Goal: Task Accomplishment & Management: Manage account settings

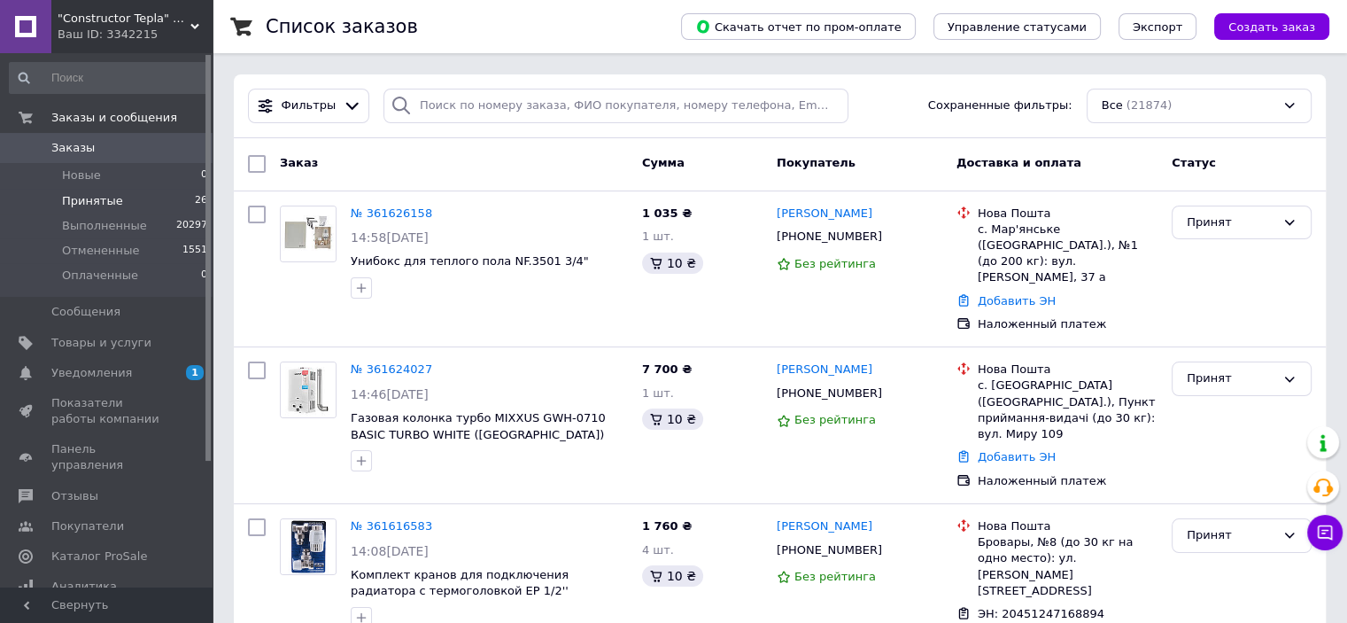
click at [176, 202] on li "Принятые 26" at bounding box center [109, 201] width 218 height 25
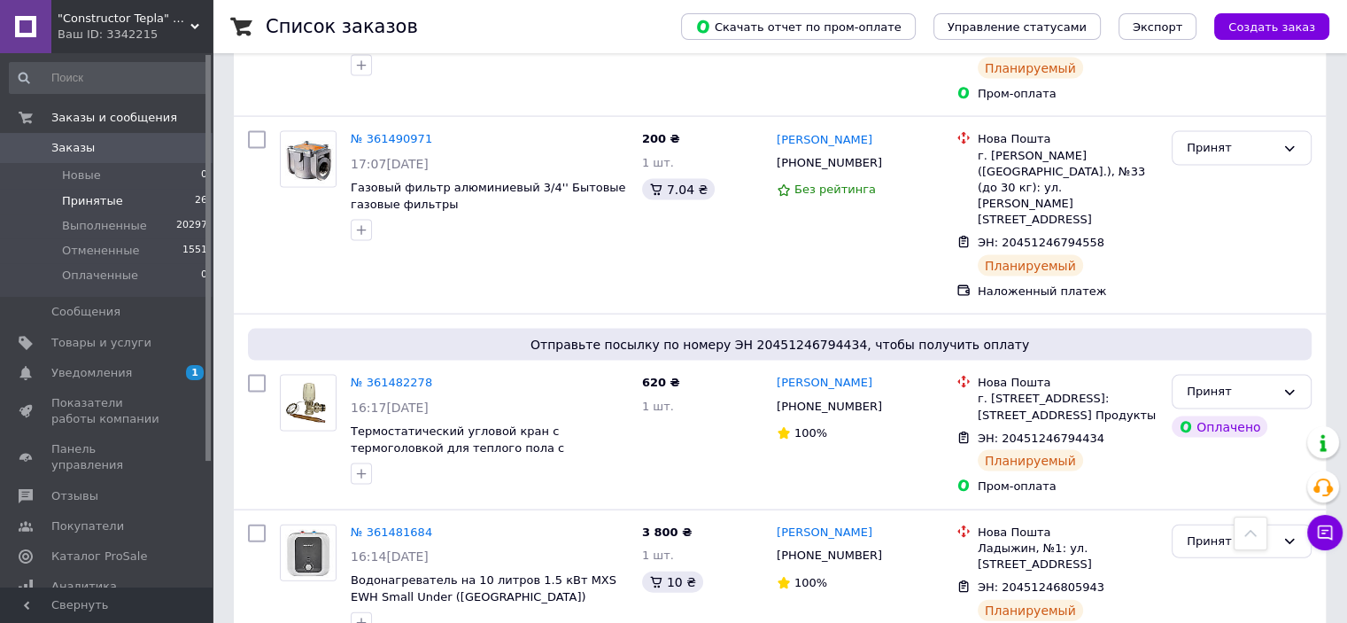
scroll to position [4097, 0]
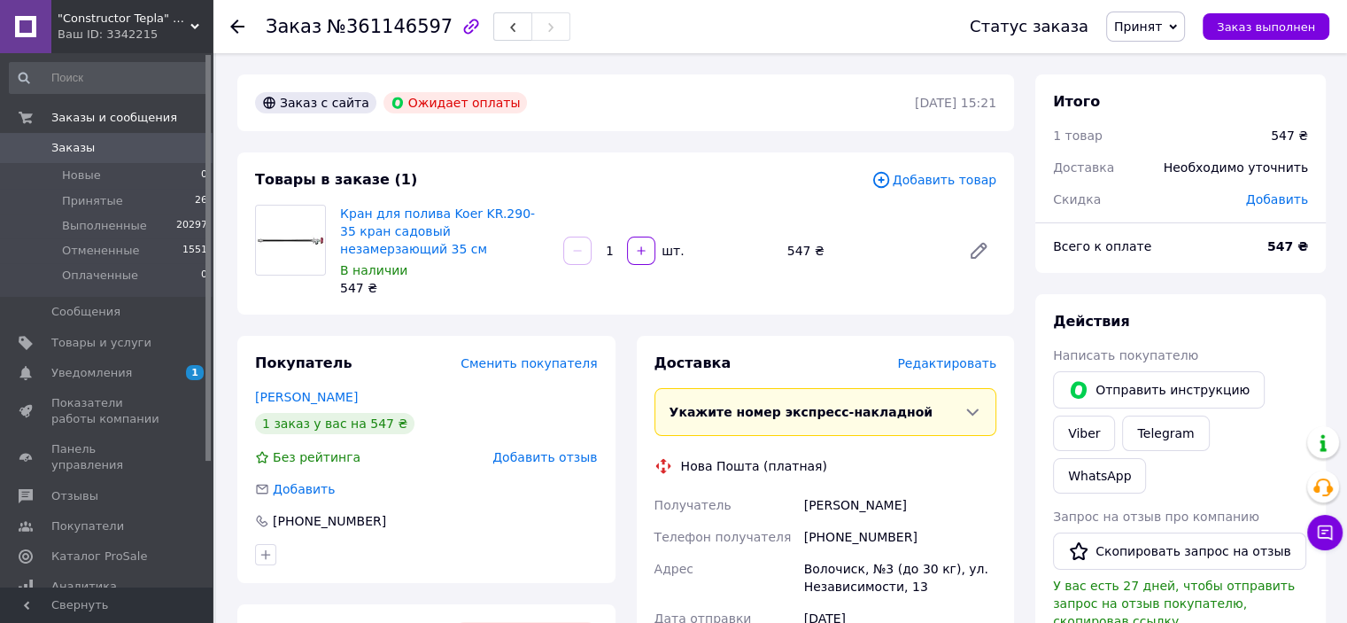
click at [953, 367] on span "Редактировать" at bounding box center [946, 363] width 99 height 14
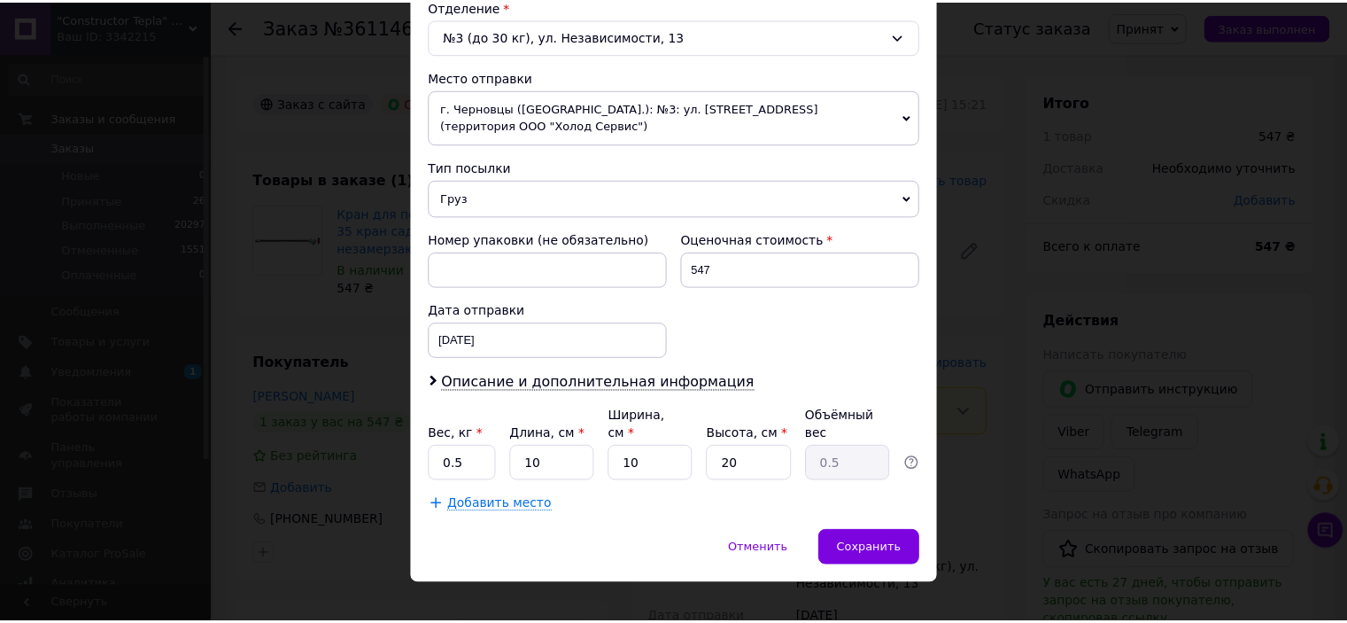
scroll to position [566, 0]
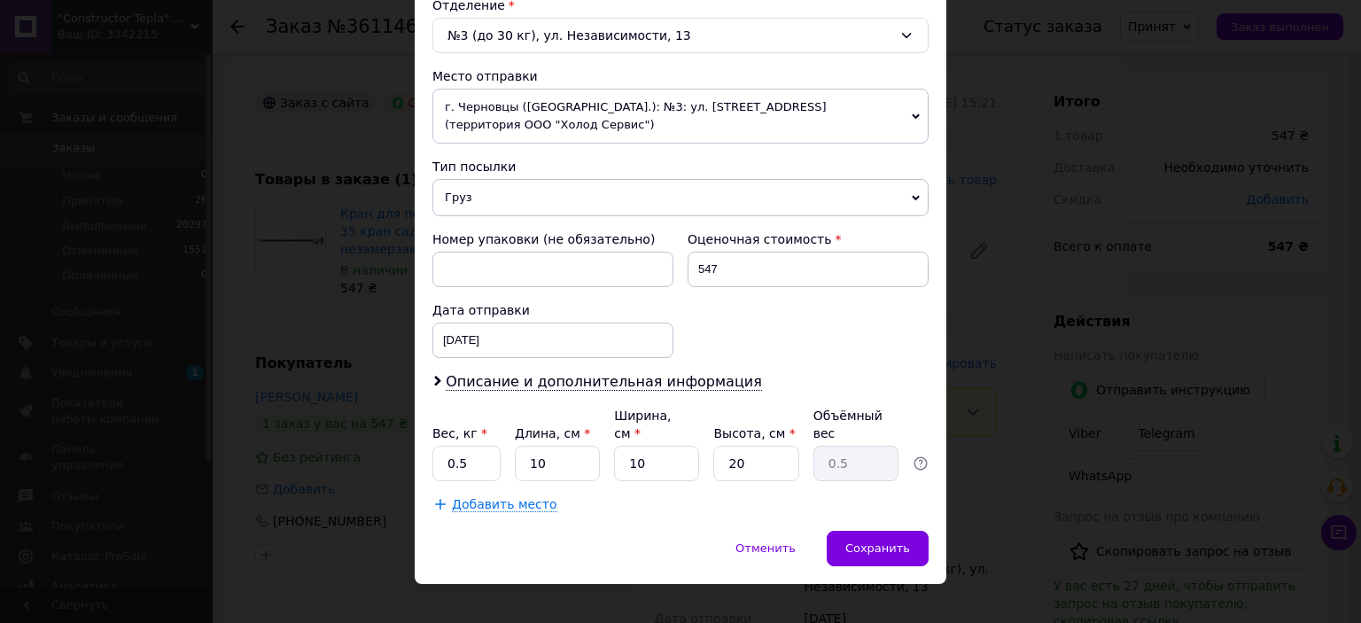
click at [1183, 383] on div "× Редактирование доставки Способ доставки Нова Пошта (платная) Плательщик Получ…" at bounding box center [680, 311] width 1361 height 623
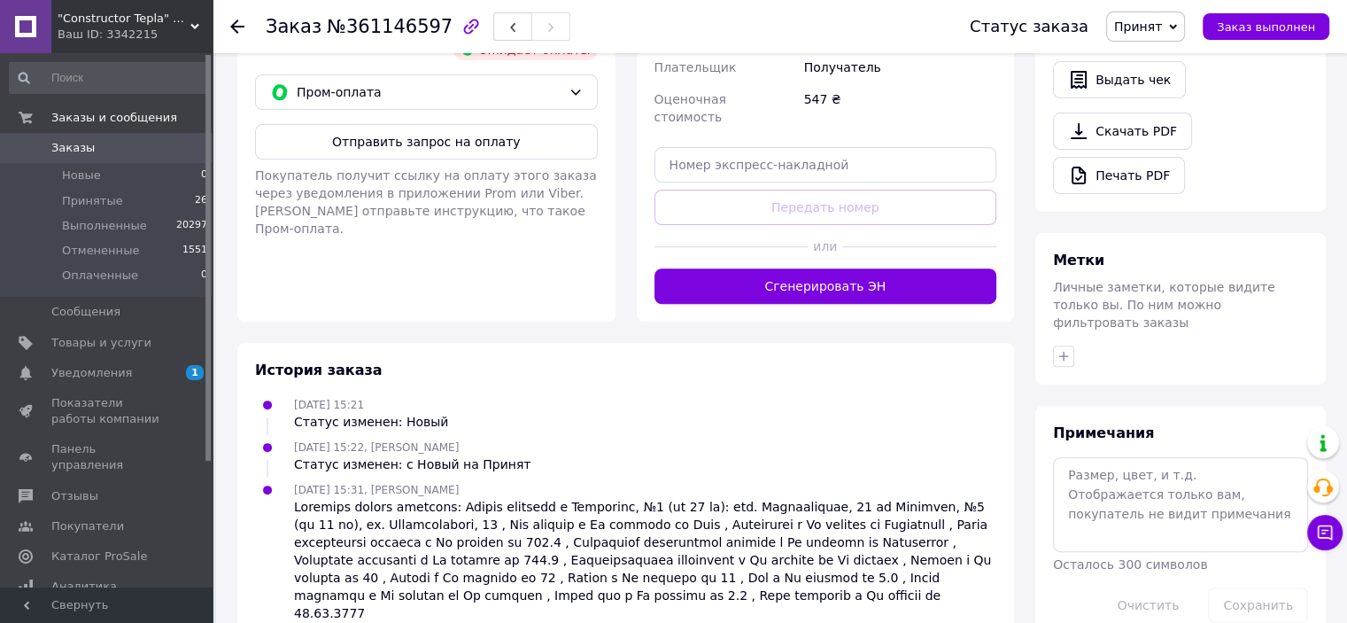
scroll to position [585, 0]
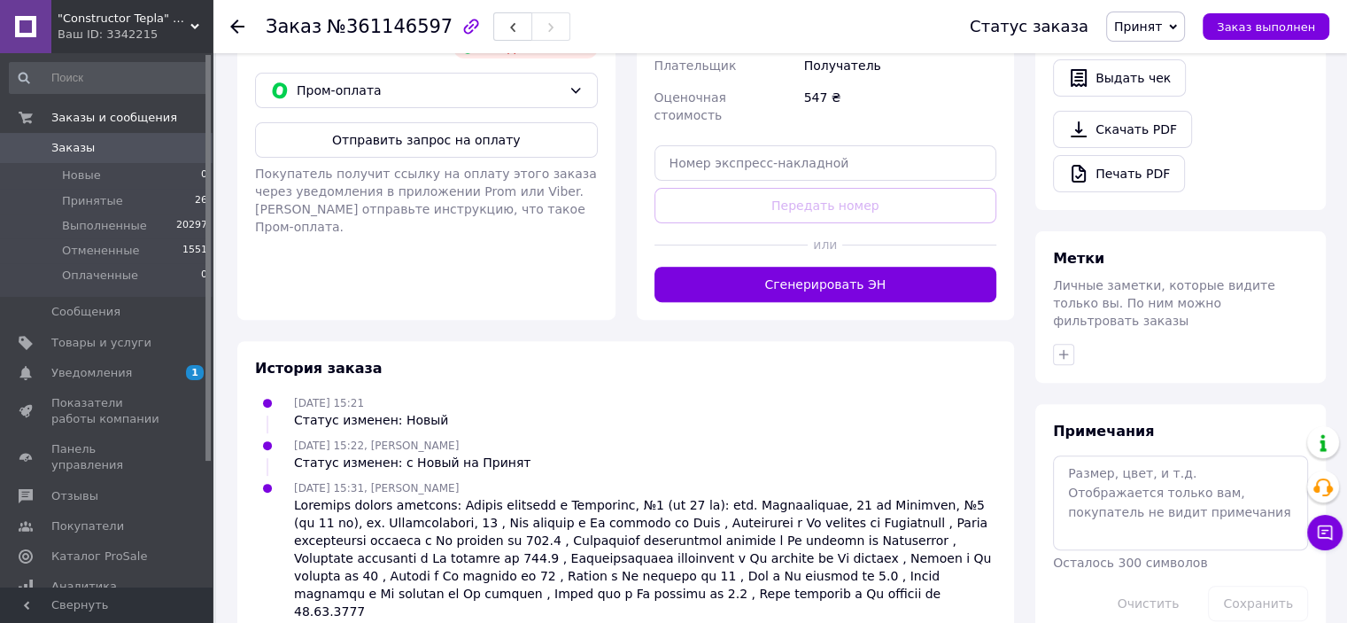
click at [75, 151] on span "Заказы" at bounding box center [72, 148] width 43 height 16
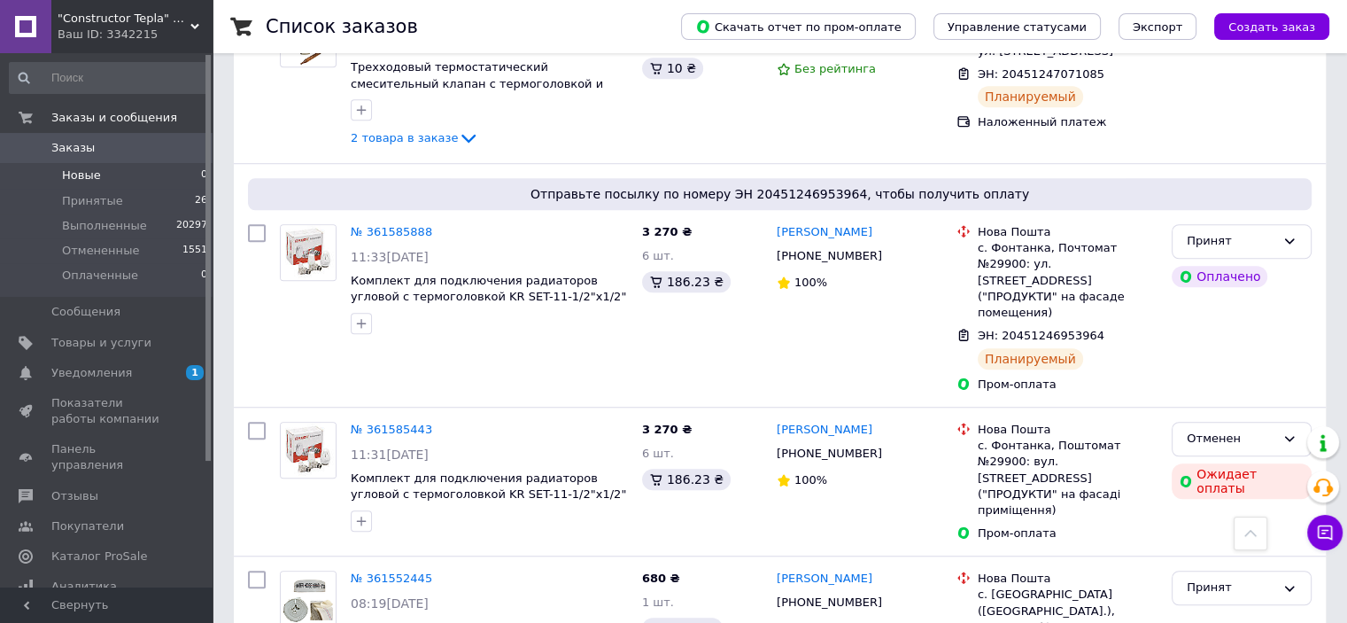
scroll to position [1329, 0]
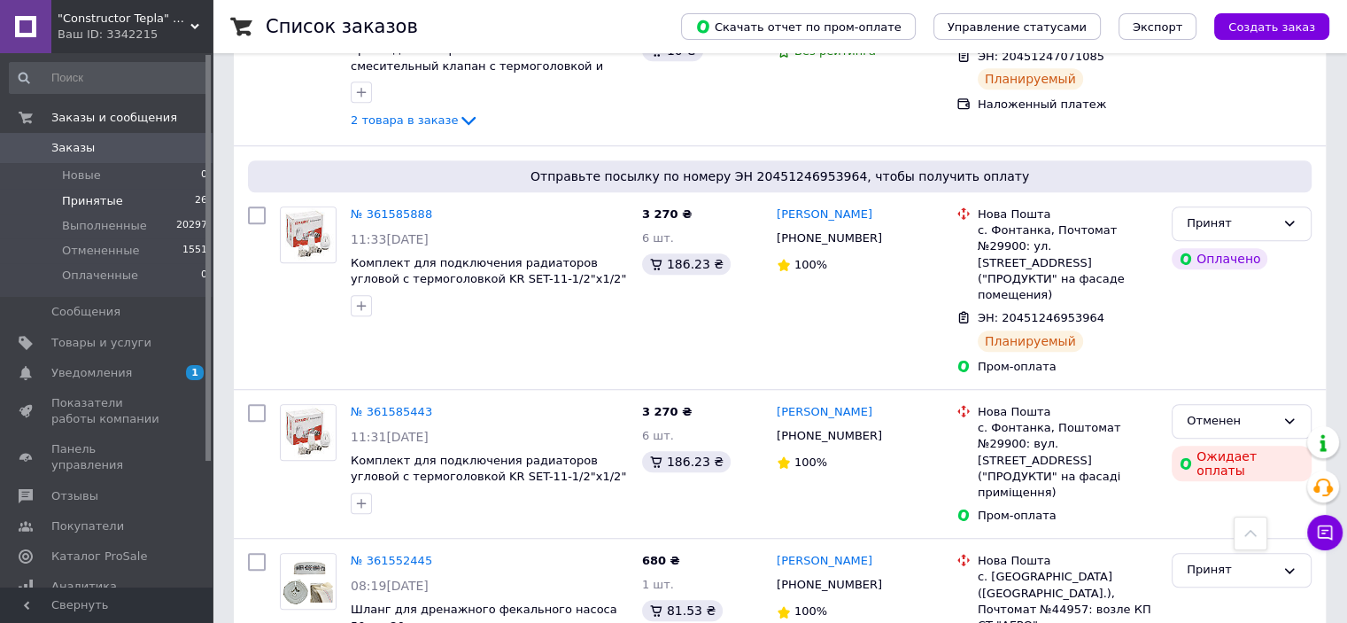
click at [57, 190] on li "Принятые 26" at bounding box center [109, 201] width 218 height 25
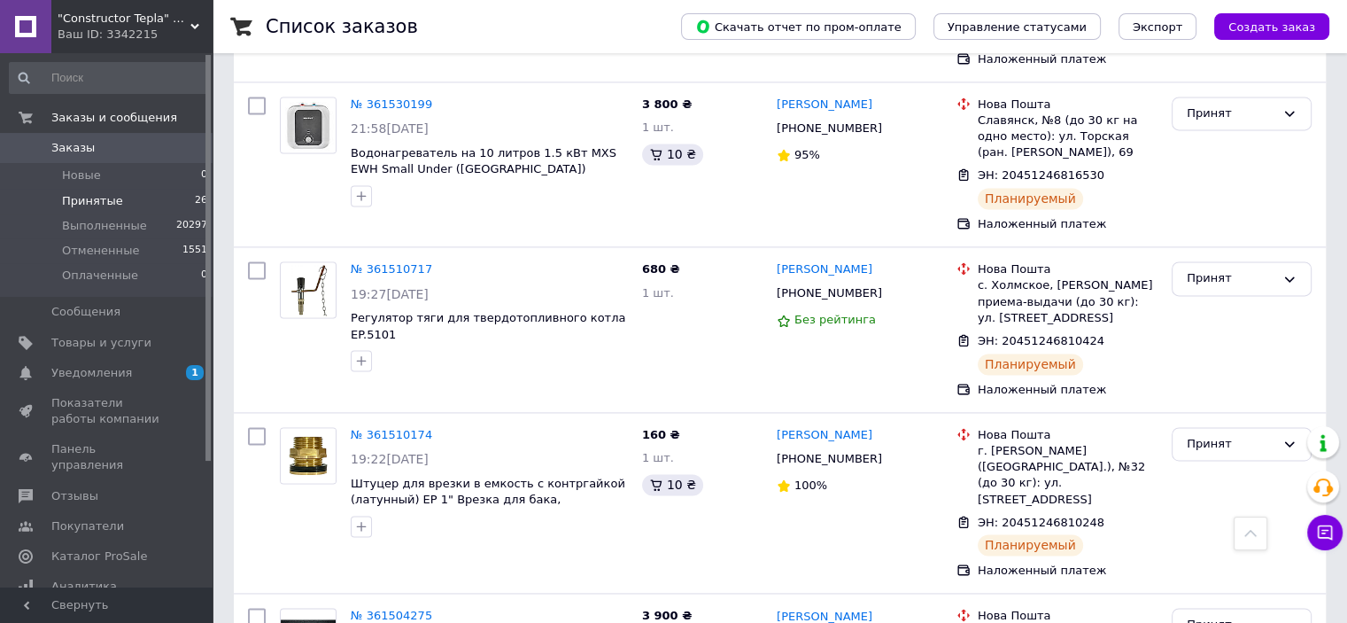
scroll to position [2502, 0]
click at [150, 151] on span "Заказы" at bounding box center [107, 148] width 112 height 16
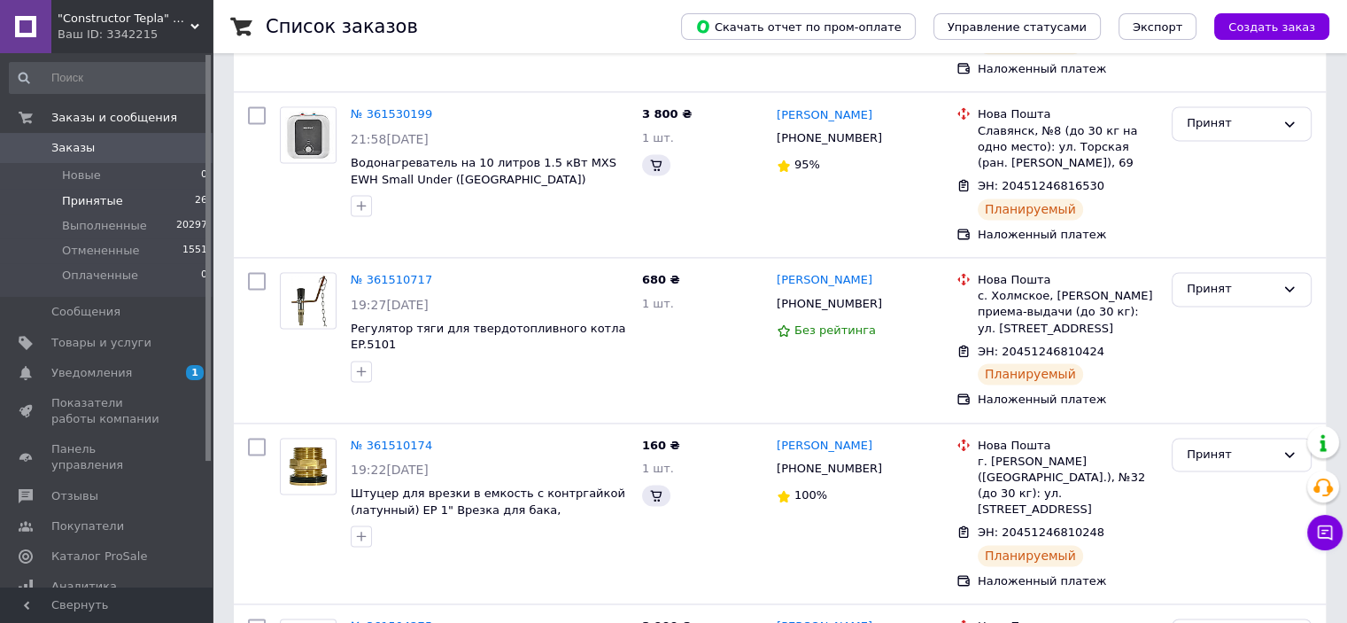
scroll to position [531, 0]
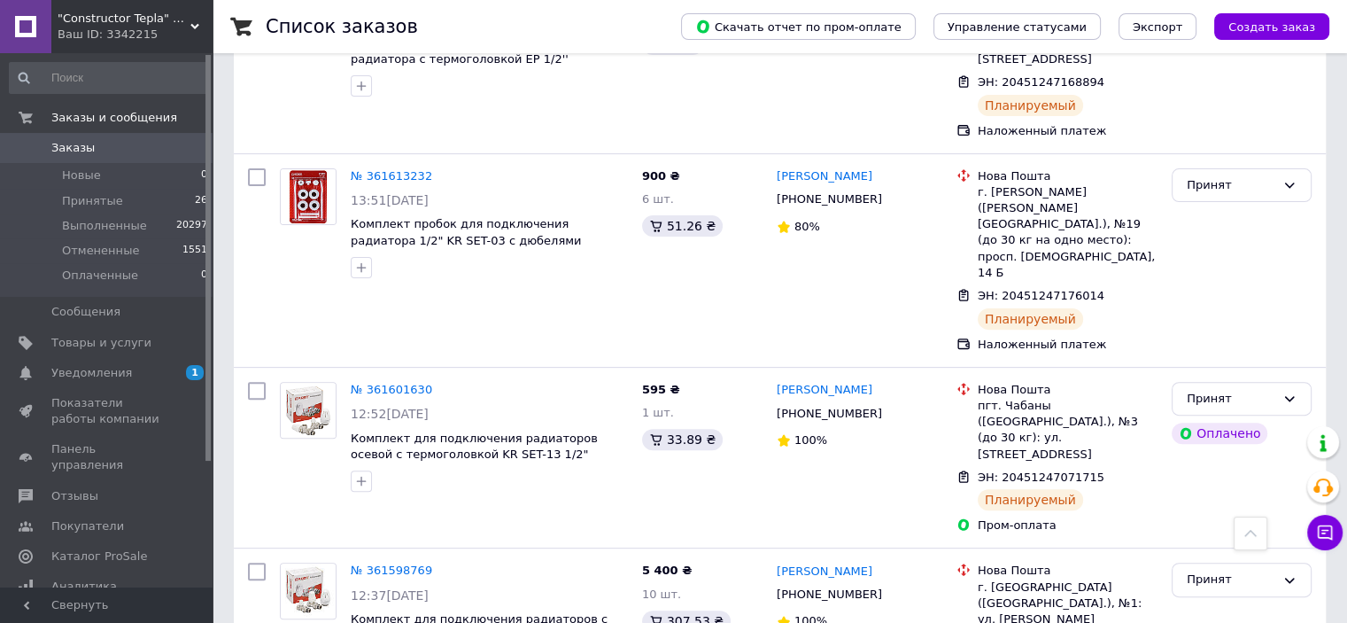
click at [149, 141] on span "Заказы" at bounding box center [107, 148] width 112 height 16
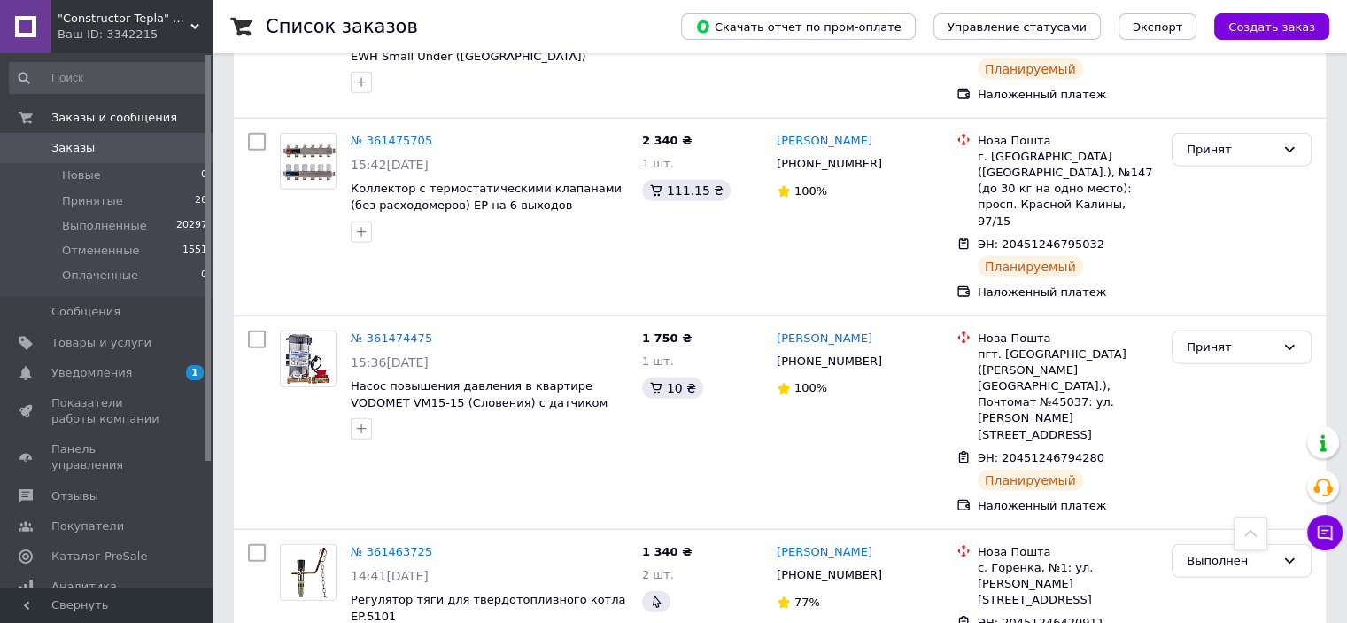
scroll to position [4362, 0]
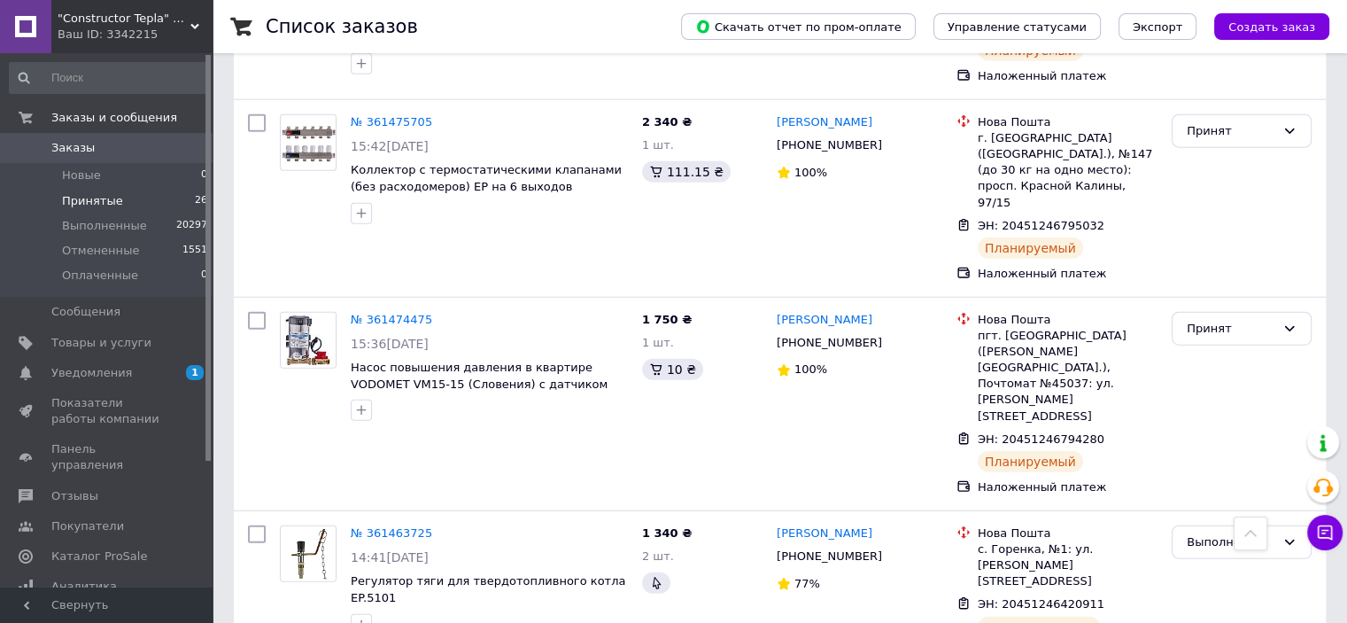
click at [109, 191] on li "Принятые 26" at bounding box center [109, 201] width 218 height 25
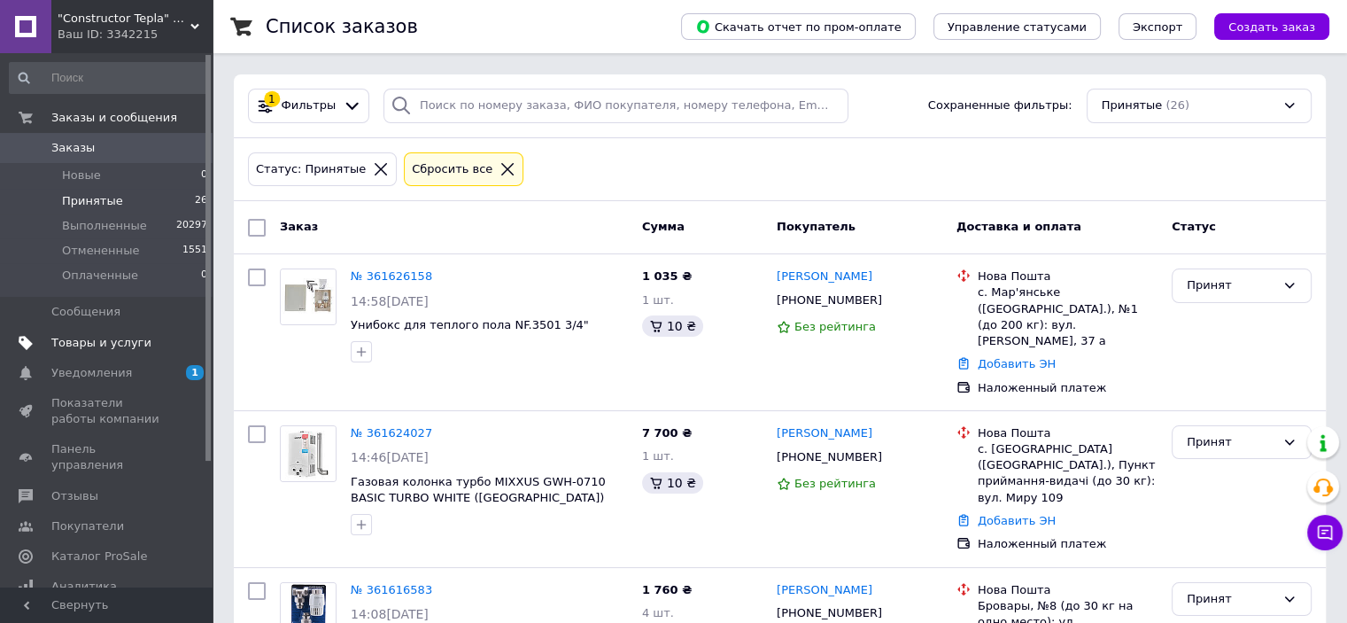
click at [67, 336] on span "Товары и услуги" at bounding box center [101, 343] width 100 height 16
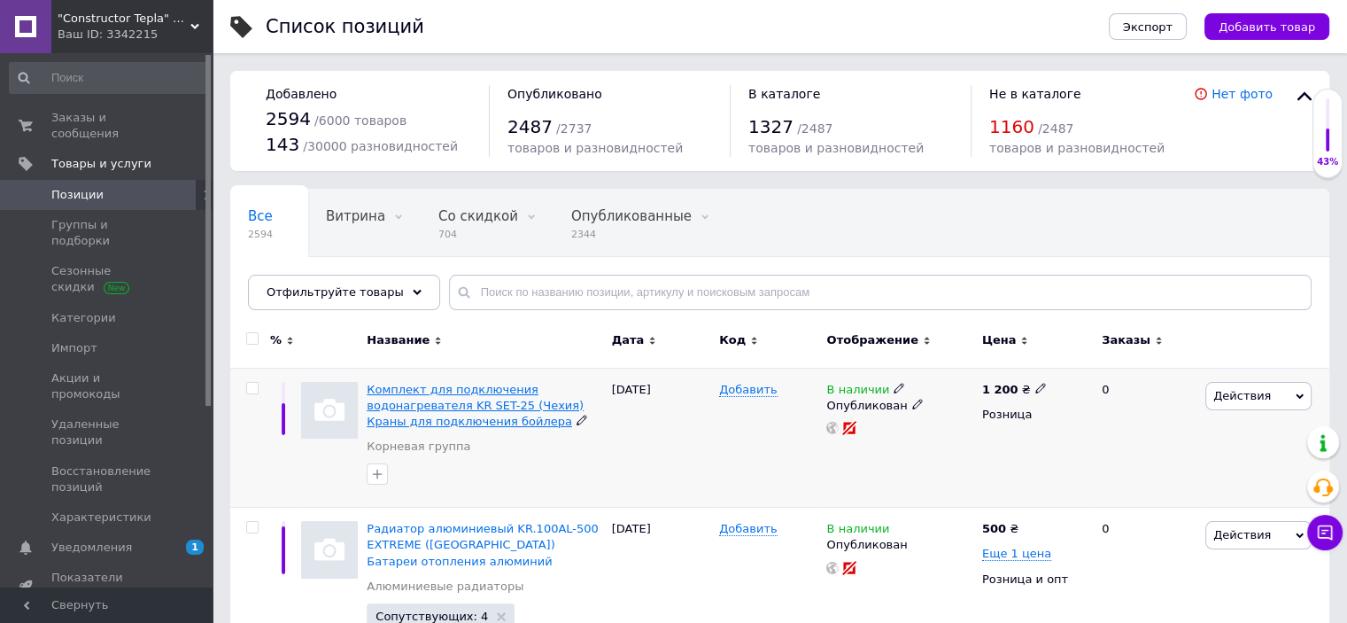
click at [520, 403] on span "Комплект для подключения водонагревателя KR SET-25 (Чехия) Краны для подключени…" at bounding box center [475, 405] width 217 height 45
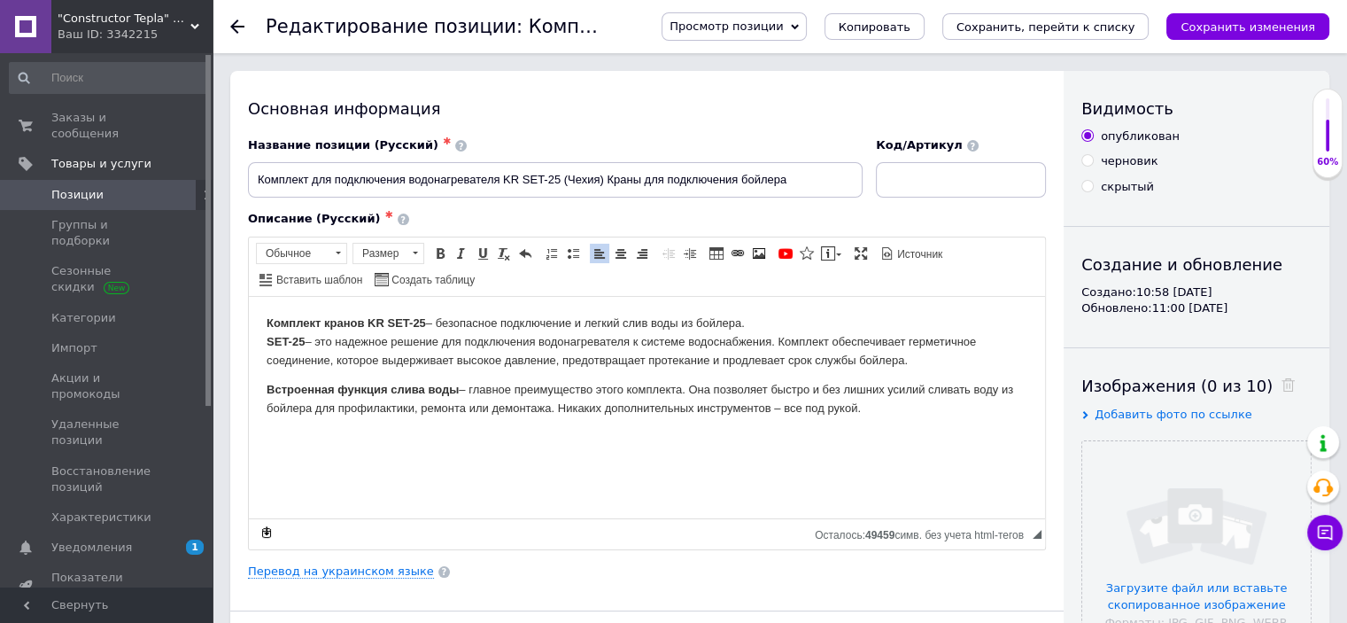
click at [408, 435] on html "Комплект кранов KR SET-25 – безопасное подключение и легкий слив воды из бойлер…" at bounding box center [647, 365] width 796 height 139
click at [897, 411] on p "Встроенная функция слива воды – главное преимущество этого комплекта. Она позво…" at bounding box center [647, 398] width 761 height 37
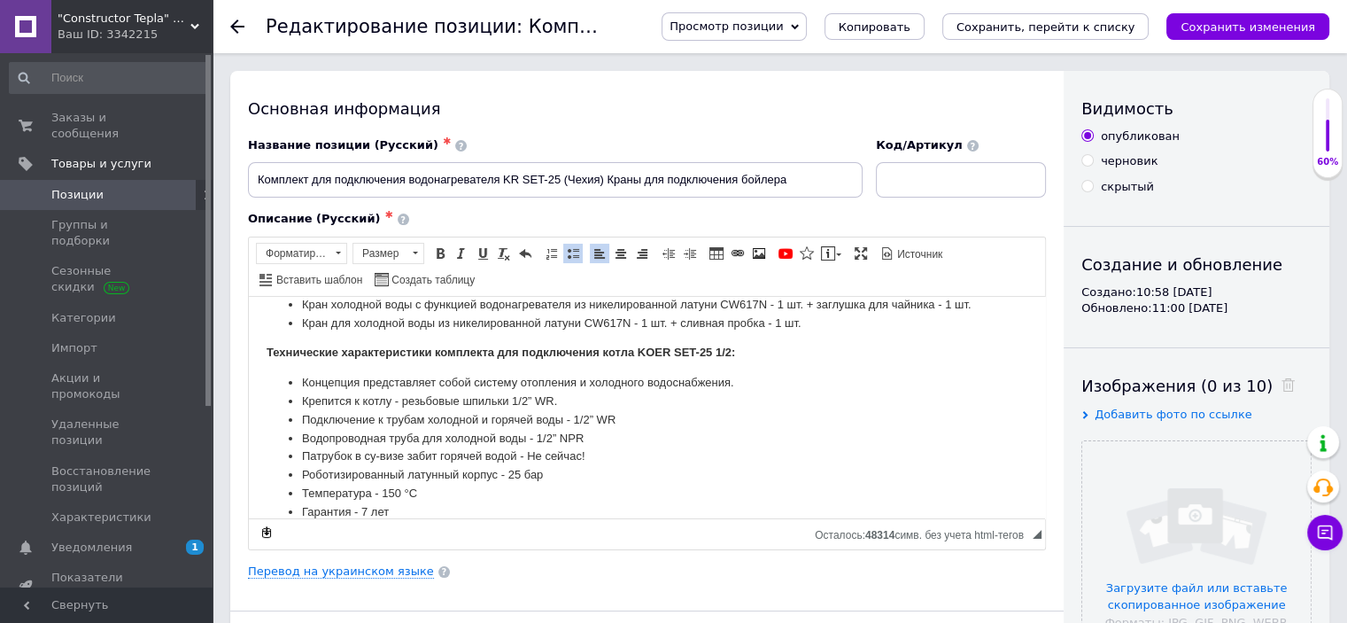
scroll to position [299, 0]
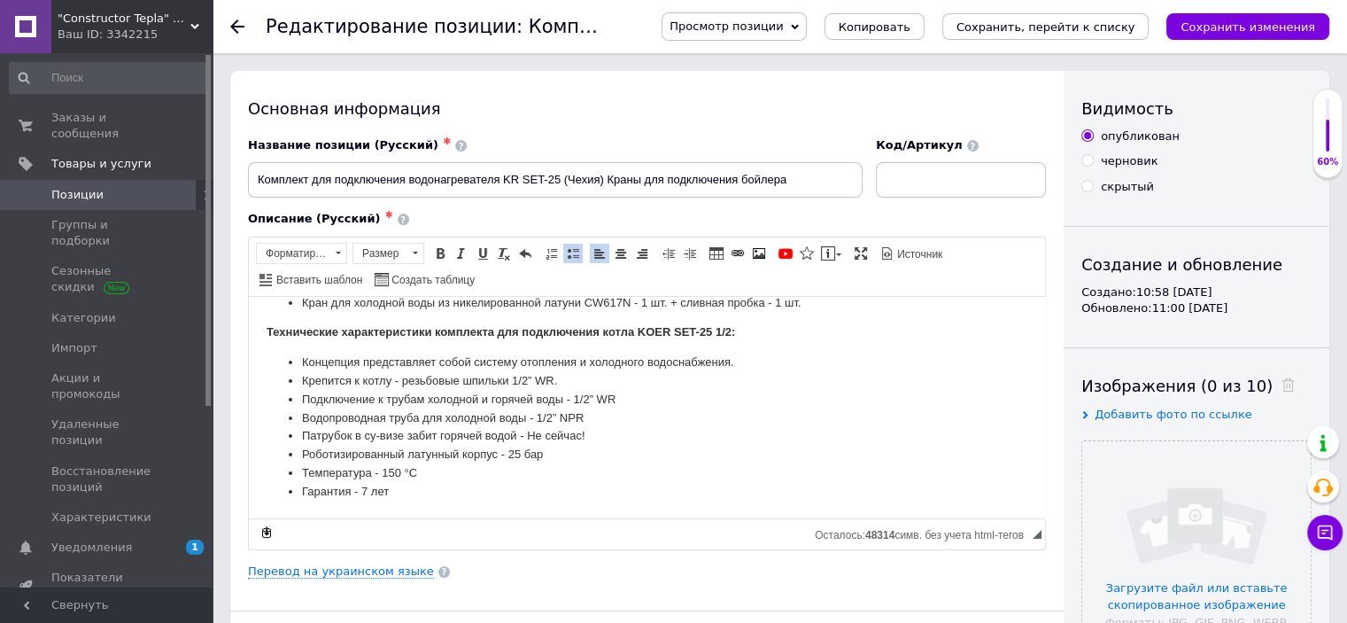
click at [548, 498] on li "Гарантия - 7 лет﻿" at bounding box center [647, 491] width 690 height 19
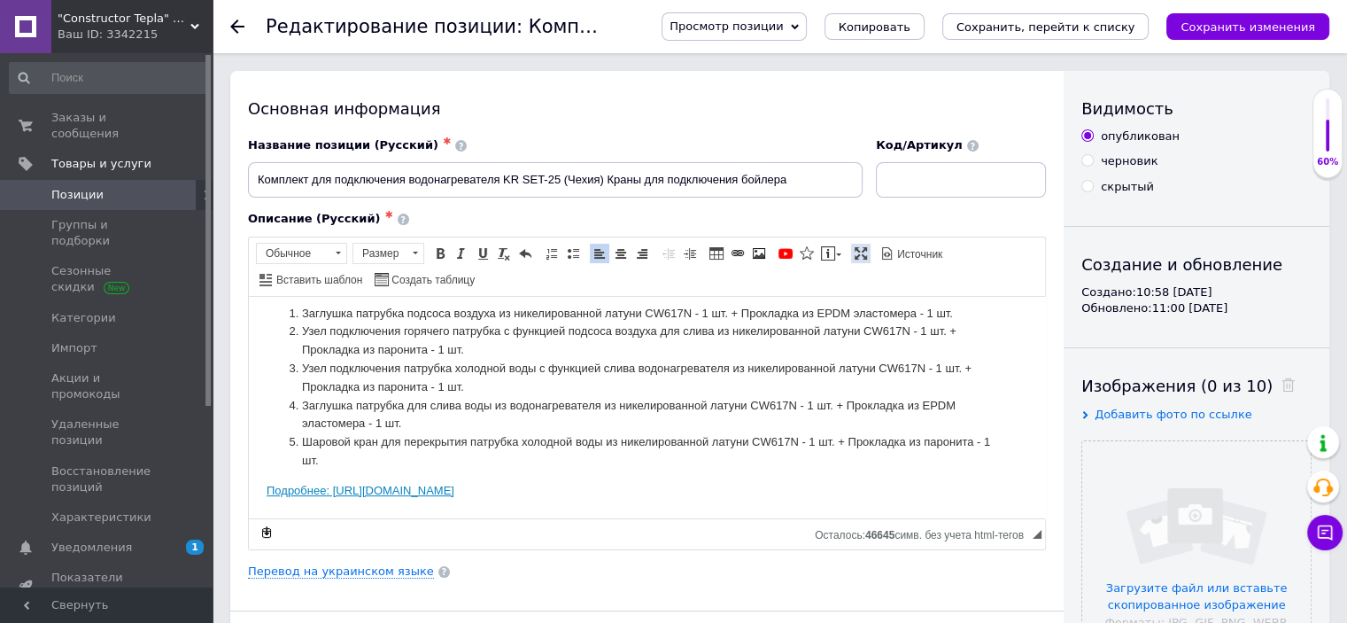
click at [854, 247] on span at bounding box center [861, 253] width 14 height 14
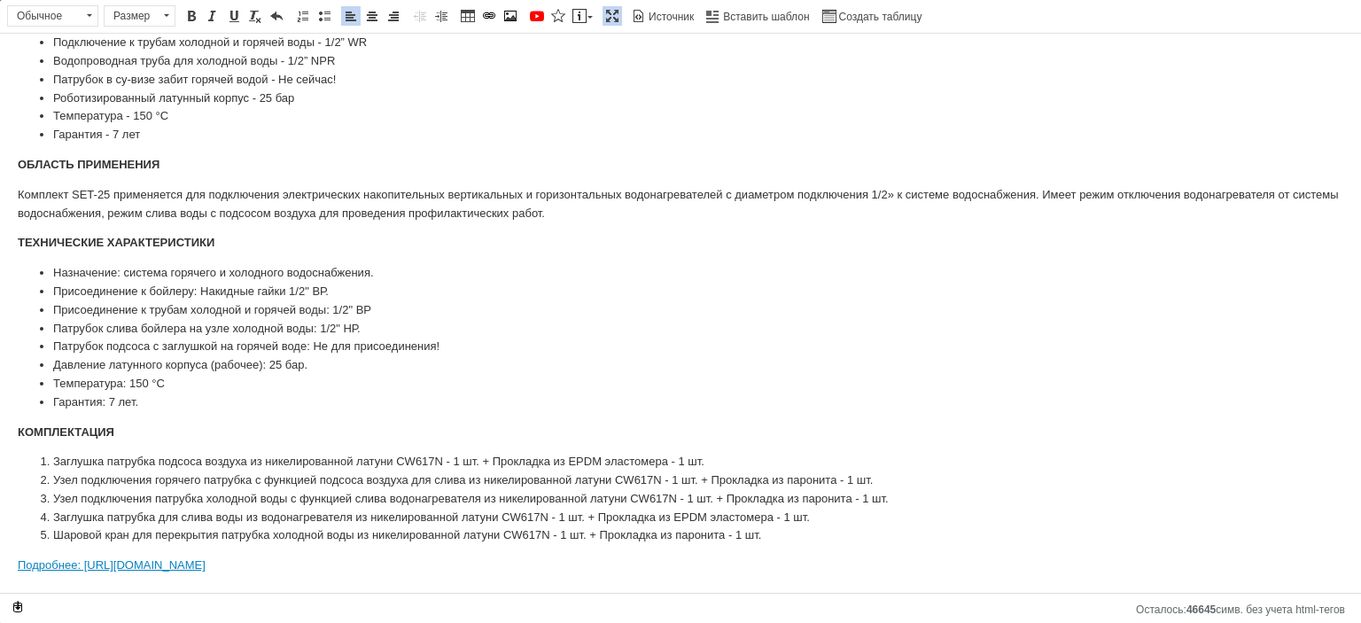
scroll to position [375, 0]
drag, startPoint x: 623, startPoint y: 574, endPoint x: 0, endPoint y: 534, distance: 624.0
click at [0, 534] on html "Комплект кранов KR SET-25 – безопасное подключение и легкий слив воды из бойлер…" at bounding box center [680, 135] width 1361 height 915
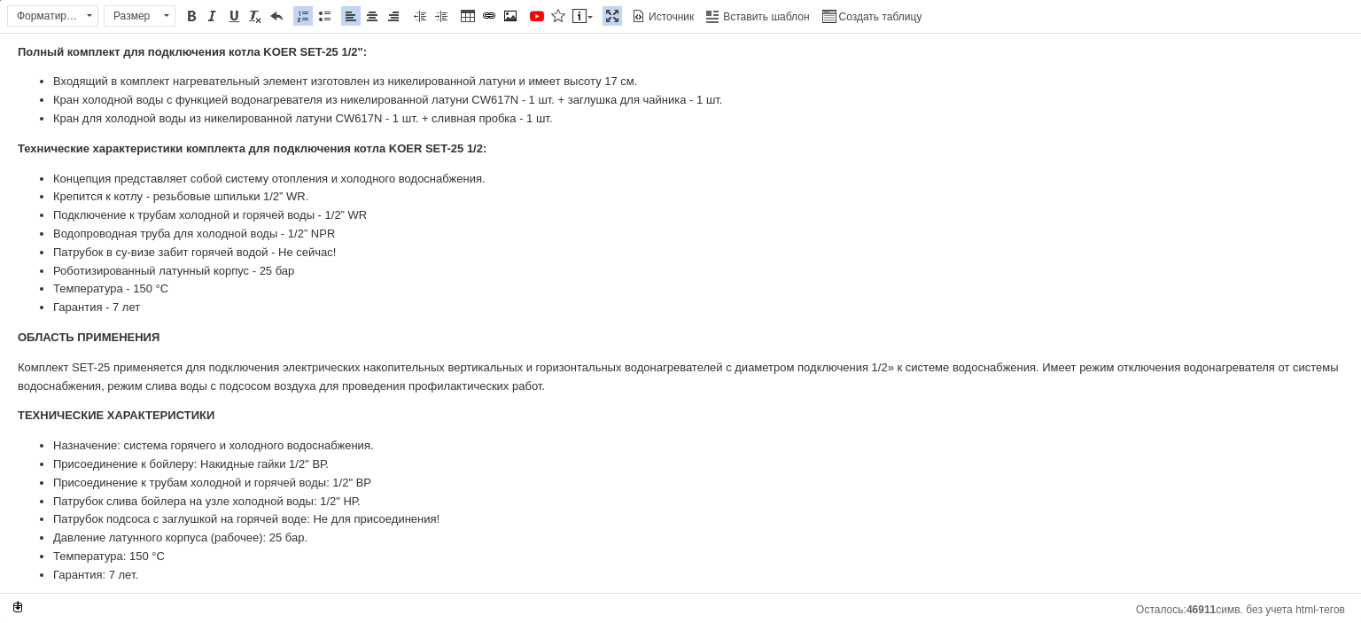
scroll to position [0, 0]
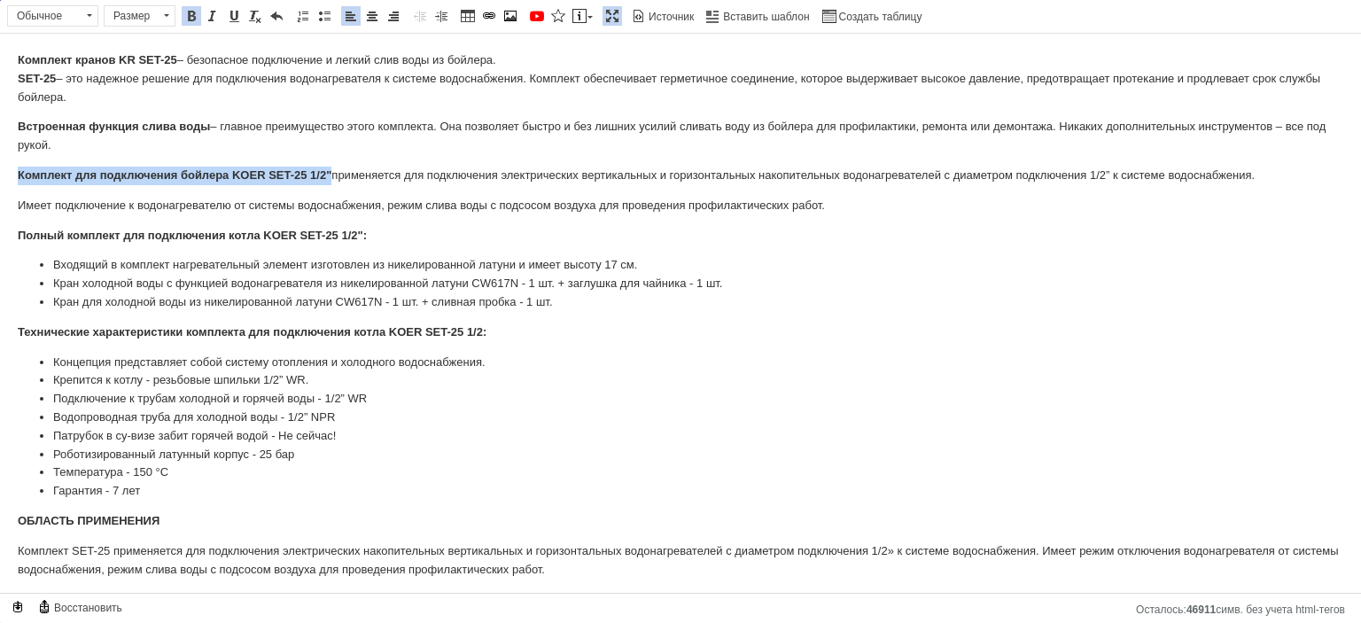
drag, startPoint x: 1, startPoint y: 176, endPoint x: 332, endPoint y: 178, distance: 331.3
click at [332, 178] on html "Комплект кранов KR SET-25 – безопасное подключение и легкий слив воды из бойлер…" at bounding box center [680, 476] width 1361 height 885
copy strong "Комплект для подключения бойлера KOER SET-25 1/2""
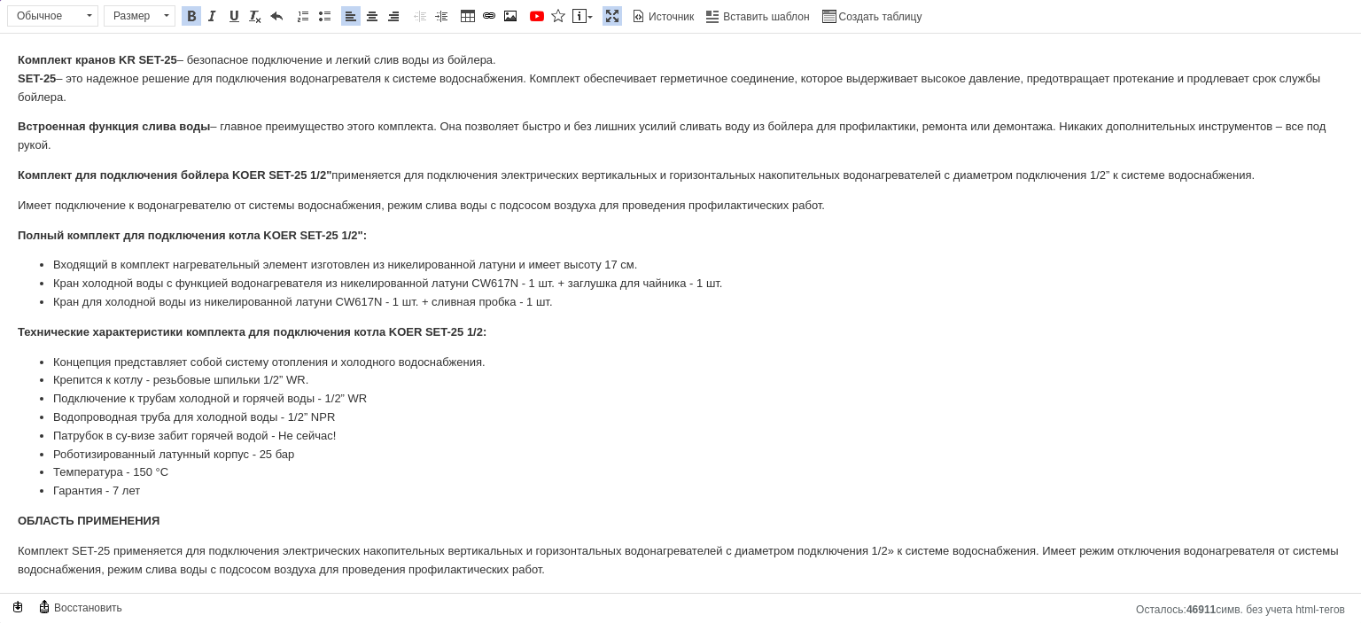
click at [9, 62] on html "Комплект кранов KR SET-25 – безопасное подключение и легкий слив воды из бойлер…" at bounding box center [680, 476] width 1361 height 885
click at [97, 60] on strong "Комплект кранов KR SET-25" at bounding box center [97, 59] width 159 height 13
copy strong "кранов"
click at [74, 182] on strong "Комплект для подключения бойлера KOER SET-25 1/2"" at bounding box center [175, 174] width 314 height 13
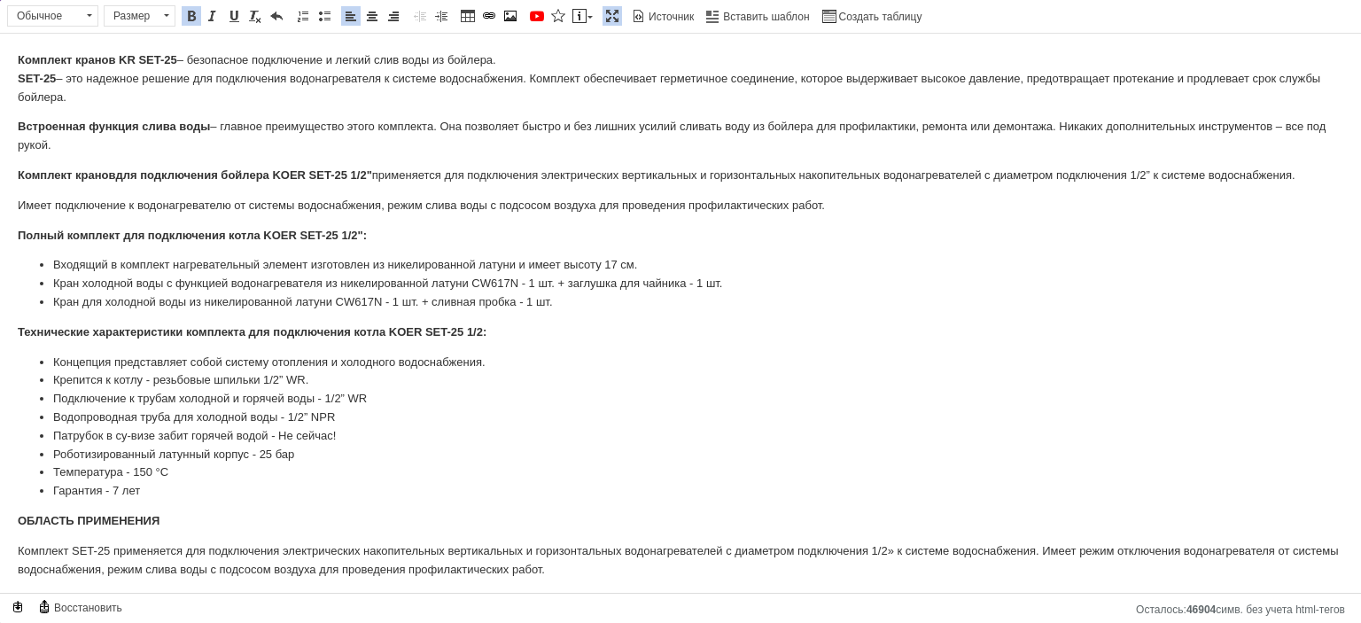
click at [74, 182] on strong "Комплект кранов для подключения бойлера KOER SET-25 1/2"" at bounding box center [195, 174] width 354 height 13
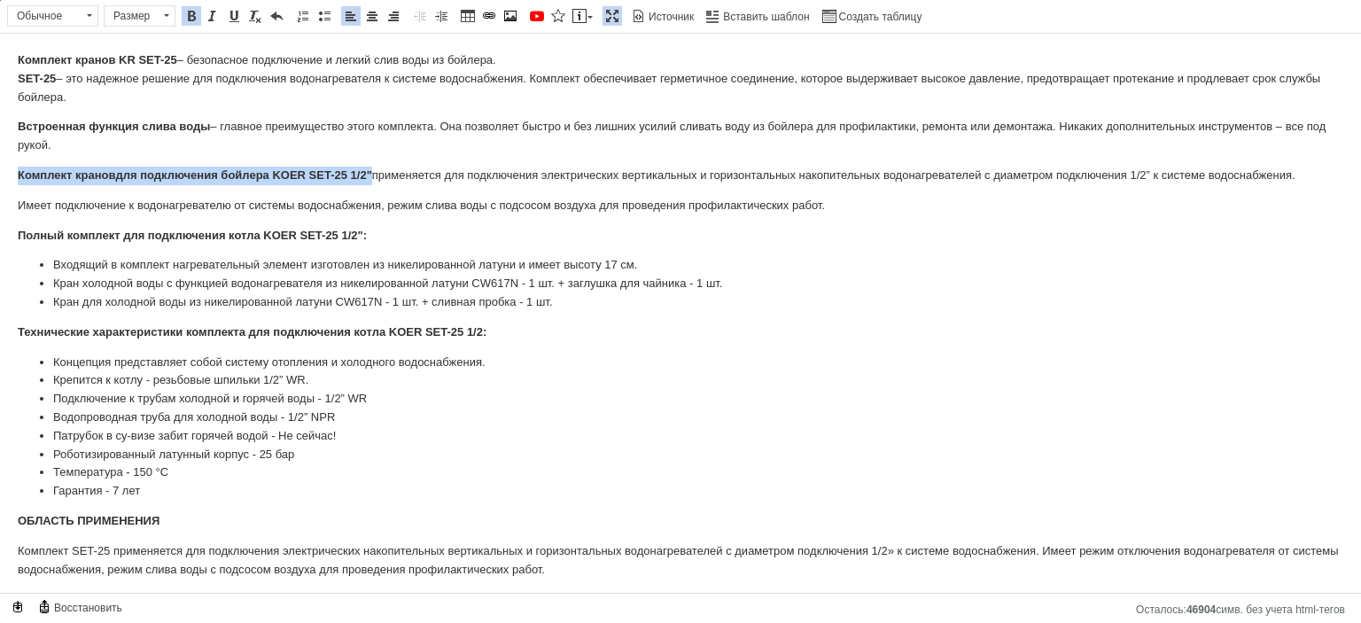
drag, startPoint x: 11, startPoint y: 179, endPoint x: 374, endPoint y: 166, distance: 363.4
click at [374, 166] on html "Комплект кранов KR SET-25 – безопасное подключение и легкий слив воды из бойлер…" at bounding box center [680, 476] width 1361 height 885
copy strong "Комплект кранов для подключения бойлера KOER SET-25 1/2""
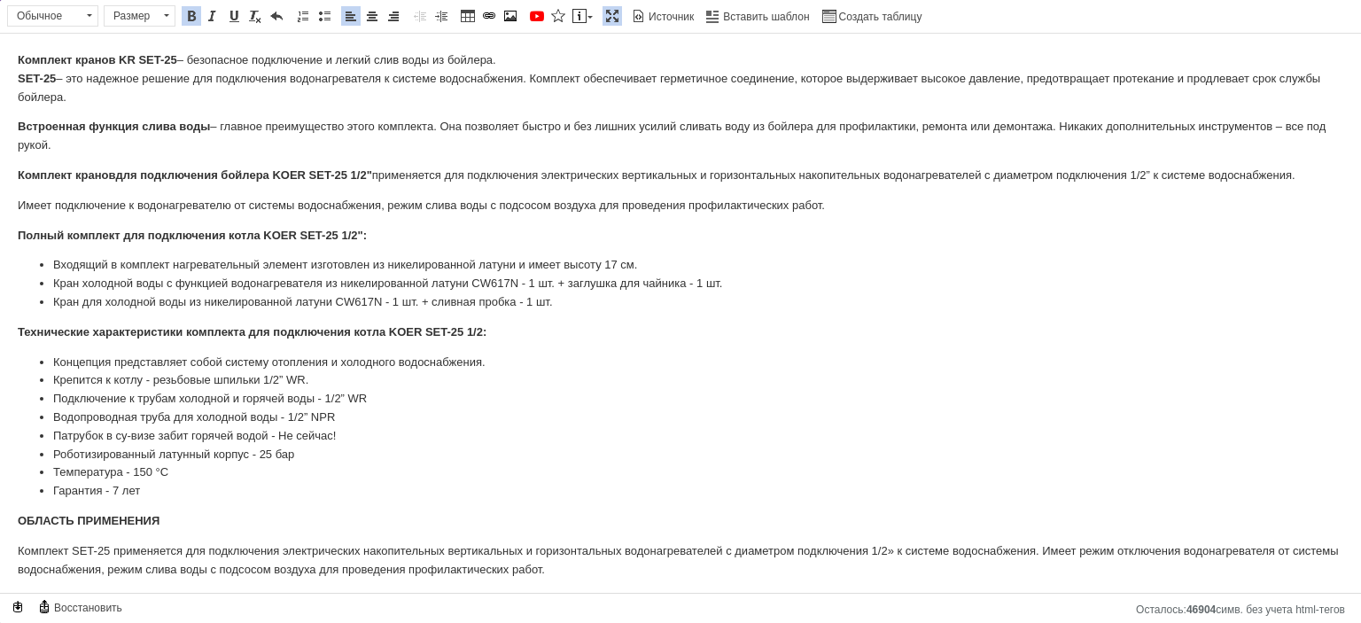
click at [14, 53] on html "Комплект кранов KR SET-25 – безопасное подключение и легкий слив воды из бойлер…" at bounding box center [680, 476] width 1361 height 885
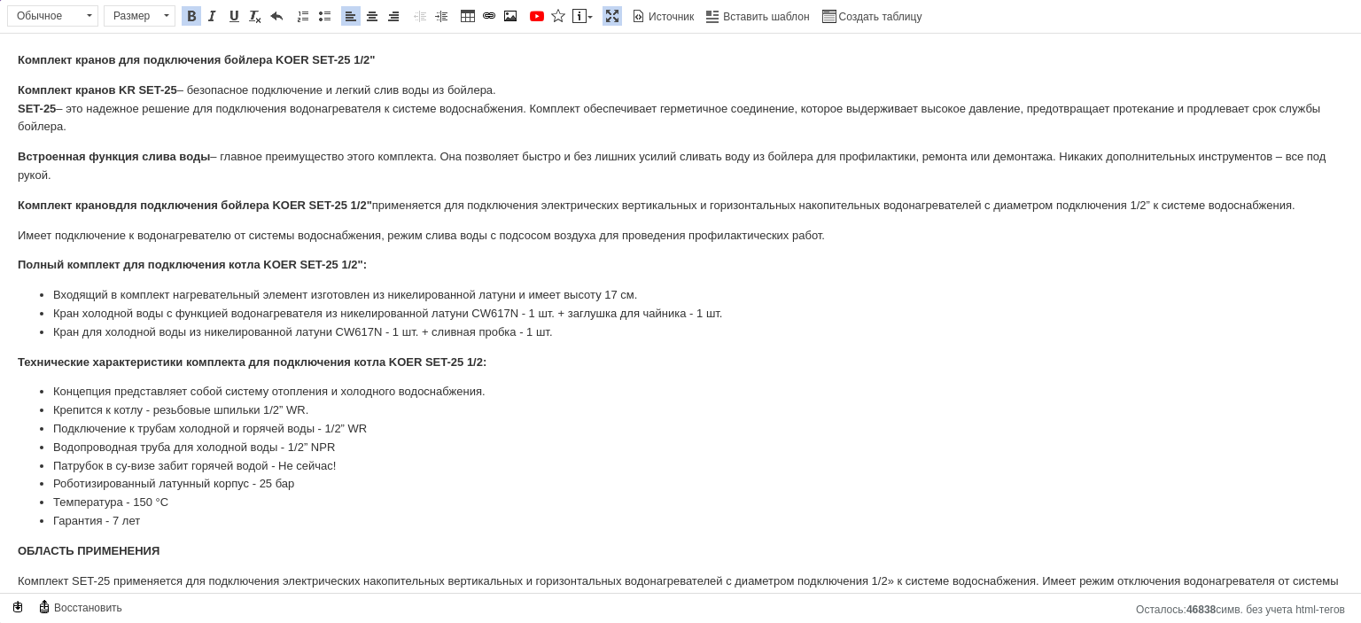
click at [29, 62] on strong "​​​​​​​Комплект кранов для подключения бойлера KOER SET-25 1/2"" at bounding box center [196, 59] width 357 height 13
click at [138, 6] on span "Размер" at bounding box center [131, 15] width 53 height 19
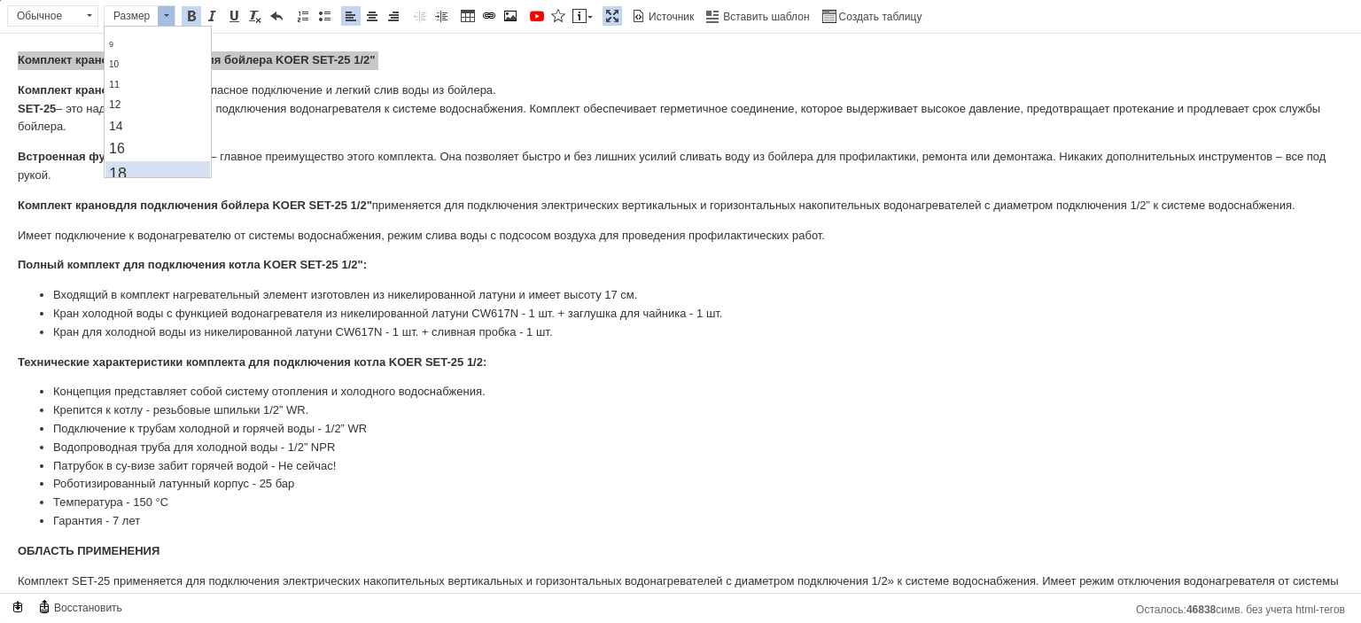
scroll to position [89, 0]
click at [128, 159] on link "20" at bounding box center [157, 172] width 105 height 27
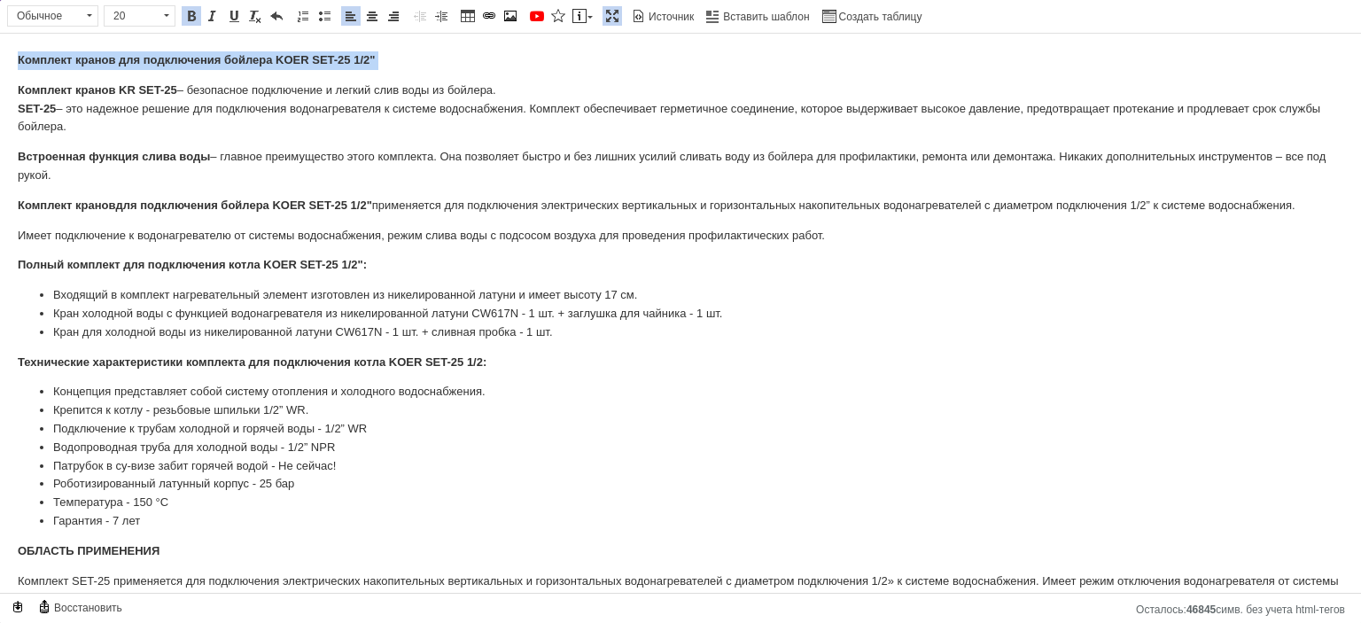
scroll to position [0, 0]
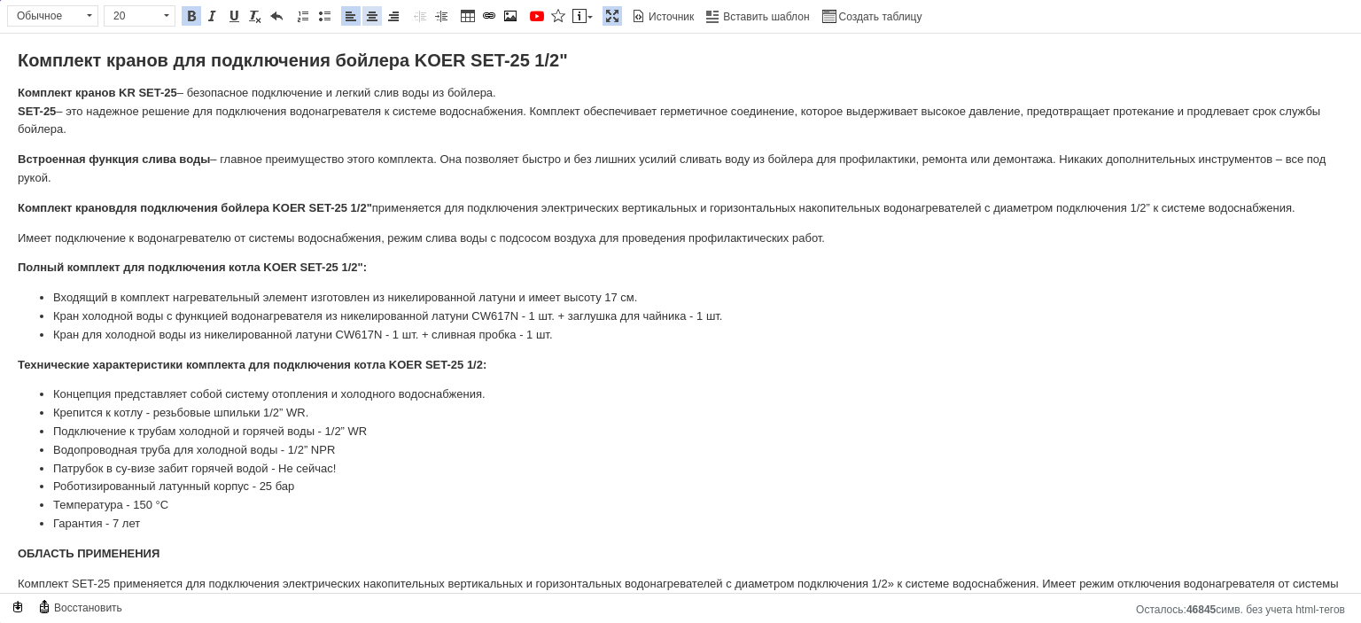
click at [378, 17] on span "По левому краю По центру По правому краю" at bounding box center [372, 15] width 64 height 21
click at [373, 17] on span at bounding box center [372, 16] width 14 height 14
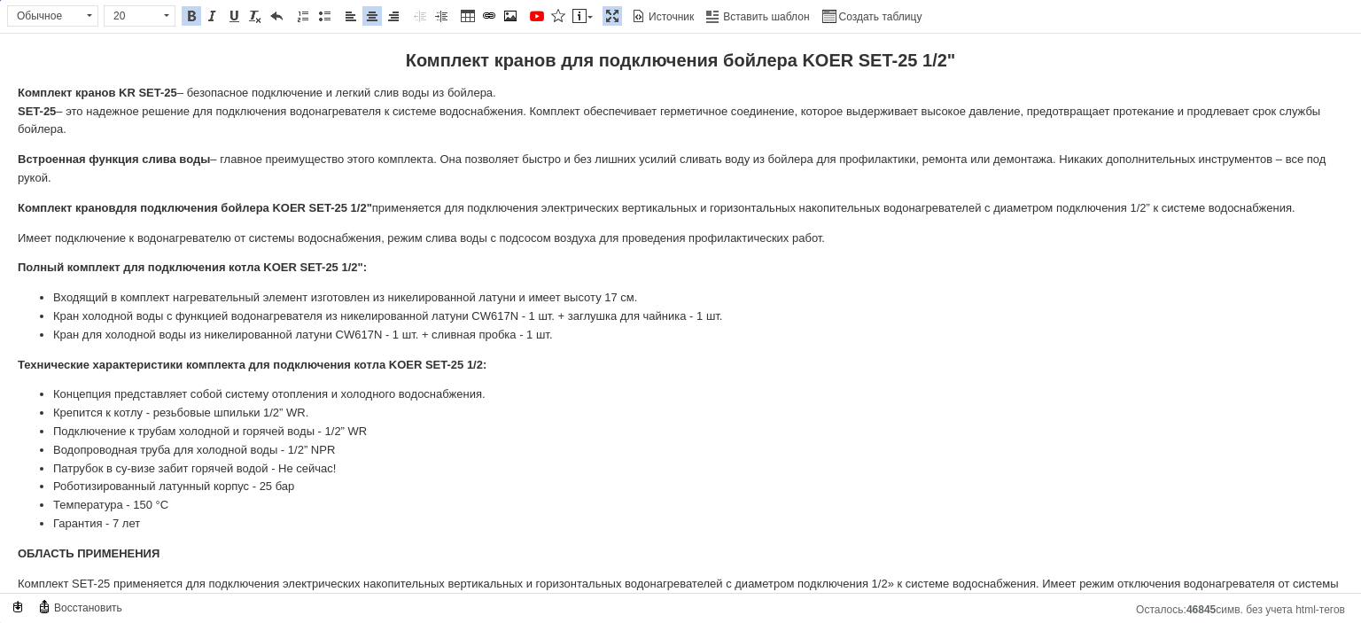
click at [376, 92] on p "Комплект кранов KR SET-25 – безопасное подключение и легкий слив воды из бойлер…" at bounding box center [680, 111] width 1325 height 55
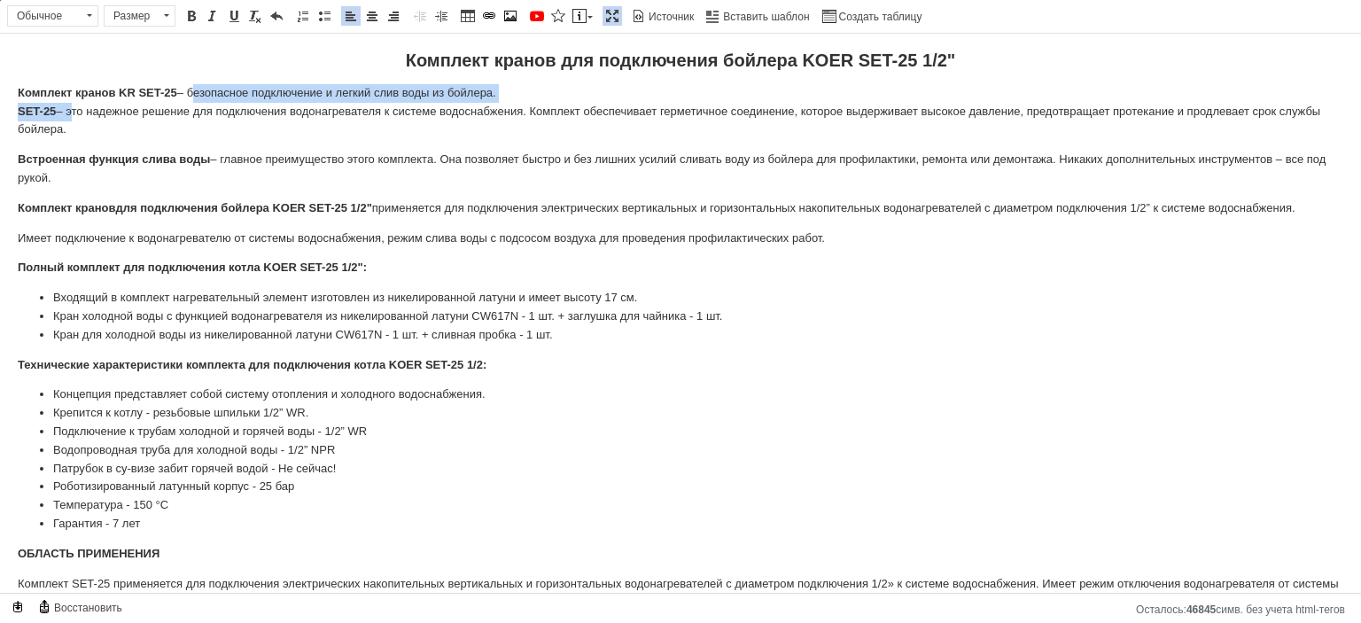
drag, startPoint x: 67, startPoint y: 113, endPoint x: 189, endPoint y: 74, distance: 127.7
click at [189, 74] on body "Комплект кранов для подключения бойлера KOER SET-25 1/2" Комплект кранов KR SET…" at bounding box center [680, 492] width 1325 height 882
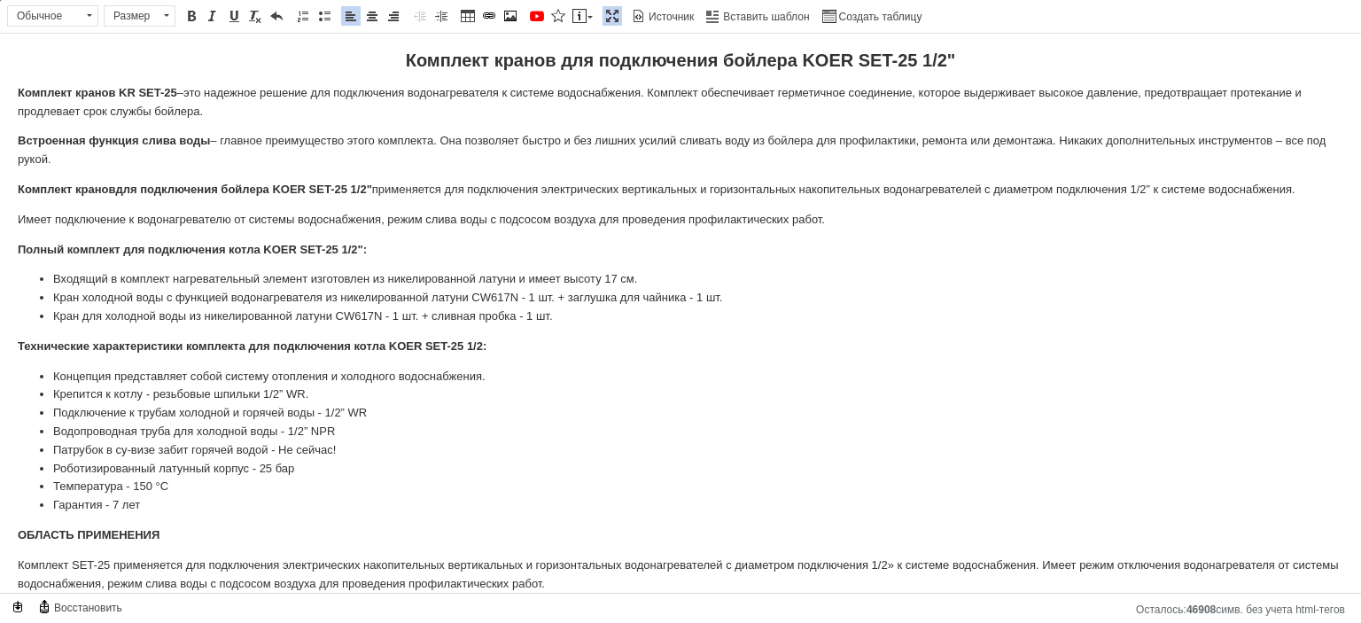
click at [172, 94] on strong "Комплект кранов KR SET-25" at bounding box center [97, 92] width 159 height 13
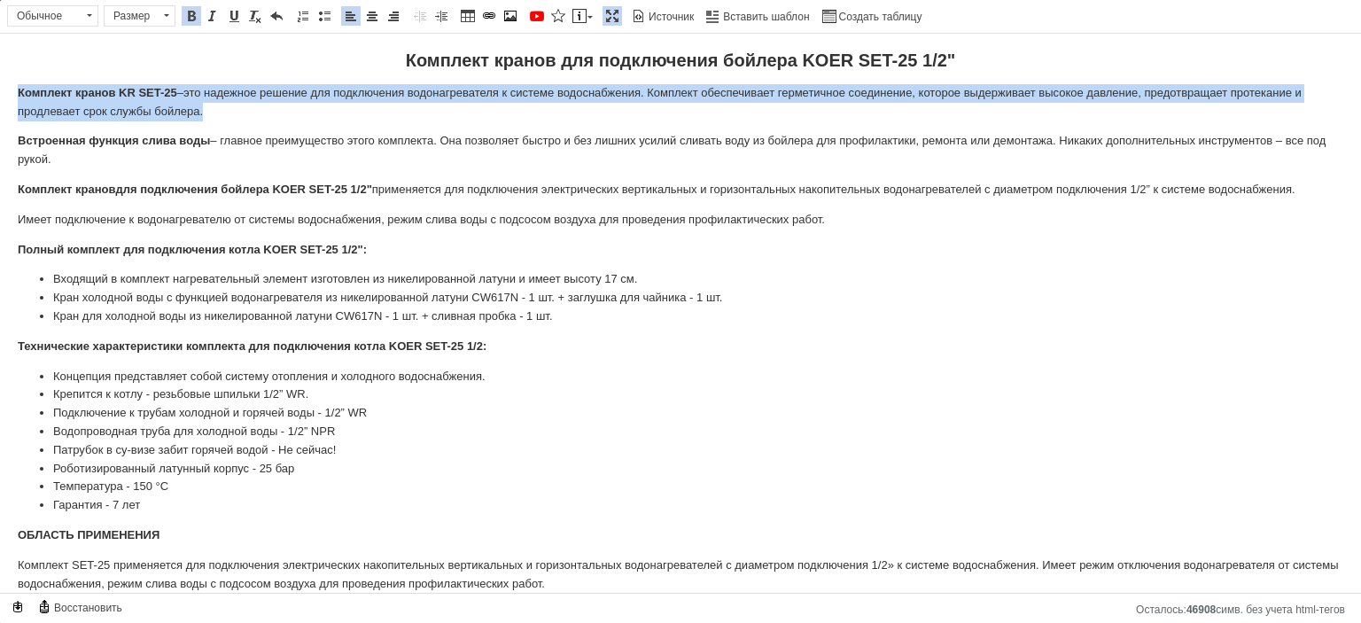
click at [172, 94] on strong "Комплект кранов KR SET-25" at bounding box center [97, 92] width 159 height 13
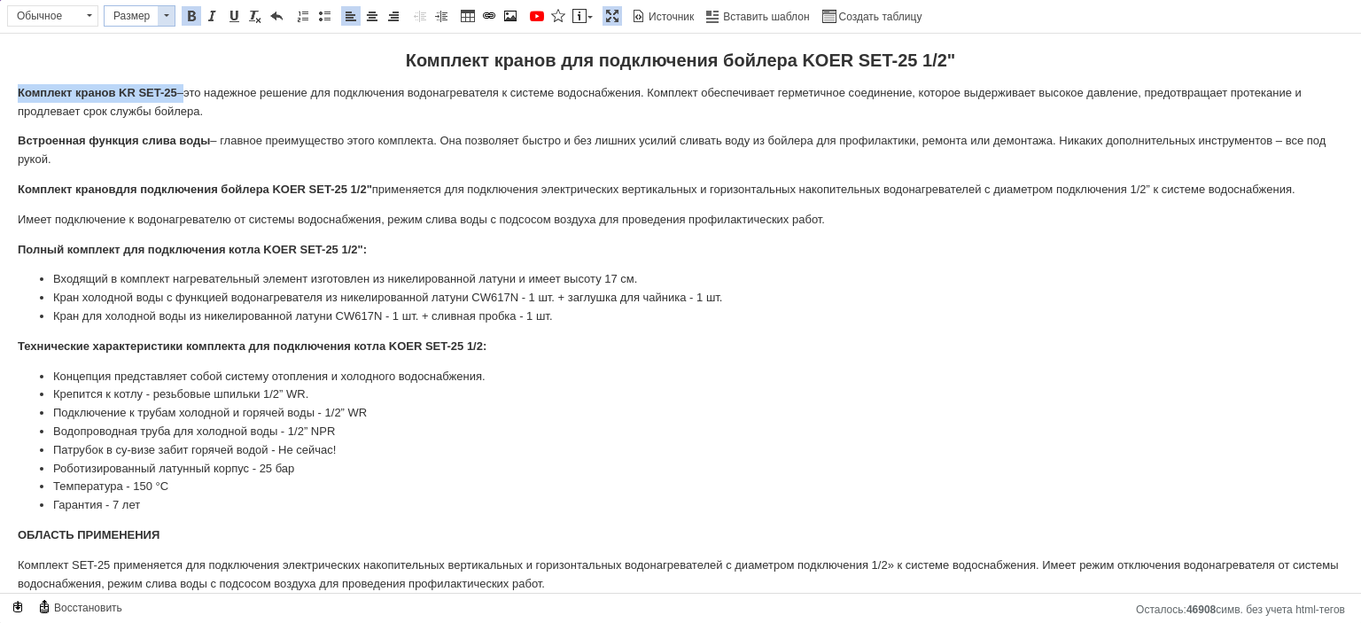
click at [162, 25] on span at bounding box center [166, 15] width 17 height 19
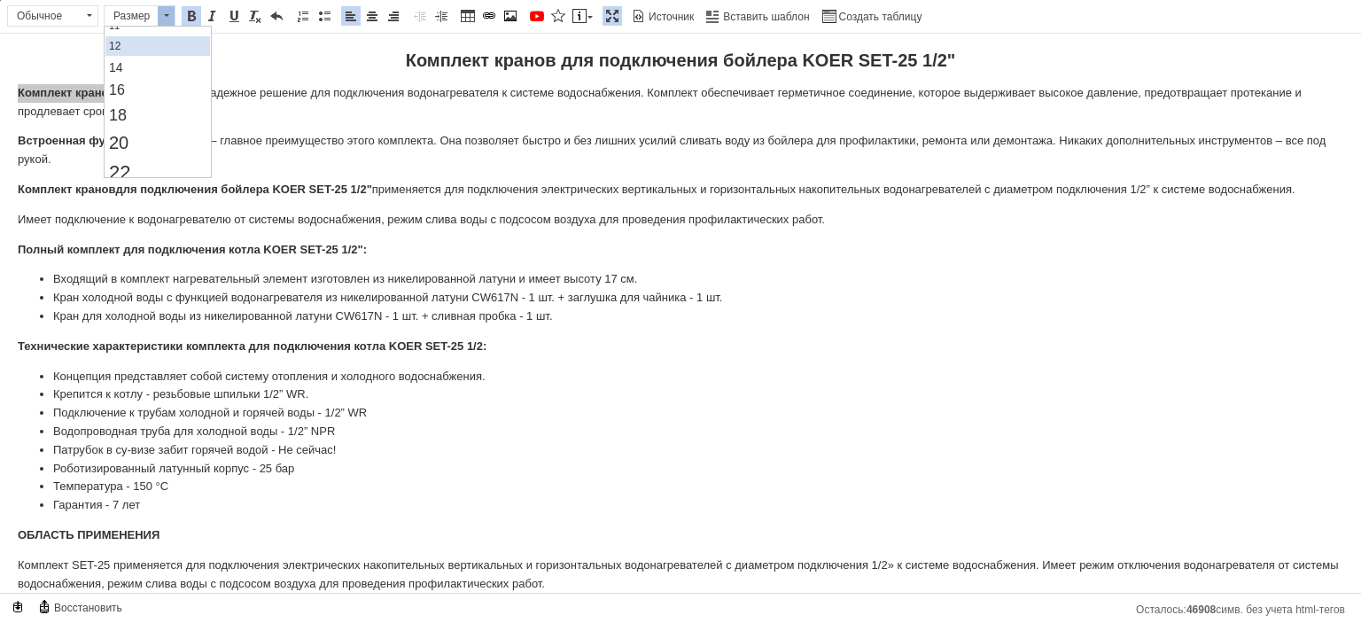
scroll to position [89, 0]
click at [133, 126] on link "16" at bounding box center [157, 120] width 105 height 23
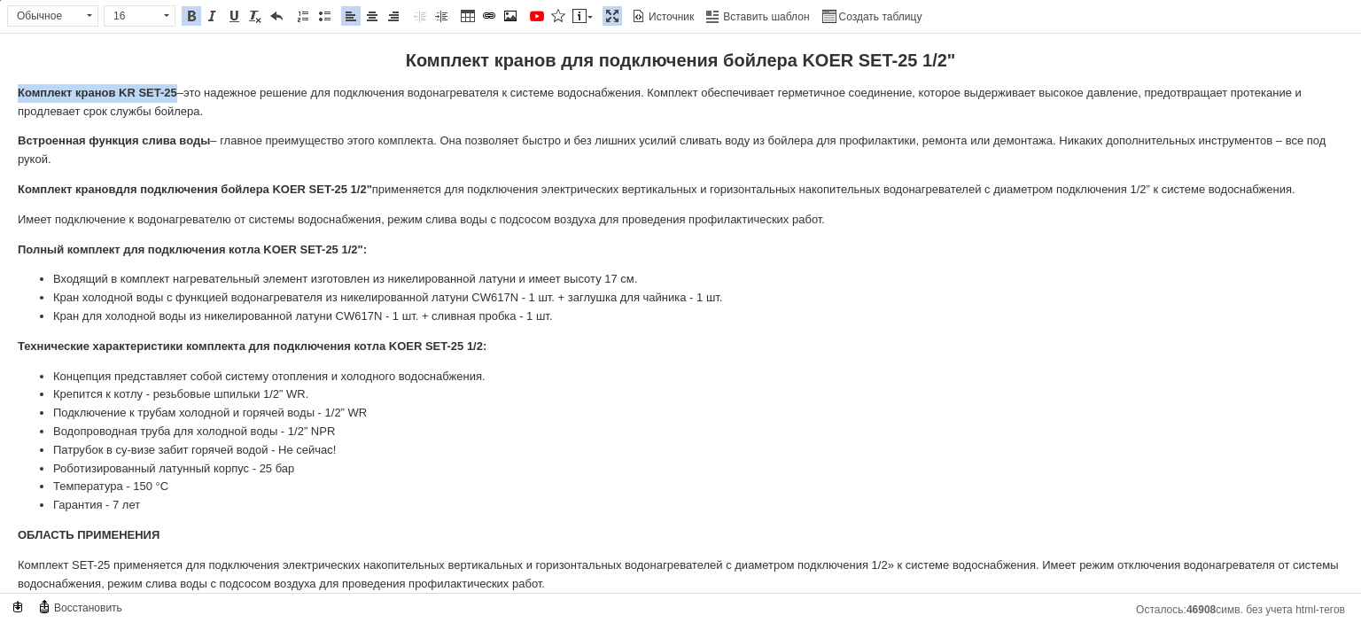
scroll to position [0, 0]
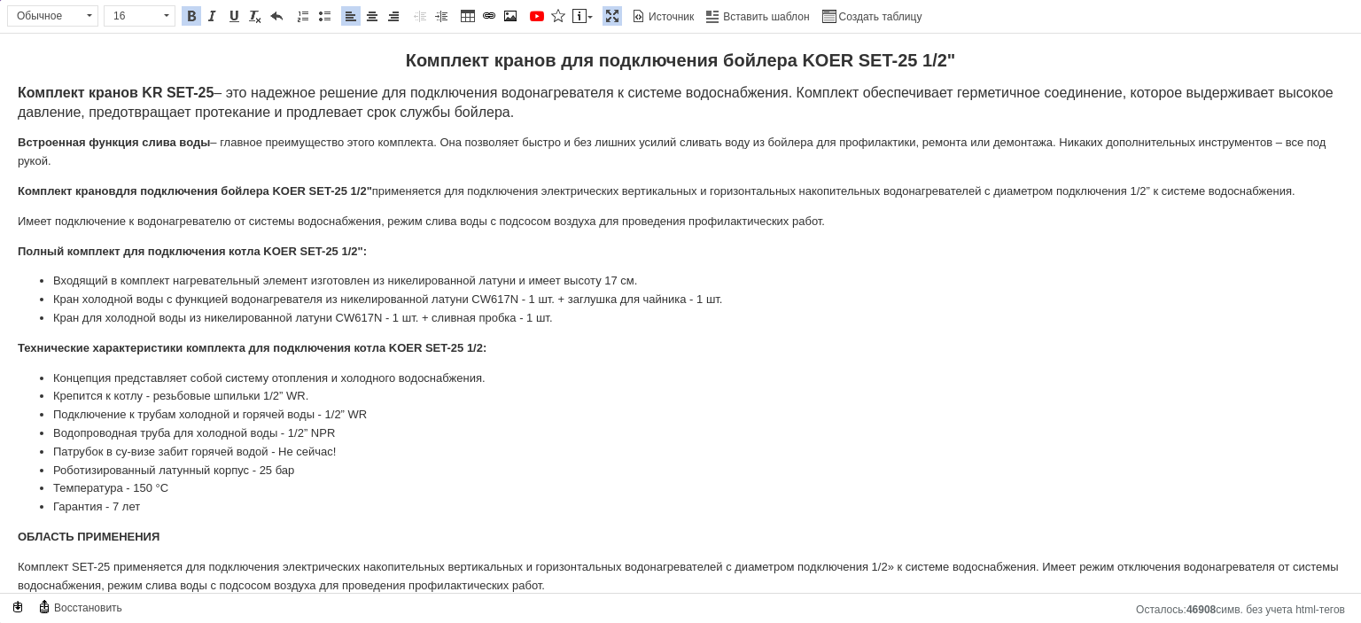
click at [88, 93] on strong "Комплект кранов KR SET-25" at bounding box center [116, 92] width 196 height 15
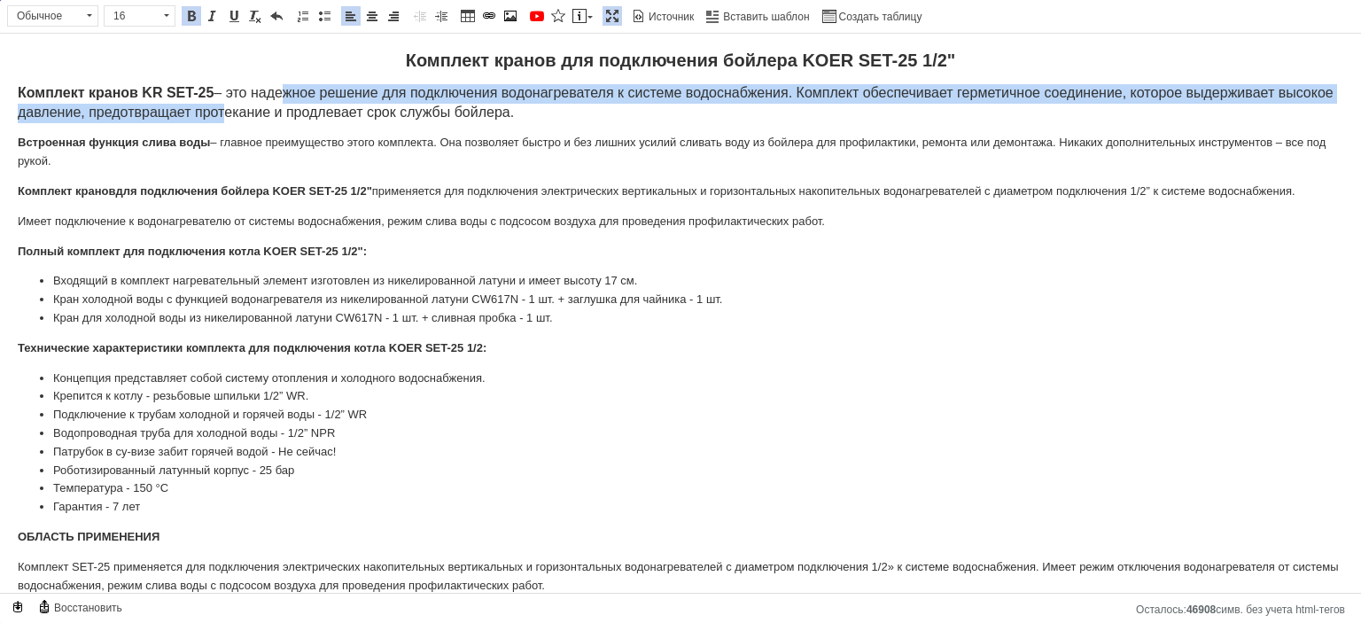
drag, startPoint x: 281, startPoint y: 91, endPoint x: 275, endPoint y: 118, distance: 27.1
click at [275, 118] on span "Комплект кранов KR SET-25 – это надежное решение для подключения водонагревател…" at bounding box center [675, 102] width 1315 height 35
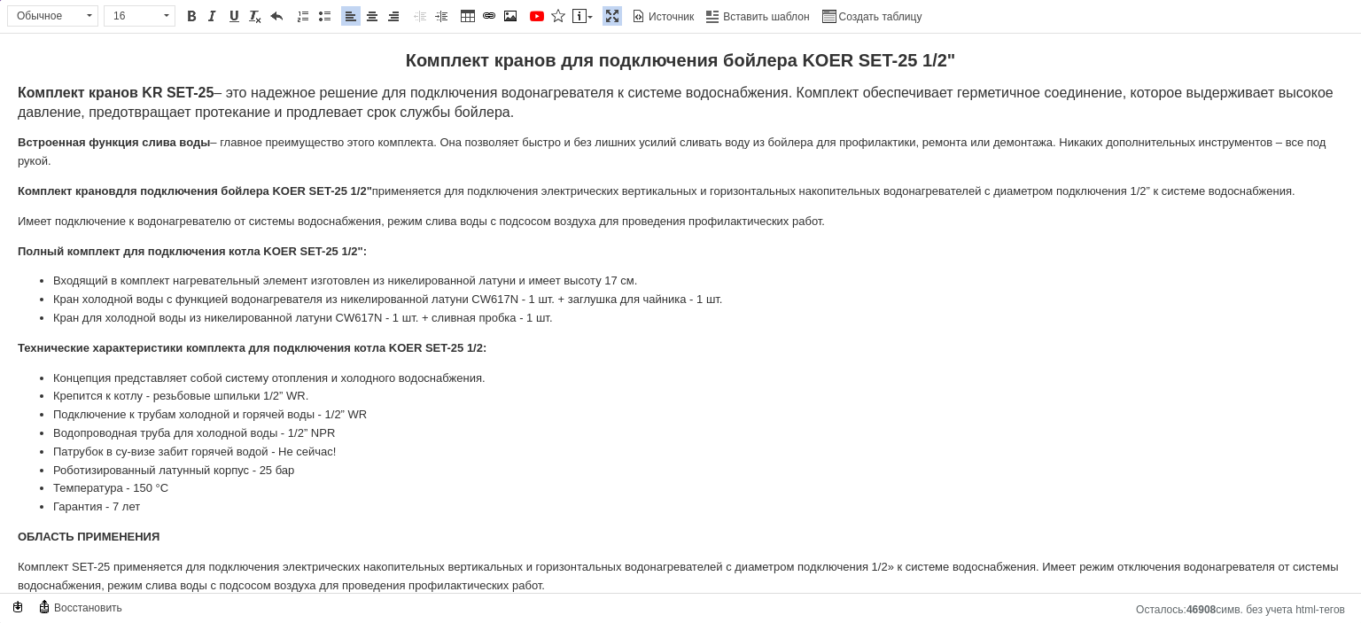
click at [133, 146] on strong "Встроенная функция слива воды" at bounding box center [114, 142] width 192 height 13
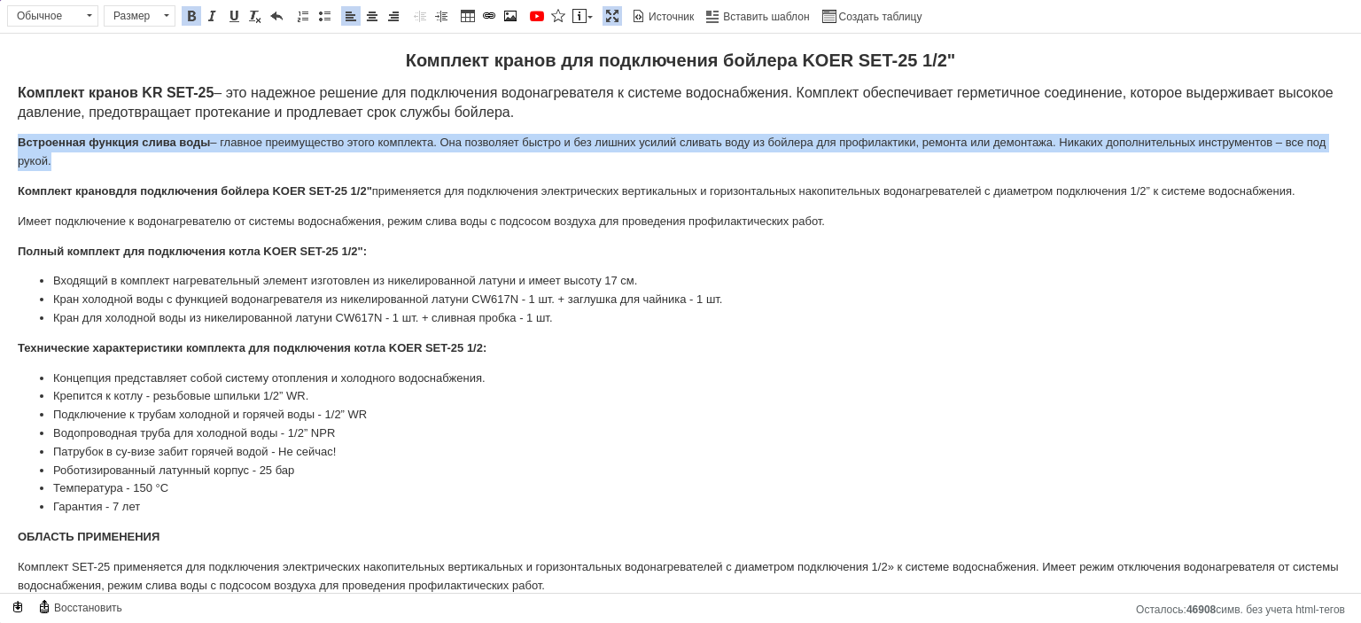
click at [133, 146] on strong "Встроенная функция слива воды" at bounding box center [114, 142] width 192 height 13
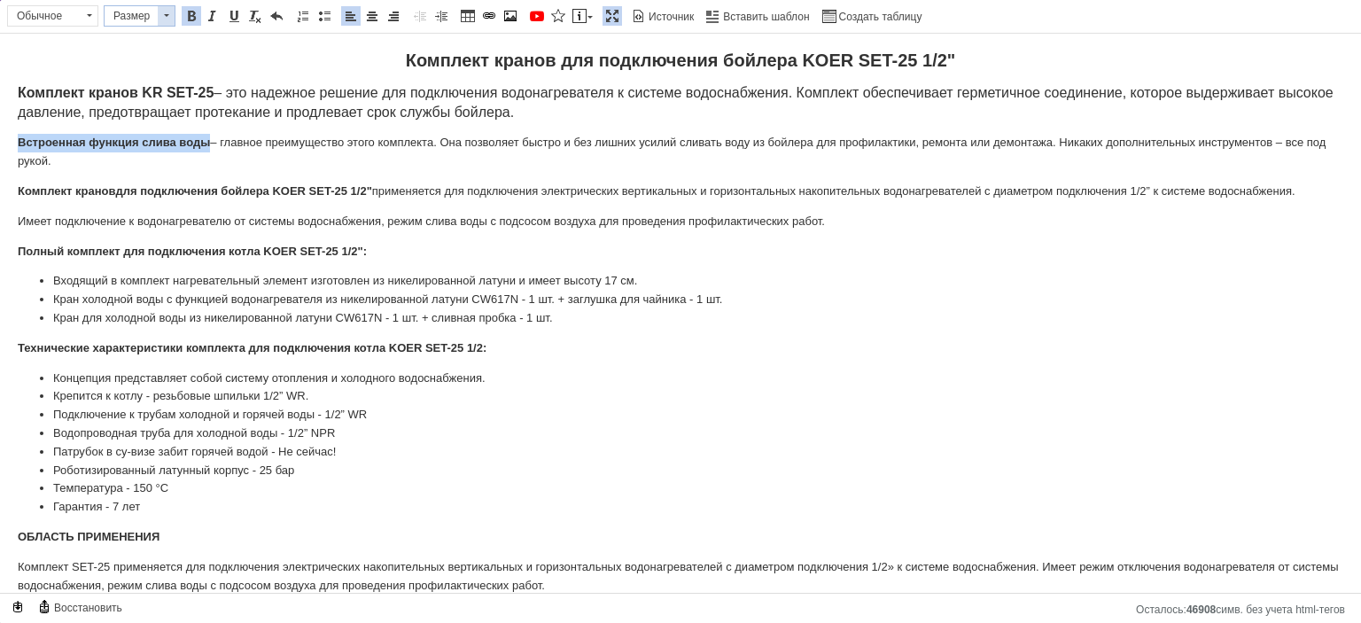
click at [138, 11] on span "Размер" at bounding box center [131, 15] width 53 height 19
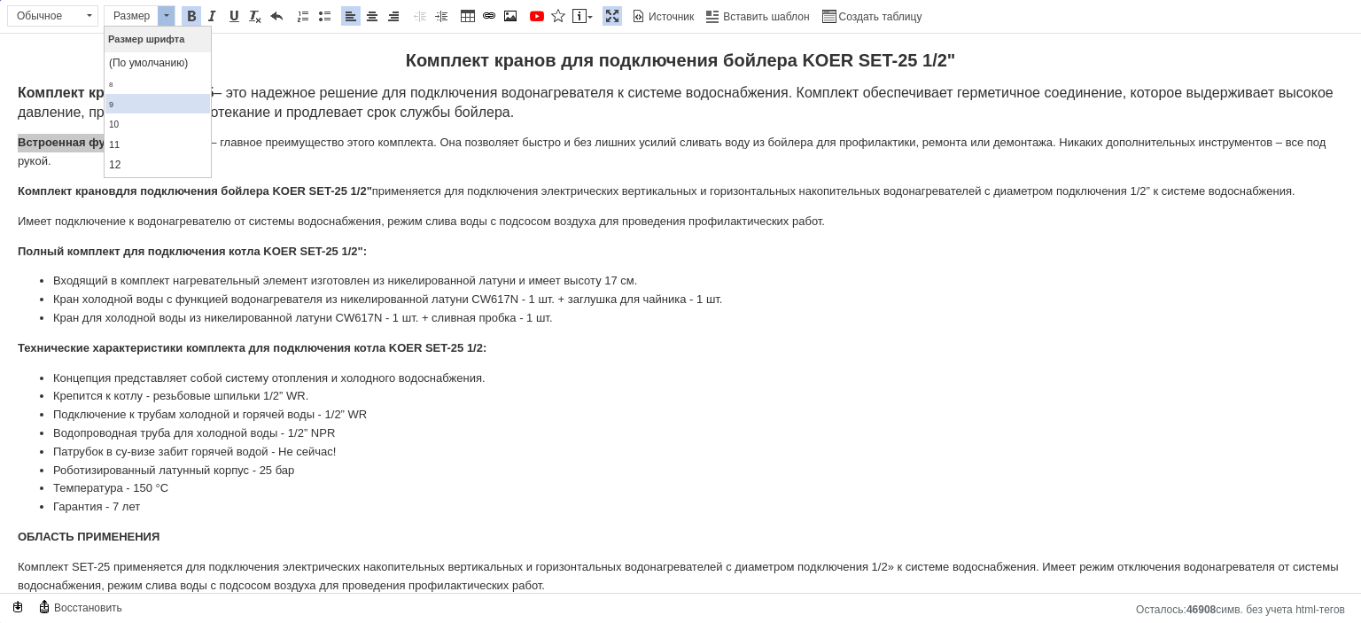
scroll to position [89, 0]
click at [125, 97] on link "14" at bounding box center [157, 97] width 105 height 21
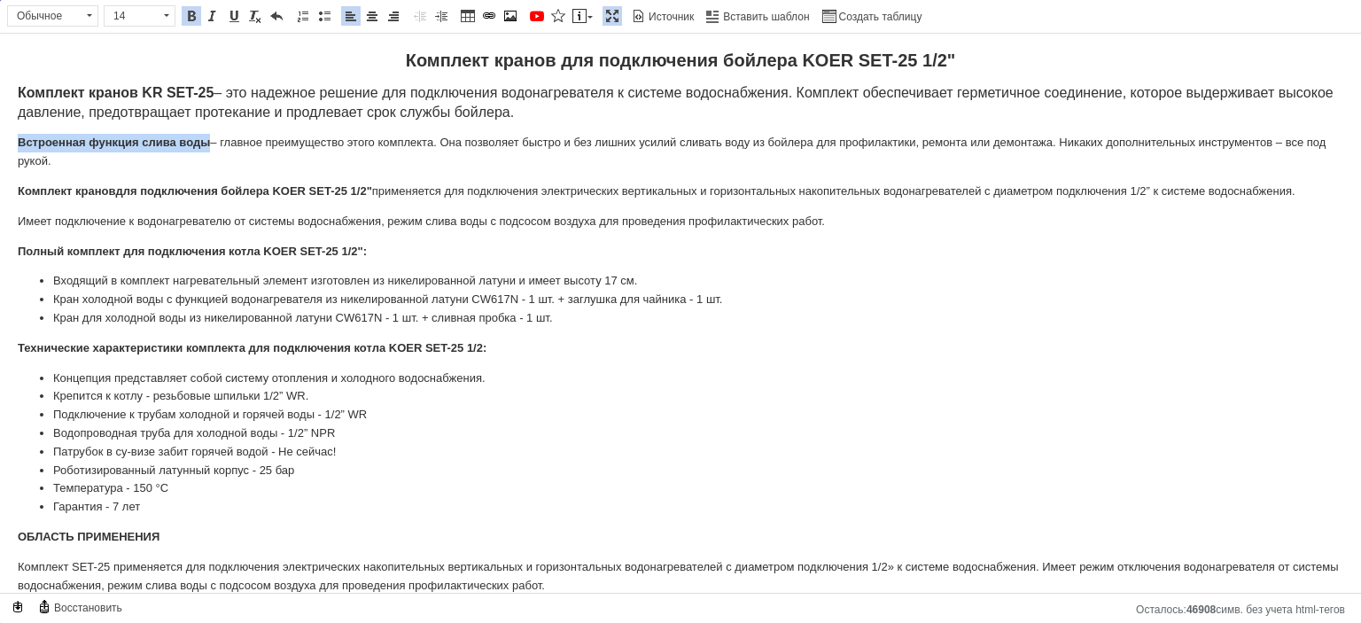
scroll to position [0, 0]
click at [120, 128] on body "Комплект кранов для подключения бойлера KOER SET-25 1/2" Комплект кранов KR SET…" at bounding box center [680, 484] width 1325 height 867
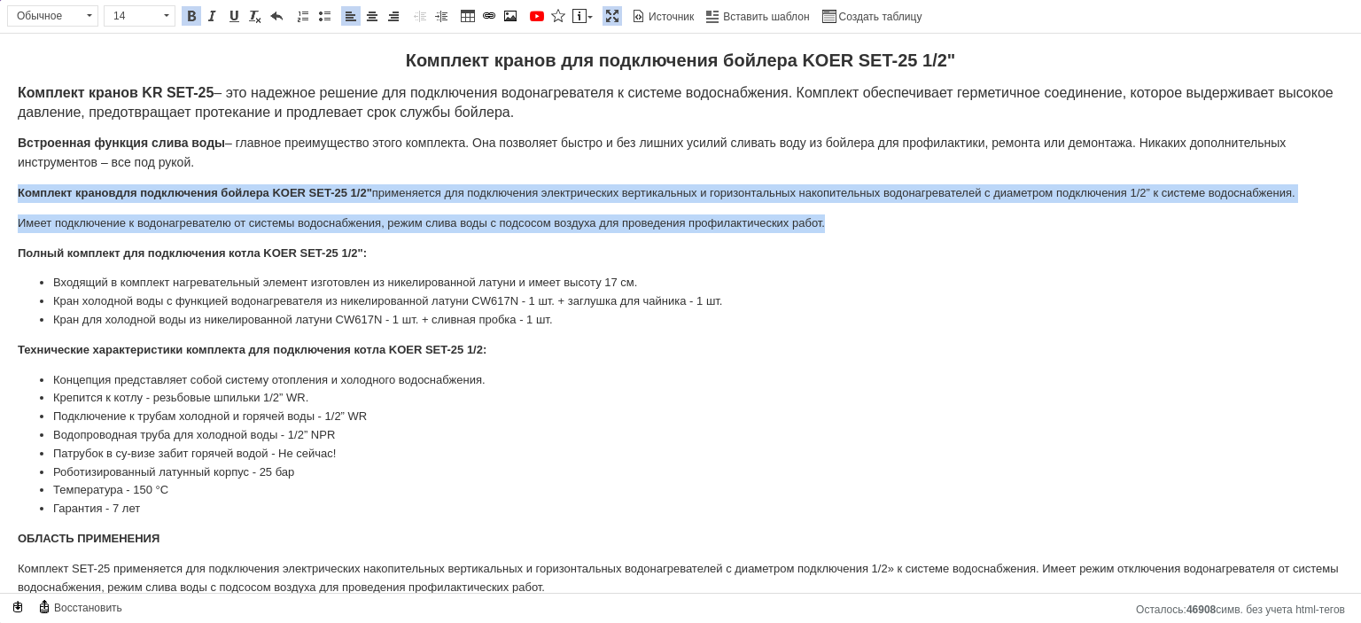
drag, startPoint x: 849, startPoint y: 221, endPoint x: 0, endPoint y: 191, distance: 850.0
click at [0, 191] on html "Комплект кранов для подключения бойлера KOER SET-25 1/2" Комплект кранов KR SET…" at bounding box center [680, 485] width 1361 height 903
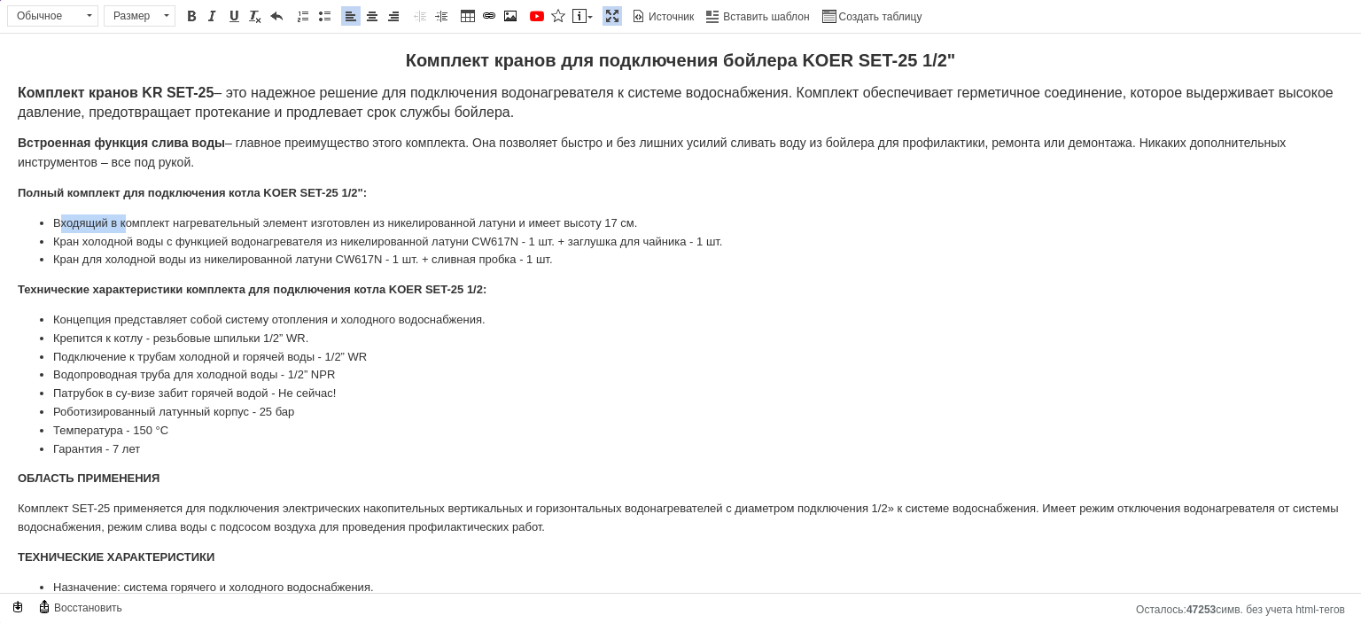
drag, startPoint x: 60, startPoint y: 212, endPoint x: 124, endPoint y: 213, distance: 63.8
click at [124, 214] on li "Входящий в комплект нагревательный элемент изготовлен из никелированной латуни …" at bounding box center [680, 223] width 1254 height 19
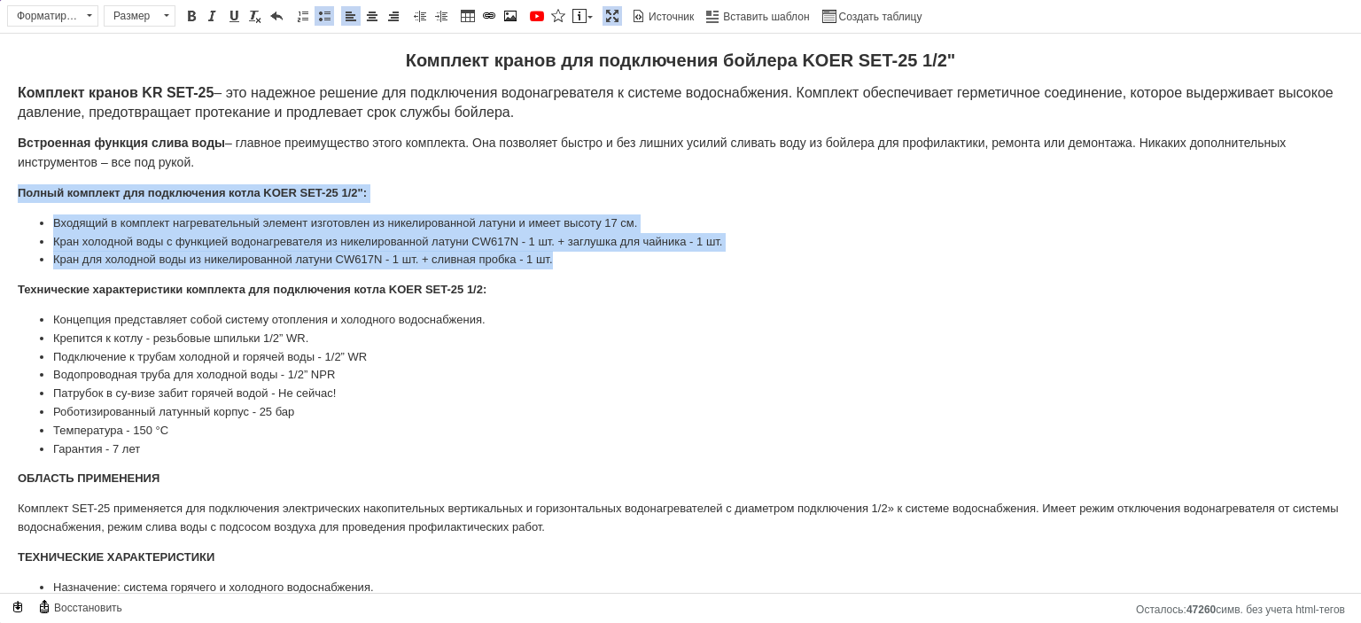
drag, startPoint x: 556, startPoint y: 262, endPoint x: 0, endPoint y: 189, distance: 561.1
click at [0, 189] on html "Комплект кранов для подключения бойлера KOER SET-25 1/2" Комплект кранов KR SET…" at bounding box center [680, 455] width 1361 height 843
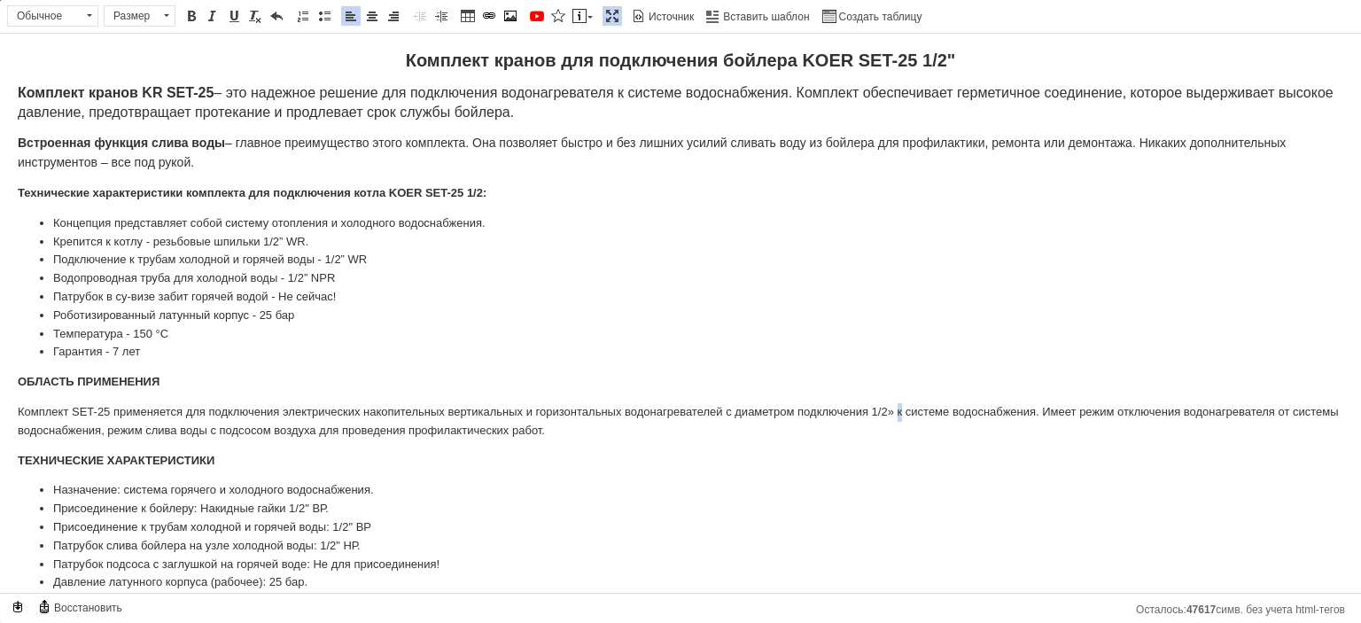
click at [898, 412] on p "Комплект SET-25 применяется для подключения электрических накопительных вертика…" at bounding box center [680, 421] width 1325 height 37
click at [95, 381] on strong "ОБЛАСТЬ ПРИМЕНЕНИЯ" at bounding box center [89, 381] width 142 height 13
click at [27, 413] on p "Комплект SET-25 применяется для подключения электрических накопительных вертика…" at bounding box center [680, 421] width 1325 height 37
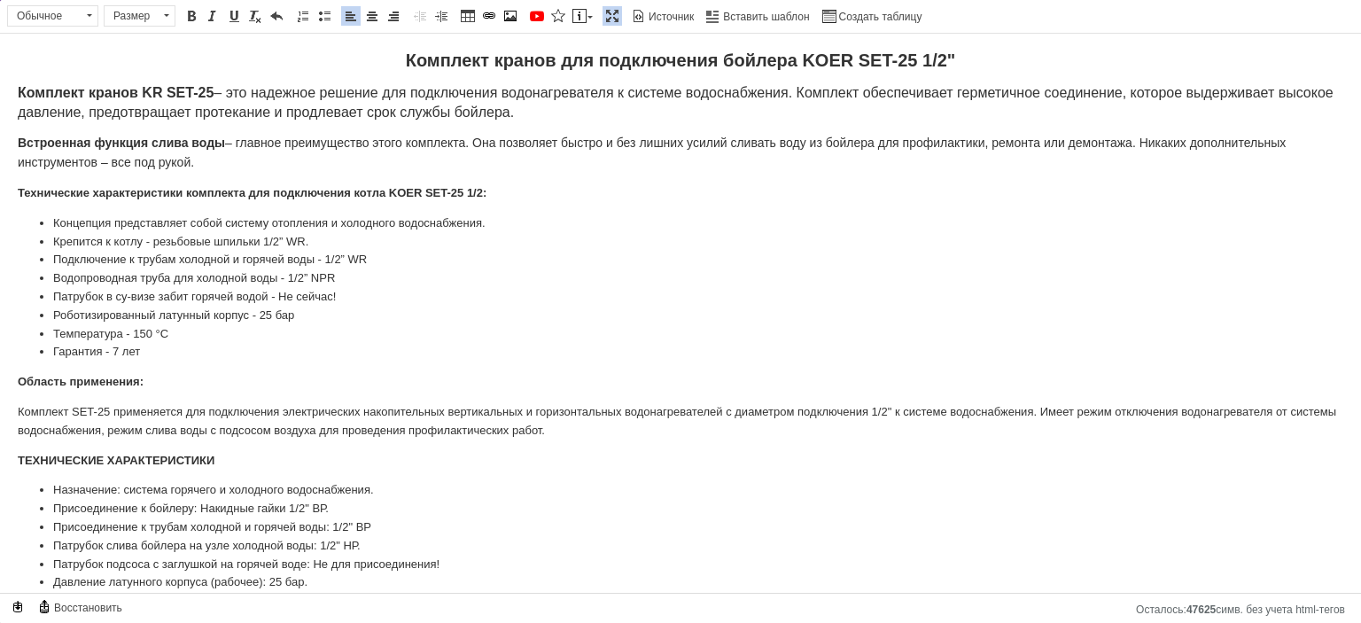
click at [27, 414] on p "Комплект SET-25 применяется для подключения электрических накопительных вертика…" at bounding box center [680, 421] width 1325 height 37
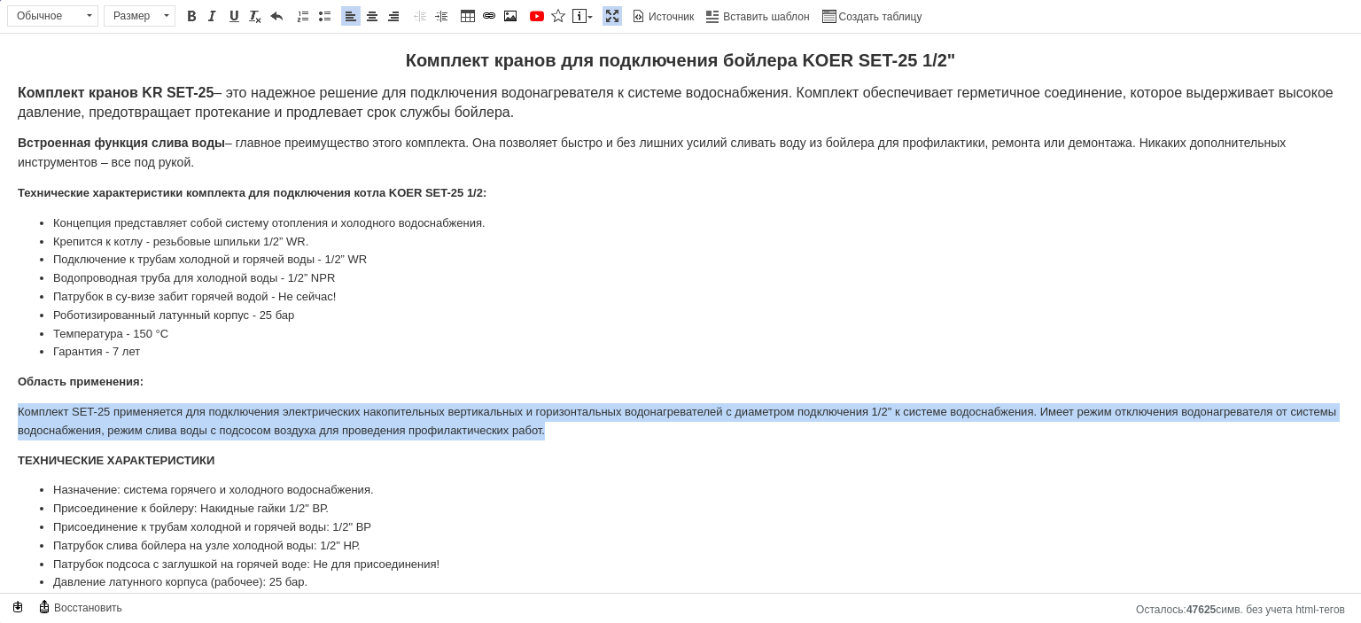
click at [27, 414] on p "Комплект SET-25 применяется для подключения электрических накопительных вертика…" at bounding box center [680, 421] width 1325 height 37
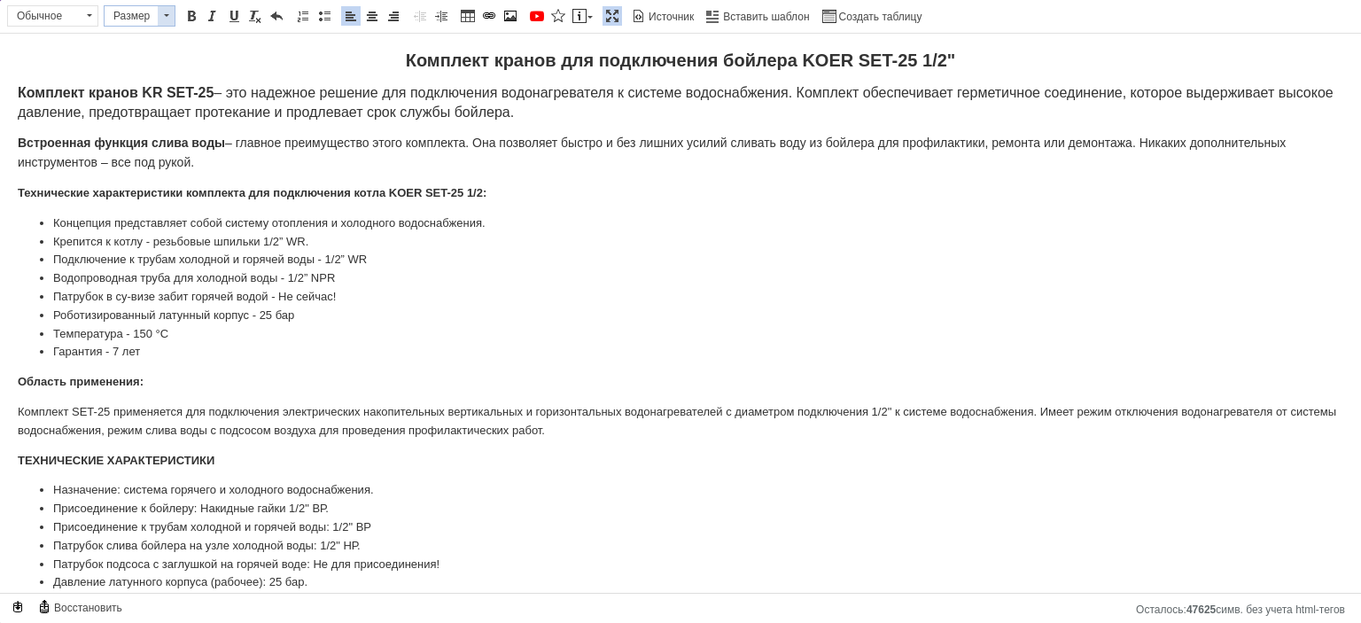
click at [120, 17] on span "Размер" at bounding box center [131, 15] width 53 height 19
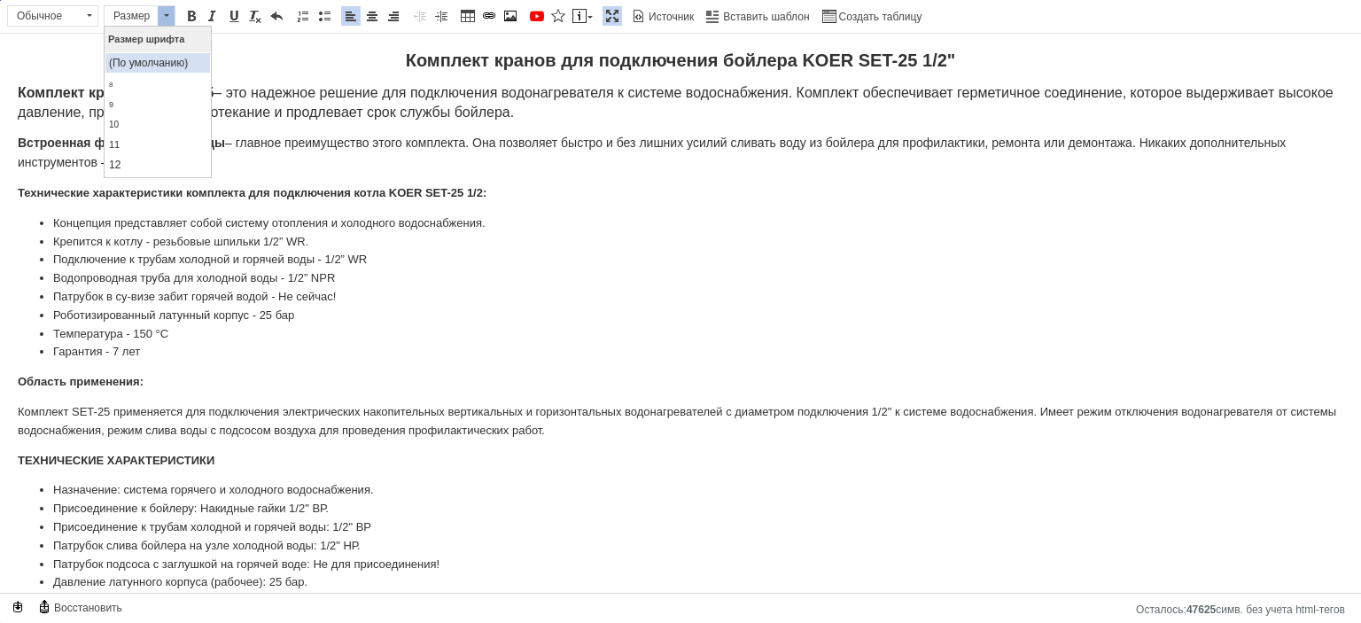
scroll to position [89, 0]
click at [122, 99] on link "14" at bounding box center [157, 97] width 105 height 21
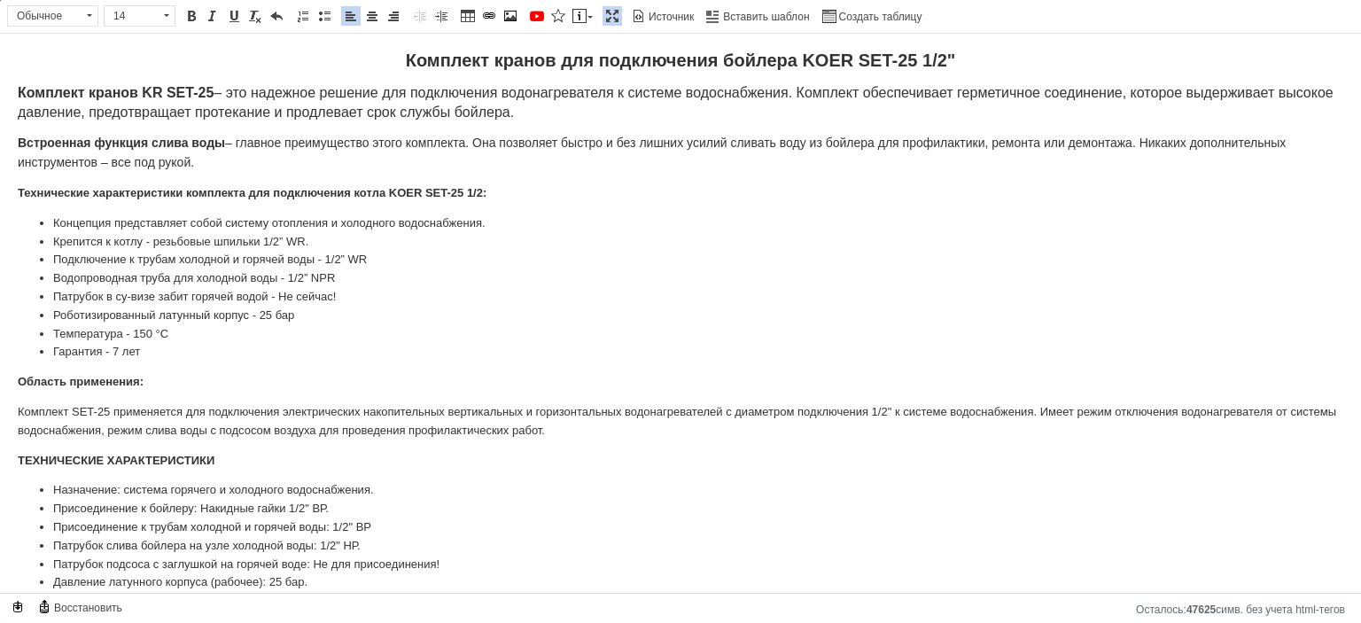
scroll to position [0, 0]
click at [106, 387] on p "Область применения:" at bounding box center [680, 382] width 1325 height 19
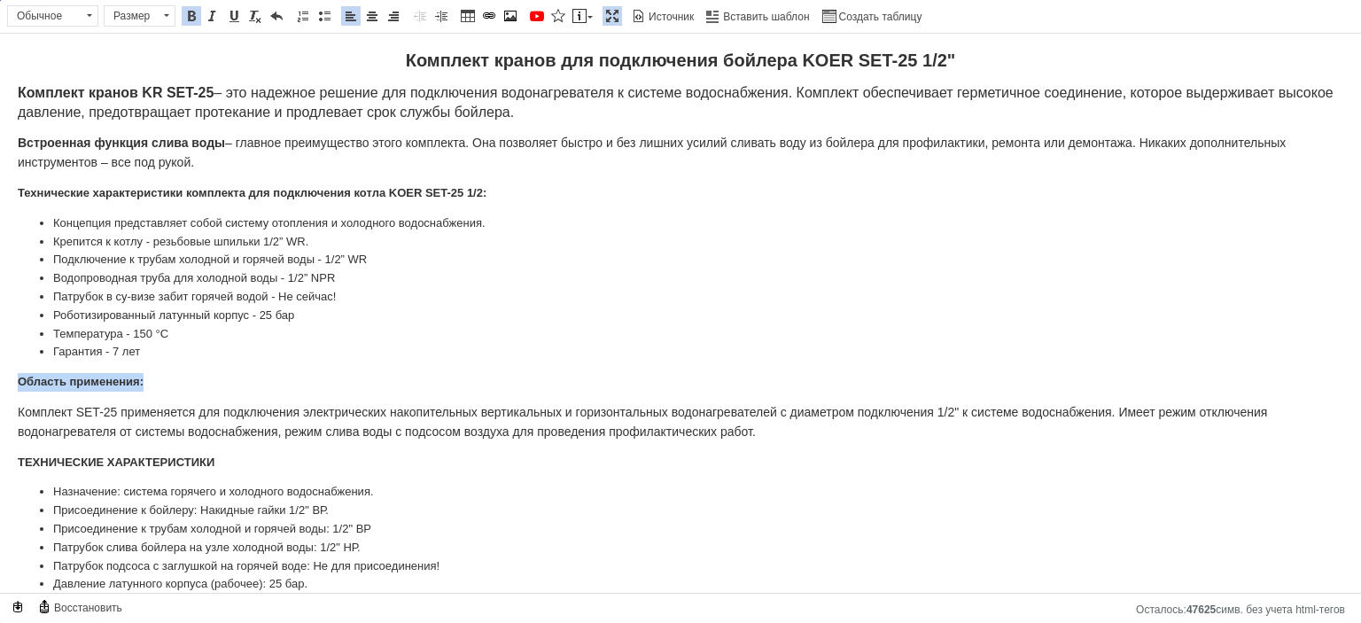
click at [106, 387] on p "Область применения:" at bounding box center [680, 382] width 1325 height 19
click at [138, 2] on span "Панели инструментов редактора Форматирование Обычное Размер Размер Полужирный К…" at bounding box center [680, 17] width 1361 height 34
drag, startPoint x: 138, startPoint y: 10, endPoint x: 140, endPoint y: 26, distance: 16.0
click at [138, 13] on span "Размер" at bounding box center [131, 15] width 53 height 19
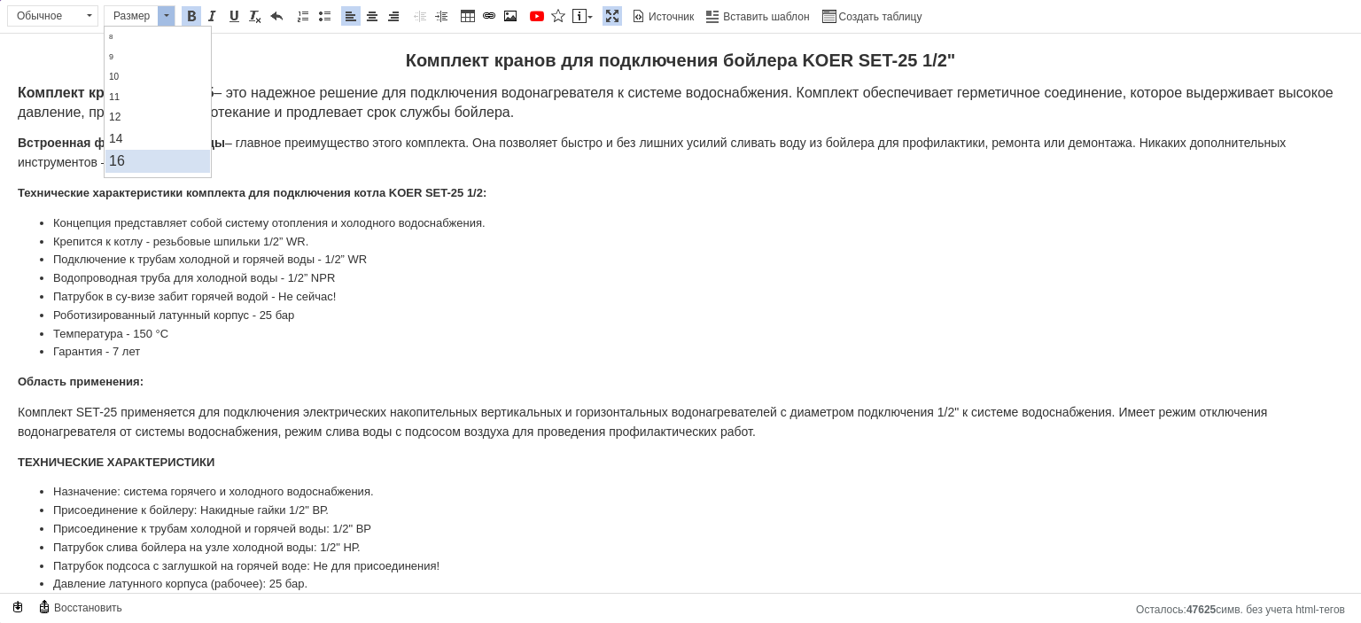
scroll to position [89, 0]
click at [132, 121] on link "16" at bounding box center [157, 120] width 105 height 23
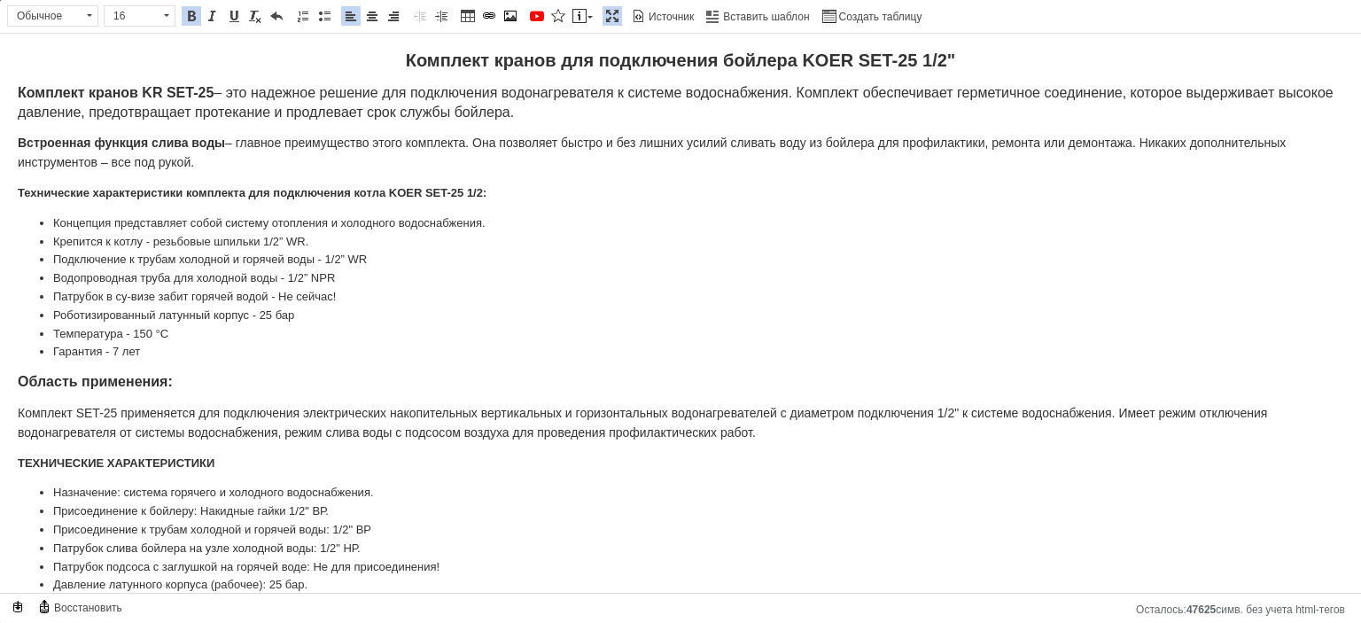
click at [81, 412] on span "Комплект SET-25 применяется для подключения электрических накопительных вертика…" at bounding box center [642, 423] width 1249 height 34
click at [76, 411] on span "Комплект SET-25 применяется для подключения электрических накопительных вертика…" at bounding box center [642, 423] width 1249 height 34
drag, startPoint x: 116, startPoint y: 409, endPoint x: 19, endPoint y: 404, distance: 97.6
click at [19, 406] on span "Комплект SET-25 применяется для подключения электрических накопительных вертика…" at bounding box center [642, 423] width 1249 height 34
click at [34, 421] on span "Комплект SET-25 применяется для подключения электрических накопительных вертика…" at bounding box center [643, 423] width 1250 height 34
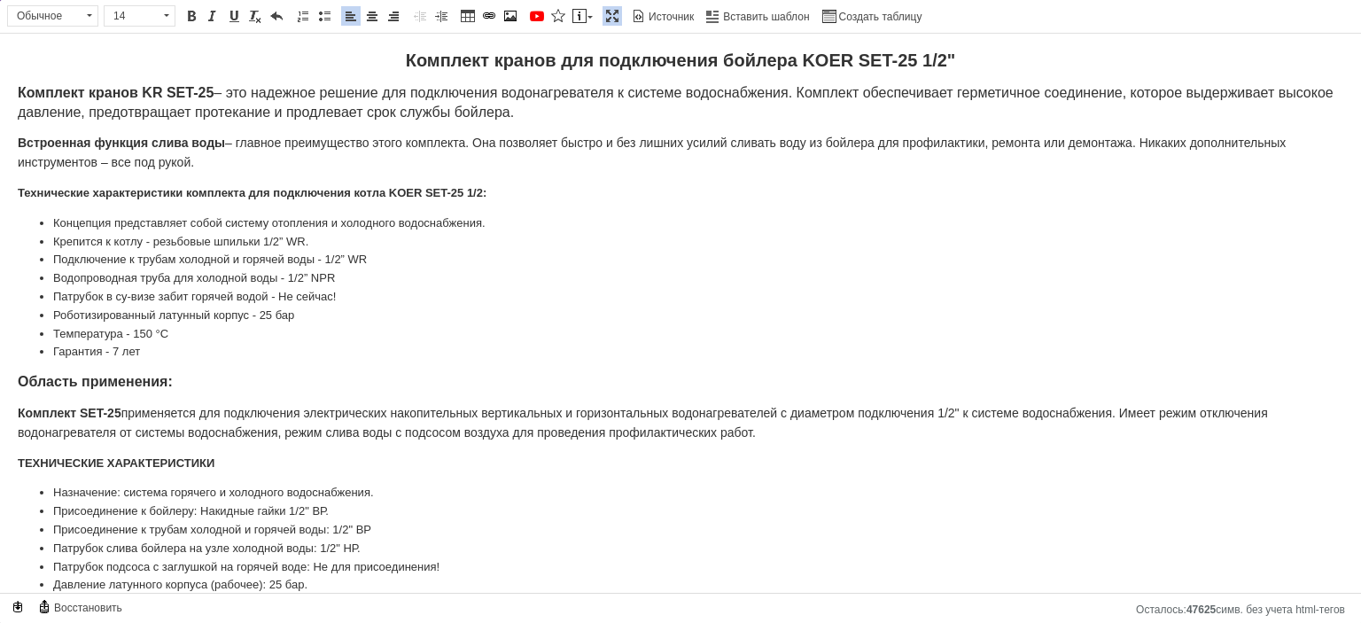
drag, startPoint x: 764, startPoint y: 431, endPoint x: 0, endPoint y: 377, distance: 765.5
click at [0, 377] on html "Комплект кранов для подключения бойлера KOER SET-25 1/2" Комплект кранов KR SET…" at bounding box center [680, 408] width 1361 height 749
copy body "Область применения: Комплект SET-25 применяется для подключения электрических н…"
click at [609, 115] on p "Комплект кранов KR SET-25 – это надежное решение для подключения водонагревател…" at bounding box center [680, 103] width 1325 height 39
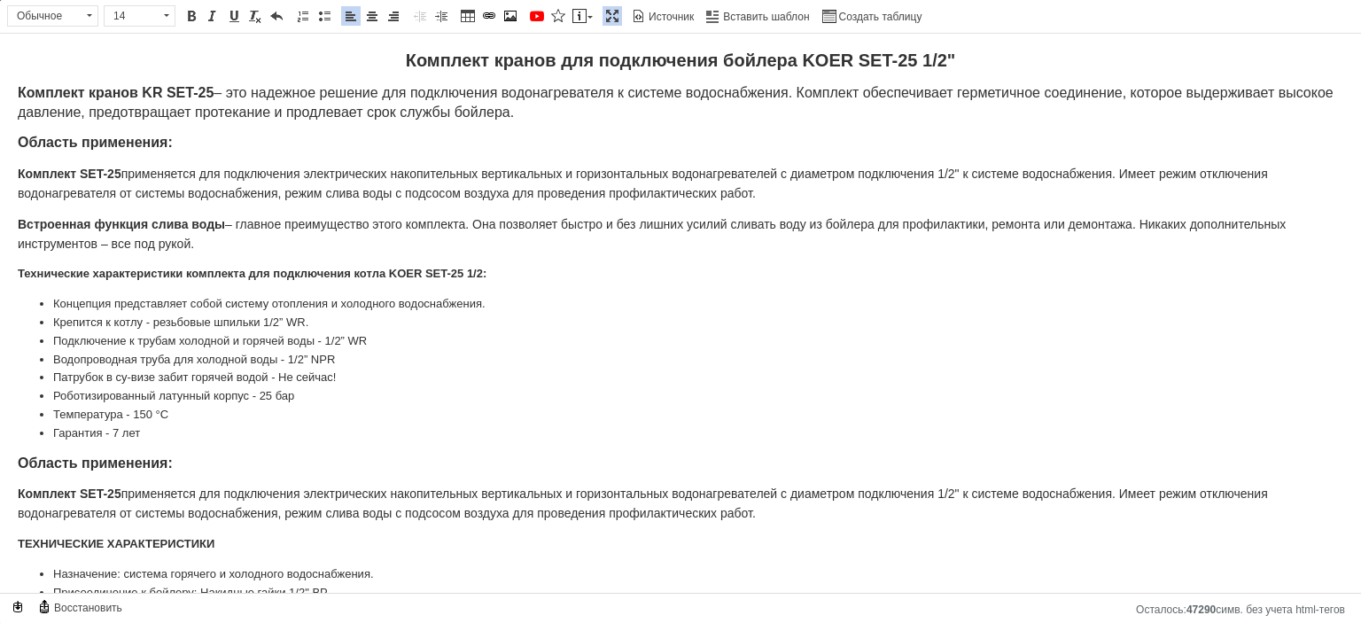
drag, startPoint x: 757, startPoint y: 508, endPoint x: 0, endPoint y: 461, distance: 758.8
click at [0, 461] on html "Комплект кранов для подключения бойлера KOER SET-25 1/2" Комплект кранов KR SET…" at bounding box center [680, 449] width 1361 height 830
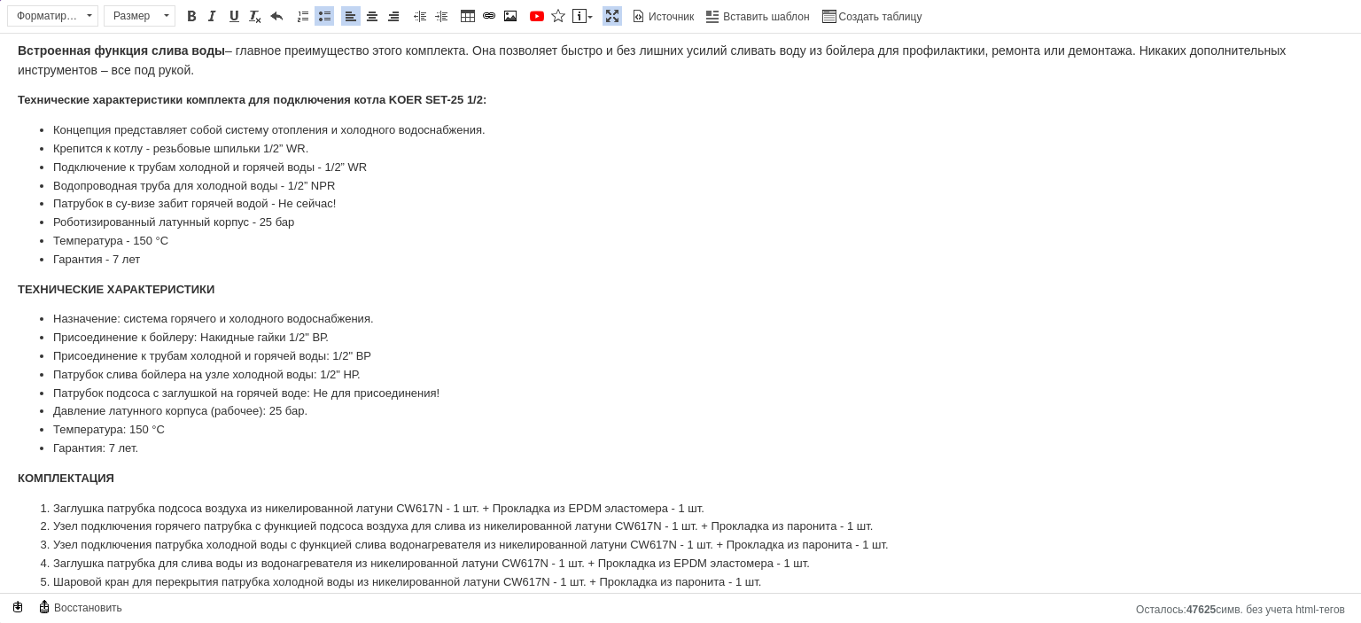
scroll to position [177, 0]
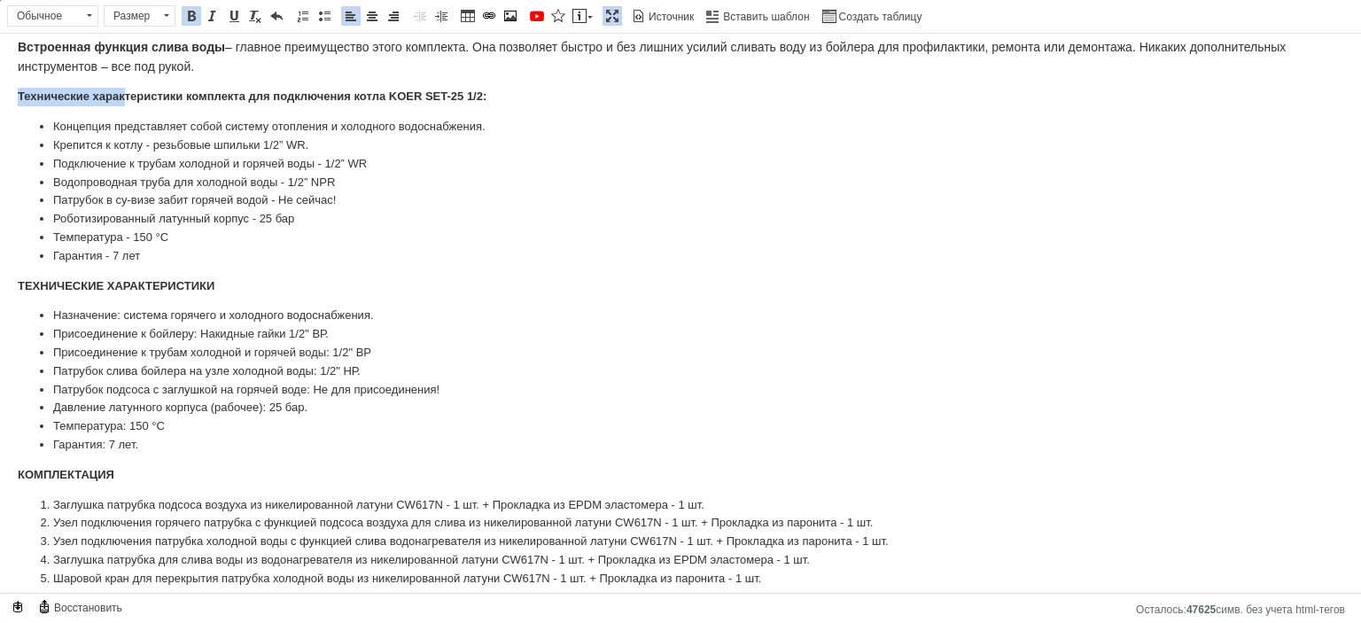
drag, startPoint x: 8, startPoint y: 88, endPoint x: 124, endPoint y: 86, distance: 116.1
click at [124, 86] on html "Комплект кранов для подключения бойлера KOER SET-25 1/2" Комплект кранов KR SET…" at bounding box center [680, 231] width 1361 height 749
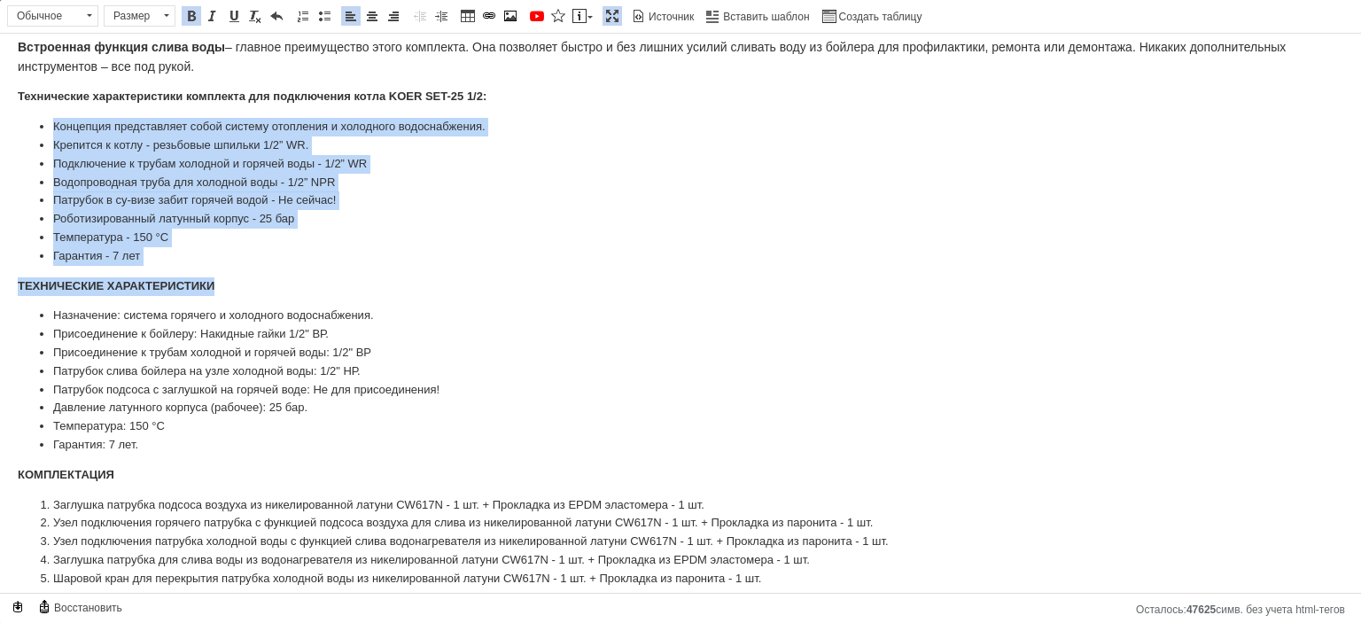
drag, startPoint x: 232, startPoint y: 284, endPoint x: 37, endPoint y: 126, distance: 251.2
click at [37, 126] on body "Комплект кранов для подключения бойлера KOER SET-25 1/2" Комплект кранов KR SET…" at bounding box center [680, 231] width 1325 height 714
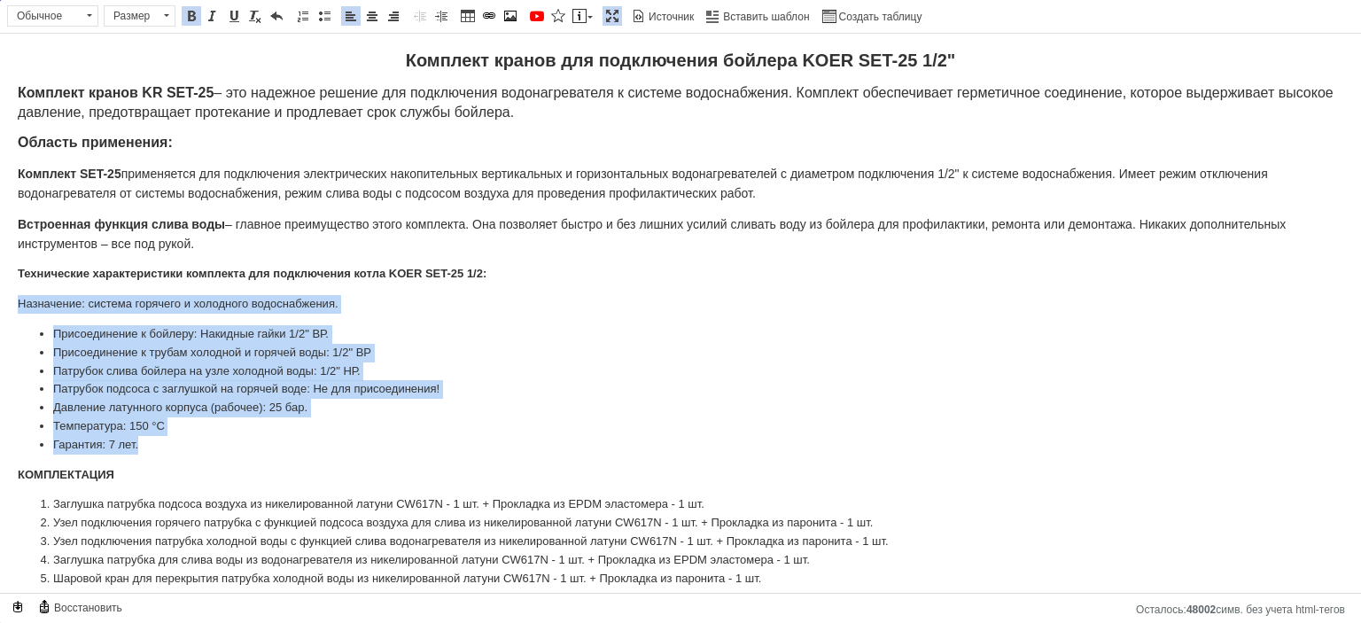
drag, startPoint x: 138, startPoint y: 441, endPoint x: 0, endPoint y: 276, distance: 215.0
click at [0, 283] on html "Комплект кранов для подключения бойлера KOER SET-25 1/2" Комплект кранов KR SET…" at bounding box center [680, 319] width 1361 height 571
click at [327, 13] on span at bounding box center [324, 16] width 14 height 14
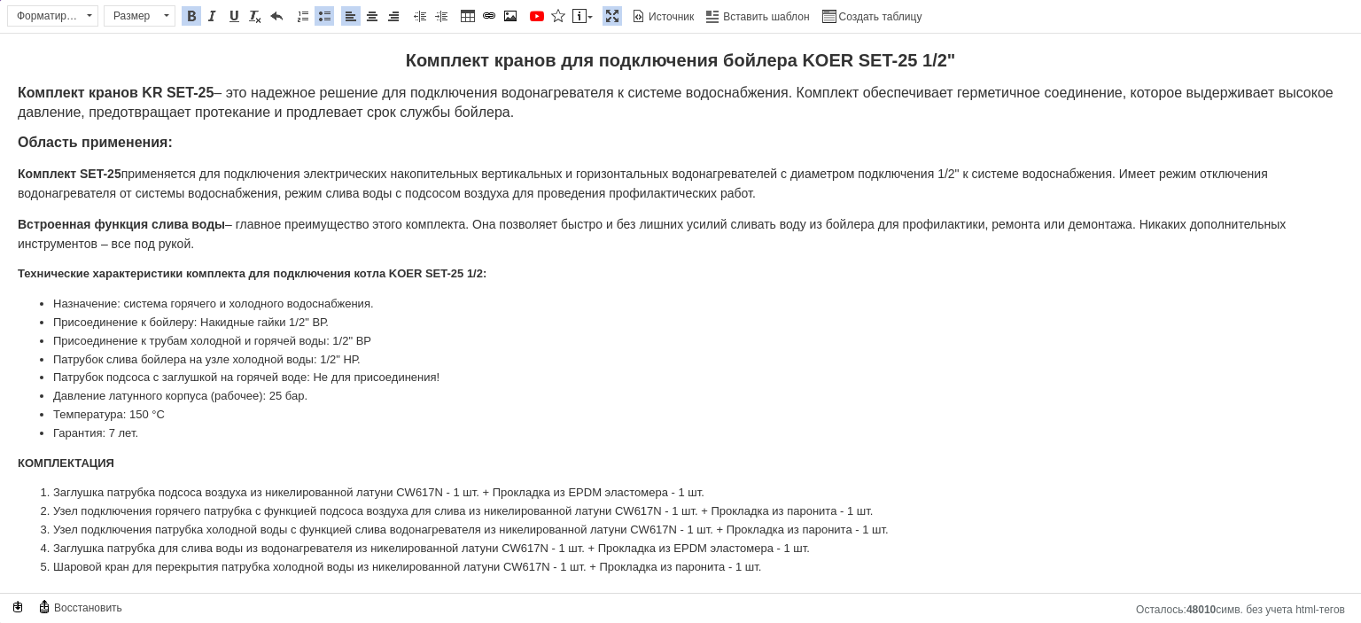
click at [327, 13] on span at bounding box center [324, 16] width 14 height 14
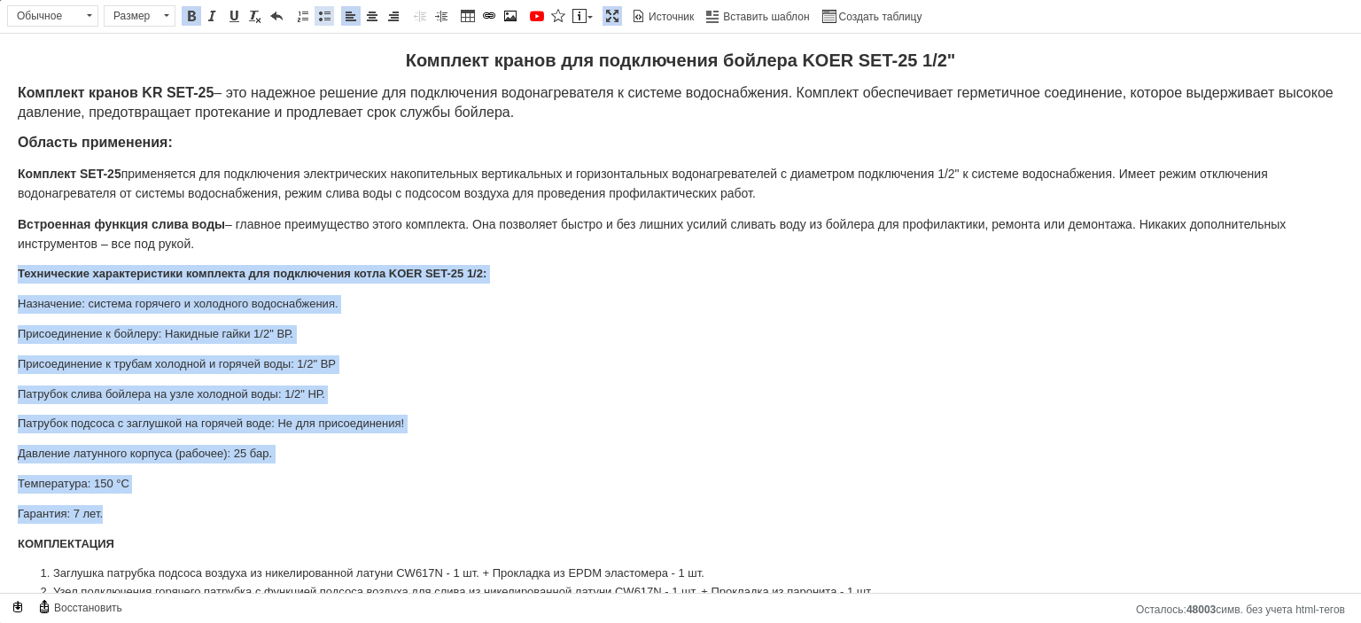
click at [327, 13] on span at bounding box center [324, 16] width 14 height 14
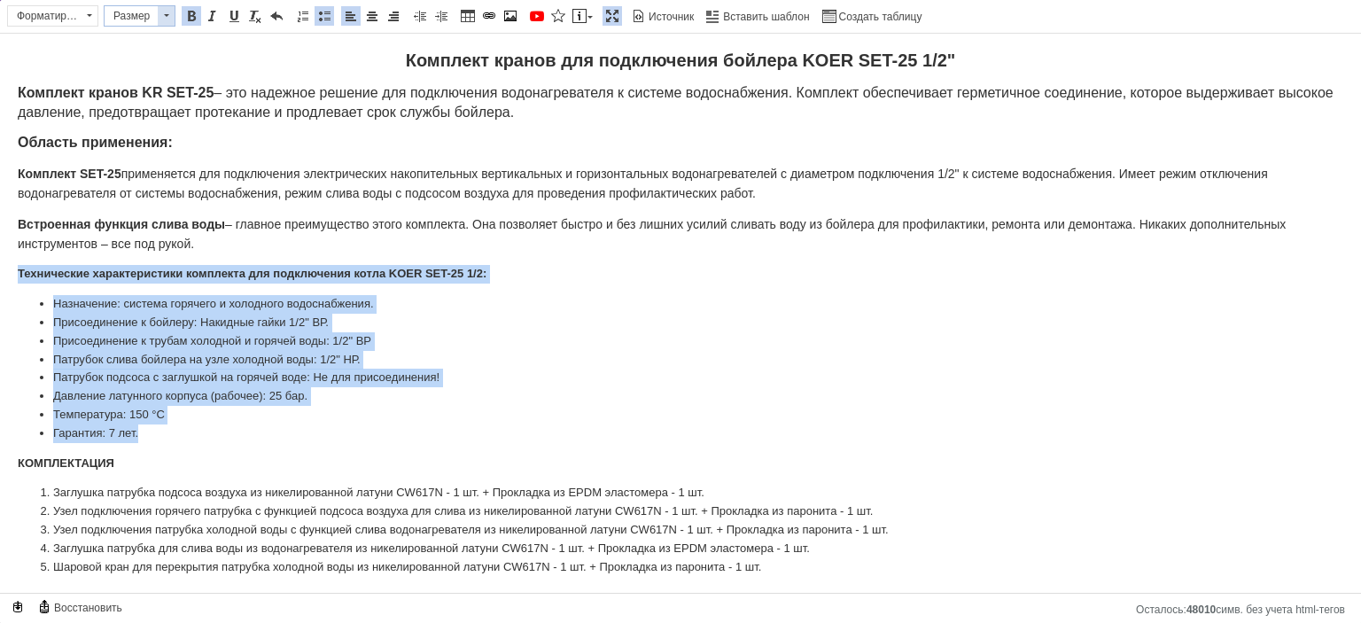
click at [151, 14] on span "Размер" at bounding box center [131, 15] width 53 height 19
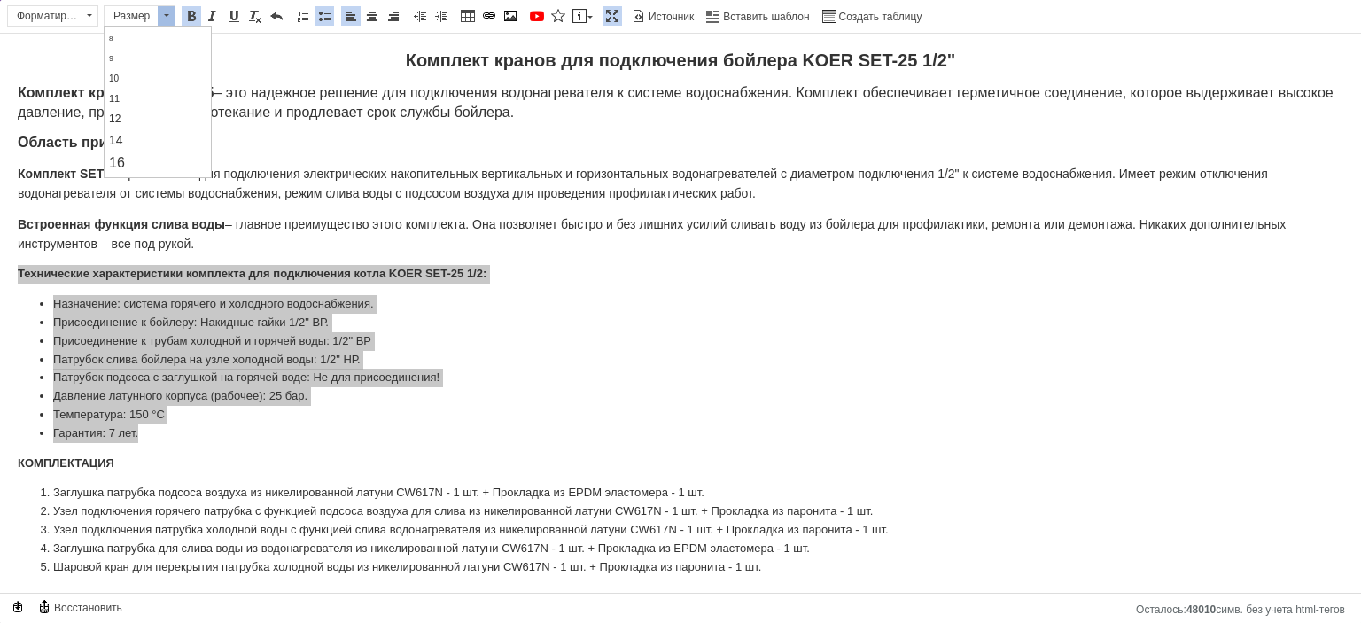
scroll to position [89, 0]
click at [113, 104] on link "14" at bounding box center [157, 97] width 105 height 21
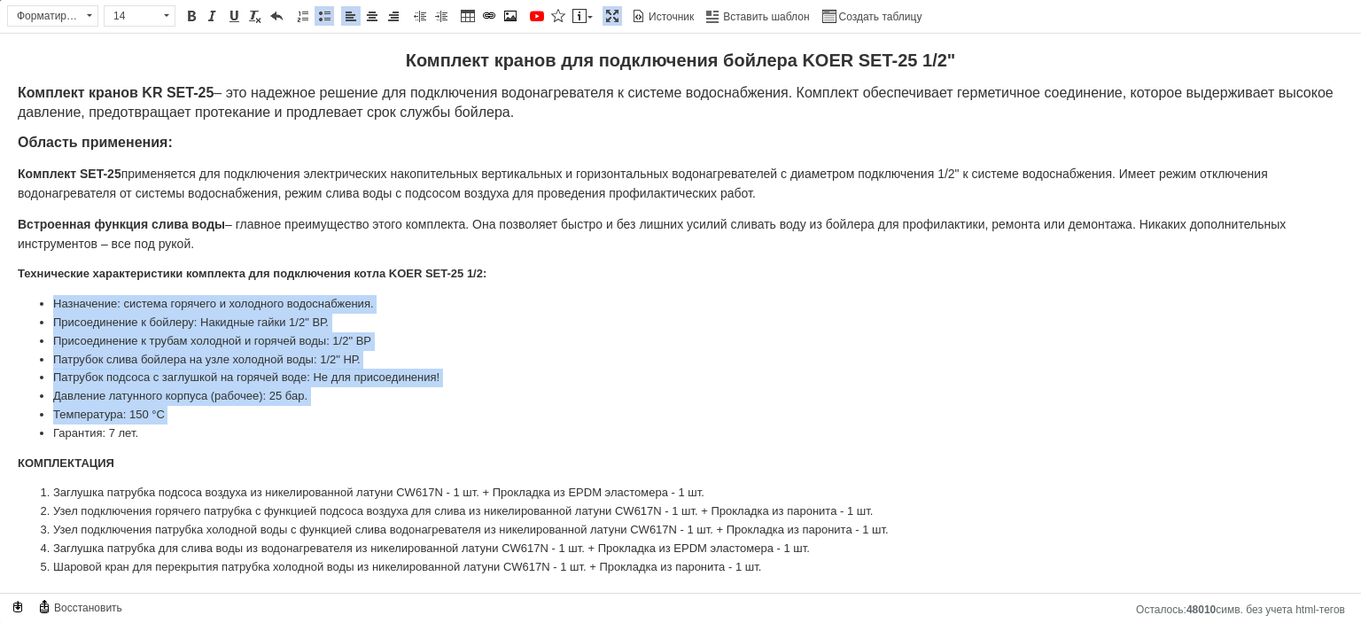
scroll to position [0, 0]
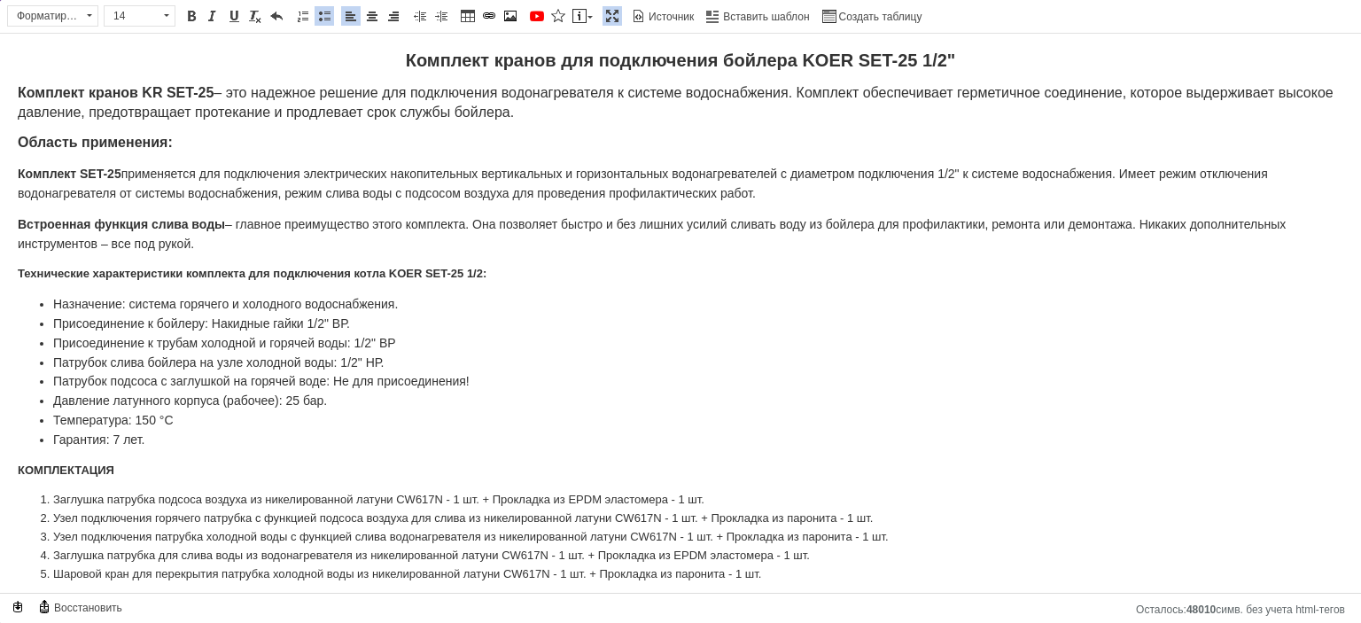
click at [139, 265] on p "Технические характеристики комплекта для подключения котла KOER SET-25 1/2:" at bounding box center [680, 274] width 1325 height 19
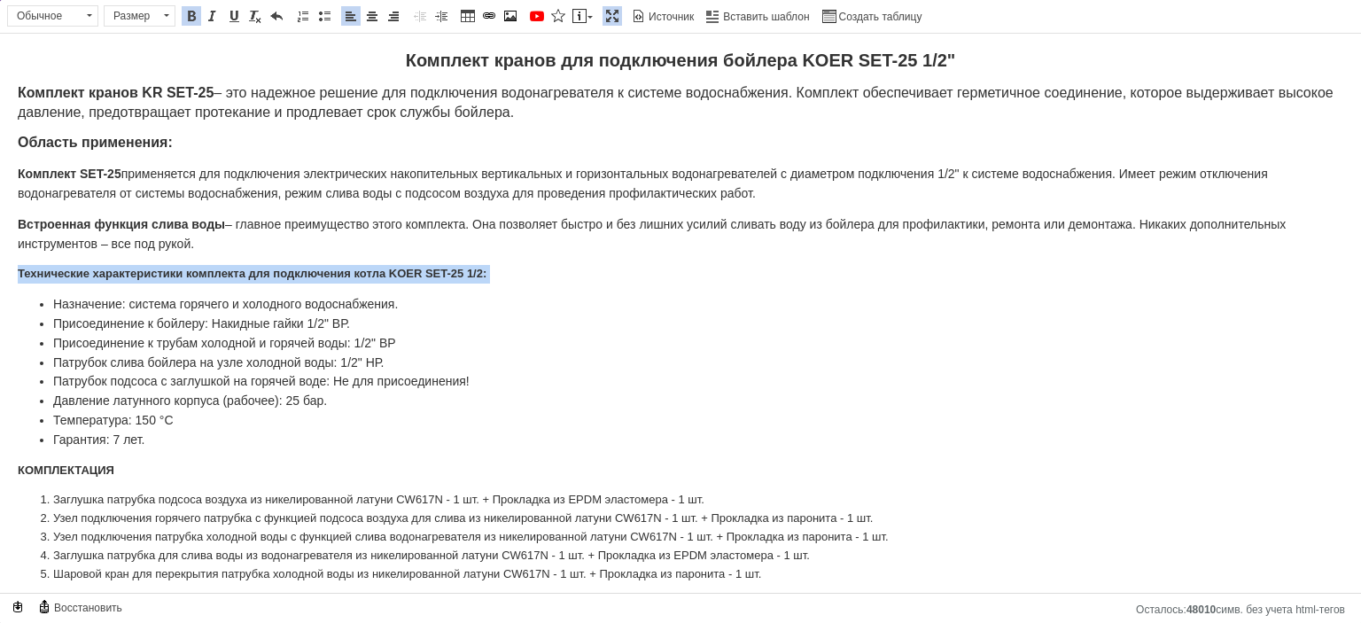
click at [139, 265] on p "Технические характеристики комплекта для подключения котла KOER SET-25 1/2:" at bounding box center [680, 274] width 1325 height 19
click at [143, 24] on span "Размер" at bounding box center [131, 15] width 53 height 19
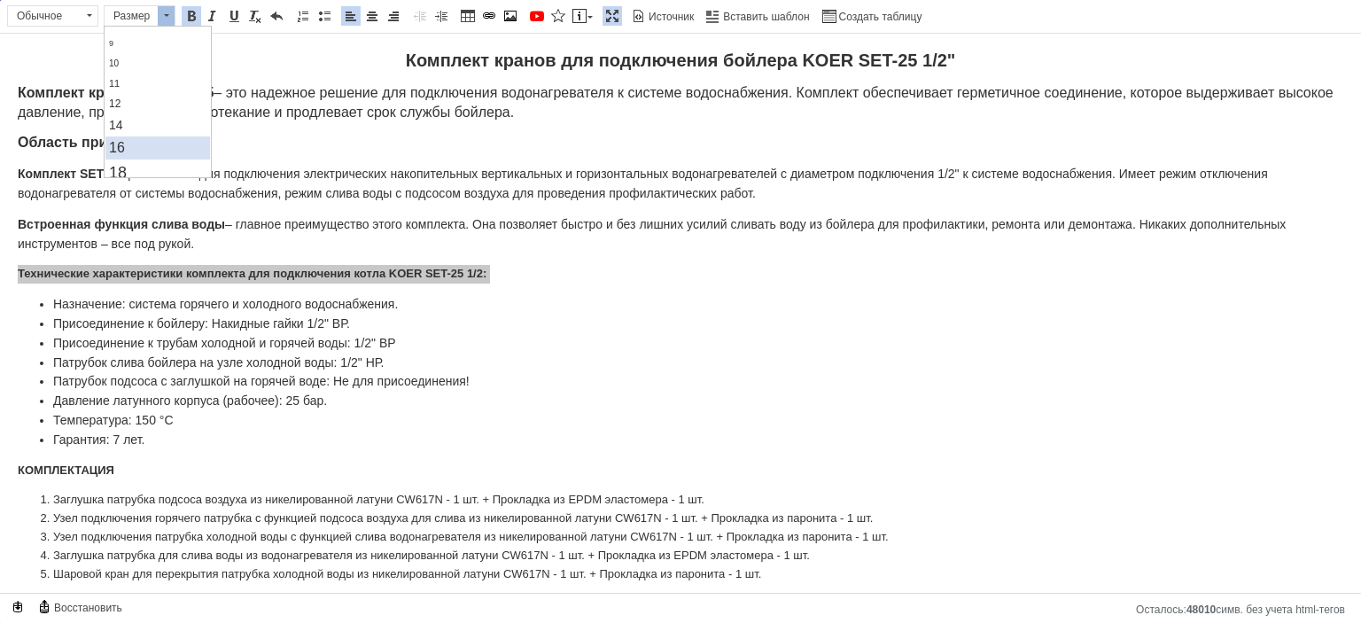
scroll to position [89, 0]
click at [135, 120] on link "16" at bounding box center [157, 120] width 105 height 23
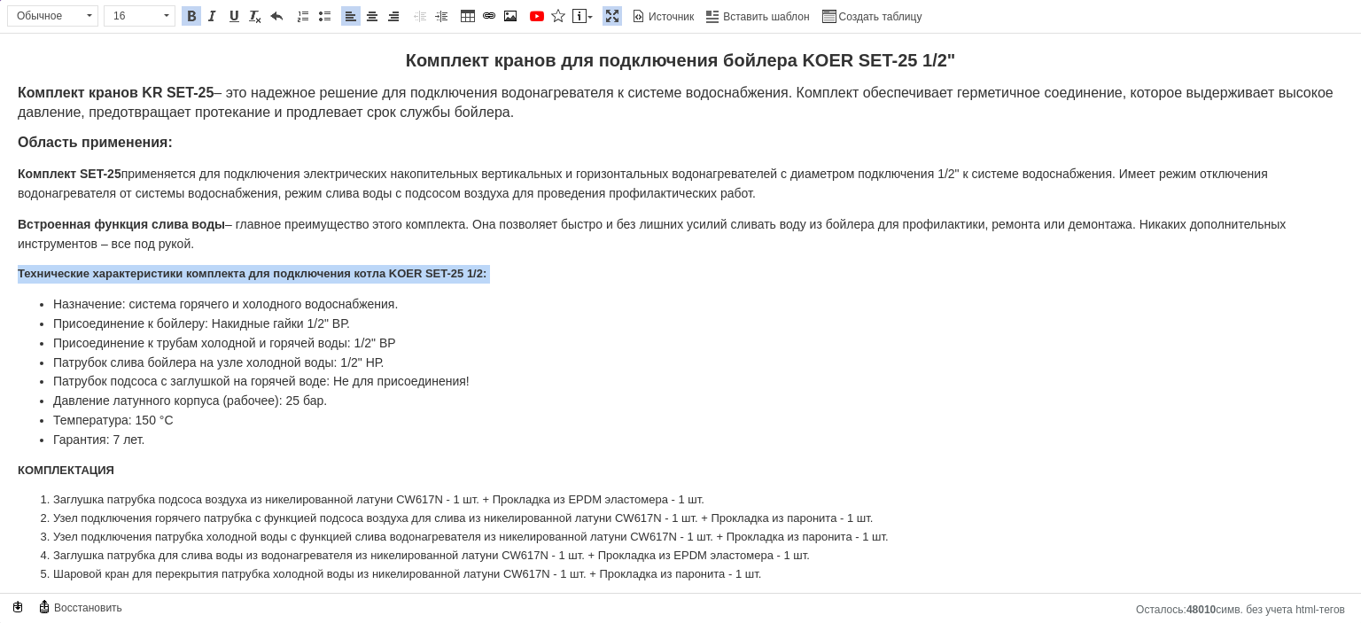
scroll to position [0, 0]
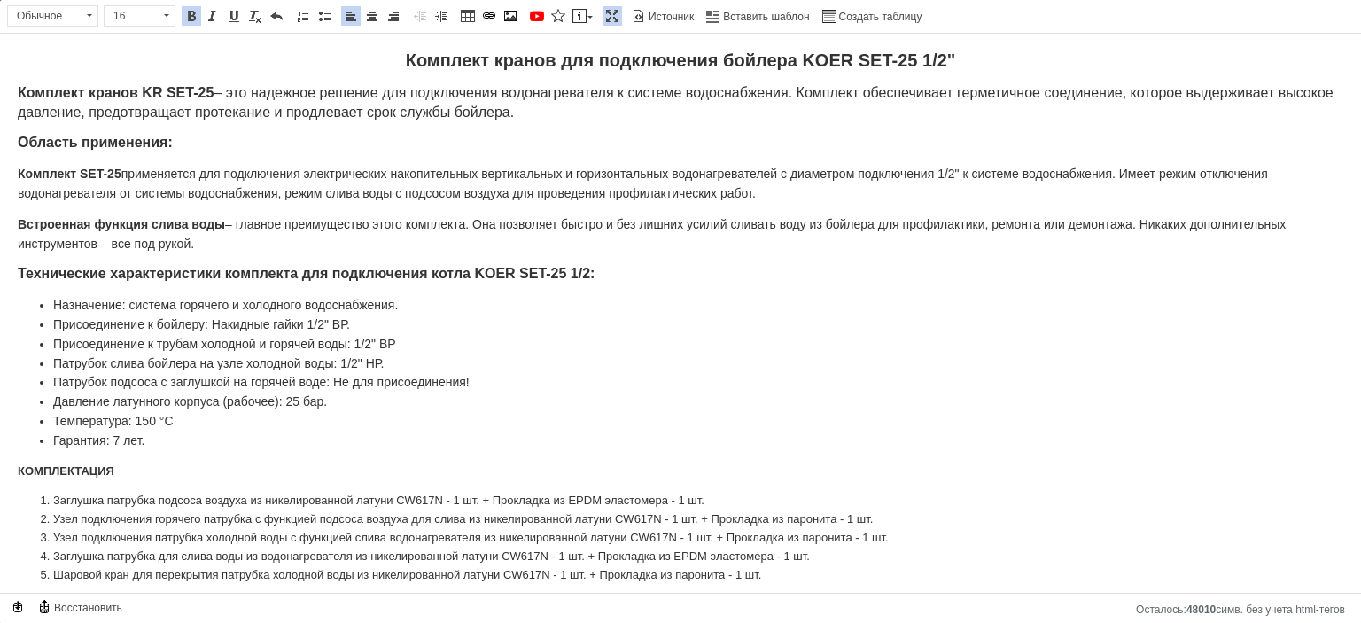
click at [152, 282] on body "Комплект кранов для подключения бойлера KOER SET-25 1/2" Комплект кранов KR SET…" at bounding box center [680, 317] width 1325 height 532
click at [92, 448] on body "Комплект кранов для подключения бойлера KOER SET-25 1/2" Комплект кранов KR SET…" at bounding box center [680, 317] width 1325 height 532
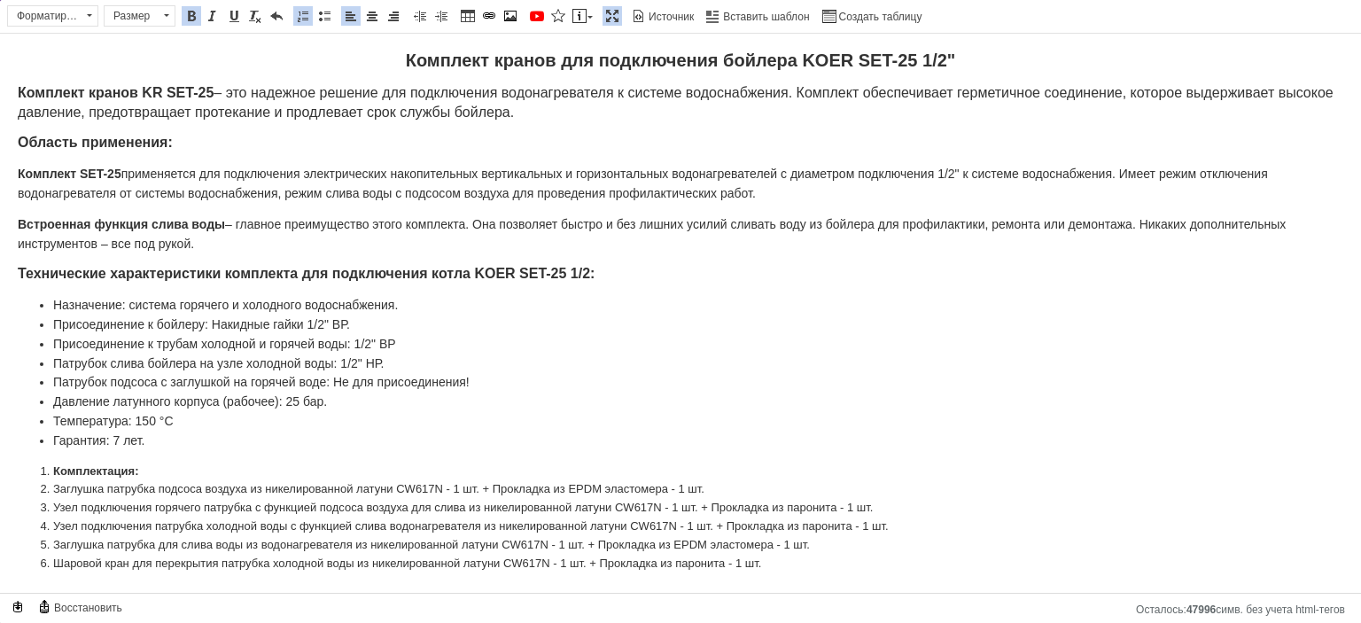
click at [90, 465] on b "Комплектация:" at bounding box center [96, 470] width 86 height 13
click at [307, 12] on link "Вставить / удалить нумерованный список" at bounding box center [302, 15] width 19 height 19
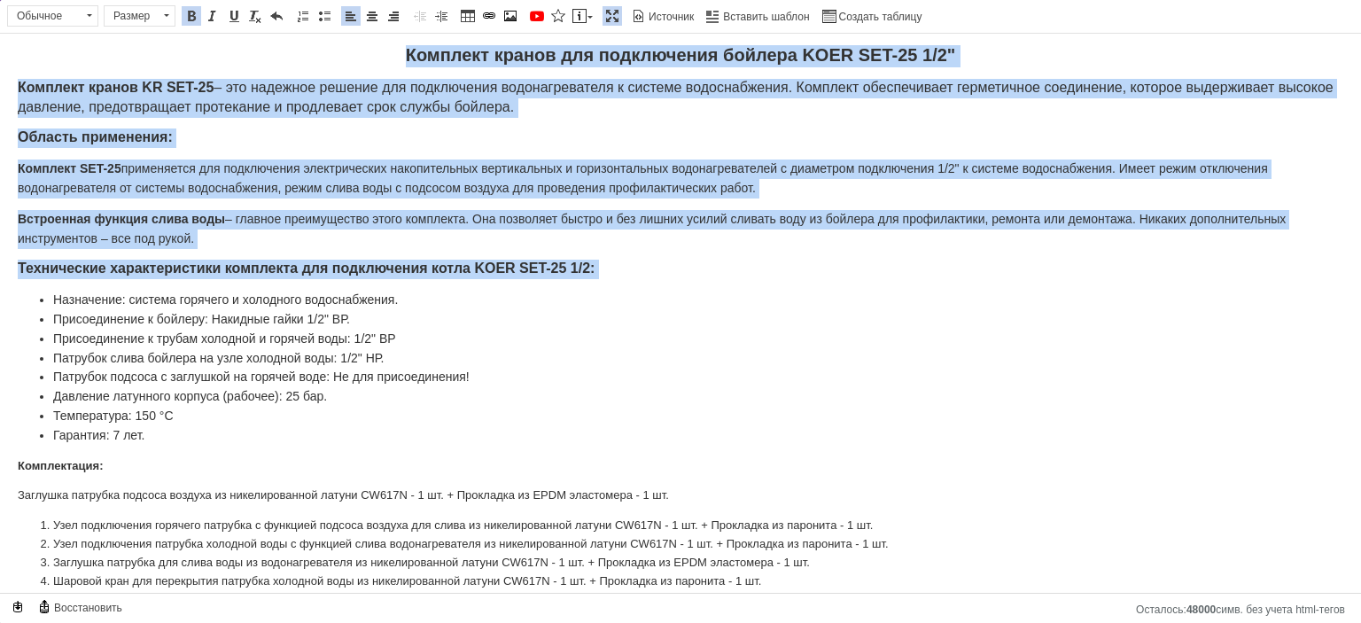
scroll to position [8, 0]
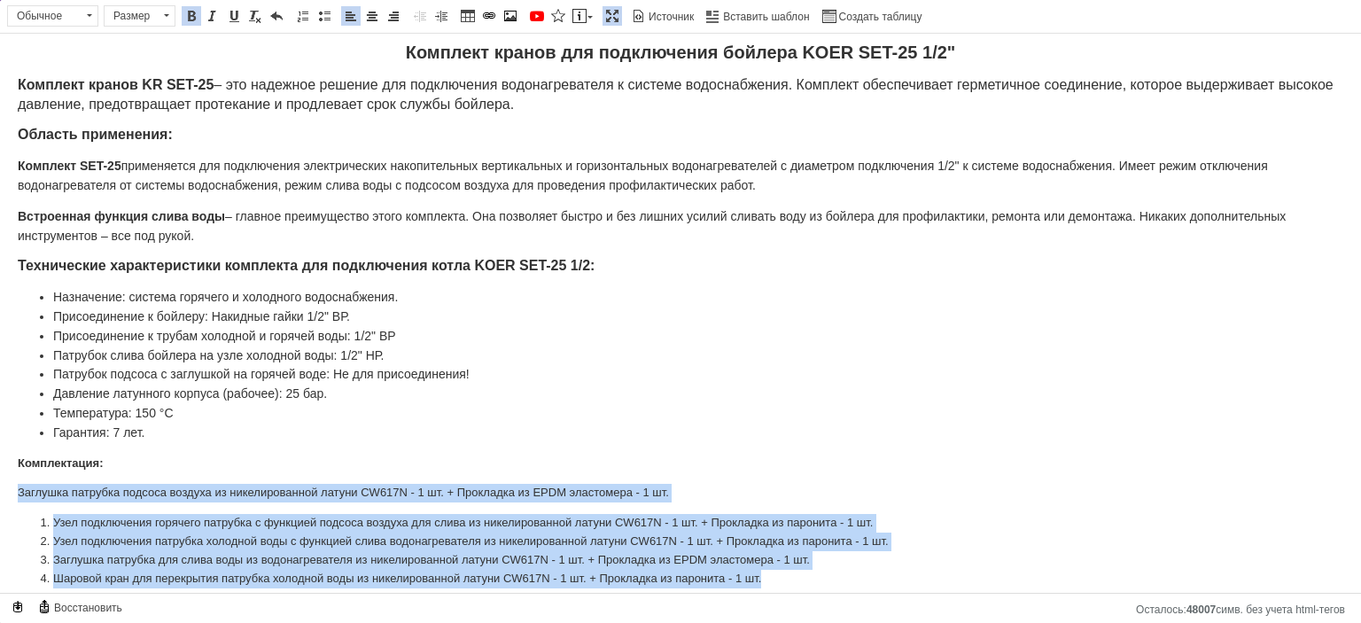
drag, startPoint x: 768, startPoint y: 573, endPoint x: 1, endPoint y: 474, distance: 773.5
click at [1, 474] on html "Комплект кранов для подключения бойлера KOER SET-25 1/2" Комплект кранов KR SET…" at bounding box center [680, 315] width 1361 height 579
click at [325, 9] on span at bounding box center [324, 16] width 14 height 14
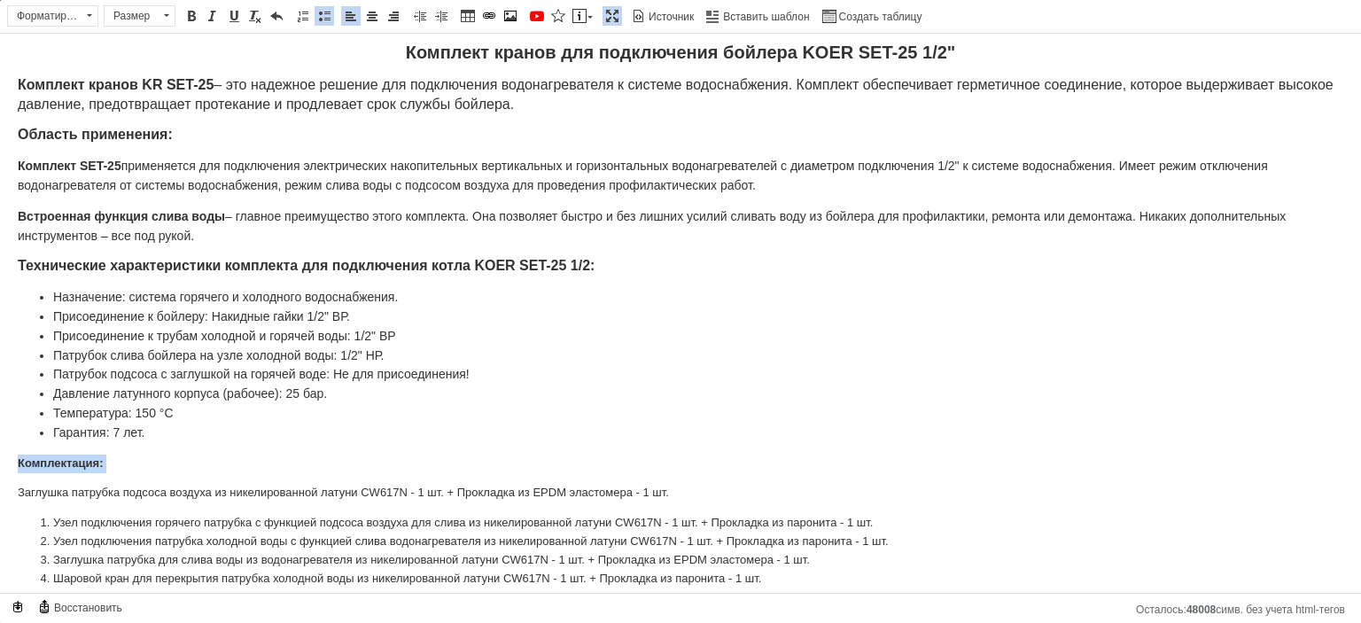
scroll to position [0, 0]
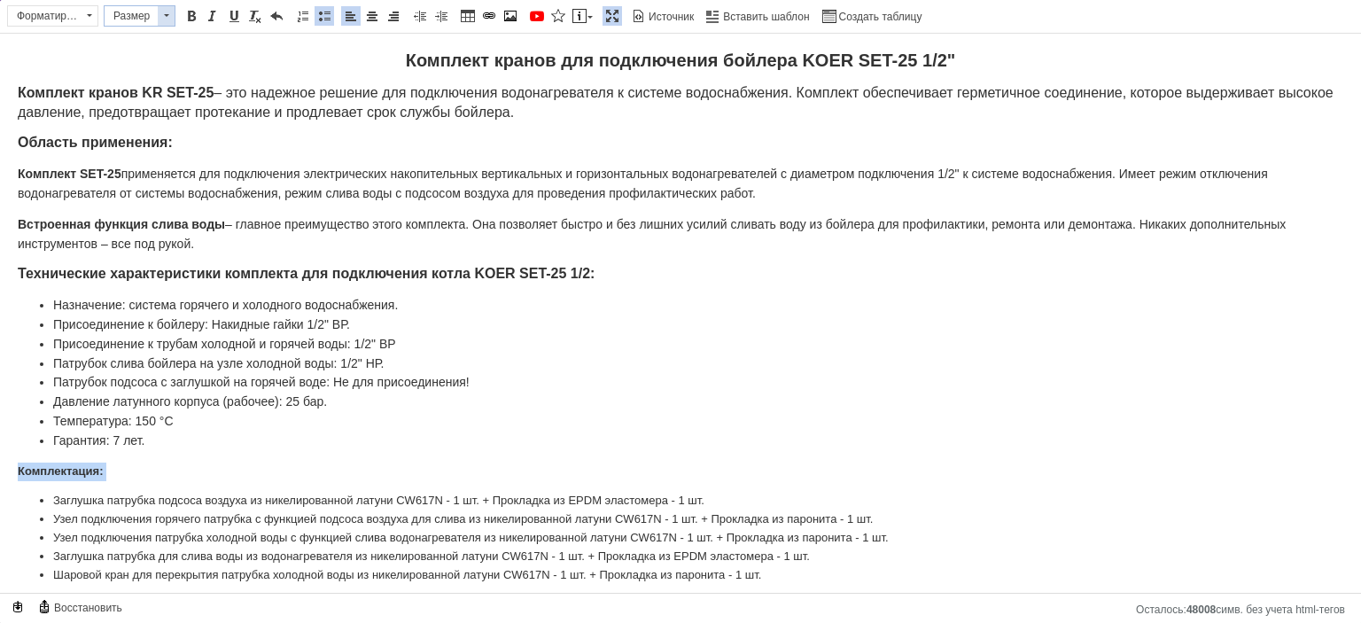
drag, startPoint x: 156, startPoint y: 13, endPoint x: 43, endPoint y: 1, distance: 113.2
click at [156, 13] on span "Размер" at bounding box center [131, 15] width 53 height 19
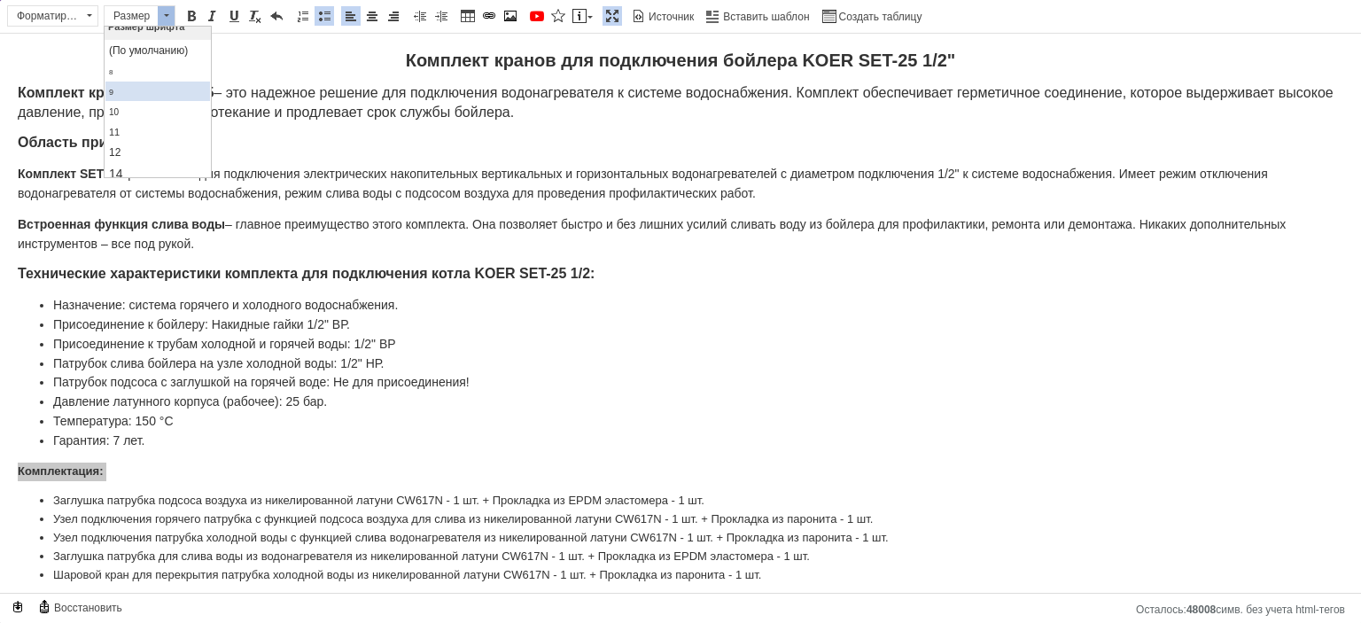
scroll to position [89, 0]
click at [129, 100] on link "14" at bounding box center [157, 97] width 105 height 21
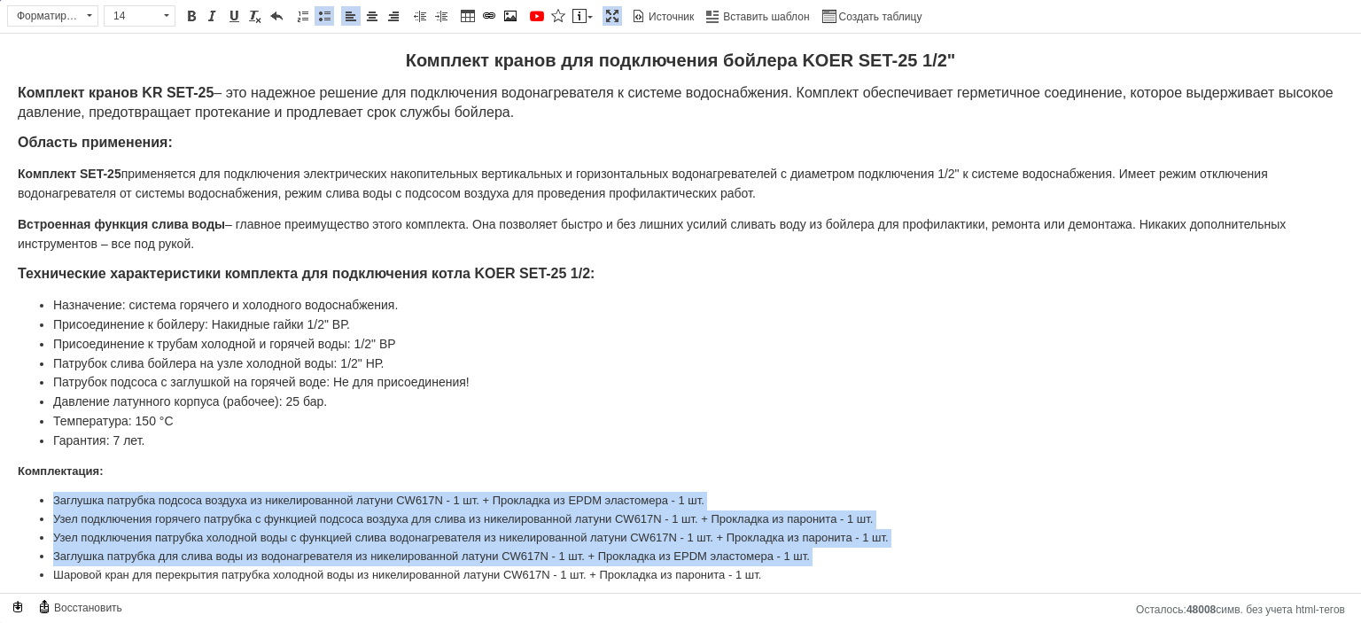
scroll to position [0, 0]
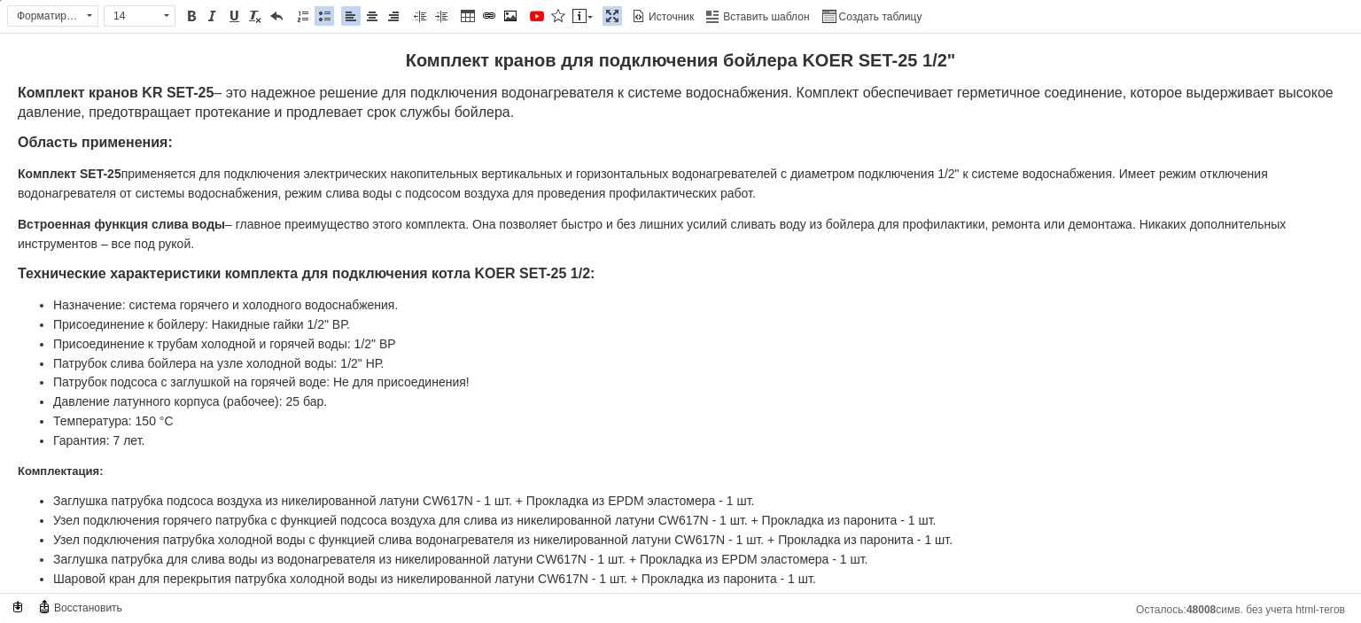
click at [78, 464] on b "Комплектация:" at bounding box center [61, 470] width 86 height 13
click at [125, 24] on span "Размер" at bounding box center [131, 15] width 53 height 19
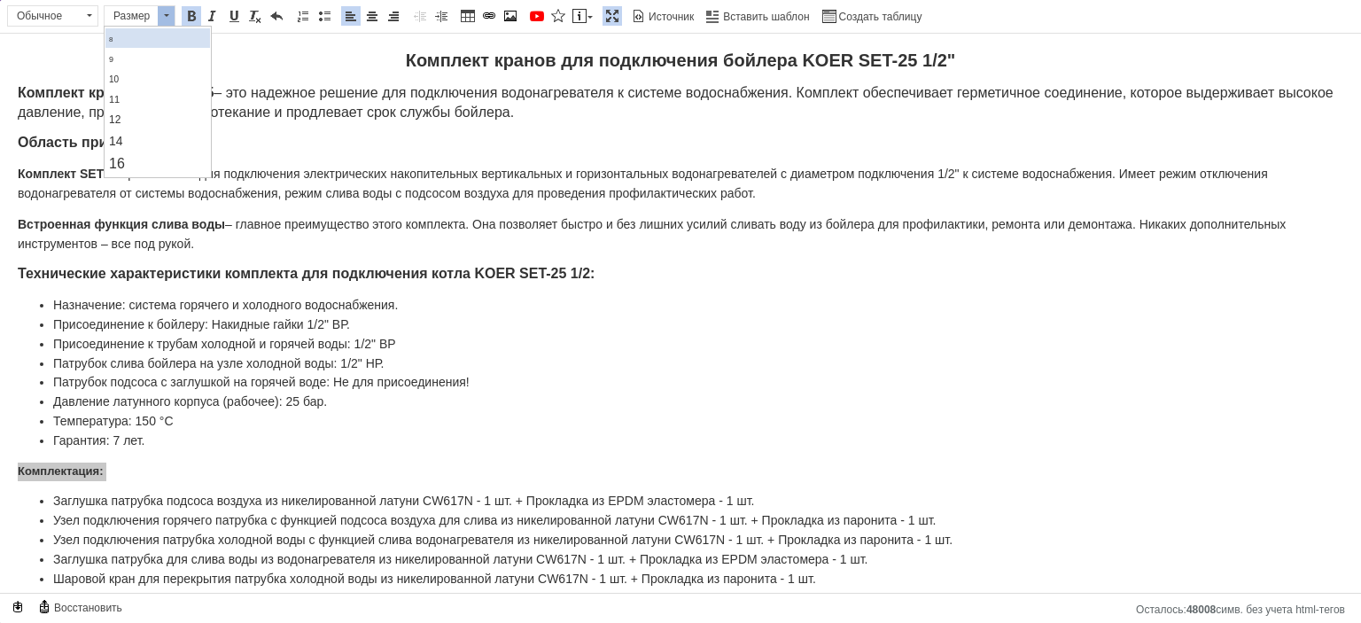
scroll to position [89, 0]
click at [122, 116] on span "16" at bounding box center [116, 119] width 16 height 15
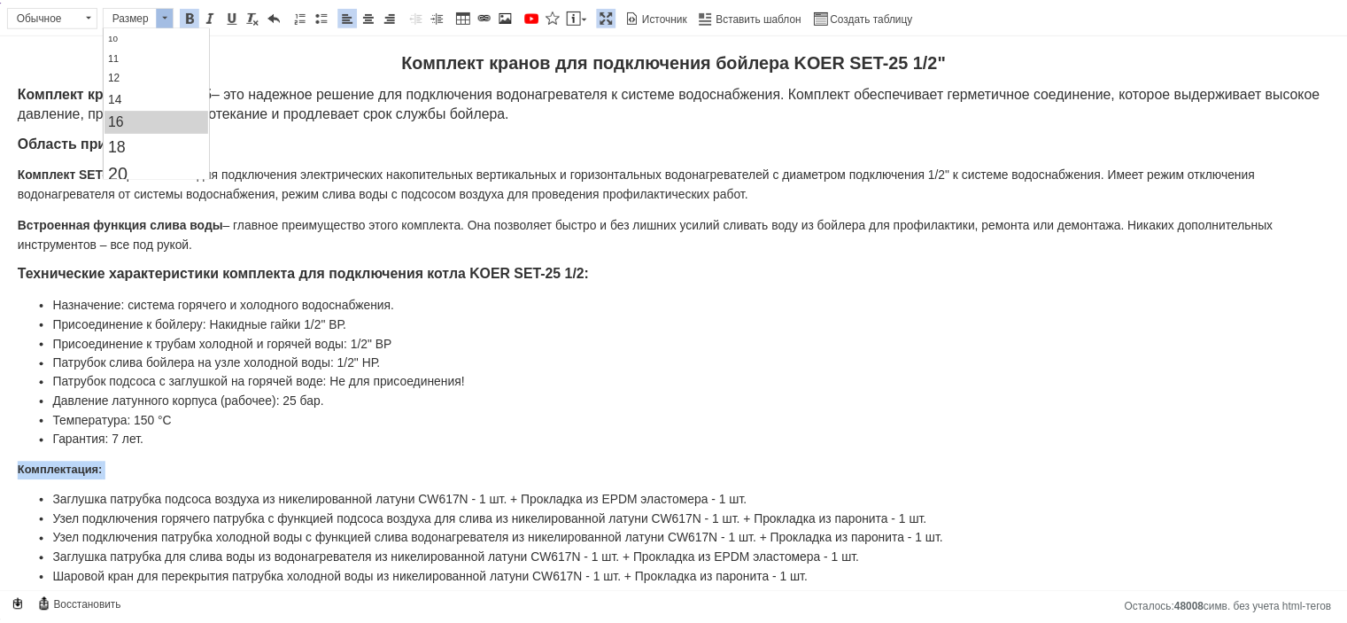
scroll to position [0, 0]
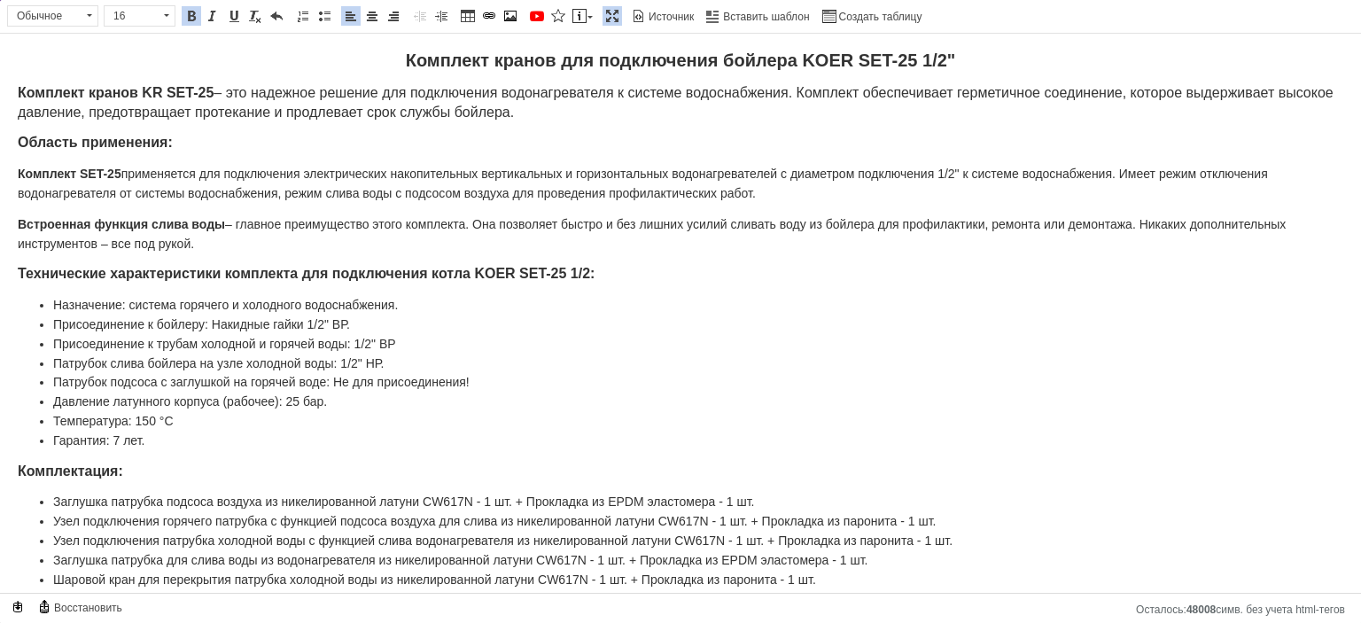
click at [129, 237] on span "Встроенная функция слива воды – главное преимущество этого комплекта. Она позво…" at bounding box center [652, 234] width 1268 height 34
click at [660, 533] on span "Узел подключения патрубка холодной воды с функцией слива водонагревателя из ник…" at bounding box center [502, 540] width 899 height 14
click at [860, 514] on span "Узел подключения горячего патрубка с функцией подсоса воздуха для слива из нике…" at bounding box center [494, 521] width 883 height 14
copy span "паронита"
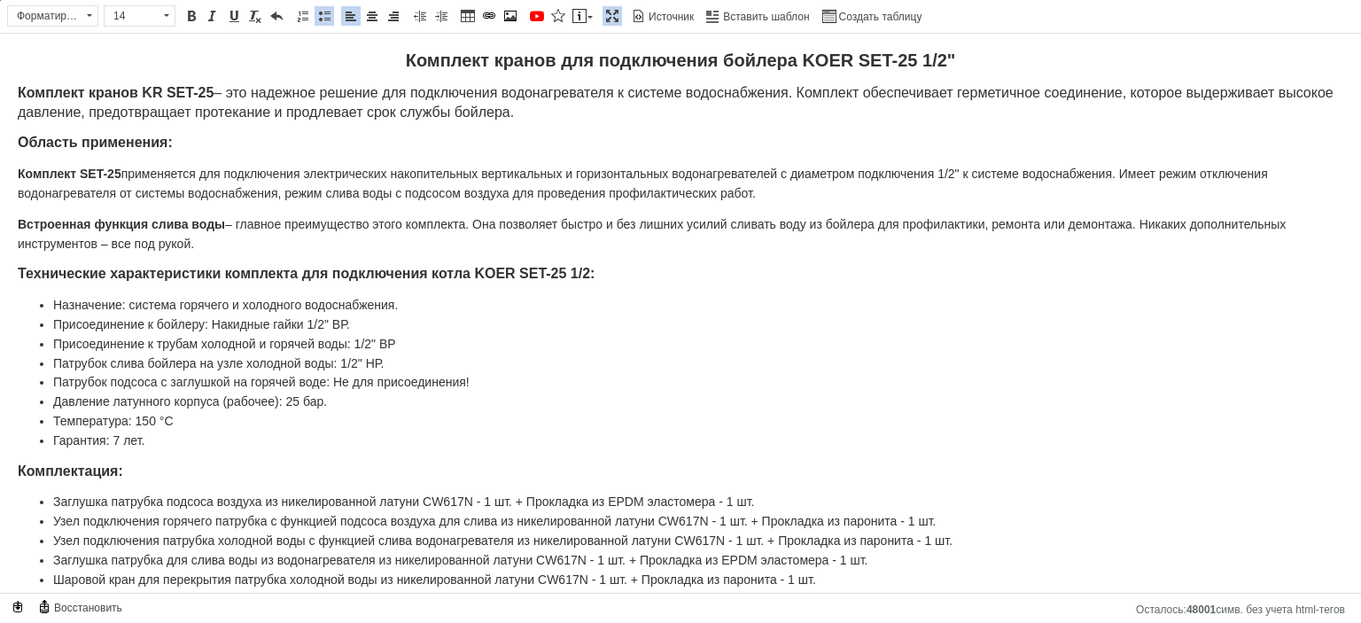
click at [763, 572] on span "Шаровой кран для перекрытия патрубка холодной воды из никелированной латуни CW6…" at bounding box center [434, 579] width 763 height 14
click at [653, 462] on p "Комплектация:" at bounding box center [680, 471] width 1325 height 19
click at [605, 17] on span at bounding box center [612, 16] width 14 height 14
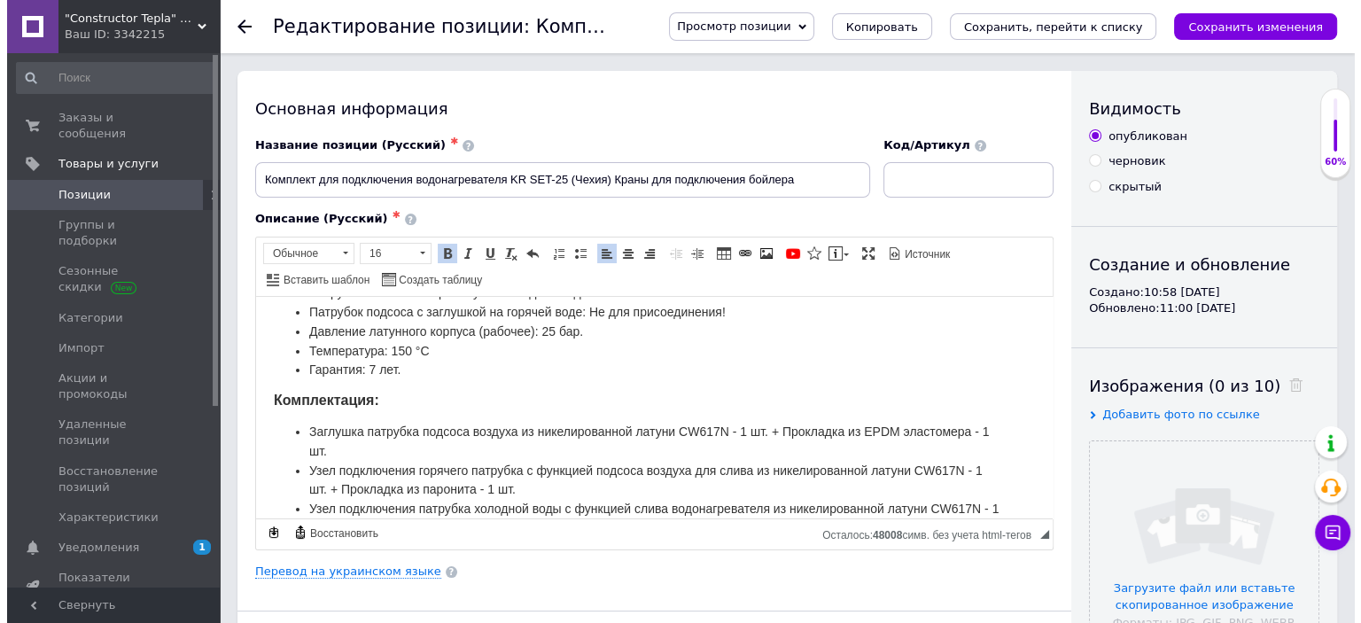
scroll to position [391, 0]
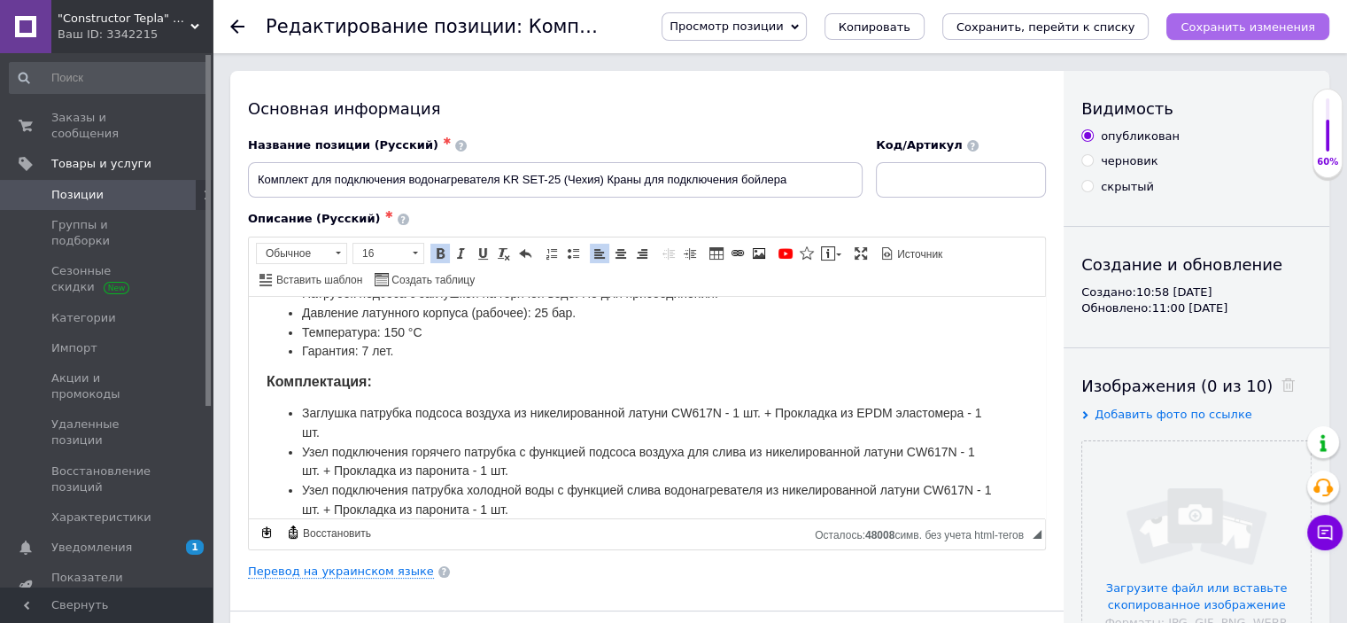
click at [1223, 23] on icon "Сохранить изменения" at bounding box center [1248, 26] width 135 height 13
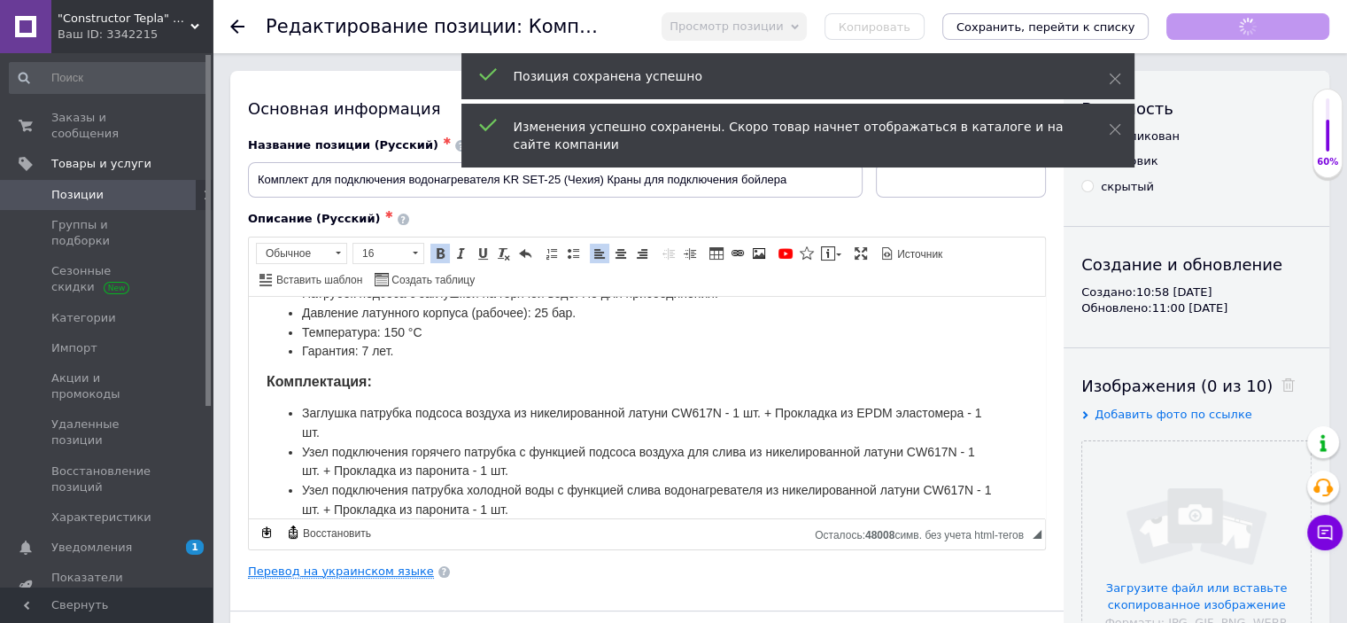
click at [345, 570] on link "Перевод на украинском языке" at bounding box center [341, 571] width 186 height 14
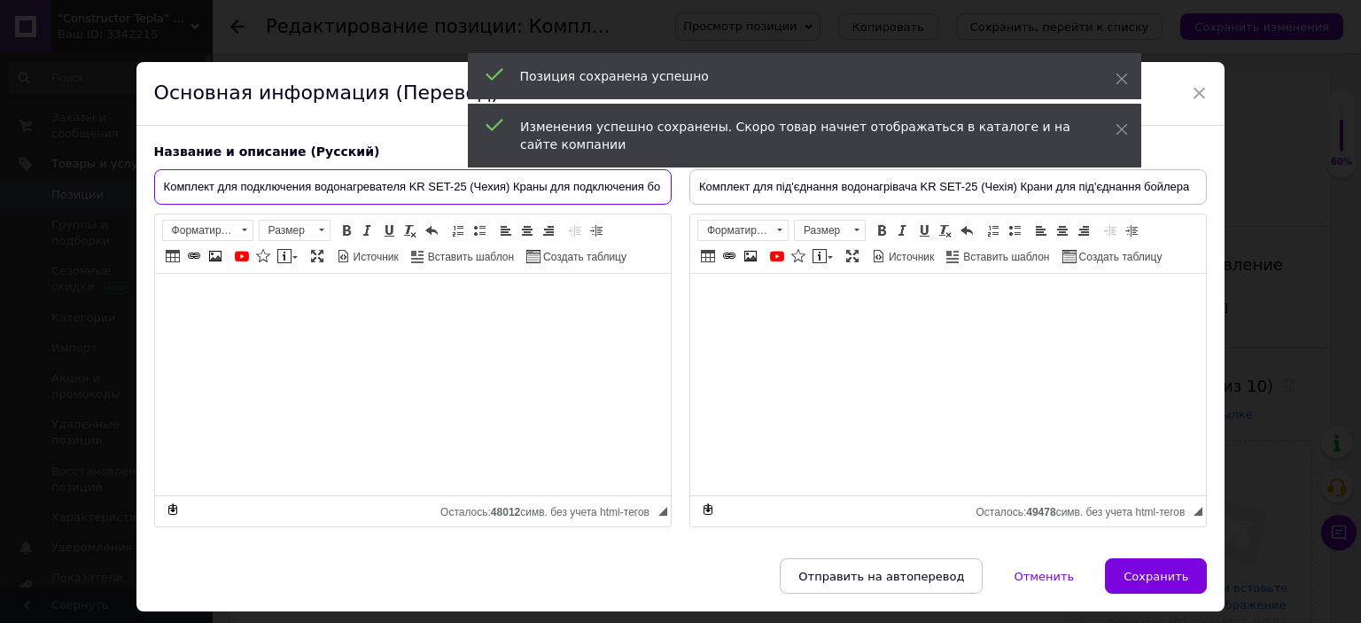
click at [218, 194] on input "Комплект для подключения водонагревателя KR SET-25 (Чехия) Краны для подключени…" at bounding box center [412, 186] width 517 height 35
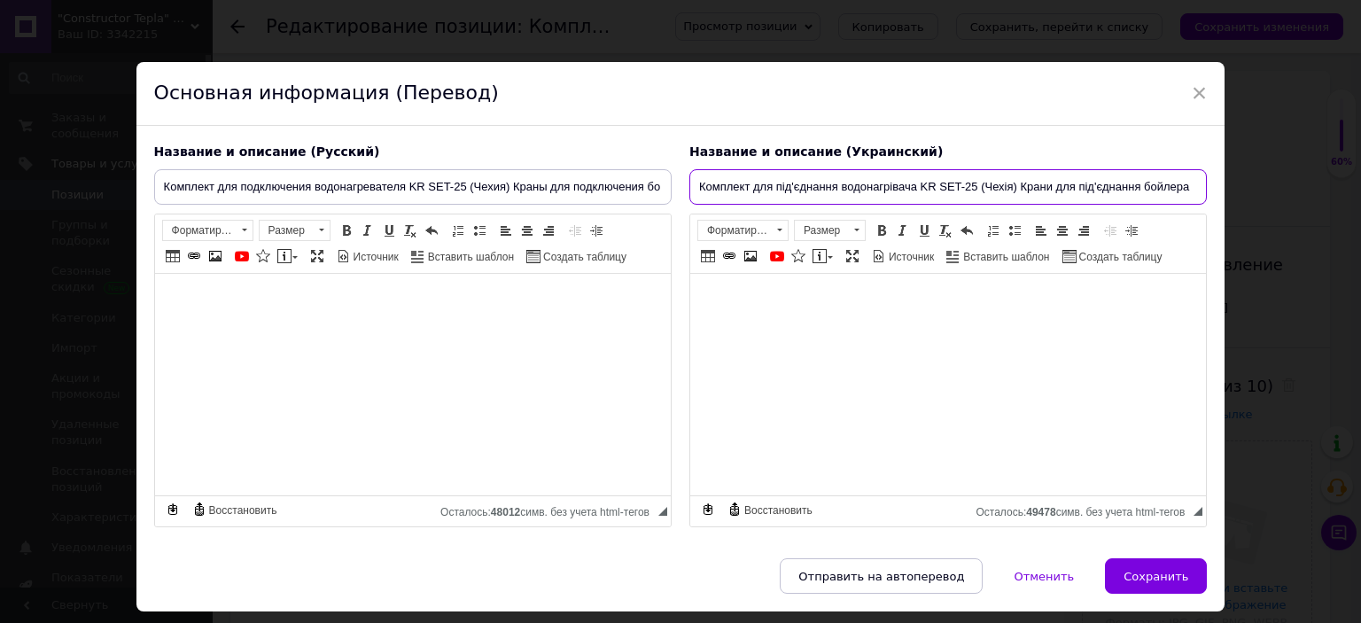
click at [751, 175] on input "Комплект для під'єднання водонагрівача KR SET-25 (Чехія) Крани для під'єднання …" at bounding box center [947, 186] width 517 height 35
paste input "ключення водонагрівача KR SET-25 ([GEOGRAPHIC_DATA]) Крани для підключе"
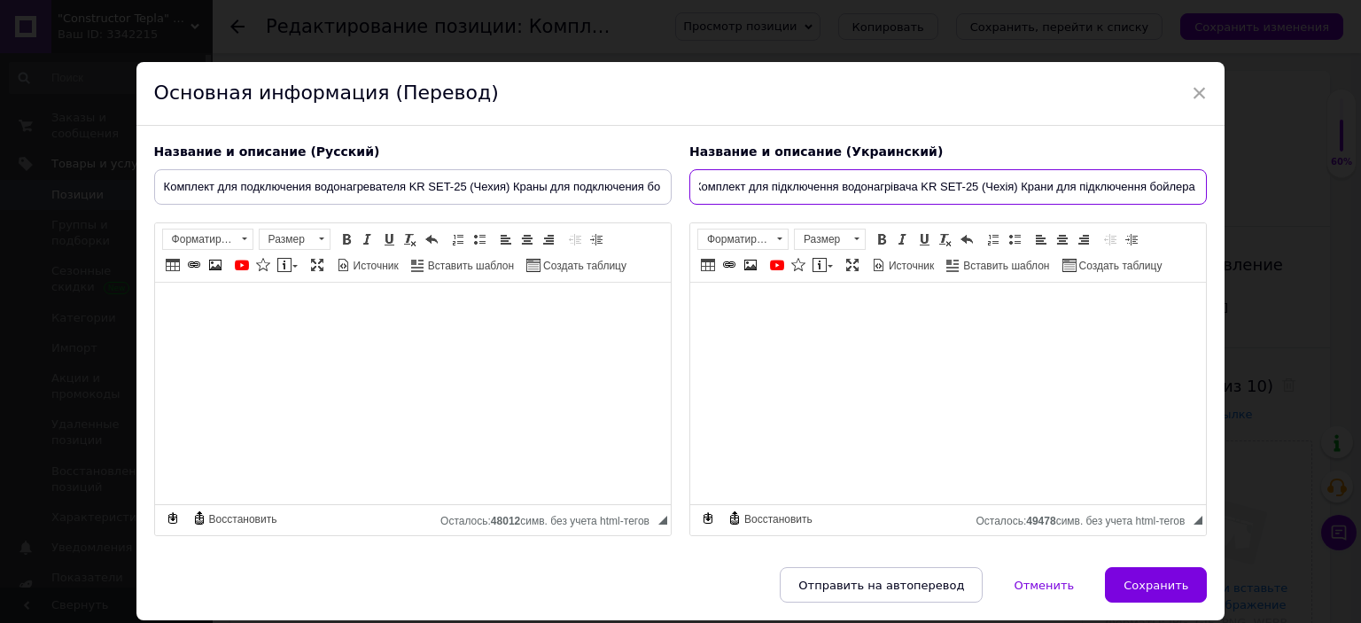
type input "Комплект для підключення водонагрівача KR SET-25 (Чехія) Крани для підключення …"
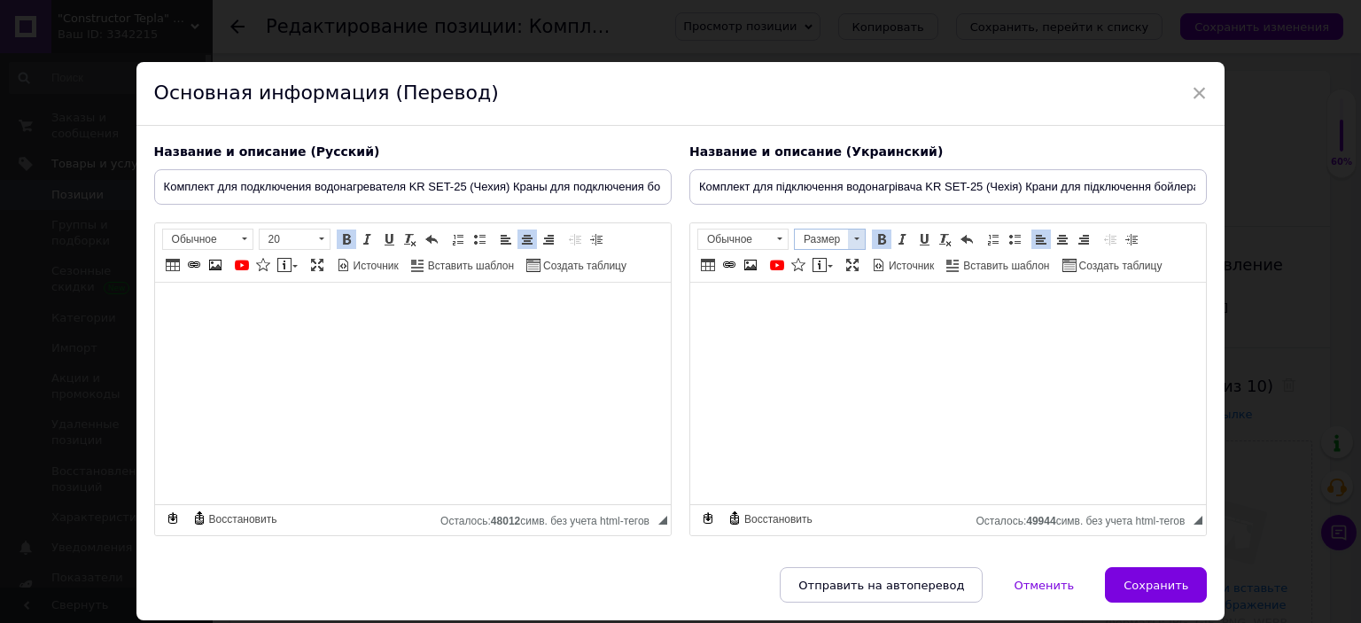
drag, startPoint x: 874, startPoint y: 245, endPoint x: 857, endPoint y: 245, distance: 16.8
click at [872, 245] on link "Полужирный Комбинация клавиш Ctrl+B" at bounding box center [881, 238] width 19 height 19
click at [850, 244] on span at bounding box center [856, 238] width 17 height 19
click at [811, 385] on span "20" at bounding box center [804, 394] width 19 height 19
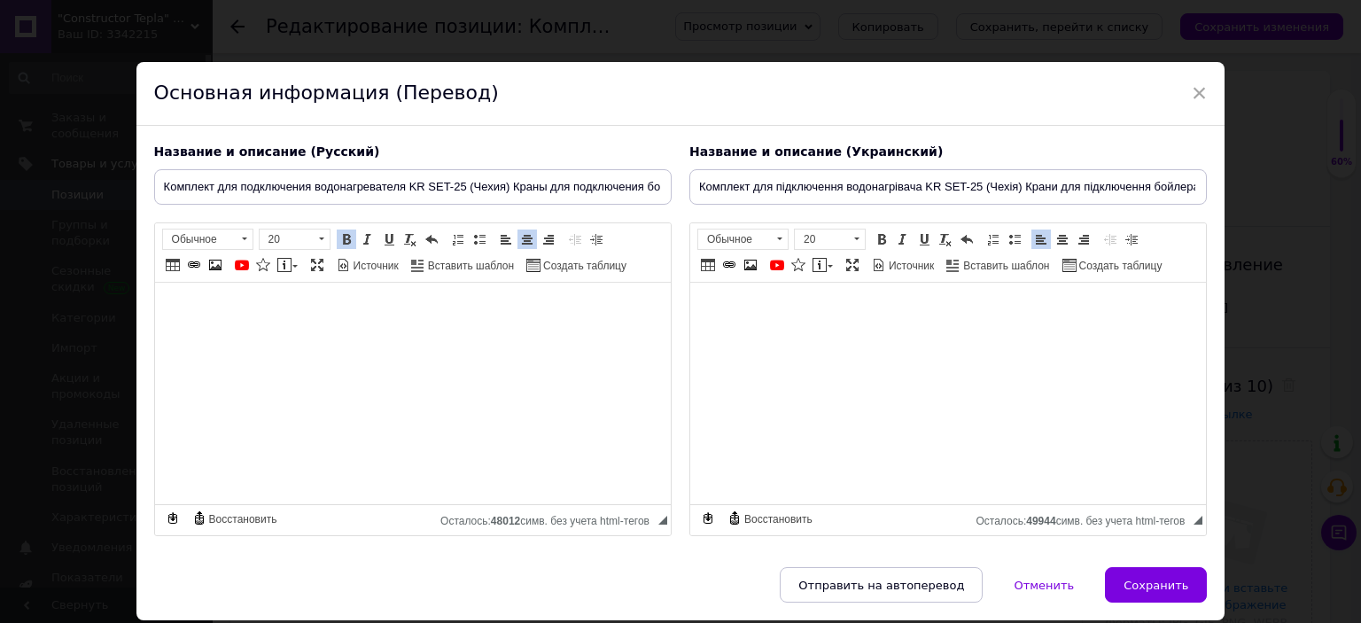
scroll to position [0, 0]
click at [1059, 244] on span at bounding box center [1062, 239] width 14 height 14
click at [1034, 242] on span at bounding box center [1041, 239] width 14 height 14
click at [842, 229] on span "Размер" at bounding box center [821, 238] width 53 height 19
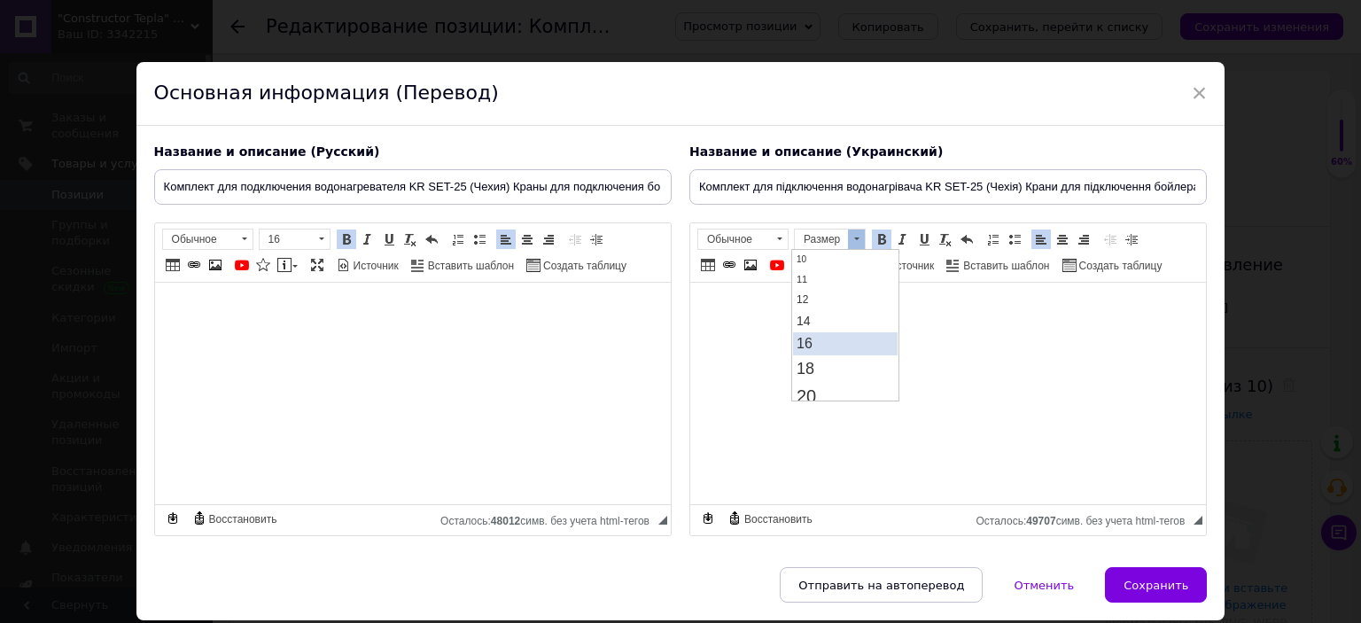
click at [820, 333] on link "16" at bounding box center [844, 342] width 105 height 23
click at [815, 240] on span "Размер" at bounding box center [821, 238] width 53 height 19
click at [812, 342] on link "16" at bounding box center [844, 342] width 105 height 23
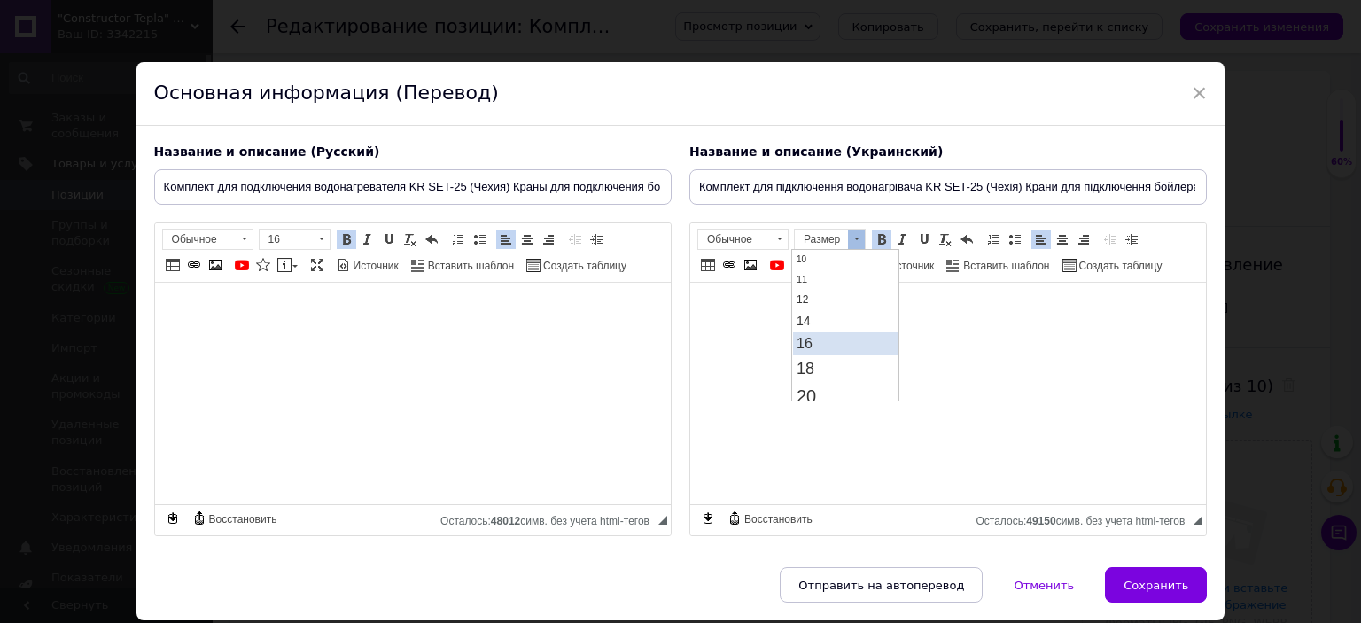
scroll to position [0, 0]
click at [812, 237] on span "Размер" at bounding box center [821, 238] width 53 height 19
click at [818, 311] on link "14" at bounding box center [844, 319] width 105 height 21
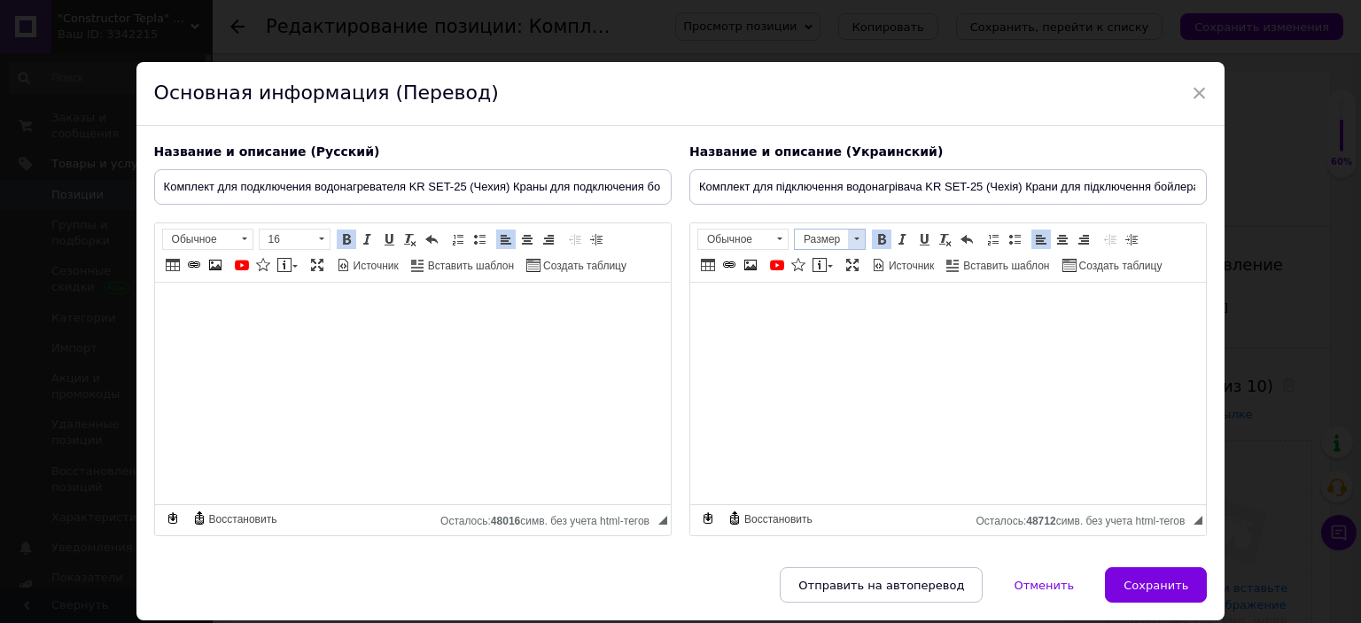
click at [826, 247] on span "Размер" at bounding box center [821, 238] width 53 height 19
click at [800, 345] on span "16" at bounding box center [803, 342] width 16 height 15
click at [1010, 240] on span at bounding box center [1014, 239] width 14 height 14
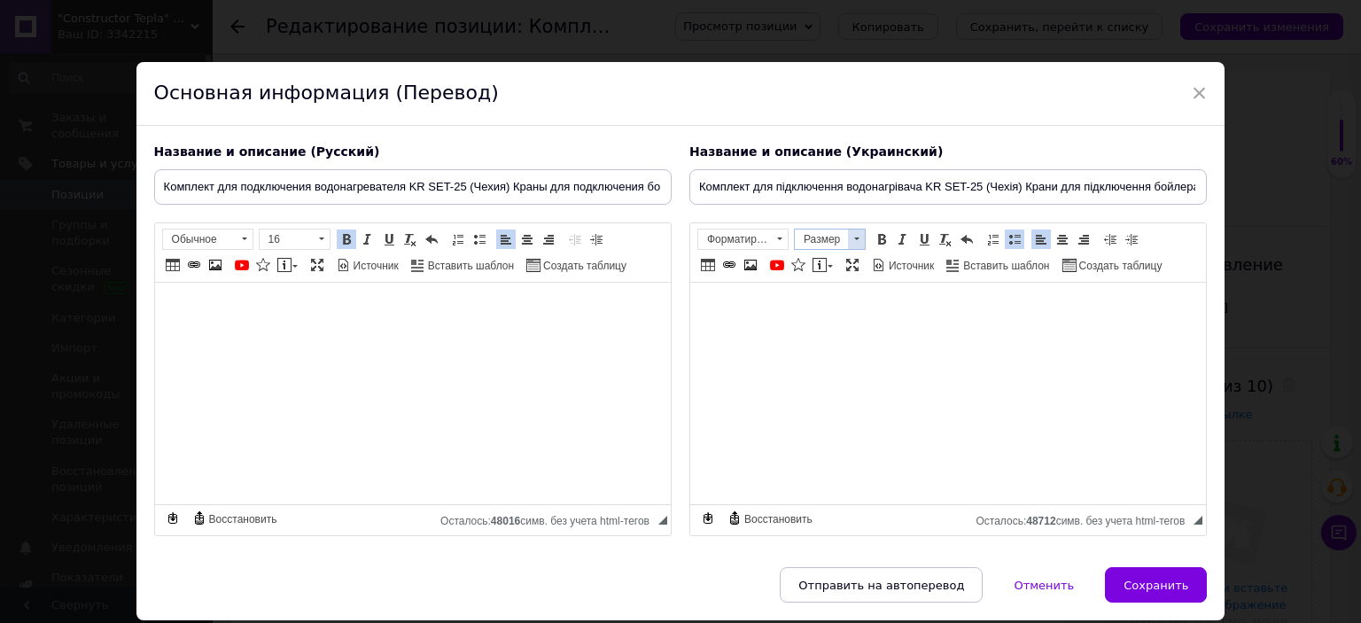
click at [822, 239] on span "Размер" at bounding box center [821, 238] width 53 height 19
click at [817, 328] on link "14" at bounding box center [844, 319] width 105 height 21
click at [672, 394] on div "Название и описание (Русский) Комплект для подключения водонагревателя KR SET-2…" at bounding box center [412, 340] width 535 height 411
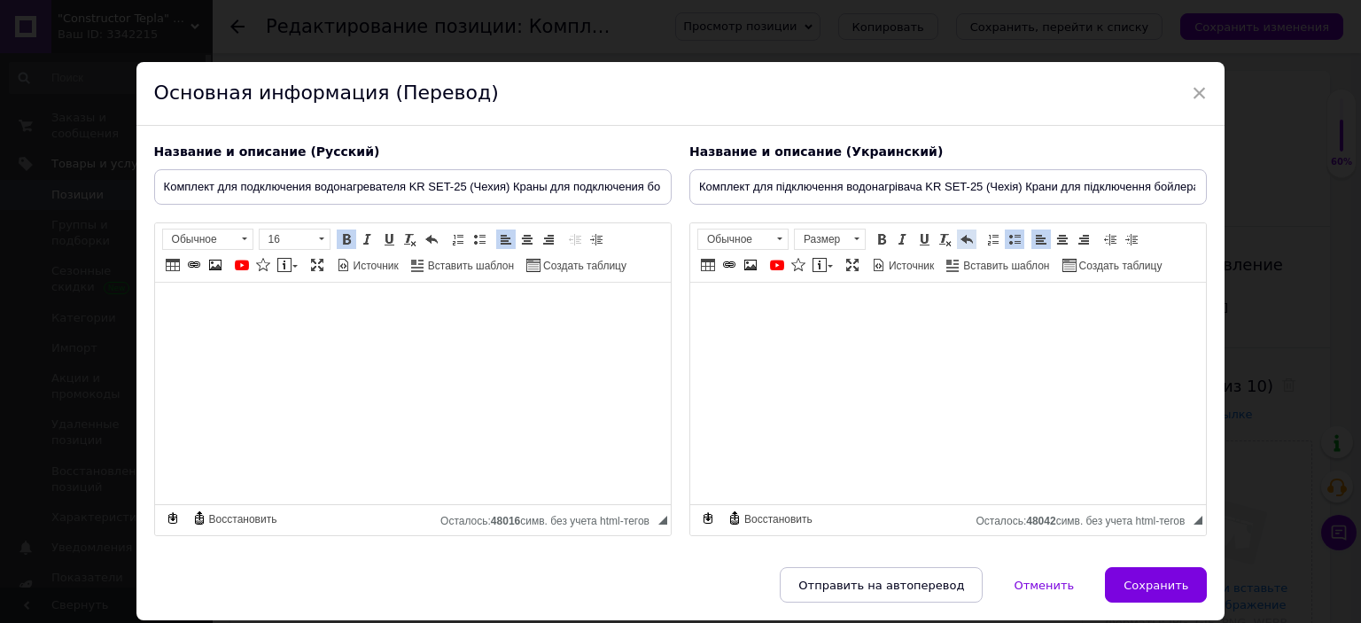
click at [968, 234] on link "Отменить Комбинация клавиш Ctrl+Z" at bounding box center [966, 238] width 19 height 19
click at [813, 233] on span "Размер" at bounding box center [821, 238] width 53 height 19
click at [811, 348] on span "16" at bounding box center [803, 342] width 16 height 15
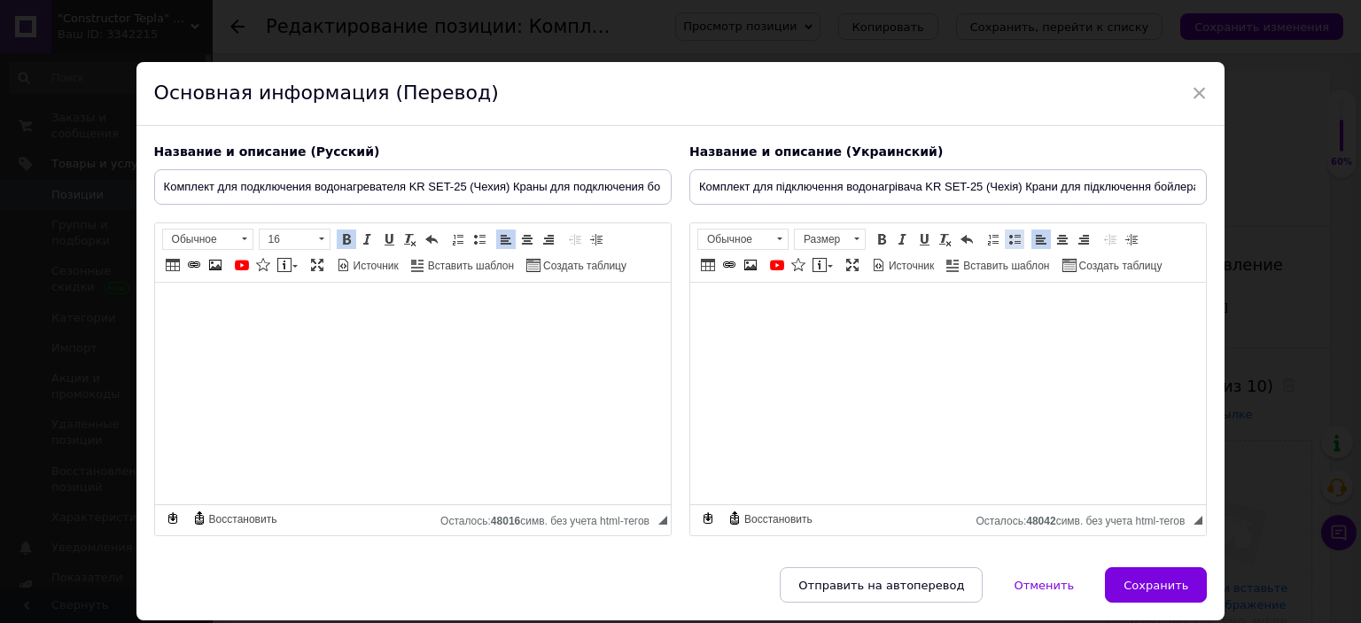
click at [1012, 233] on span at bounding box center [1014, 239] width 14 height 14
click at [822, 240] on span "Размер" at bounding box center [821, 238] width 53 height 19
click at [824, 325] on link "14" at bounding box center [844, 319] width 105 height 21
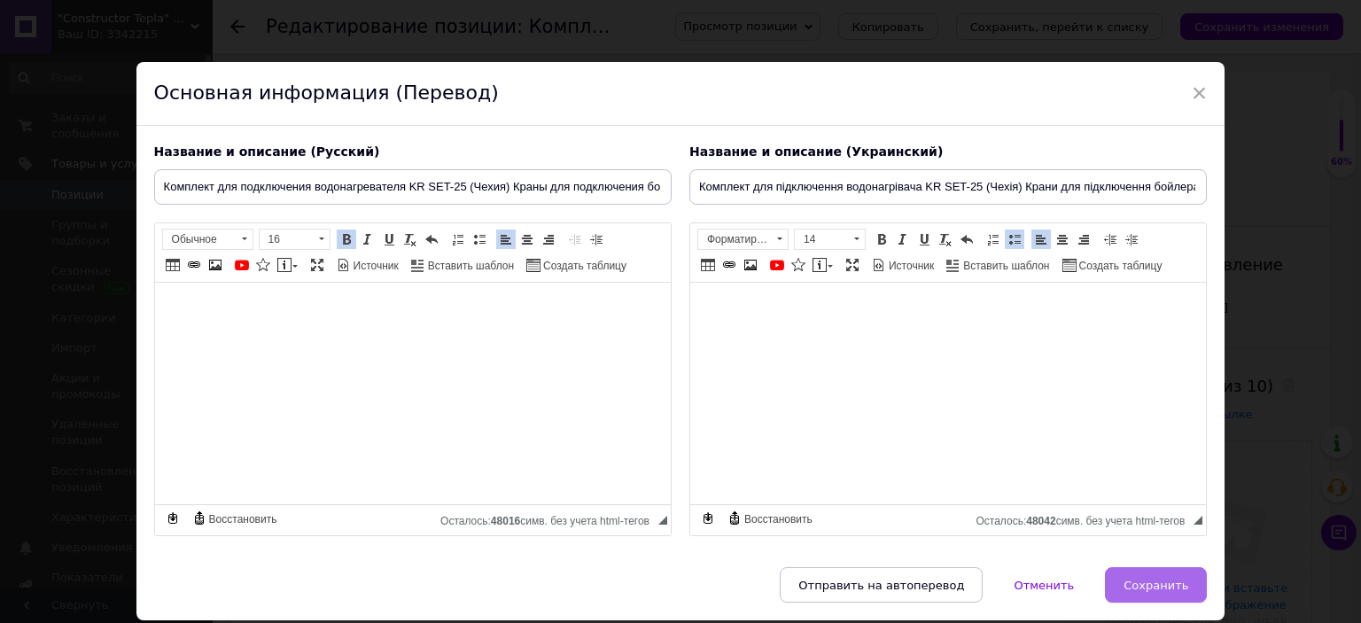
drag, startPoint x: 1153, startPoint y: 575, endPoint x: 1169, endPoint y: 380, distance: 195.5
click at [1153, 578] on span "Сохранить" at bounding box center [1155, 584] width 65 height 13
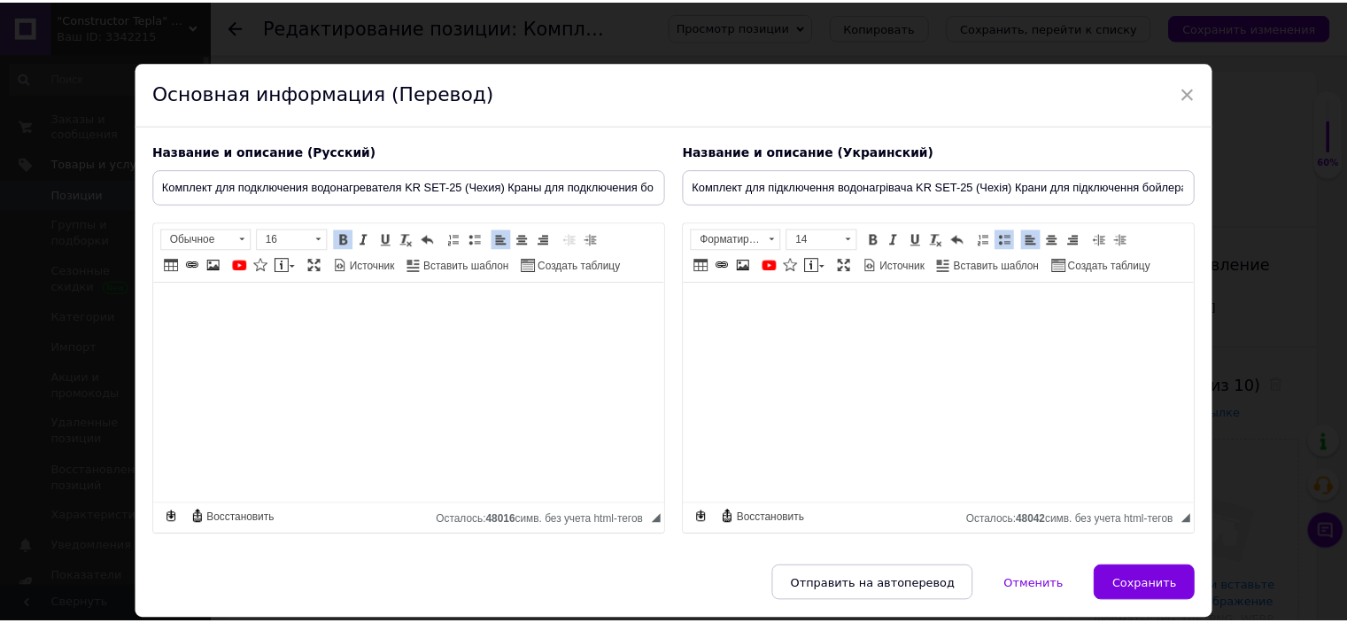
scroll to position [359, 0]
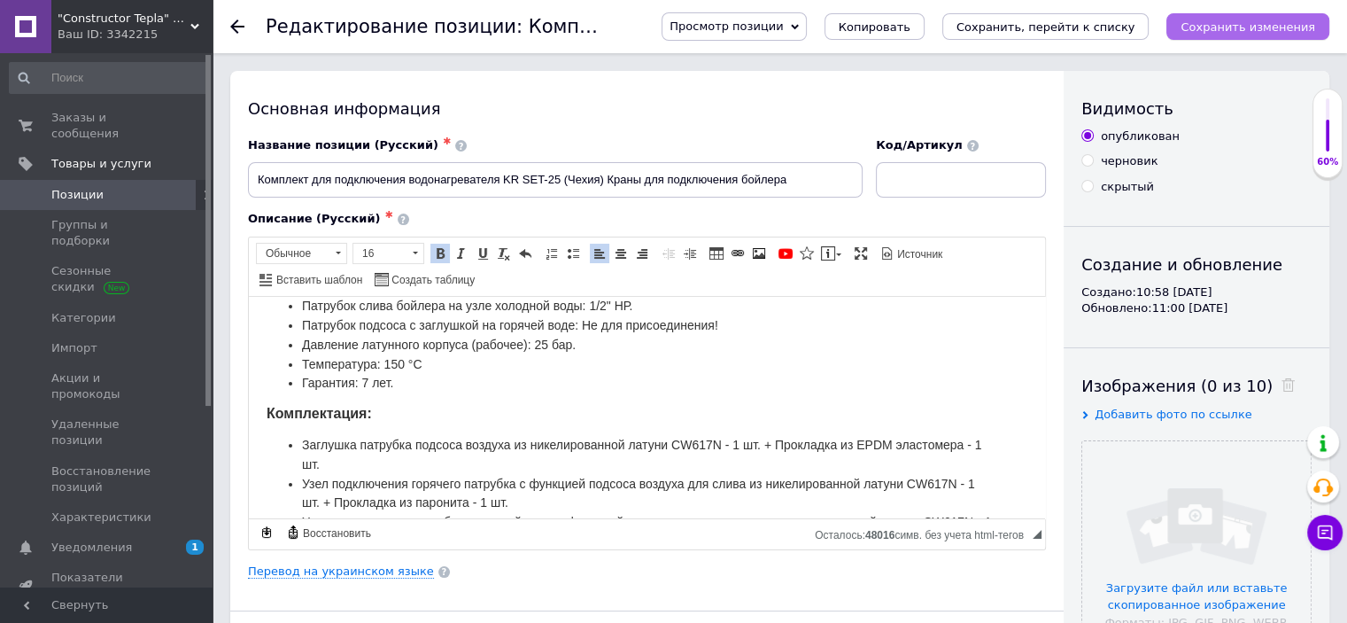
click at [1193, 33] on button "Сохранить изменения" at bounding box center [1248, 26] width 163 height 27
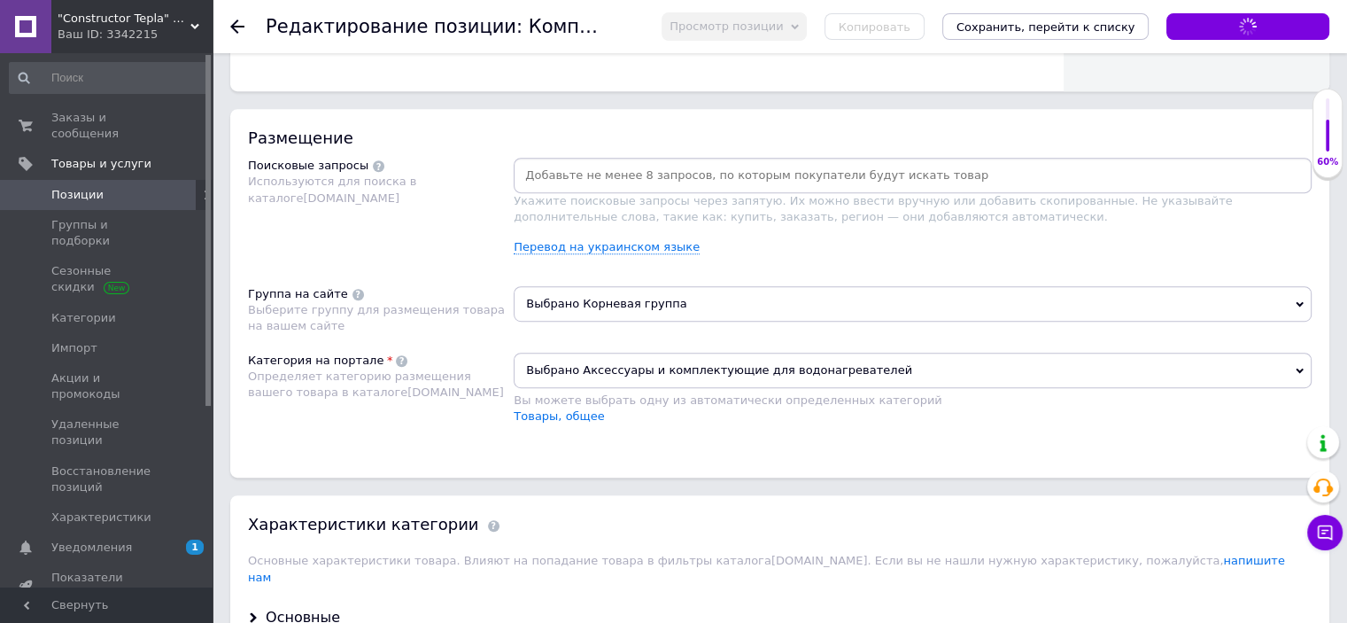
scroll to position [974, 0]
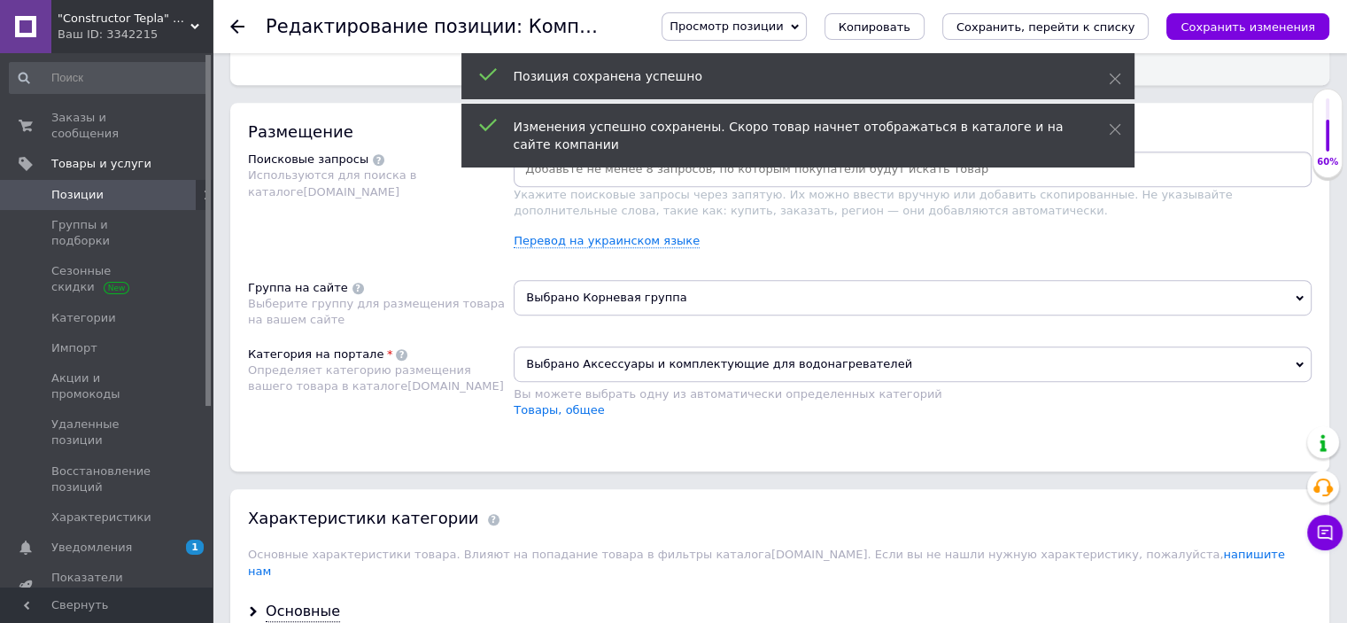
click at [739, 299] on span "Выбрано Корневая группа" at bounding box center [913, 297] width 798 height 35
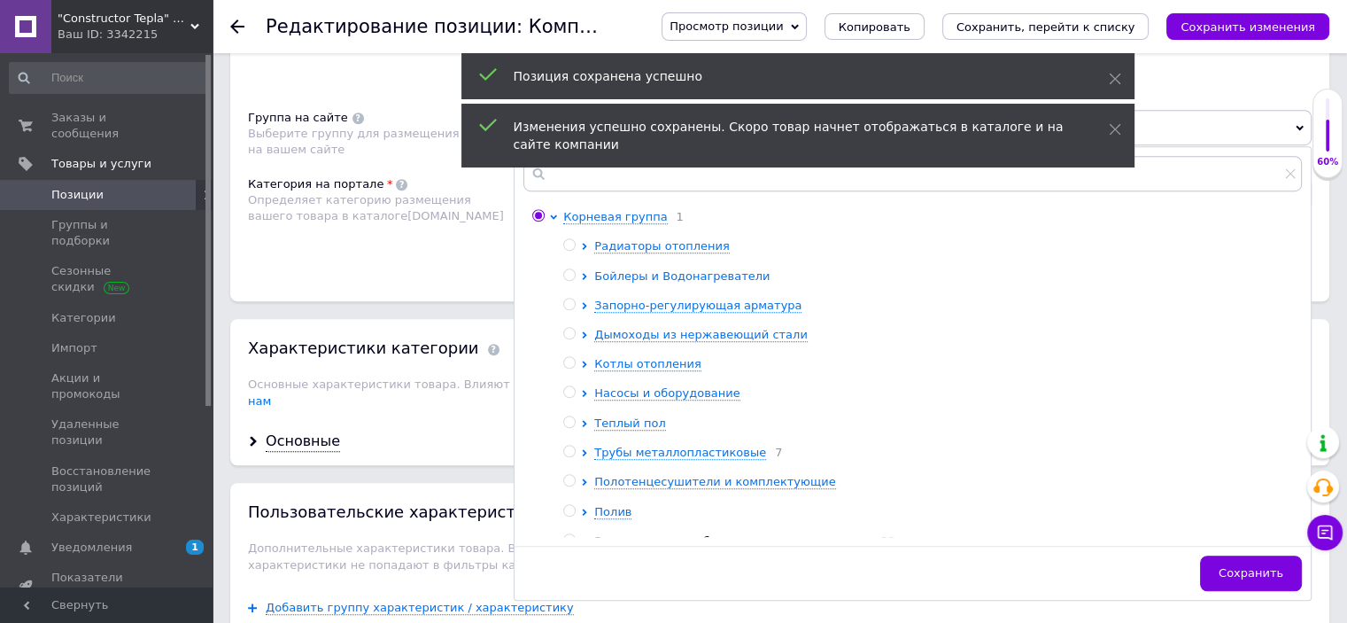
scroll to position [1152, 0]
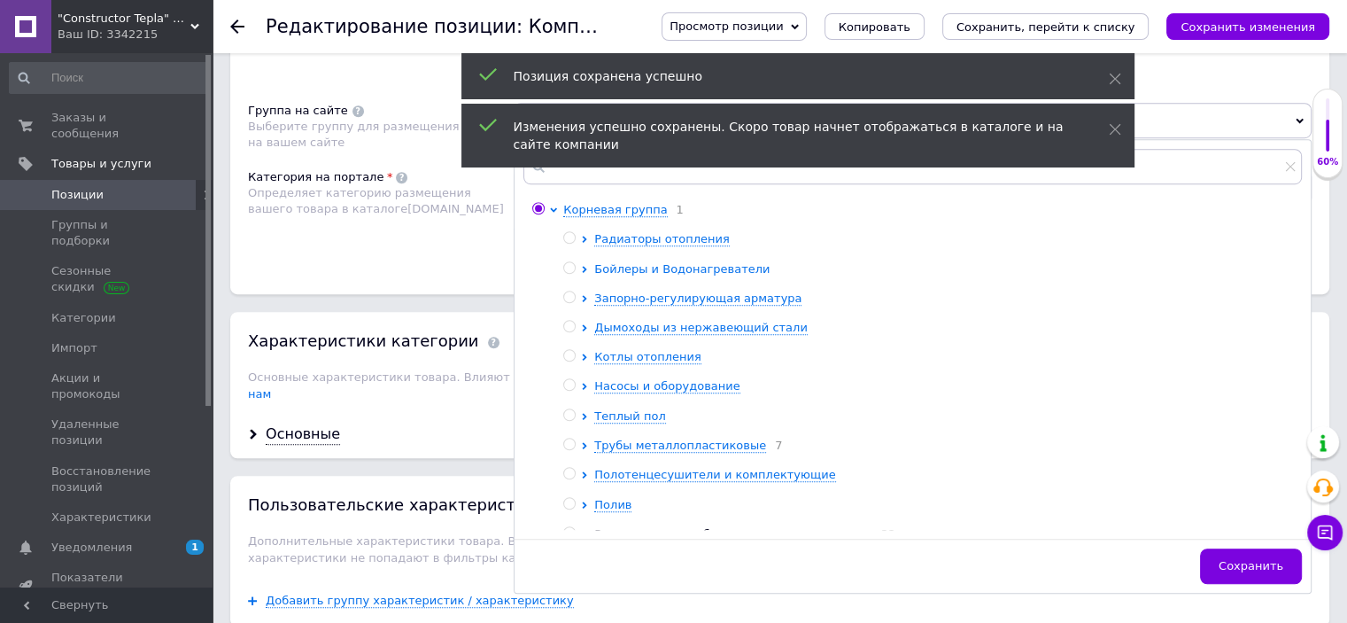
click at [607, 268] on span "Бойлеры и Водонагреватели" at bounding box center [681, 268] width 175 height 13
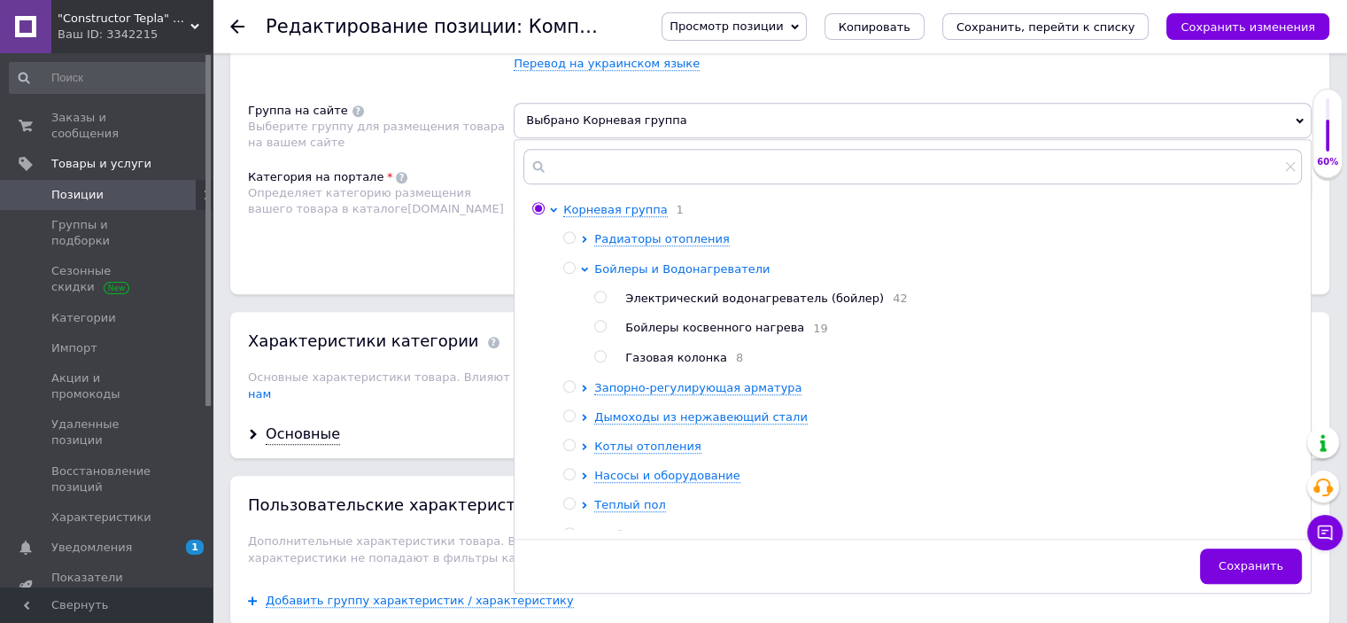
click at [607, 268] on span "Бойлеры и Водонагреватели" at bounding box center [681, 268] width 175 height 13
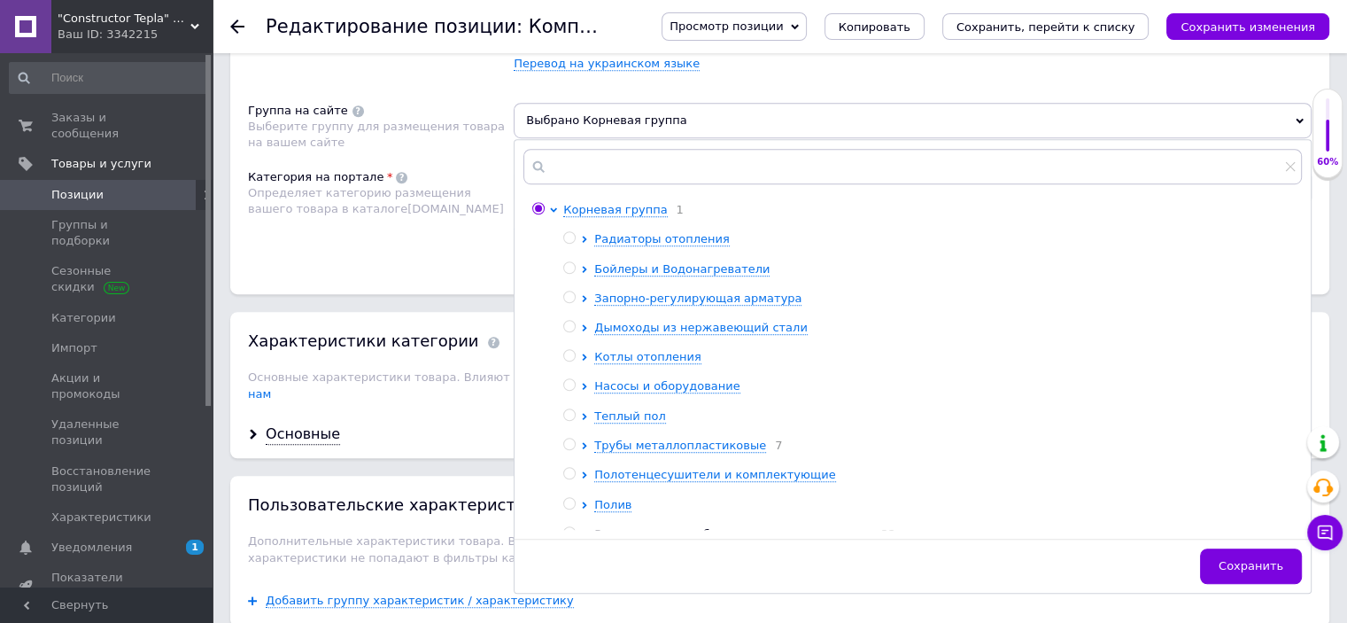
click at [445, 251] on div "Категория на портале Определяет категорию размещения вашего товара в каталоге […" at bounding box center [381, 213] width 266 height 89
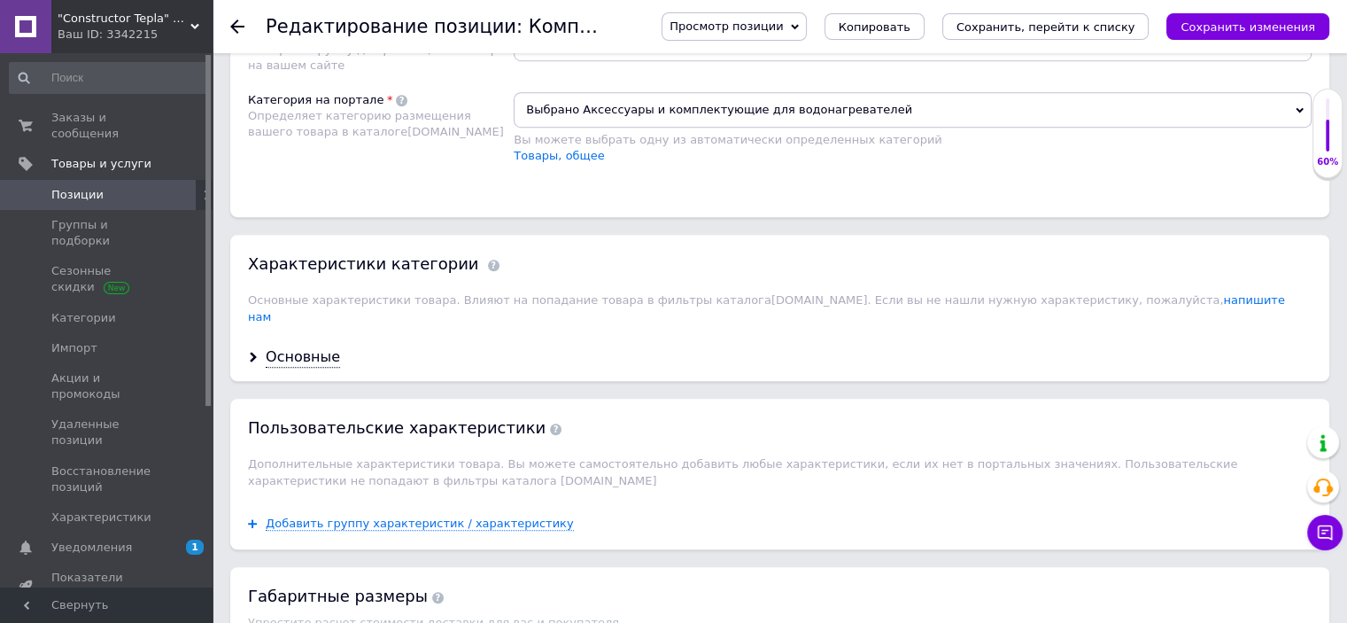
scroll to position [1329, 0]
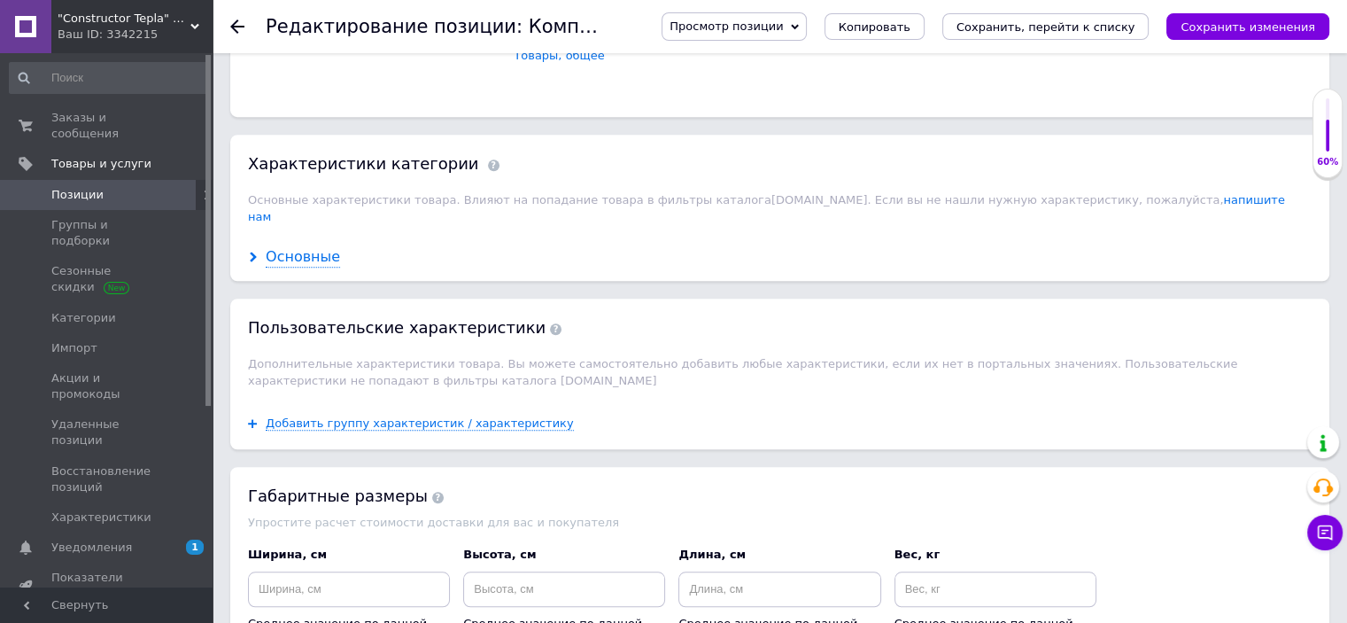
click at [283, 247] on div "Основные" at bounding box center [303, 257] width 74 height 20
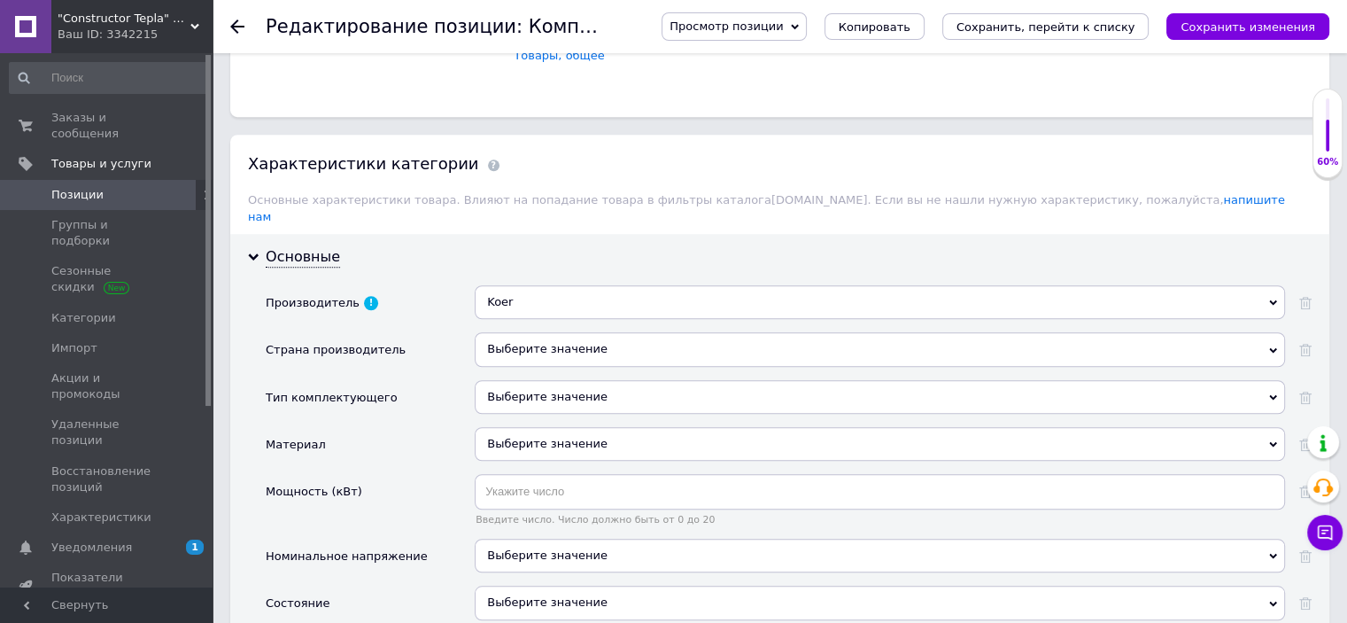
click at [1313, 287] on div "Основные Производитель Koer Koer Страна производитель Выберите значение Тип ком…" at bounding box center [779, 570] width 1099 height 672
click at [1305, 297] on icon at bounding box center [1305, 303] width 12 height 12
click at [772, 350] on div "Выберите значение" at bounding box center [880, 355] width 811 height 47
click at [682, 332] on div "Выберите значение" at bounding box center [880, 349] width 811 height 34
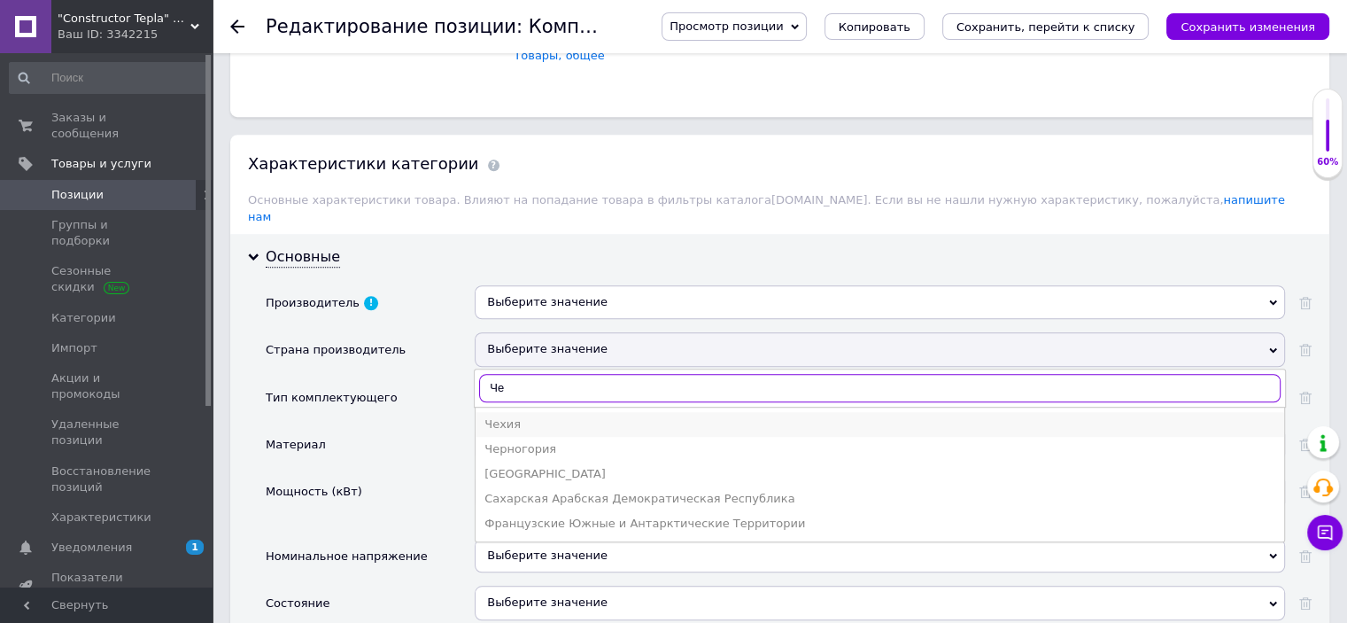
type input "Че"
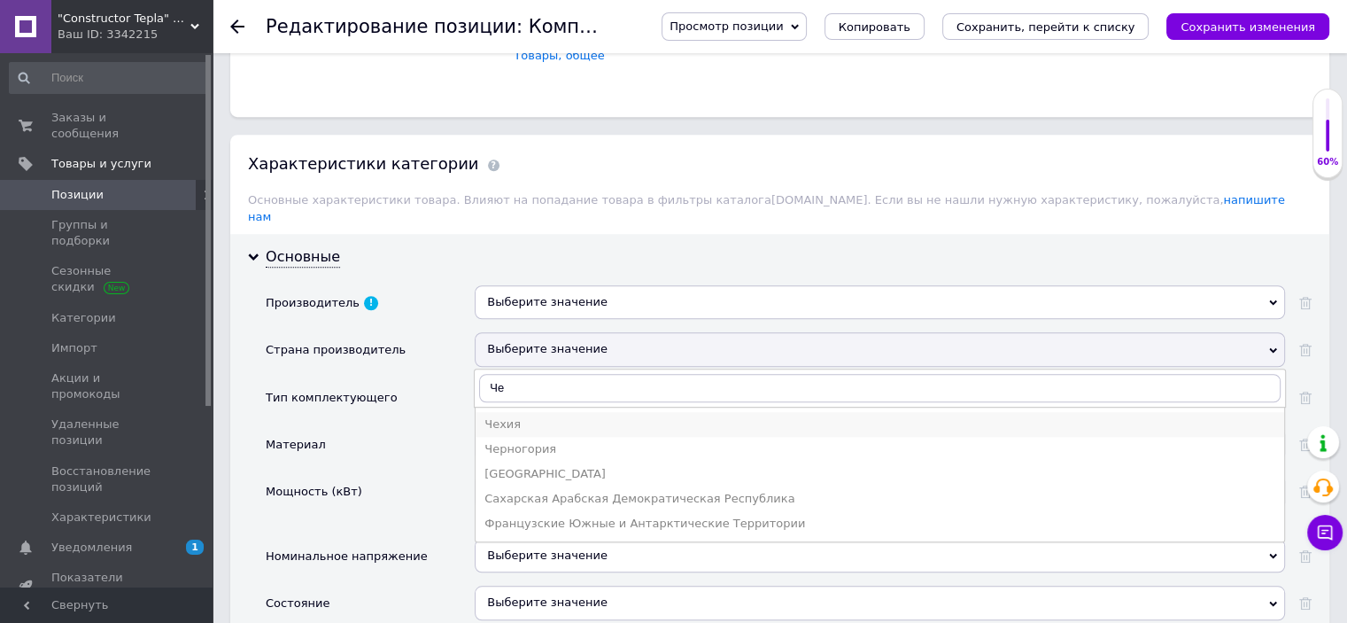
click at [531, 416] on div "Чехия" at bounding box center [880, 424] width 791 height 16
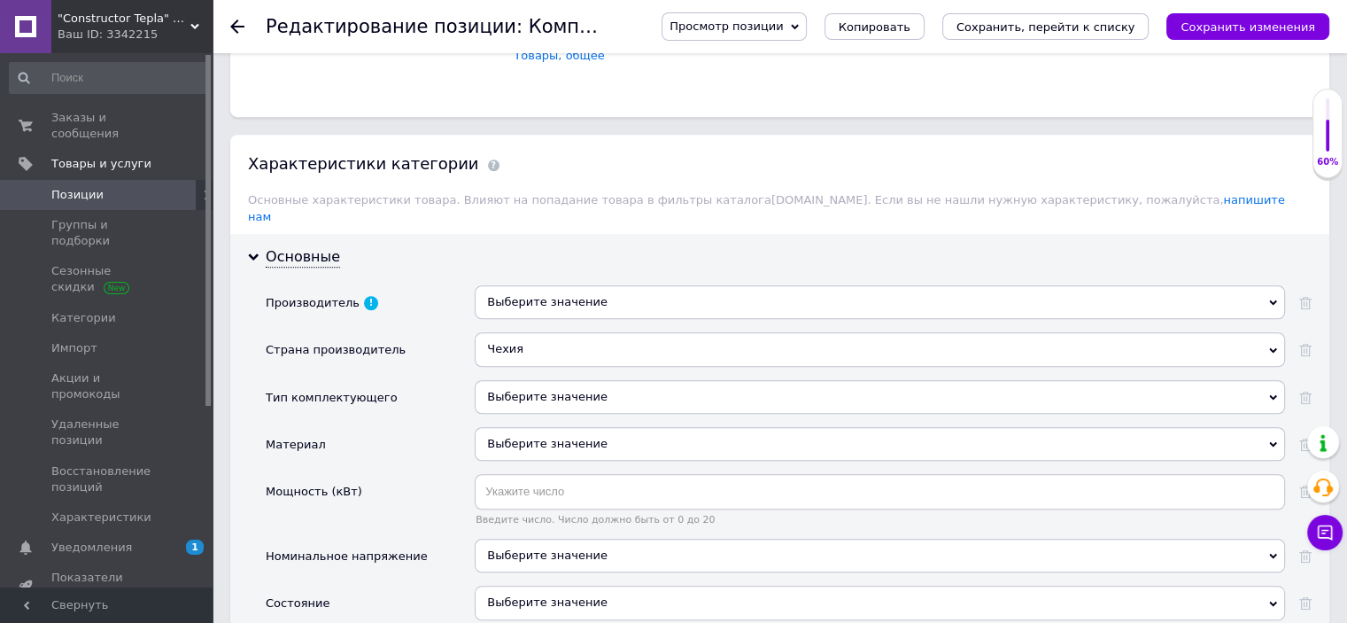
click at [522, 380] on div "Выберите значение" at bounding box center [880, 397] width 811 height 34
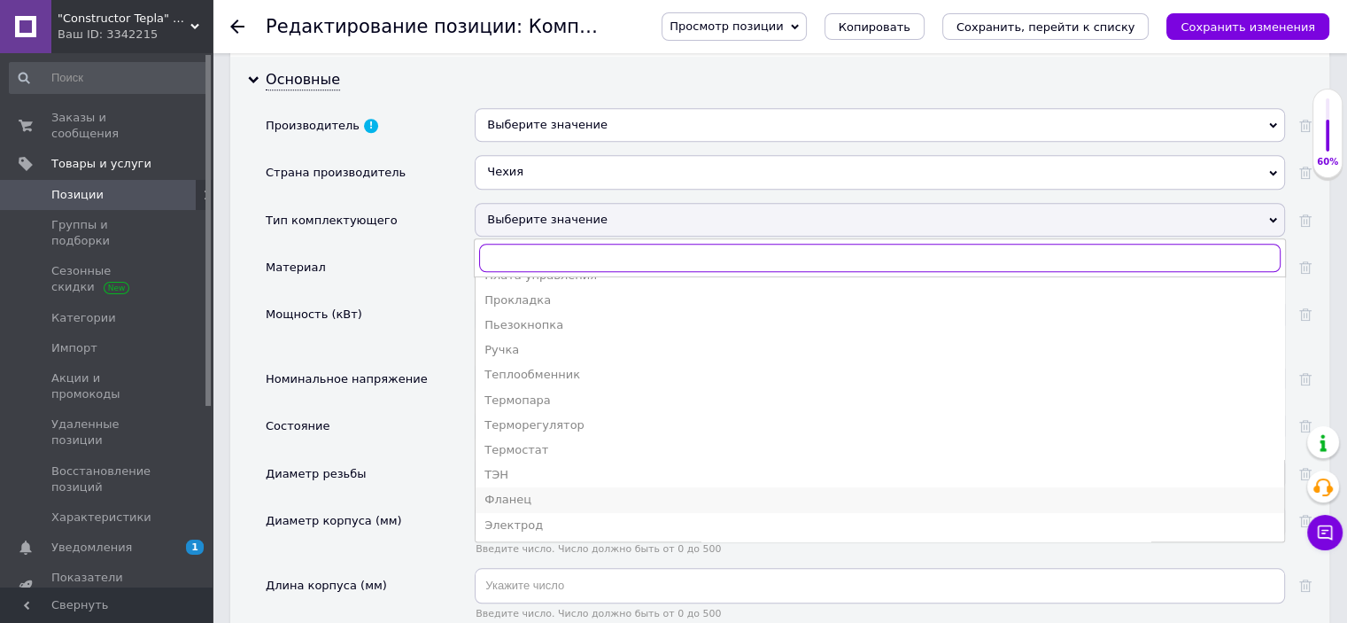
scroll to position [0, 0]
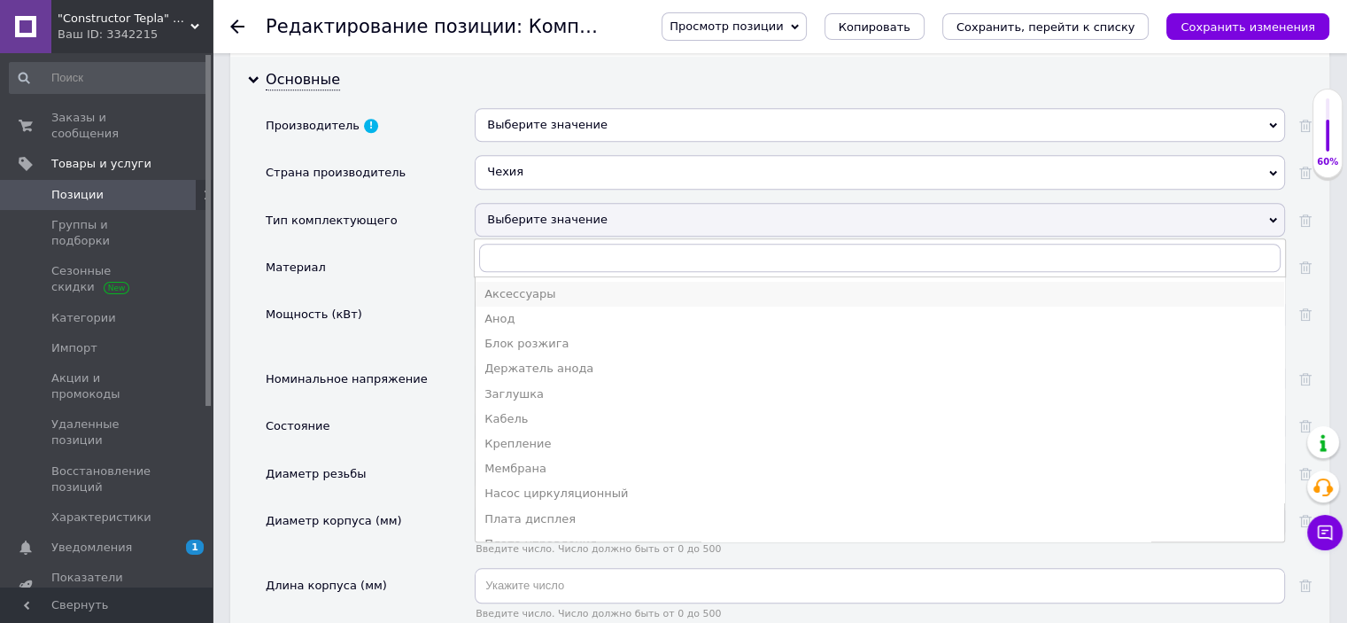
click at [539, 286] on div "Аксессуары" at bounding box center [880, 294] width 791 height 16
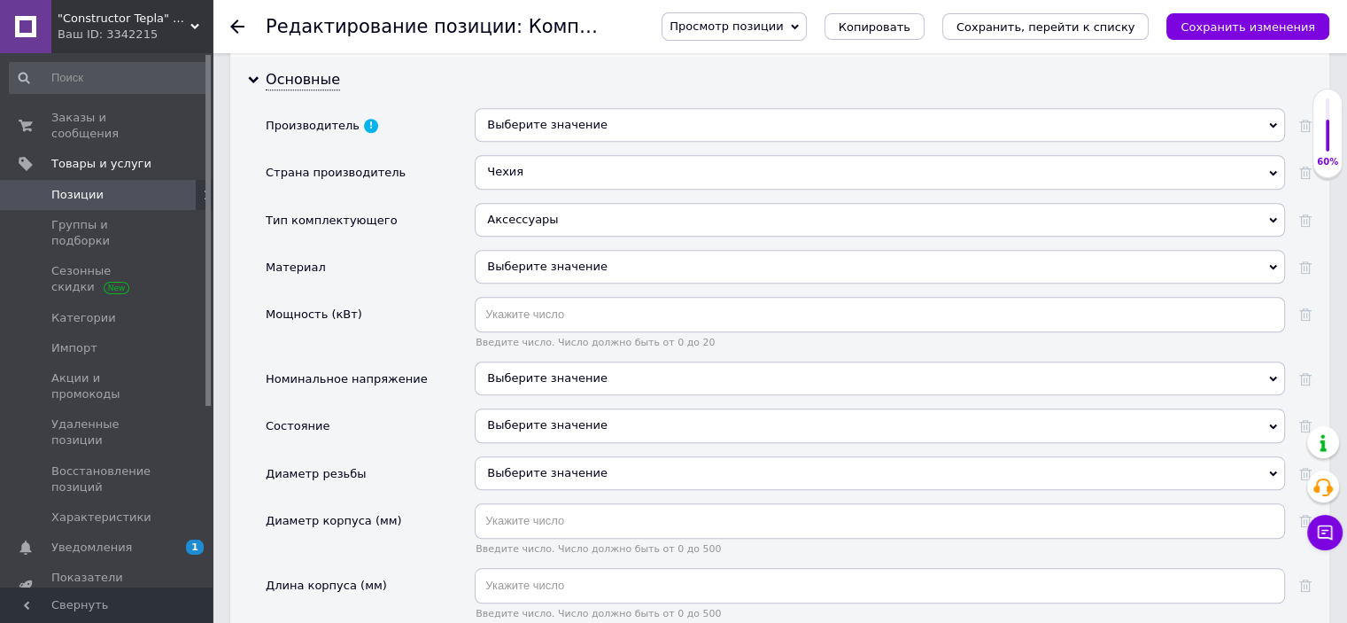
click at [539, 250] on div "Выберите значение" at bounding box center [880, 267] width 811 height 34
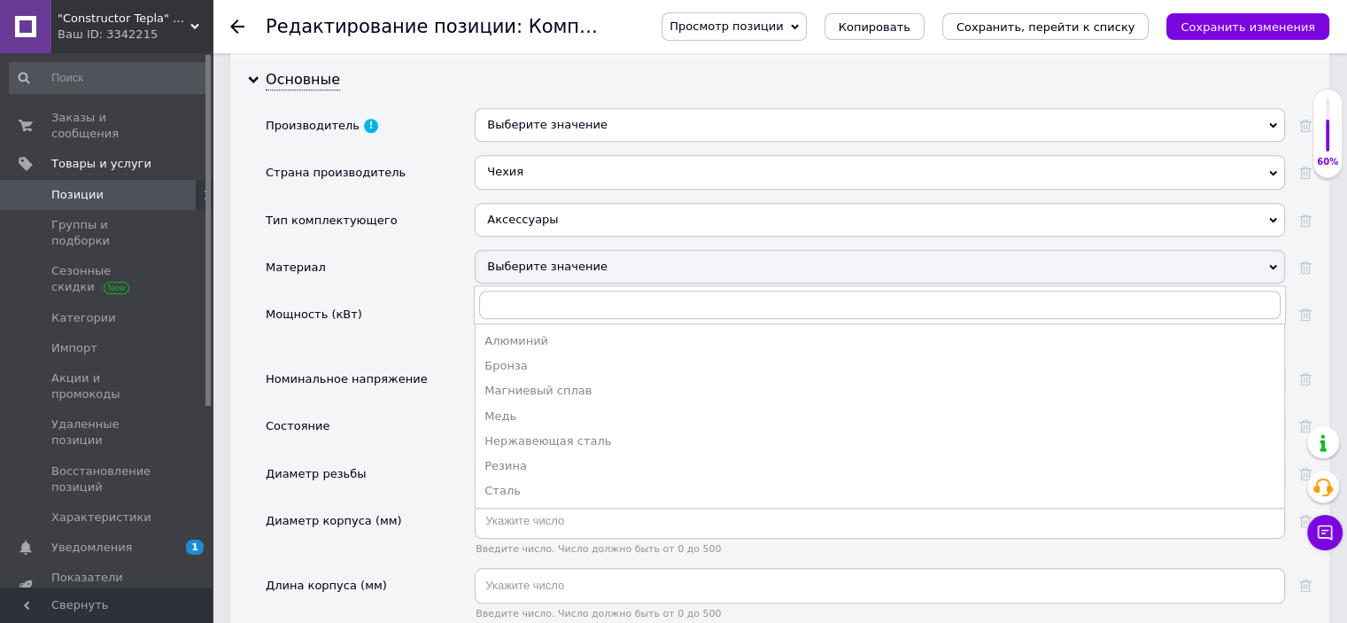
click at [436, 307] on div "Мощность (кВт)" at bounding box center [370, 329] width 209 height 65
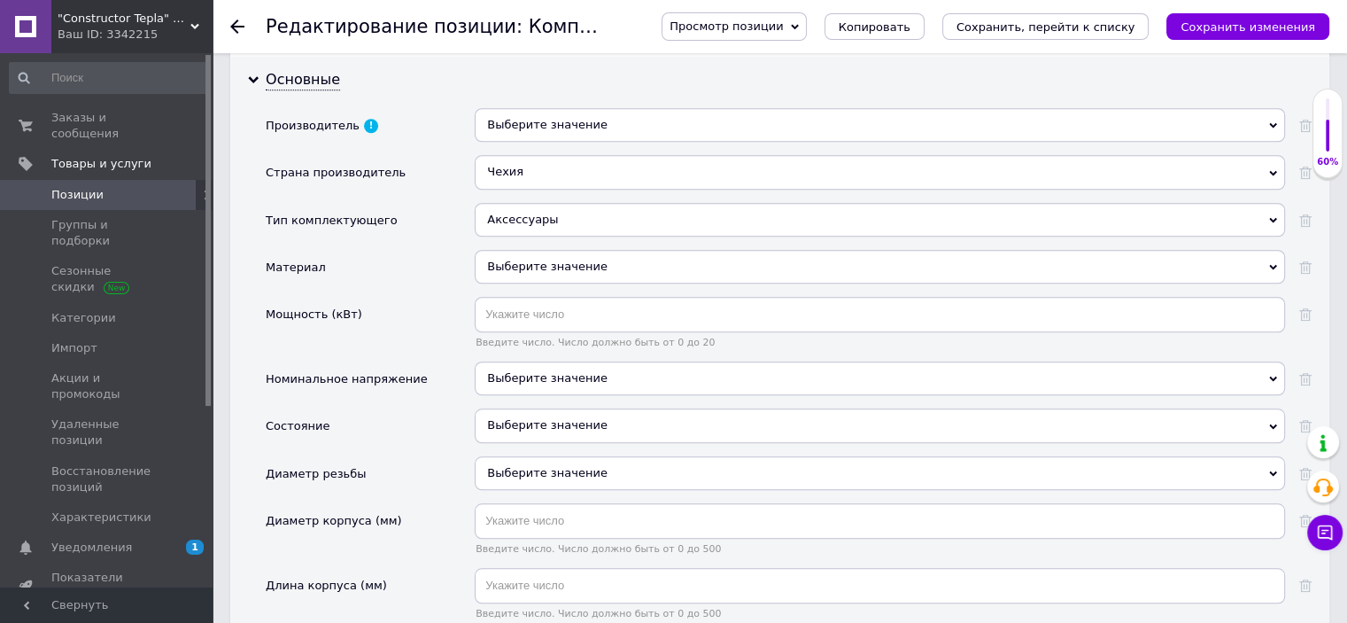
click at [508, 366] on div "Выберите значение" at bounding box center [880, 378] width 811 height 34
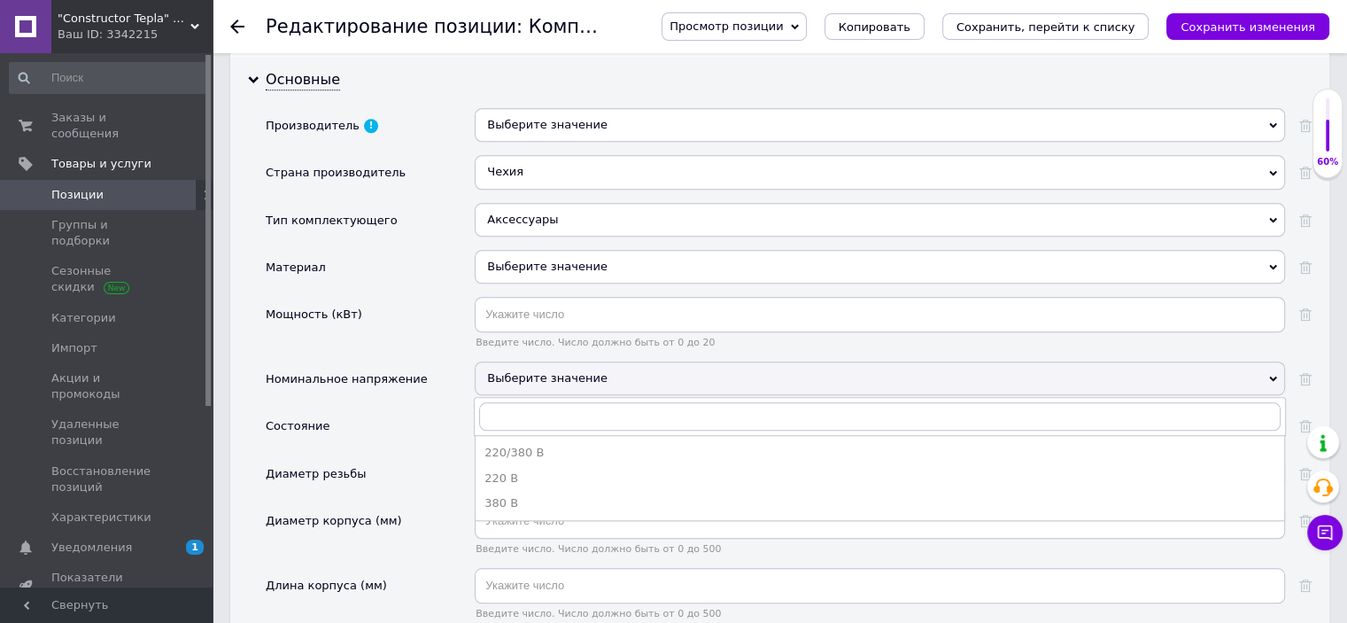
click at [443, 361] on div "Номинальное напряжение" at bounding box center [370, 384] width 209 height 47
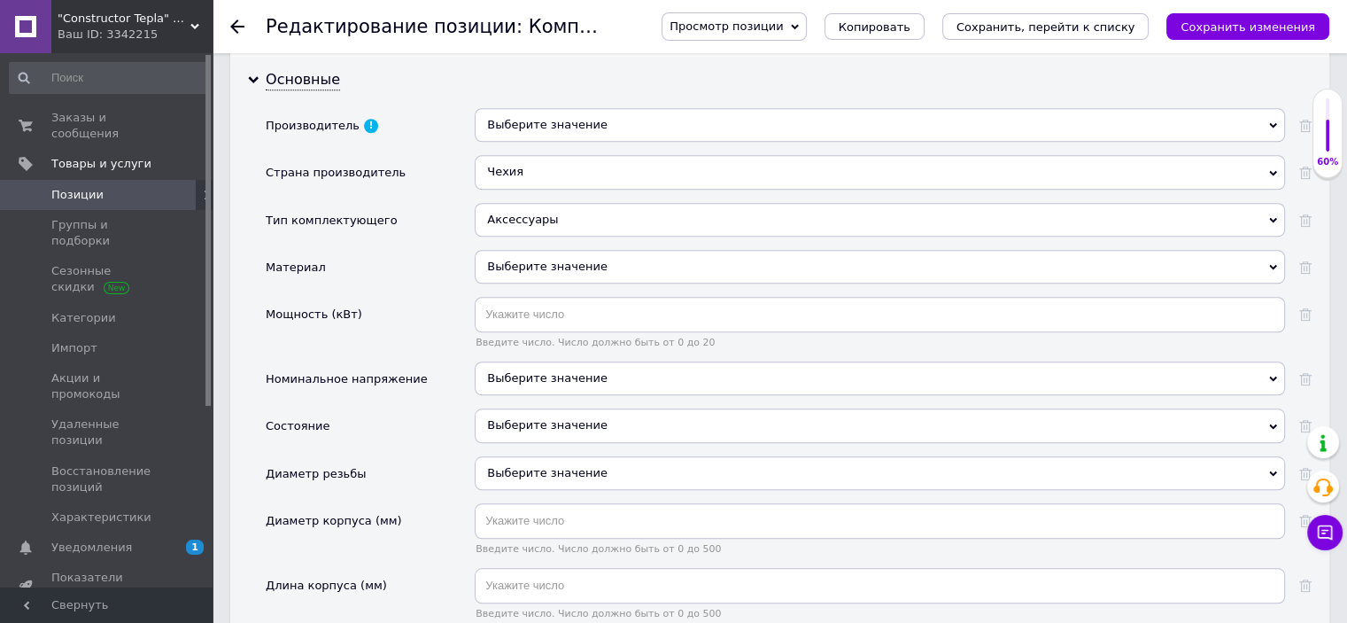
click at [520, 408] on div "Выберите значение" at bounding box center [880, 425] width 811 height 34
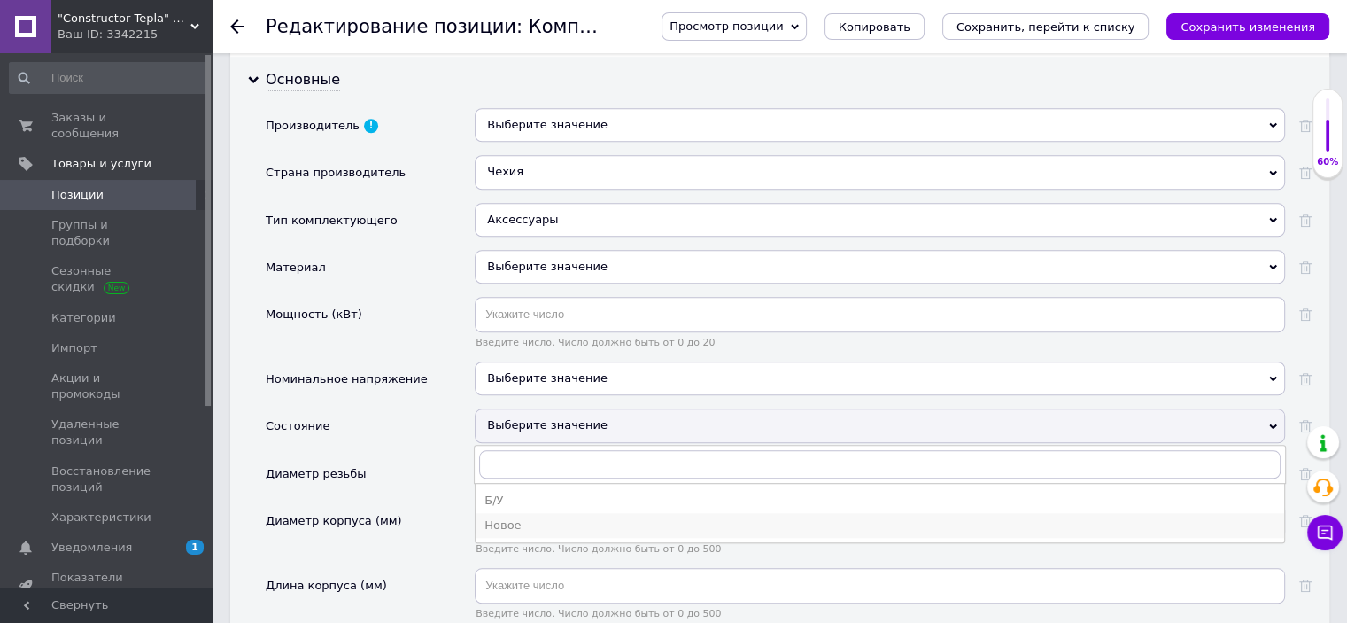
click at [521, 517] on div "Новое" at bounding box center [880, 525] width 791 height 16
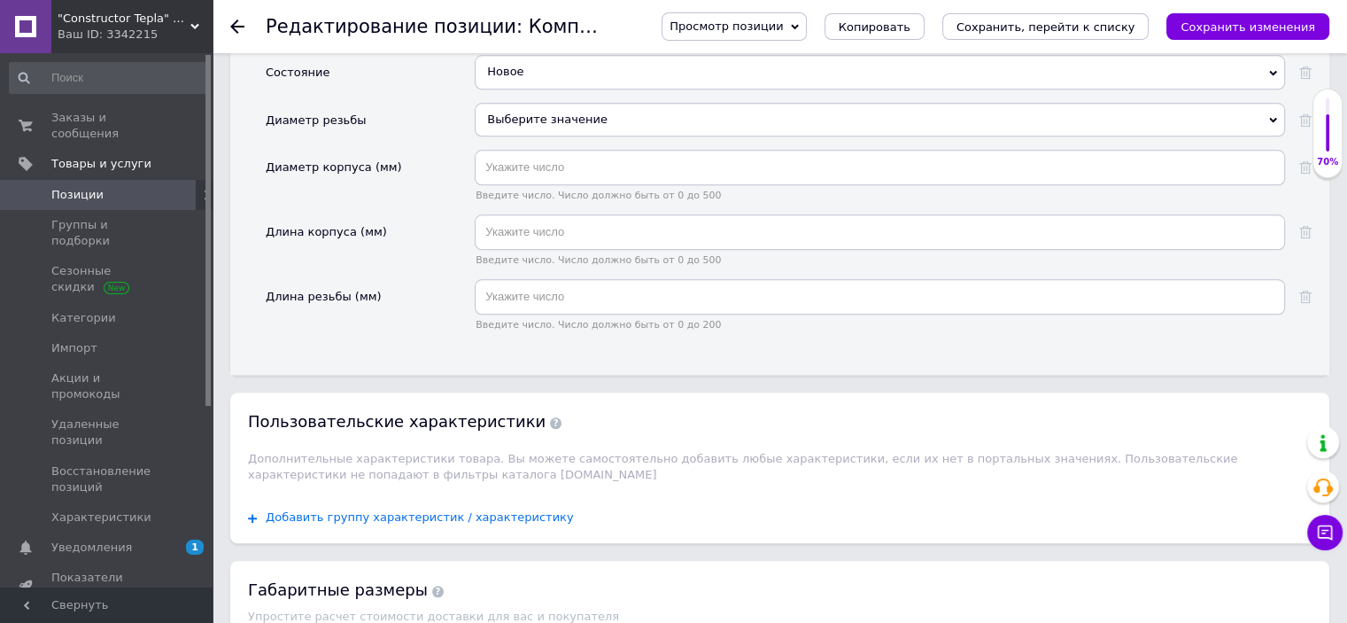
scroll to position [1860, 0]
click at [458, 509] on span "Добавить группу характеристик / характеристику" at bounding box center [420, 516] width 308 height 14
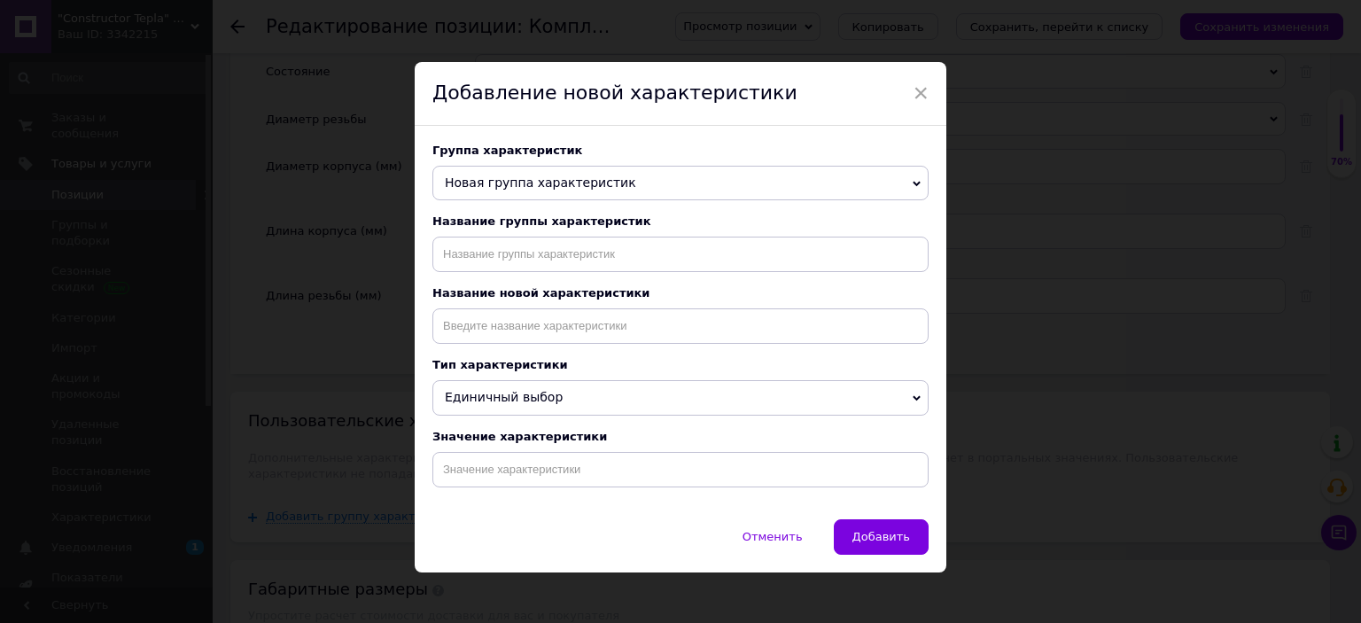
click at [321, 229] on div "× Добавление новой характеристики Группа характеристик Новая группа характерист…" at bounding box center [680, 311] width 1361 height 623
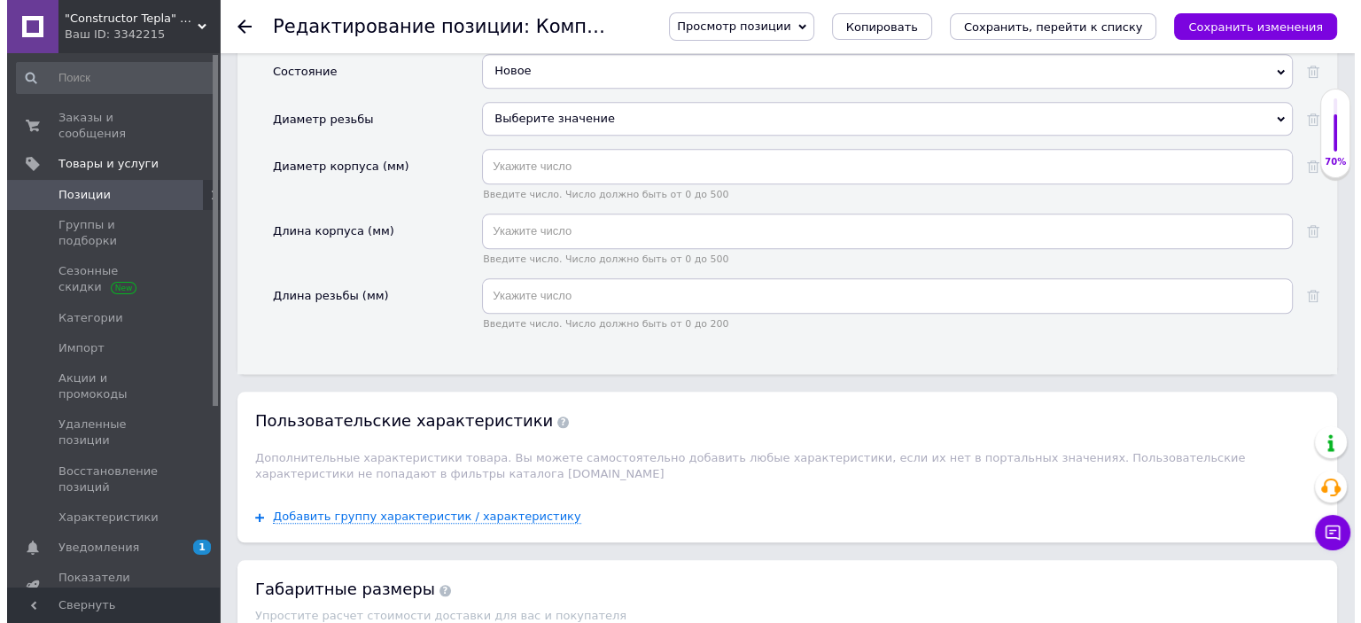
scroll to position [2126, 0]
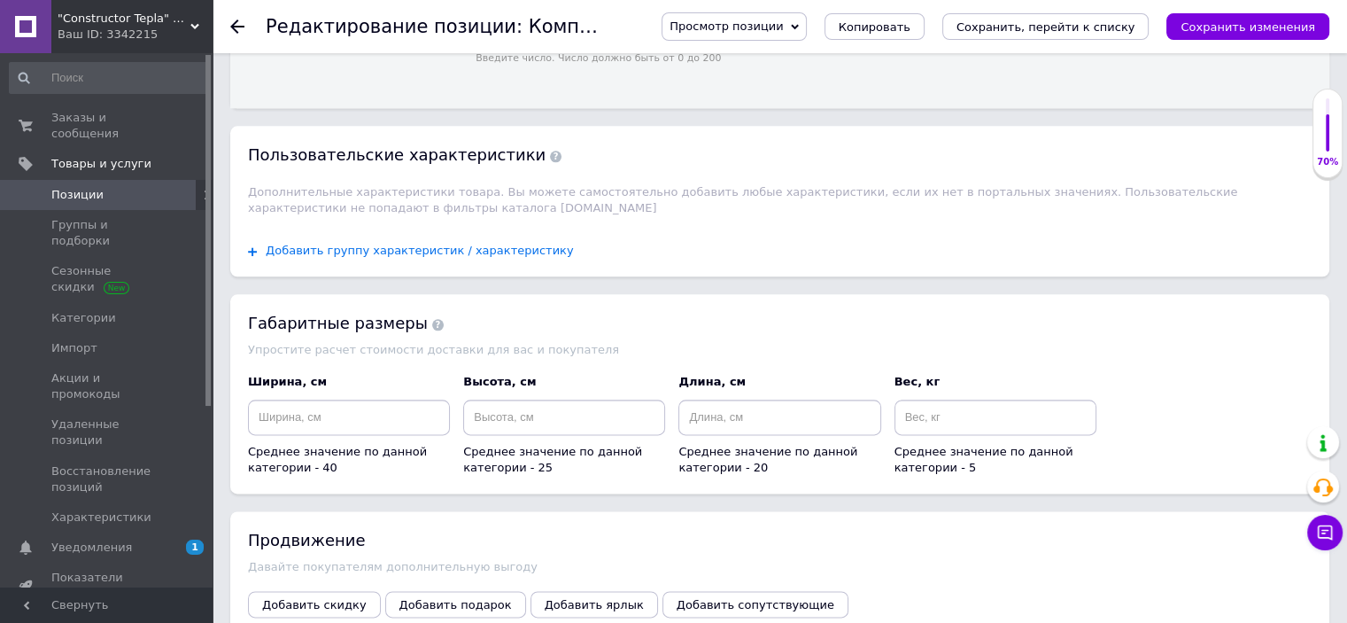
click at [337, 244] on span "Добавить группу характеристик / характеристику" at bounding box center [420, 251] width 308 height 14
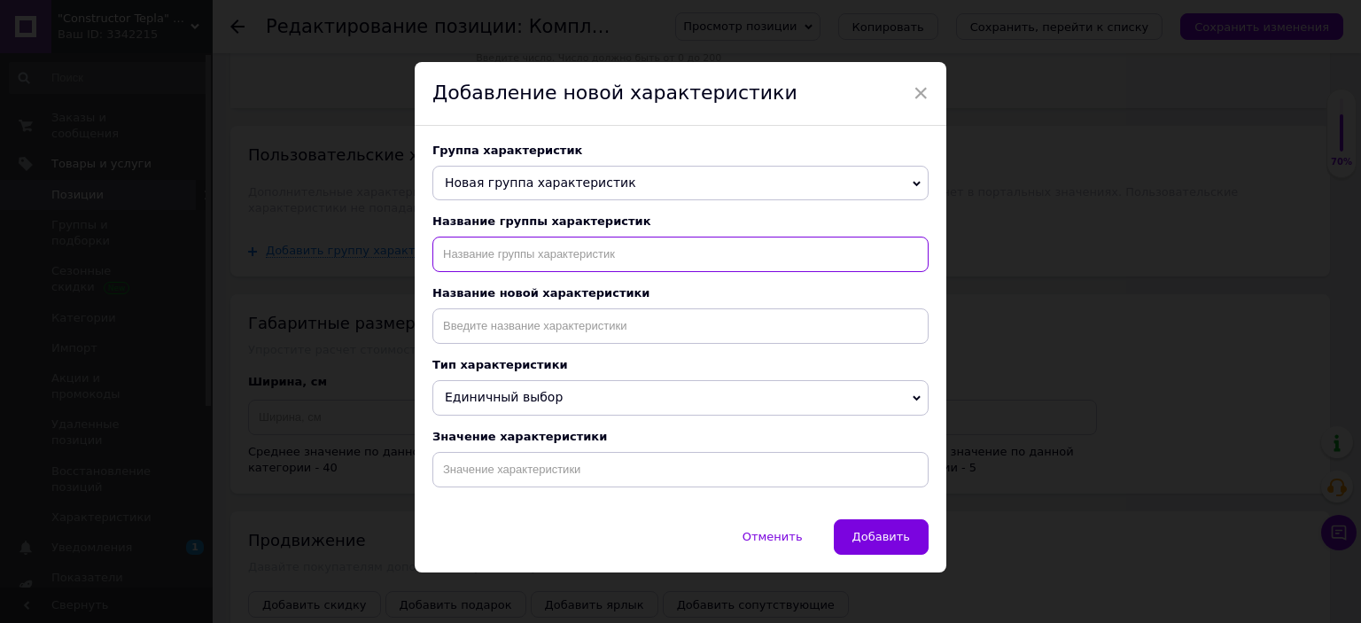
click at [516, 271] on input "text" at bounding box center [680, 254] width 496 height 35
type input "Основные:"
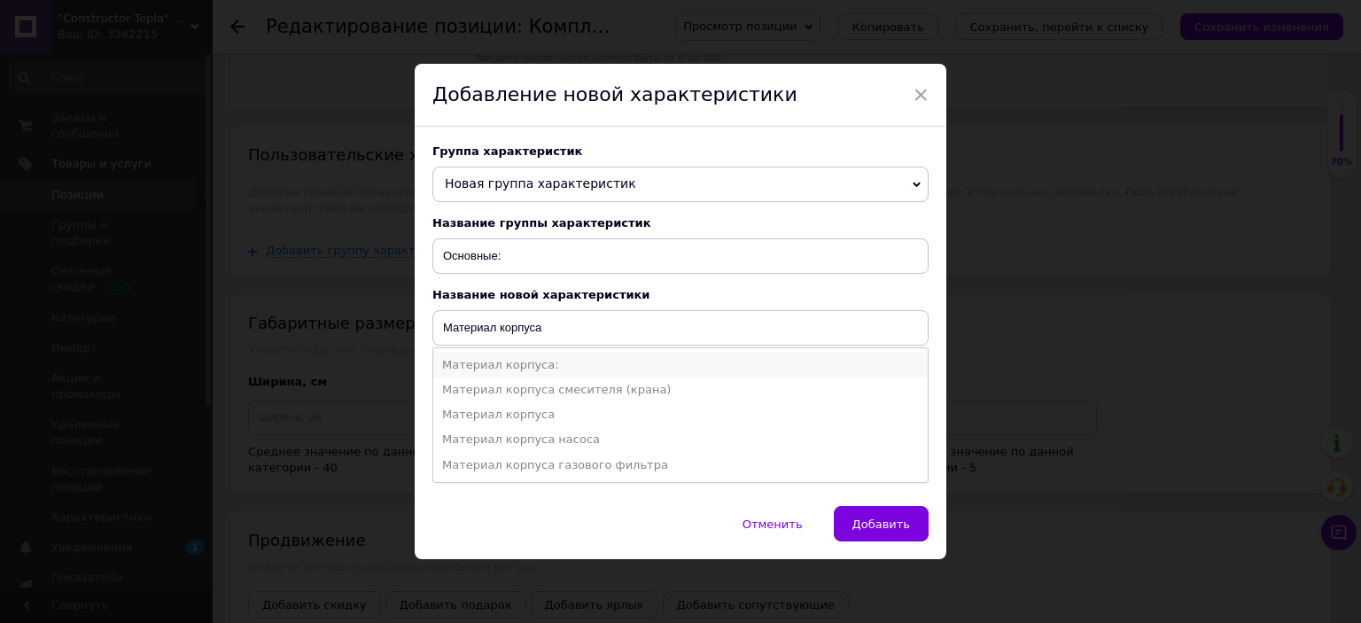
click at [505, 360] on li "Материал корпуса:" at bounding box center [680, 365] width 494 height 25
type input "Материал корпуса:"
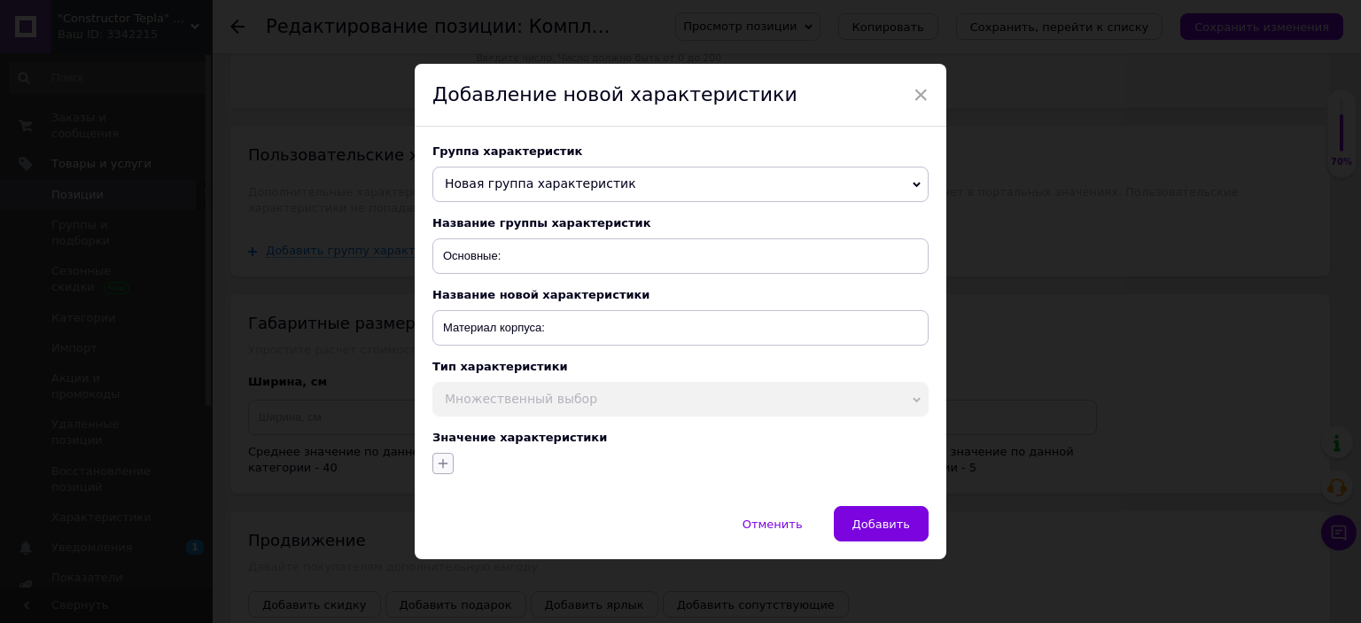
click at [439, 470] on icon "button" at bounding box center [443, 463] width 14 height 14
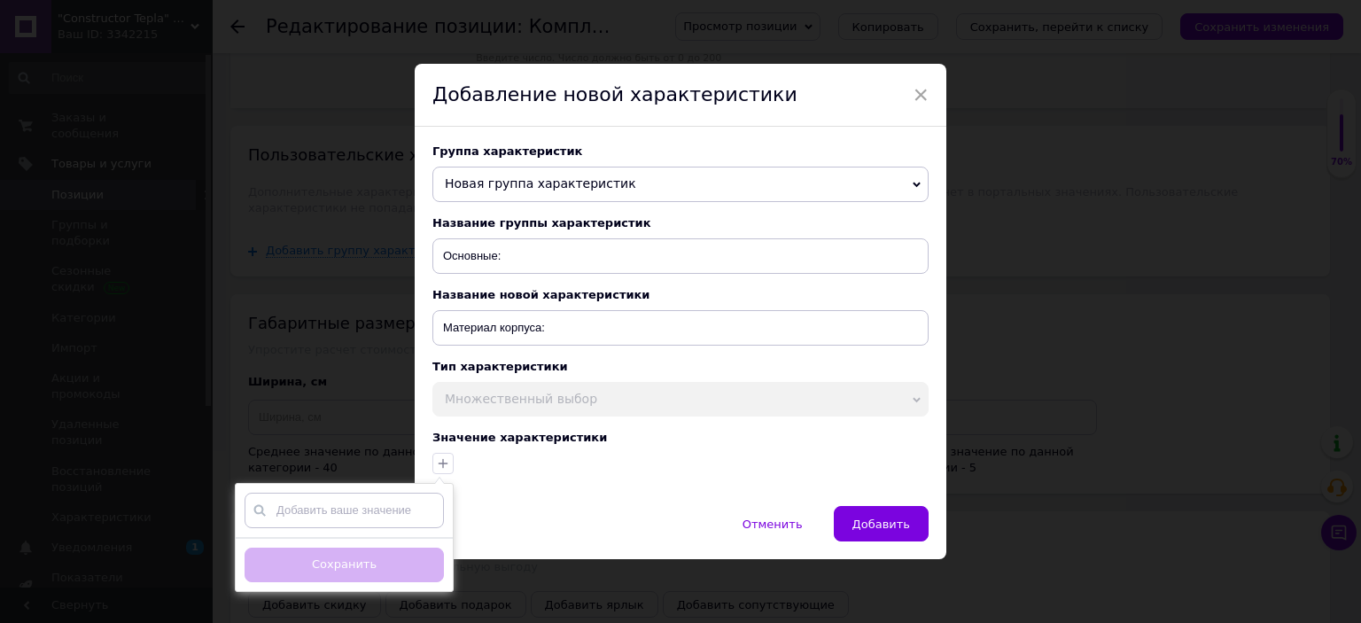
click at [454, 467] on div "Добавить ваше значение Сохранить" at bounding box center [678, 461] width 500 height 26
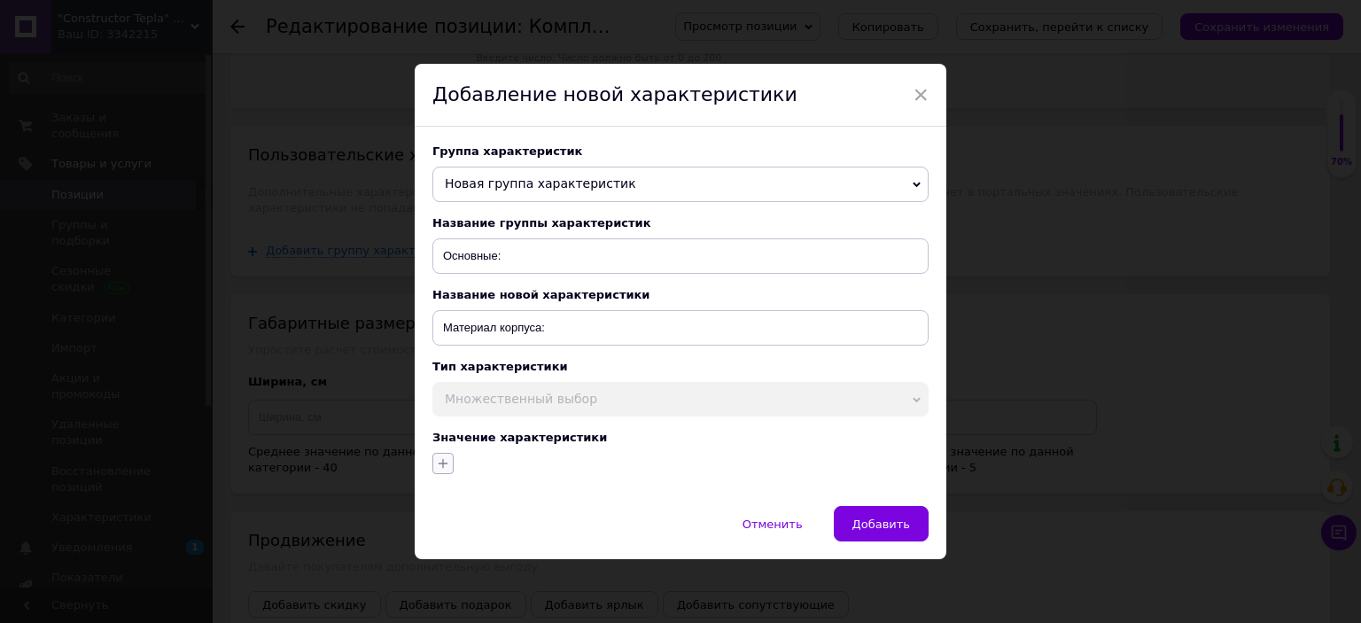
click at [450, 467] on button "button" at bounding box center [442, 463] width 21 height 21
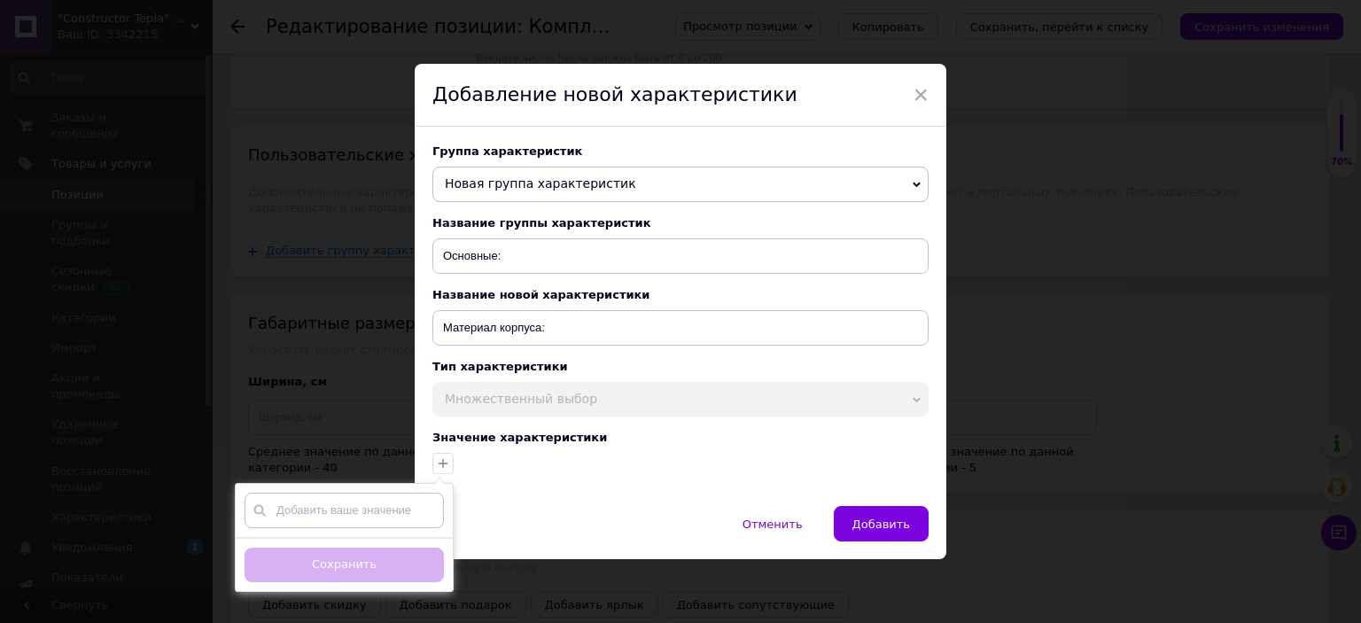
click at [486, 417] on span "Множественный выбор" at bounding box center [680, 399] width 496 height 35
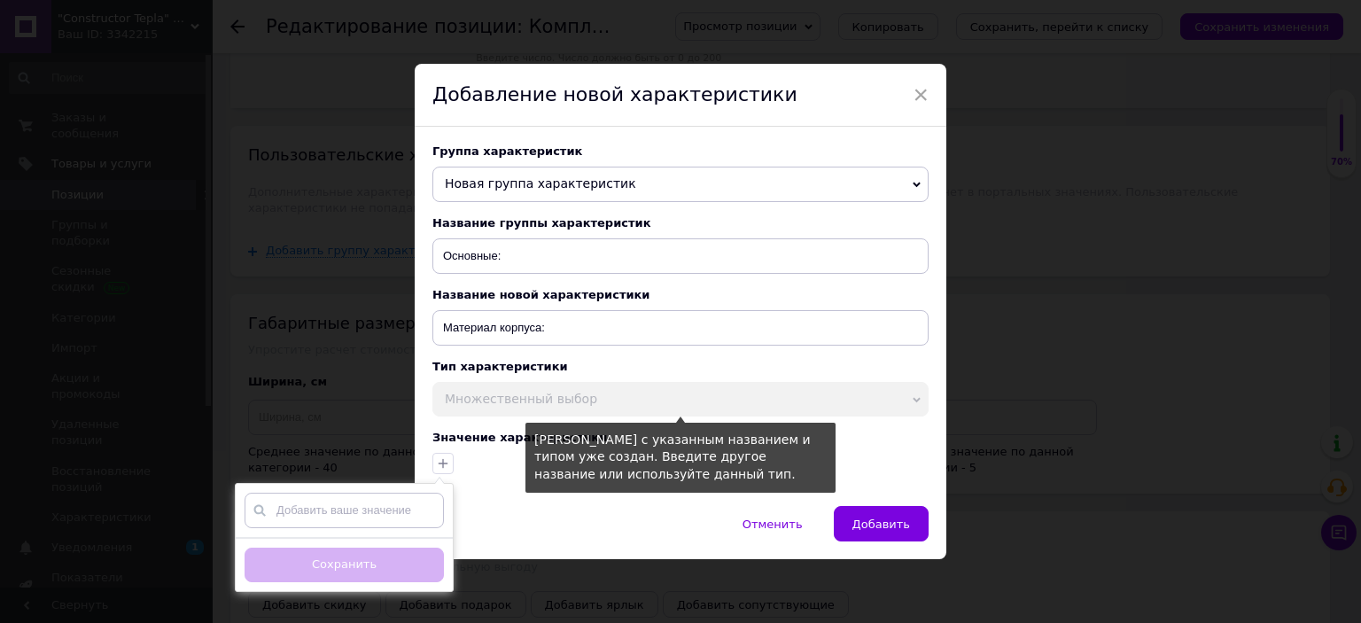
click at [494, 404] on span "Множественный выбор" at bounding box center [521, 399] width 152 height 14
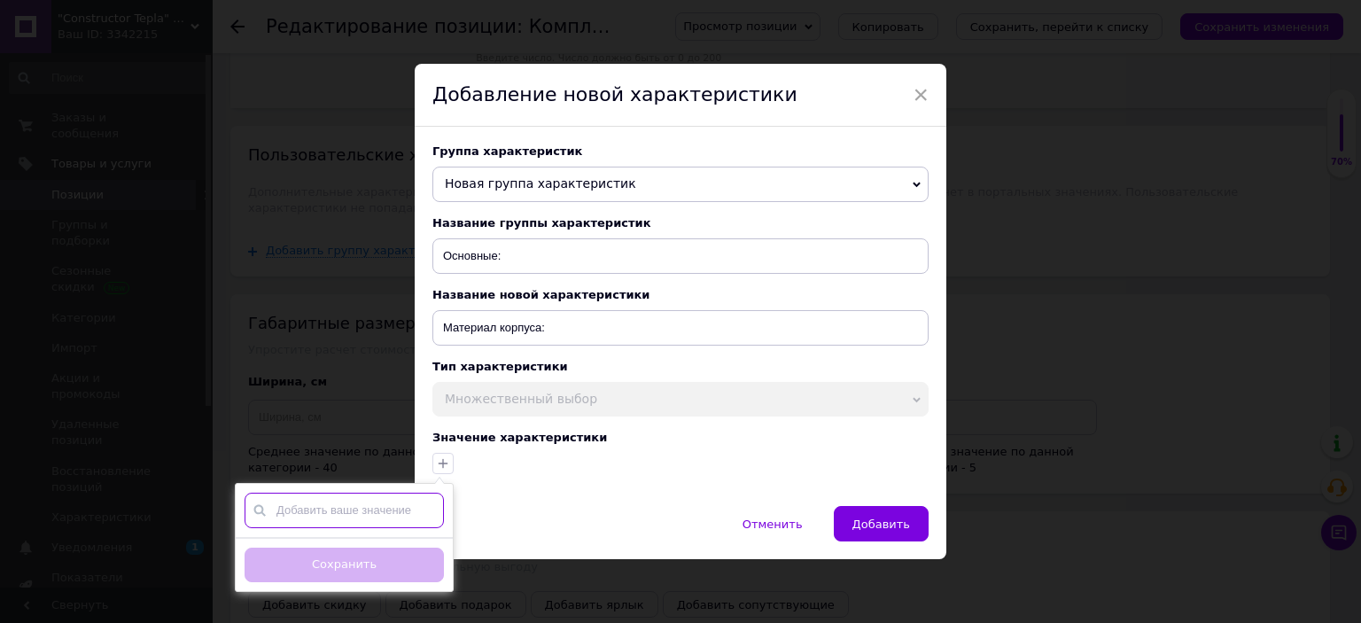
click at [358, 509] on input "text" at bounding box center [343, 510] width 199 height 35
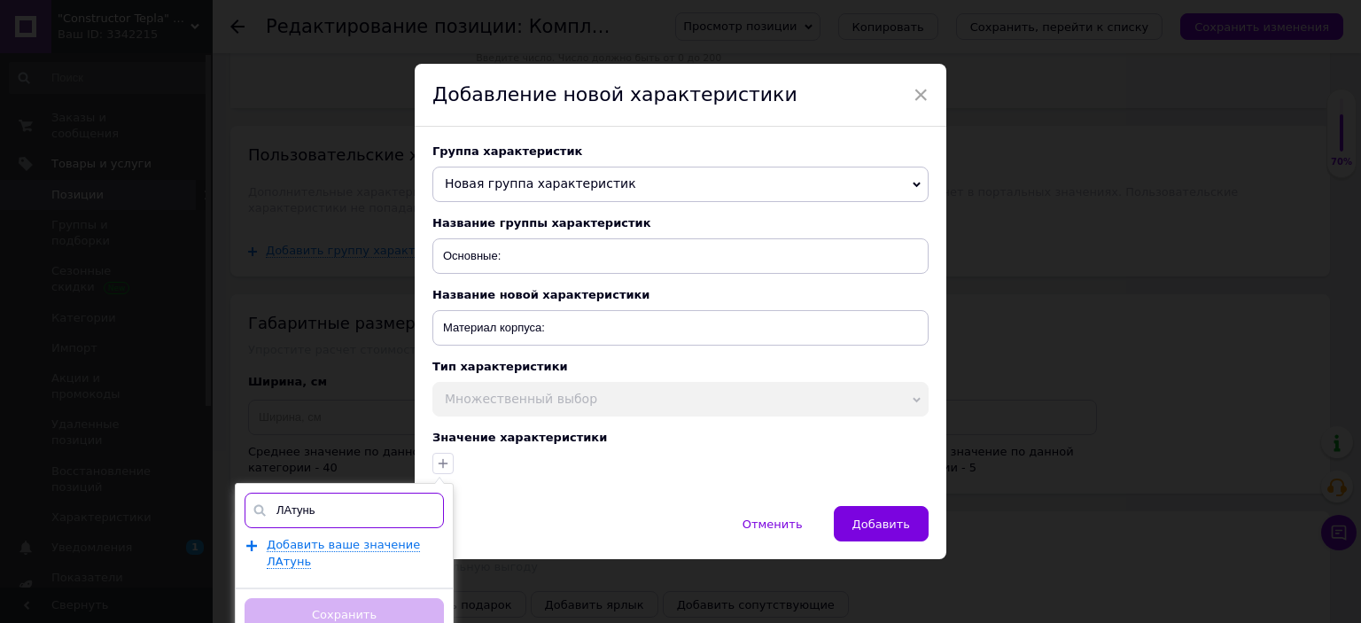
click at [283, 519] on input "ЛАтунь" at bounding box center [343, 510] width 199 height 35
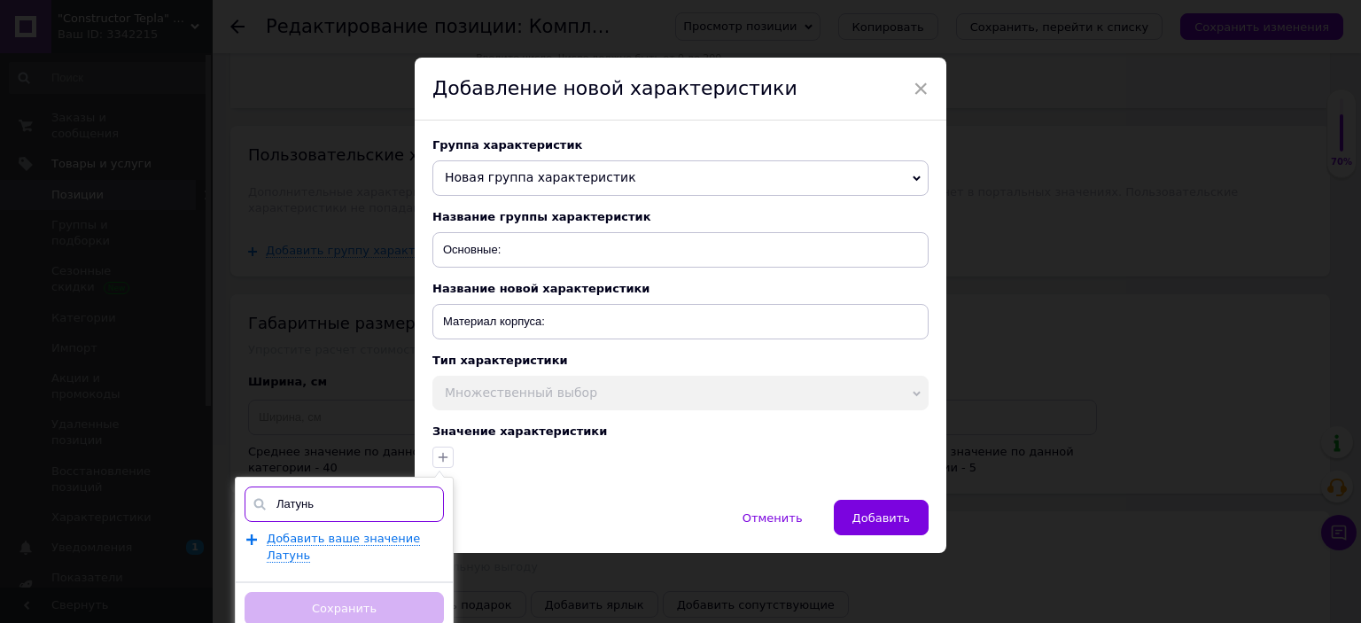
scroll to position [26, 0]
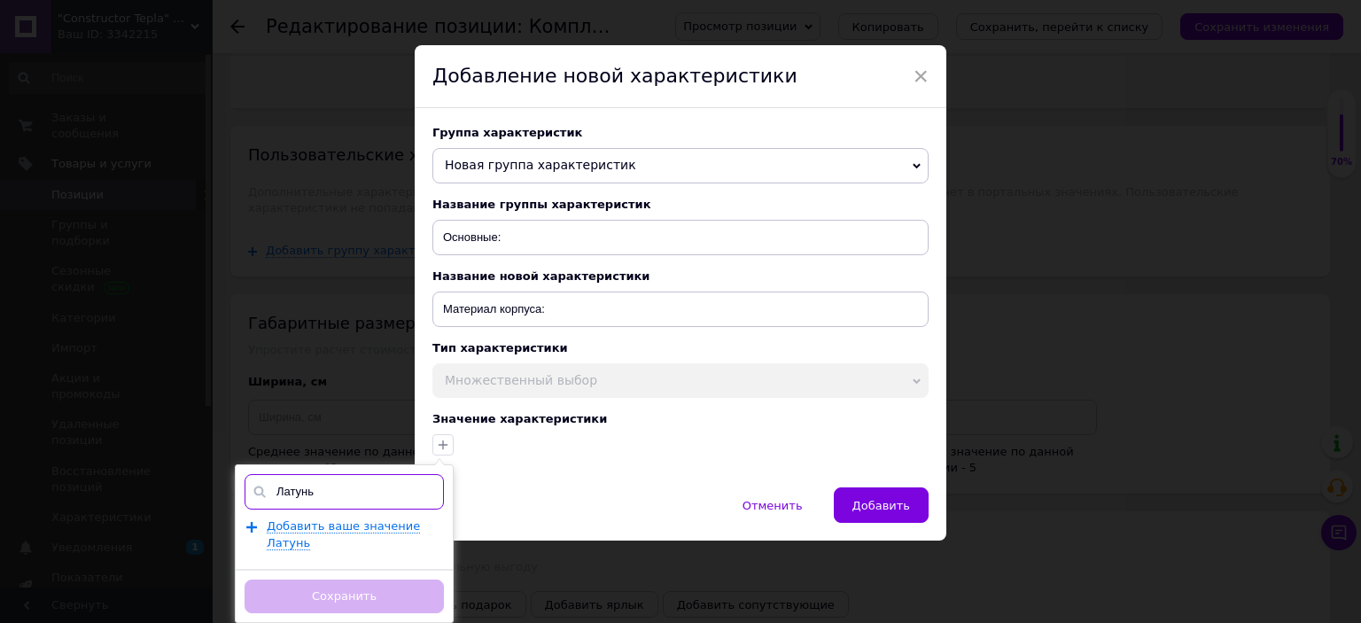
type input "Латунь"
click at [327, 518] on div "Латунь Добавить ваше значение Латунь Сохранить" at bounding box center [344, 543] width 219 height 159
click at [327, 532] on span "Добавить ваше значение Латунь" at bounding box center [343, 534] width 153 height 30
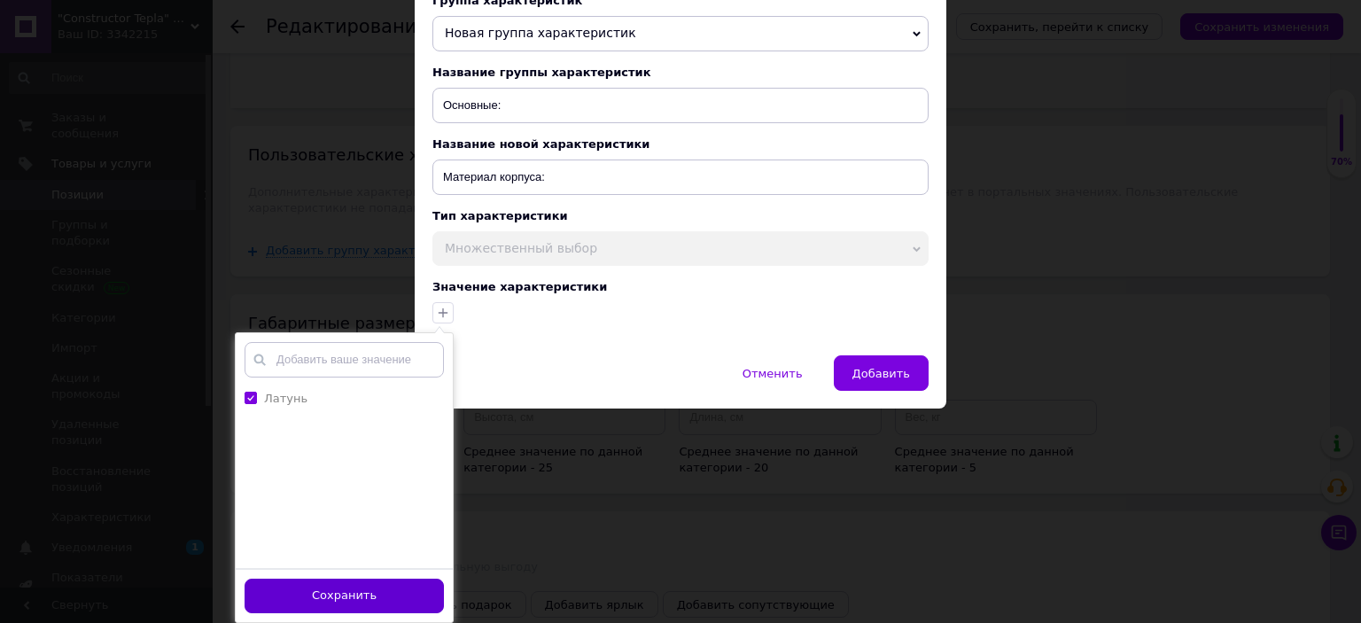
click at [345, 592] on button "Сохранить" at bounding box center [343, 595] width 199 height 35
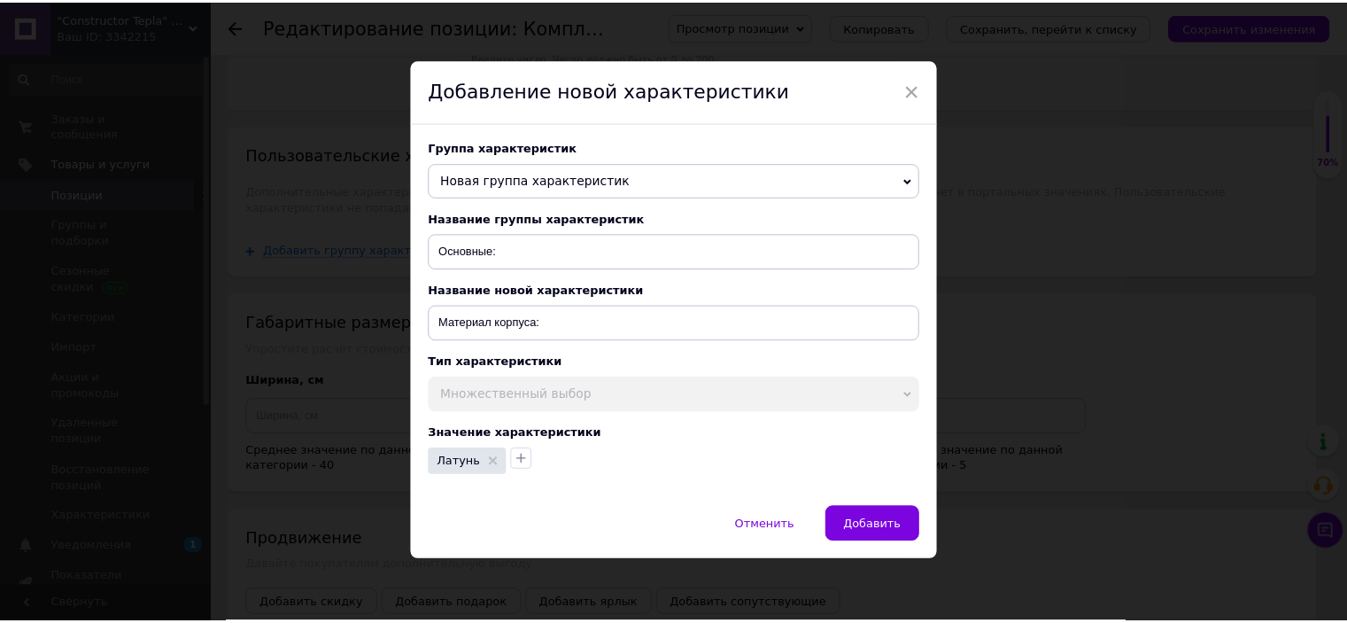
scroll to position [12, 0]
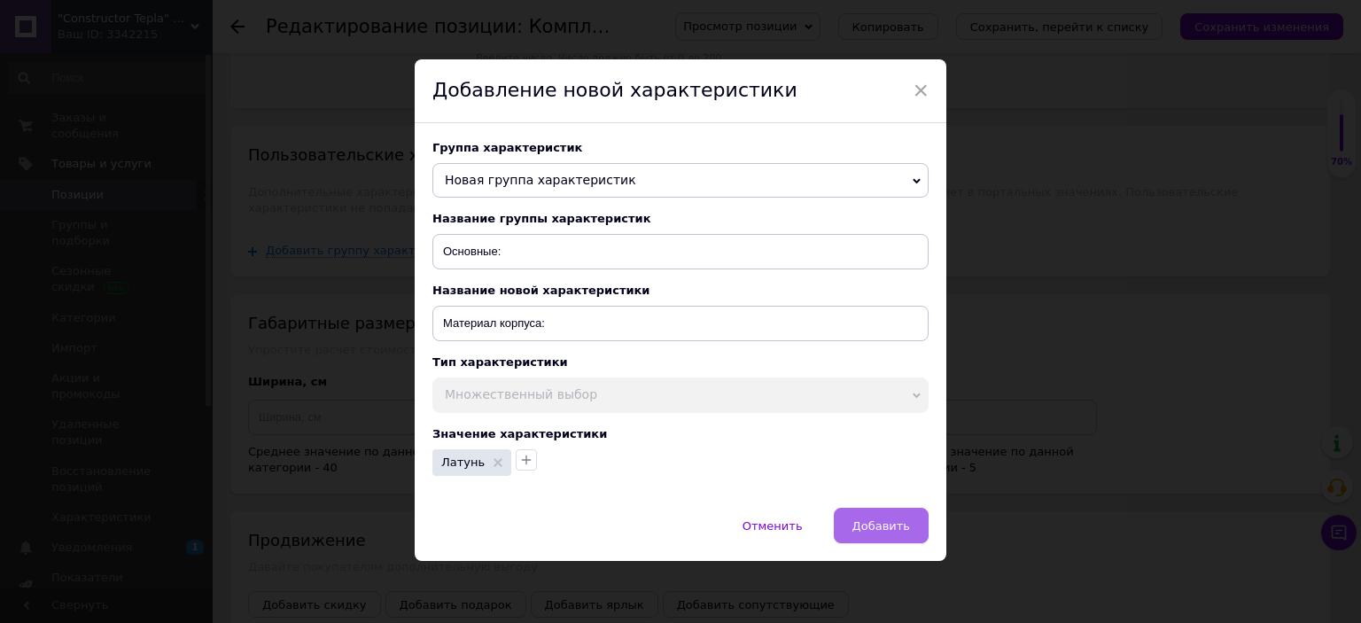
click at [904, 519] on span "Добавить" at bounding box center [881, 525] width 58 height 13
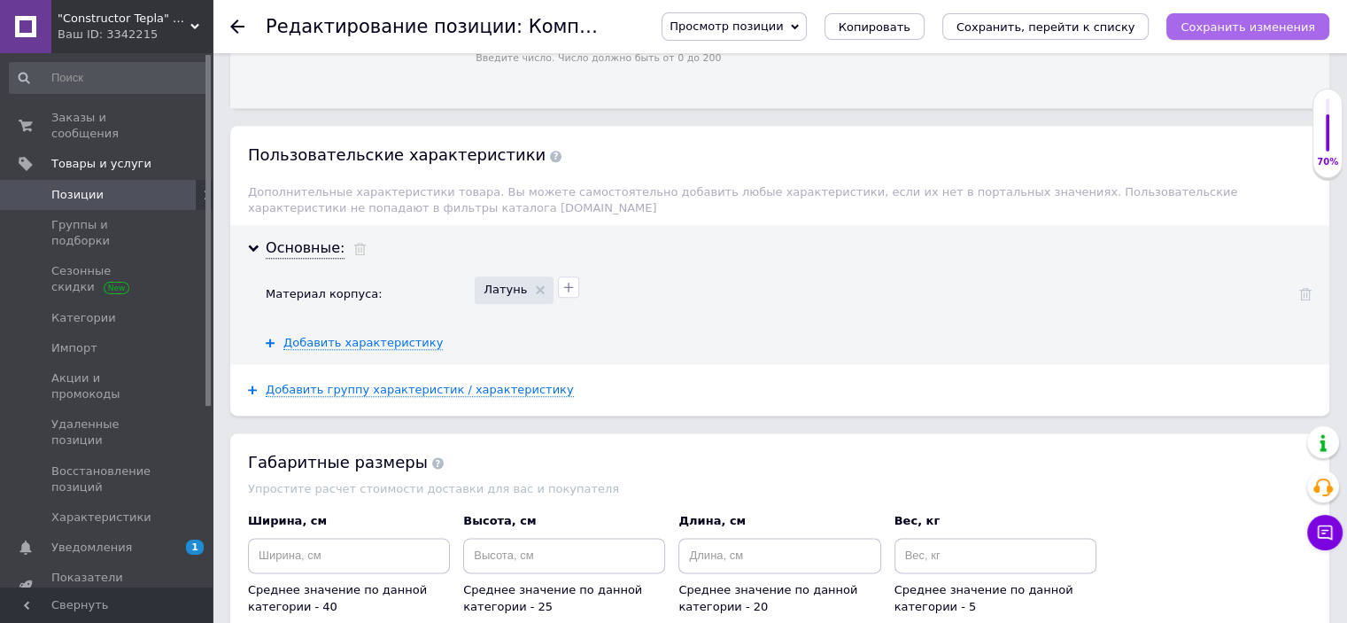
click at [1251, 32] on icon "Сохранить изменения" at bounding box center [1248, 26] width 135 height 13
click at [1328, 126] on div at bounding box center [1328, 132] width 4 height 37
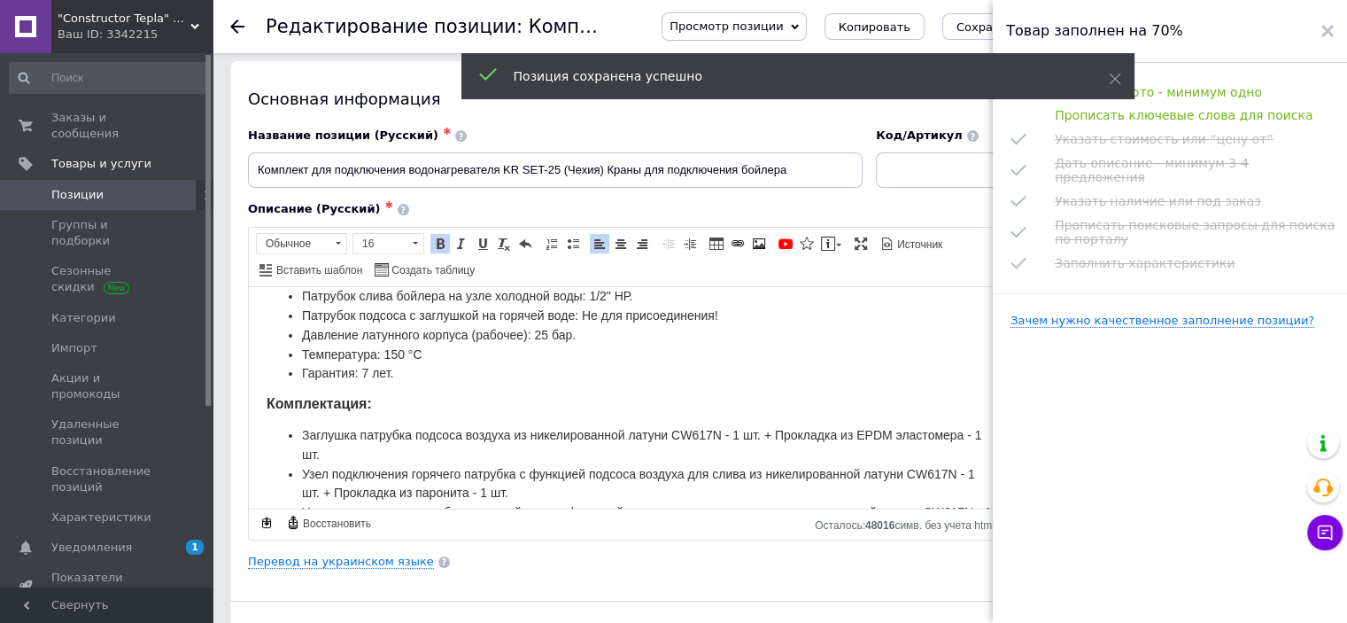
scroll to position [0, 0]
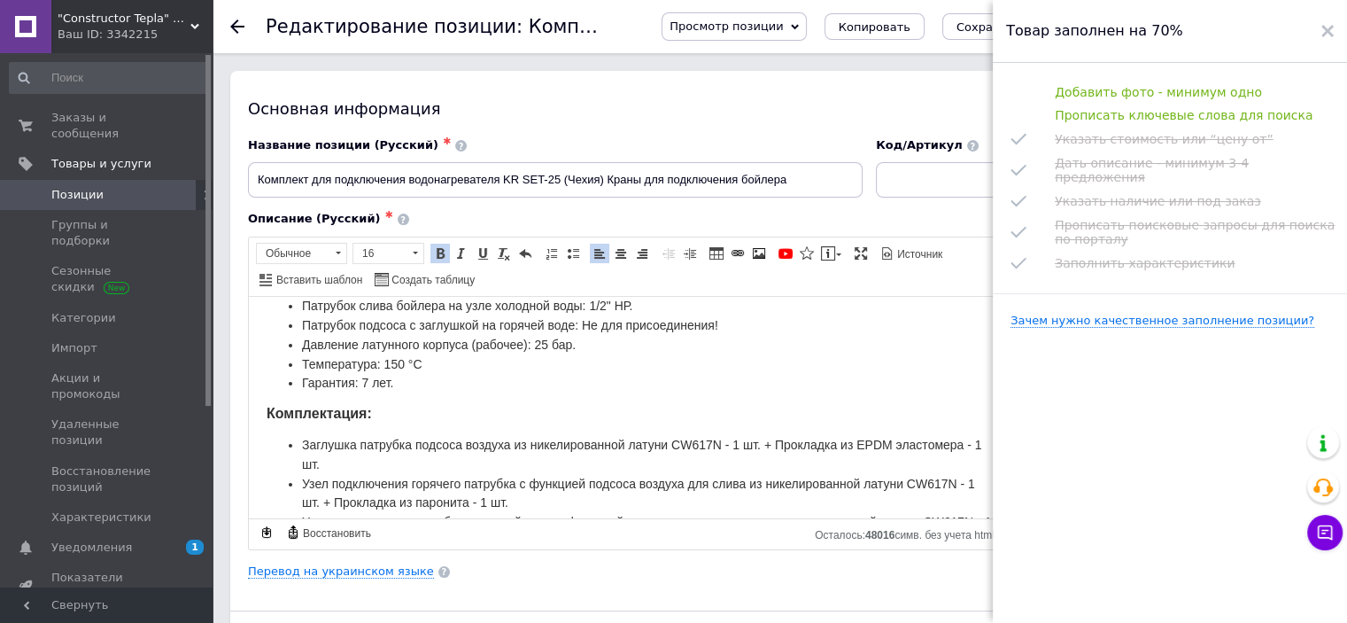
drag, startPoint x: 247, startPoint y: 173, endPoint x: 430, endPoint y: 180, distance: 183.5
click at [430, 180] on div "Название позиции (Русский) ✱ Комплект для подключения водонагревателя KR SET-25…" at bounding box center [556, 168] width 628 height 74
drag, startPoint x: 497, startPoint y: 178, endPoint x: 248, endPoint y: 175, distance: 248.9
click at [248, 176] on input "Комплект для подключения водонагревателя KR SET-25 (Чехия) Краны для подключени…" at bounding box center [555, 179] width 615 height 35
click at [1332, 26] on icon at bounding box center [1328, 31] width 12 height 12
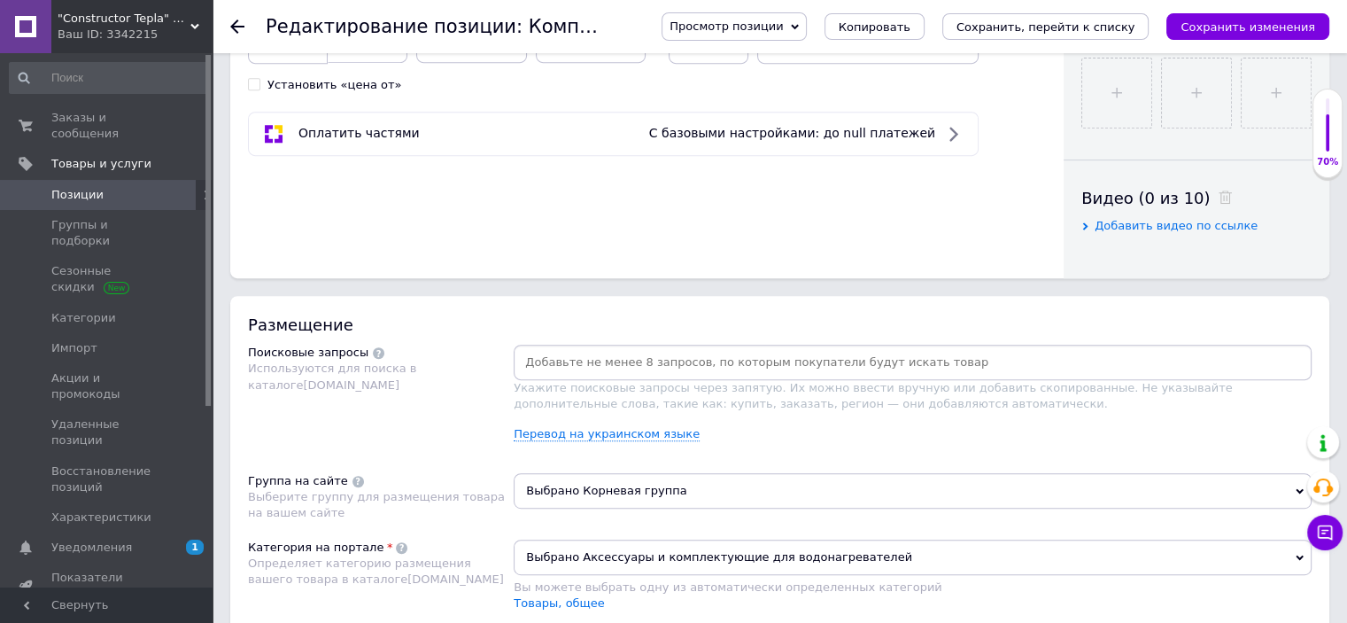
scroll to position [886, 0]
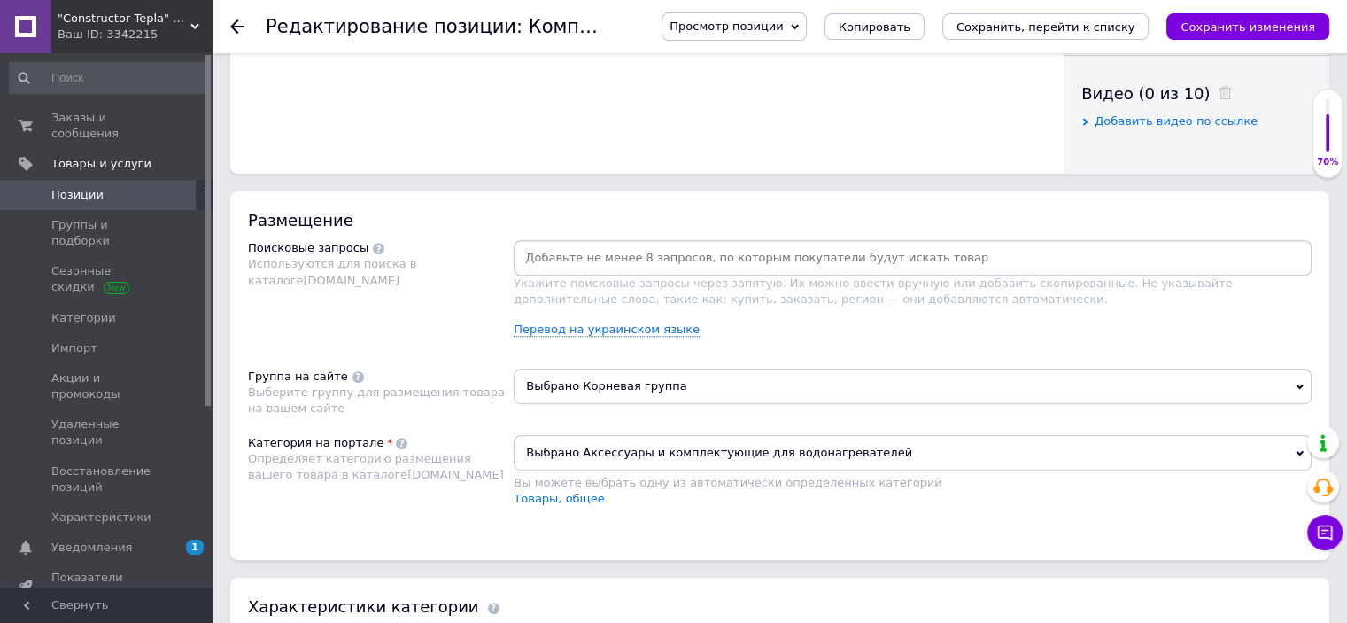
click at [670, 251] on input at bounding box center [912, 257] width 791 height 27
paste input "Комплект для подключения водонагревателя"
type input "Комплект для подключения водонагревателя"
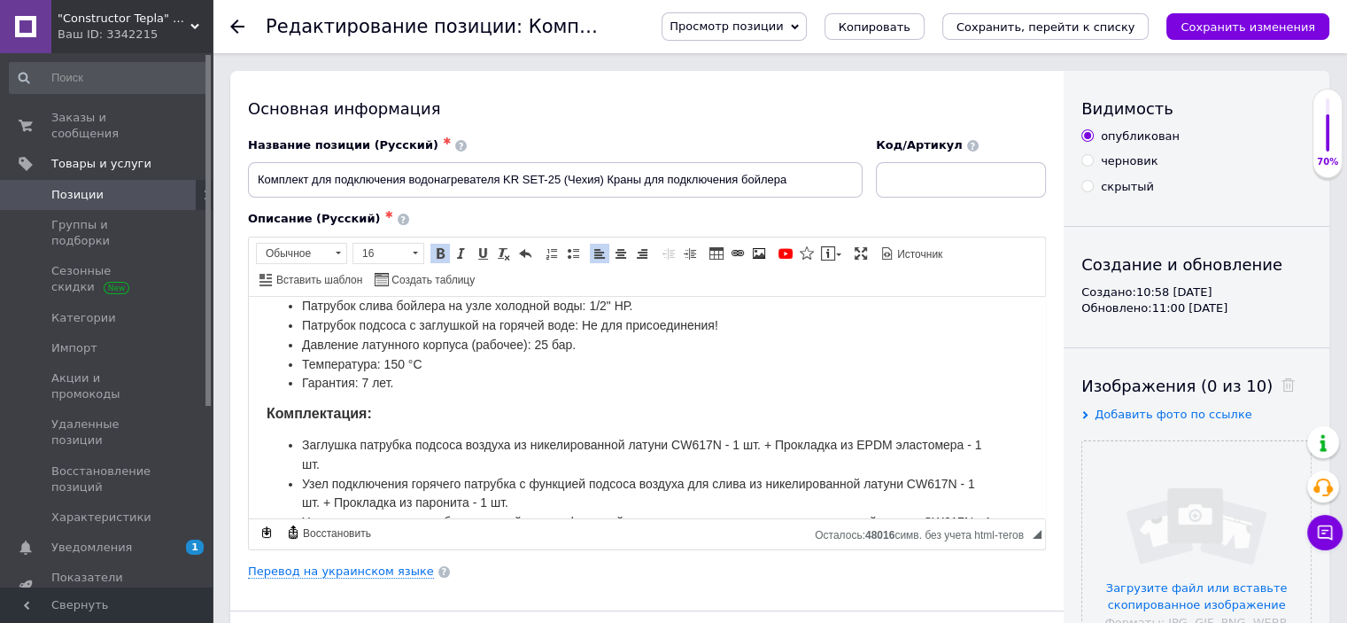
scroll to position [0, 0]
drag, startPoint x: 605, startPoint y: 180, endPoint x: 815, endPoint y: 179, distance: 209.9
click at [811, 179] on input "Комплект для подключения водонагревателя KR SET-25 (Чехия) Краны для подключени…" at bounding box center [555, 179] width 615 height 35
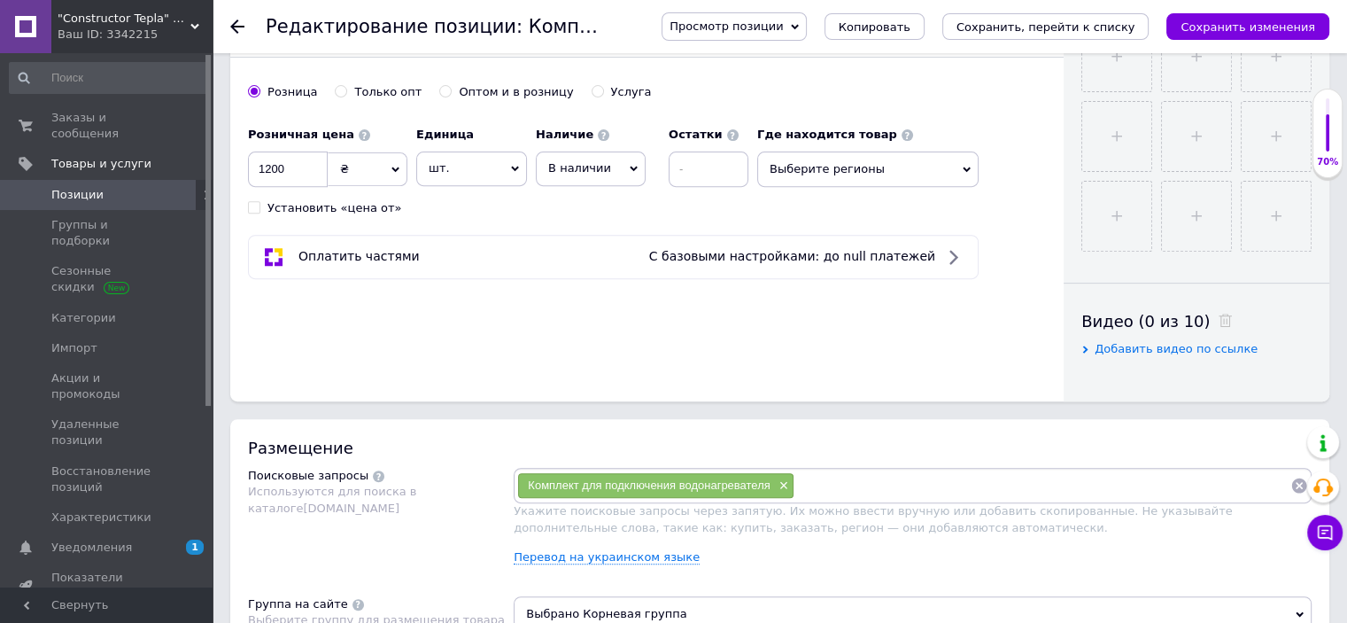
scroll to position [709, 0]
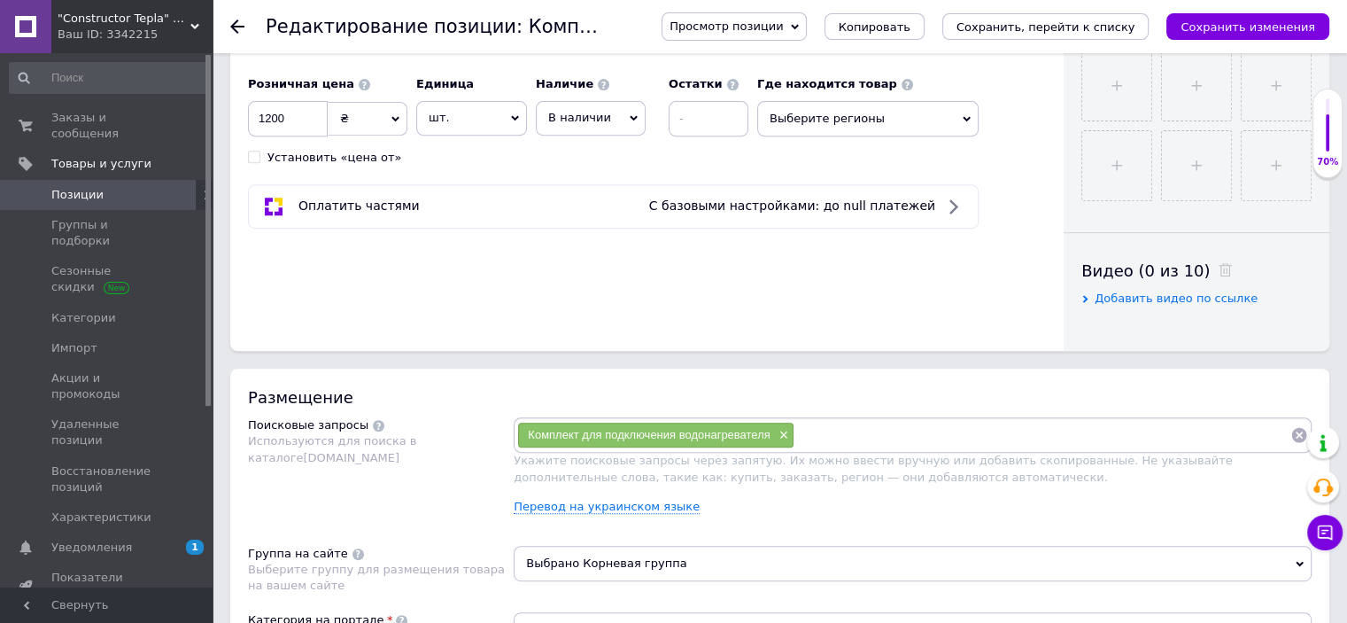
click at [815, 422] on input at bounding box center [1043, 435] width 496 height 27
paste input "Краны для подключения бойлера"
type input "Краны для подключения бойлера"
paste input "Краны для подключения бойлера"
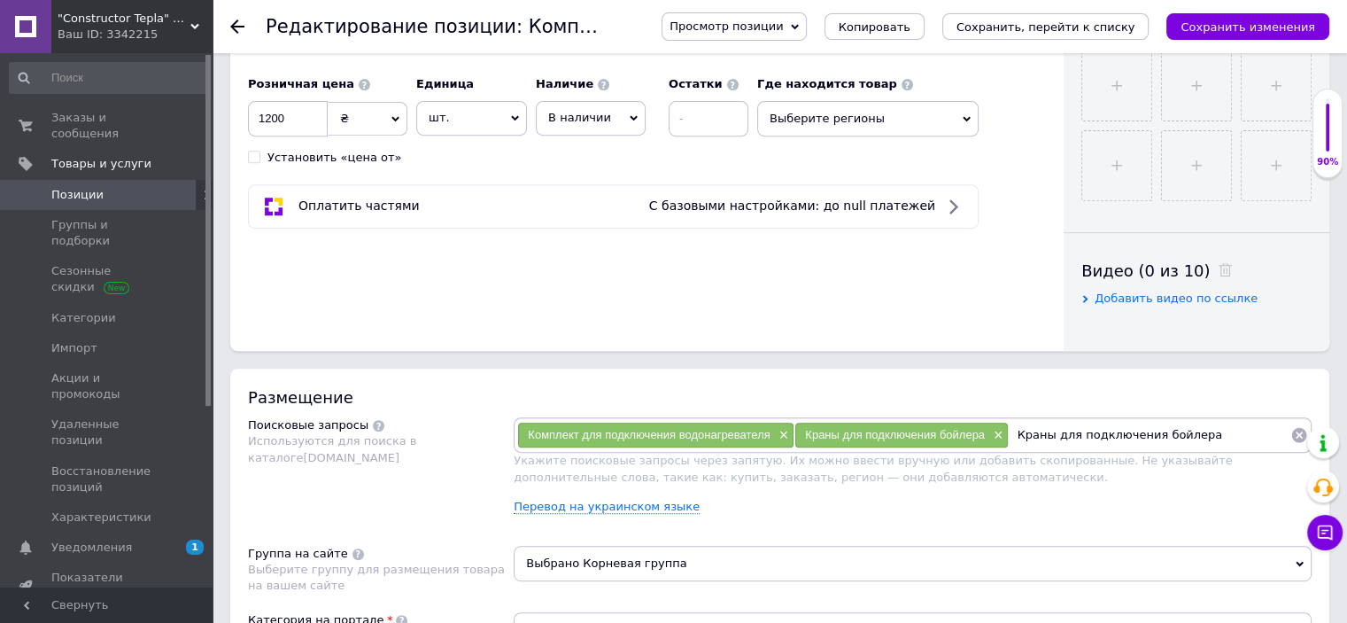
click at [732, 433] on span "Комплект для подключения водонагревателя" at bounding box center [649, 434] width 242 height 13
copy span "водонагревателя"
click at [1176, 439] on input "Краны для подключения бойлера" at bounding box center [1150, 435] width 282 height 27
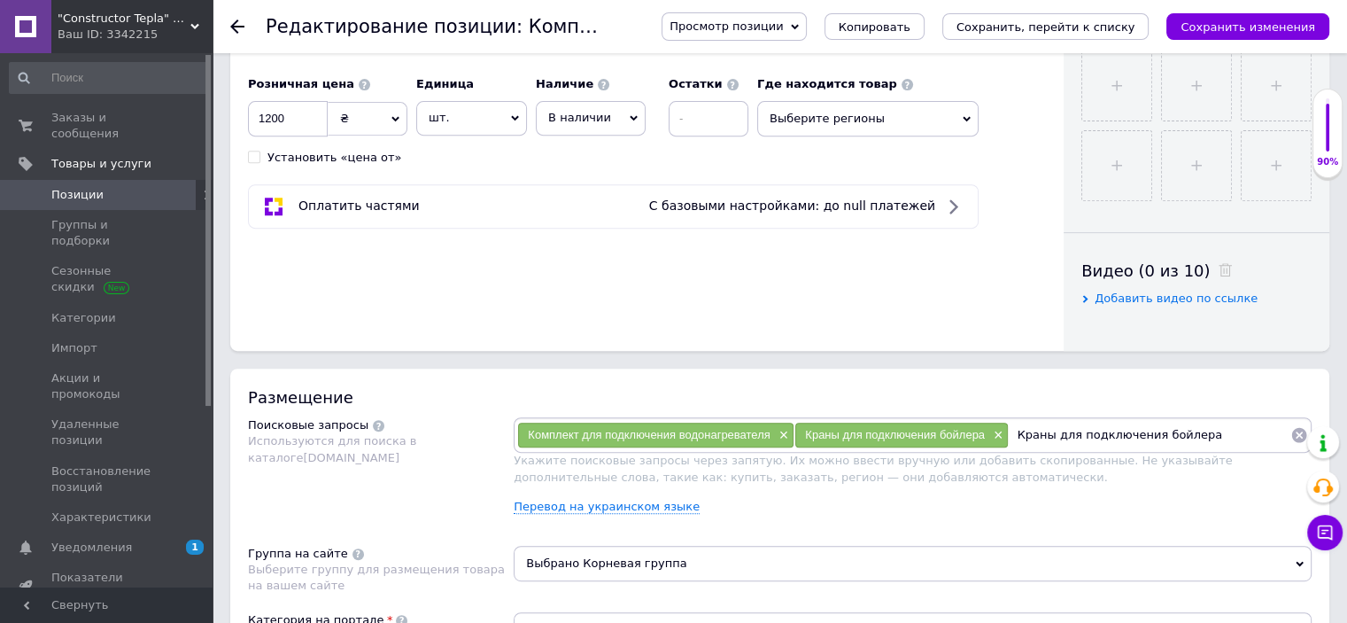
paste input "одонагревателя"
type input "Краны для подключения водонагревателя"
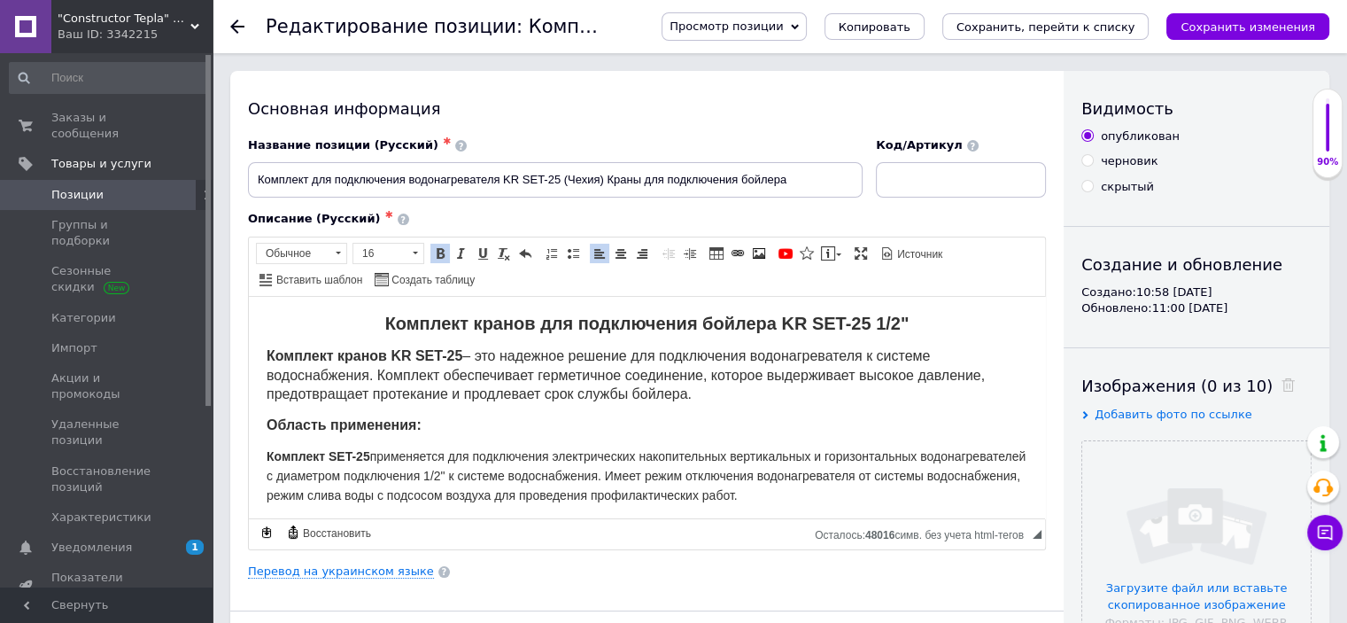
scroll to position [0, 0]
drag, startPoint x: 372, startPoint y: 316, endPoint x: 768, endPoint y: 324, distance: 396.0
click at [768, 324] on p "Комплект кранов для подключения бойлера KR SET-25 1/2"" at bounding box center [647, 324] width 761 height 21
copy strong "Комплект кранов для подключения бойлера"
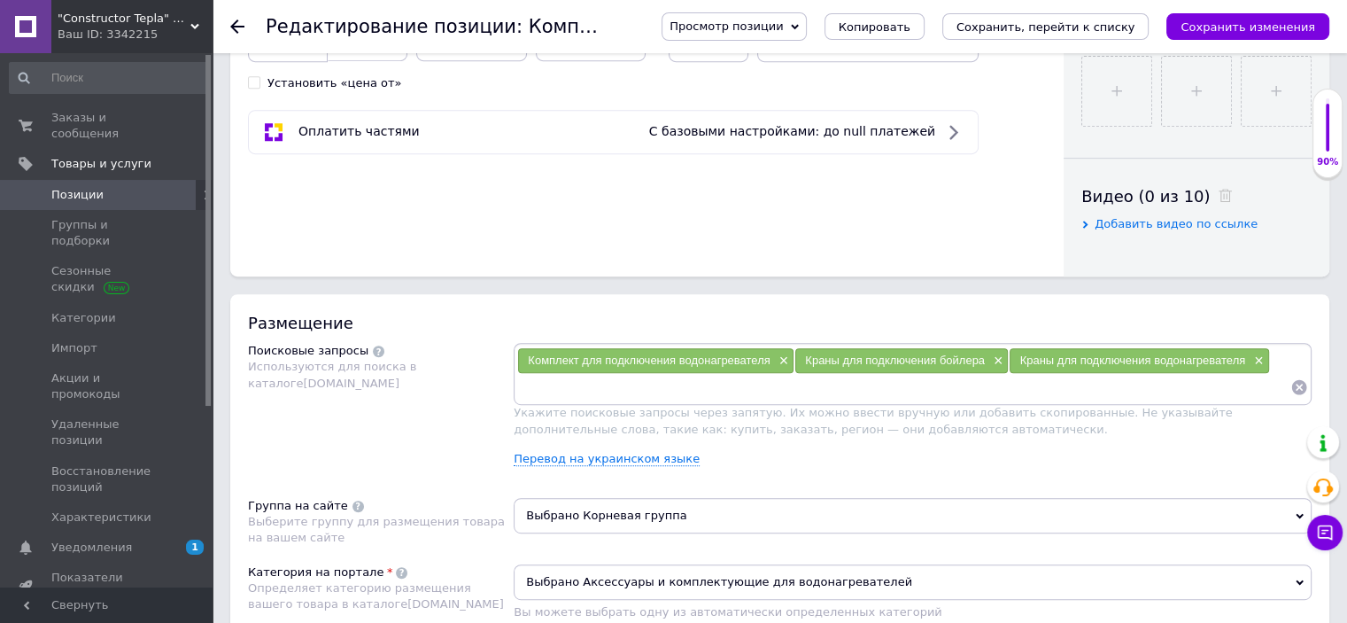
scroll to position [797, 0]
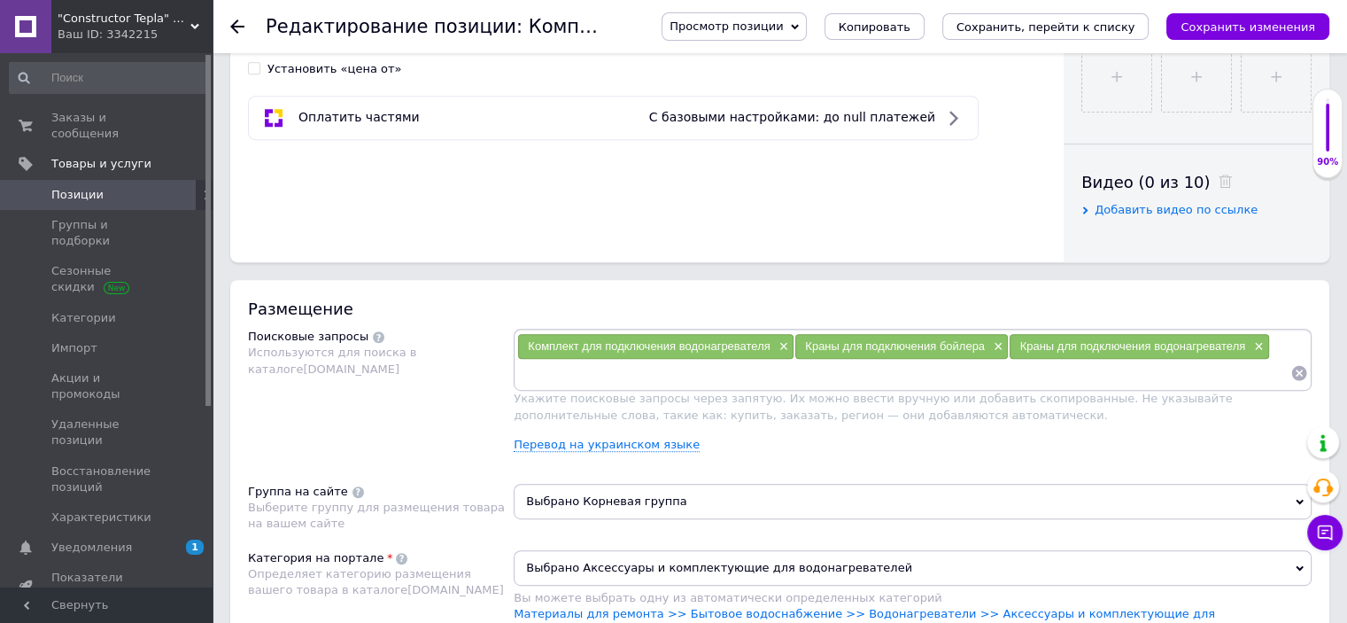
click at [597, 373] on input at bounding box center [903, 373] width 773 height 27
type input "Комплект кранов для подключения бойлера"
paste input "Комплект для подключения бойлера ВН [DATE] бар 150С ..."
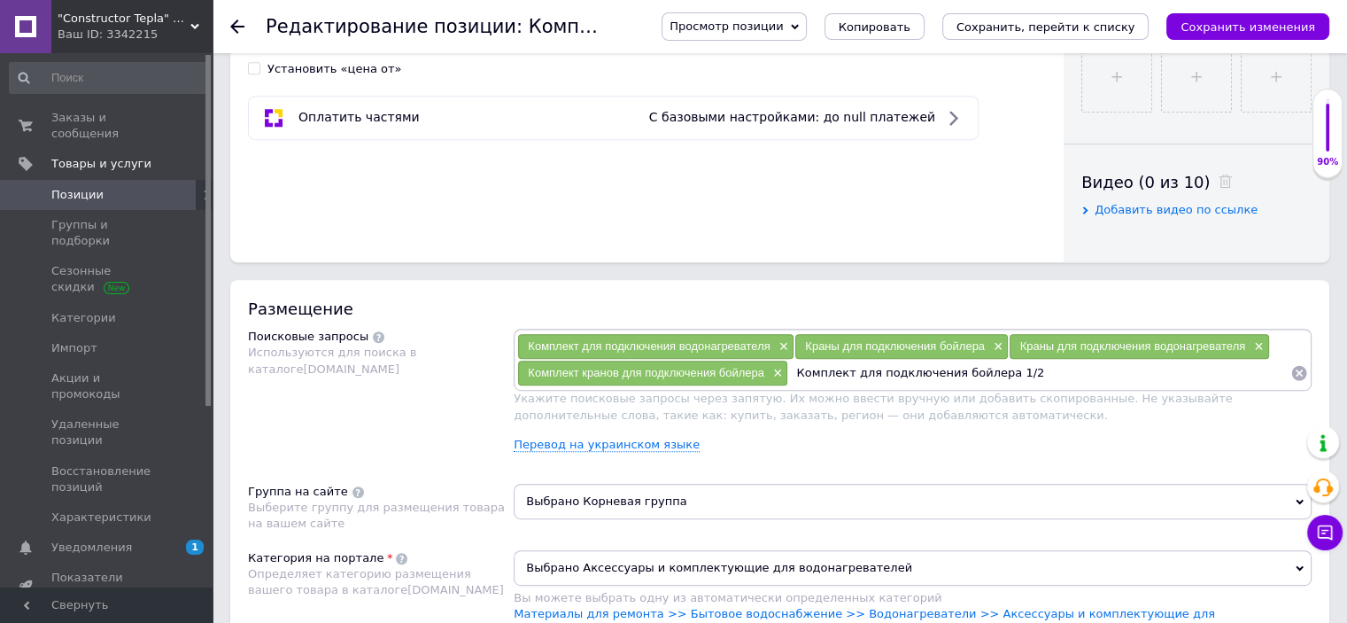
type input "Комплект для подключения бойлера 1/2""
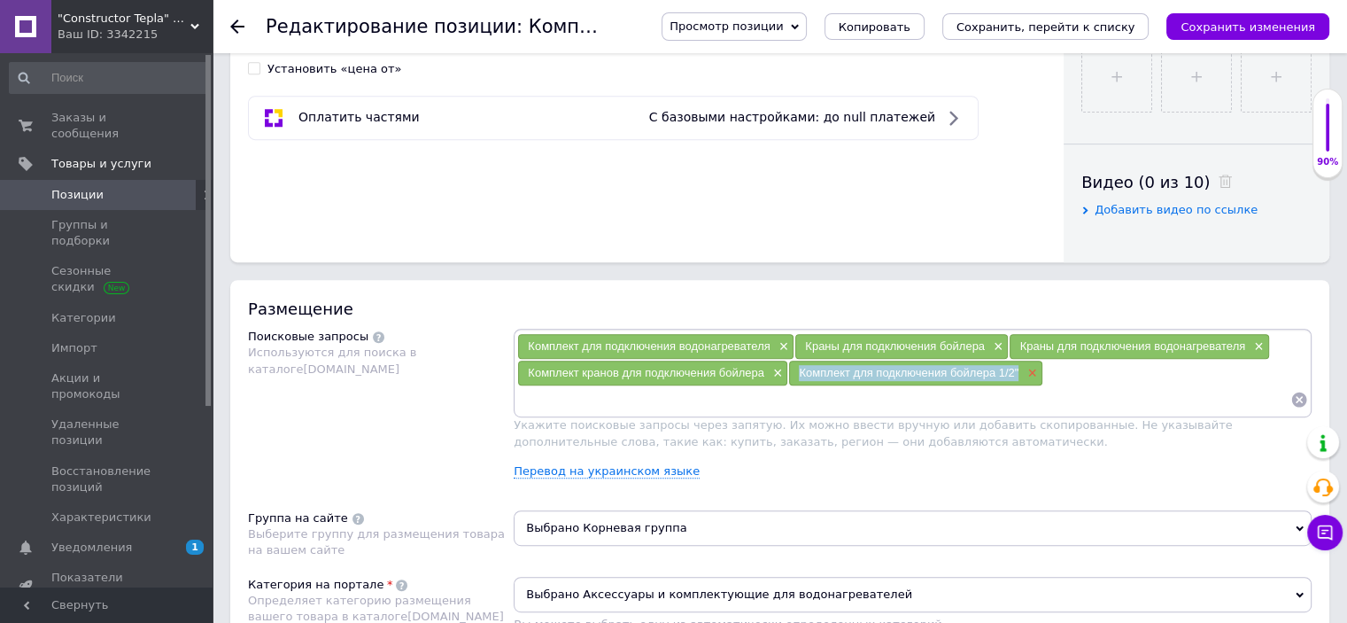
drag, startPoint x: 829, startPoint y: 371, endPoint x: 1022, endPoint y: 374, distance: 193.1
click at [1022, 374] on div "Комплект для подключения бойлера 1/2" ×" at bounding box center [915, 373] width 252 height 25
copy span "Комплект для подключения бойлера 1/2""
click at [1098, 386] on input at bounding box center [903, 399] width 773 height 27
paste input "Комплект для подключения бойлера 1/2""
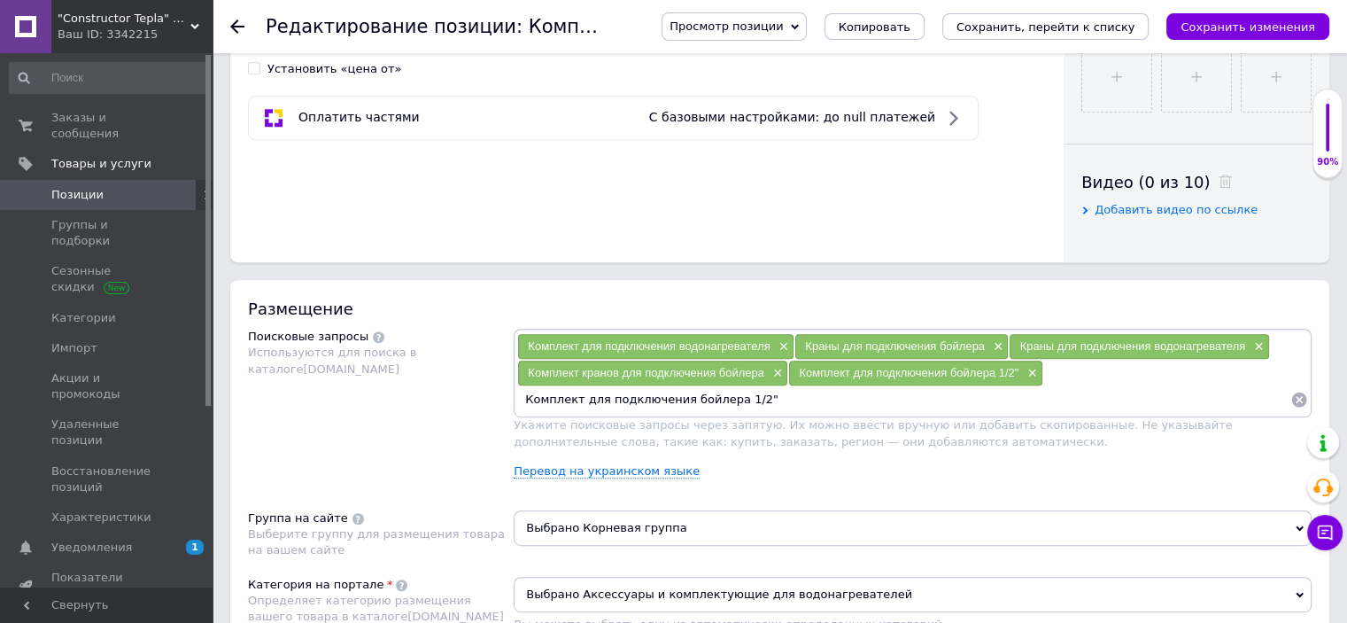
click at [1186, 353] on div "Краны для подключения водонагревателя ×" at bounding box center [1139, 346] width 259 height 25
copy span "водонагревателя"
click at [1215, 386] on input "Комплект для подключения бойлера 1/2"" at bounding box center [903, 399] width 773 height 27
paste input "одонагревателя"
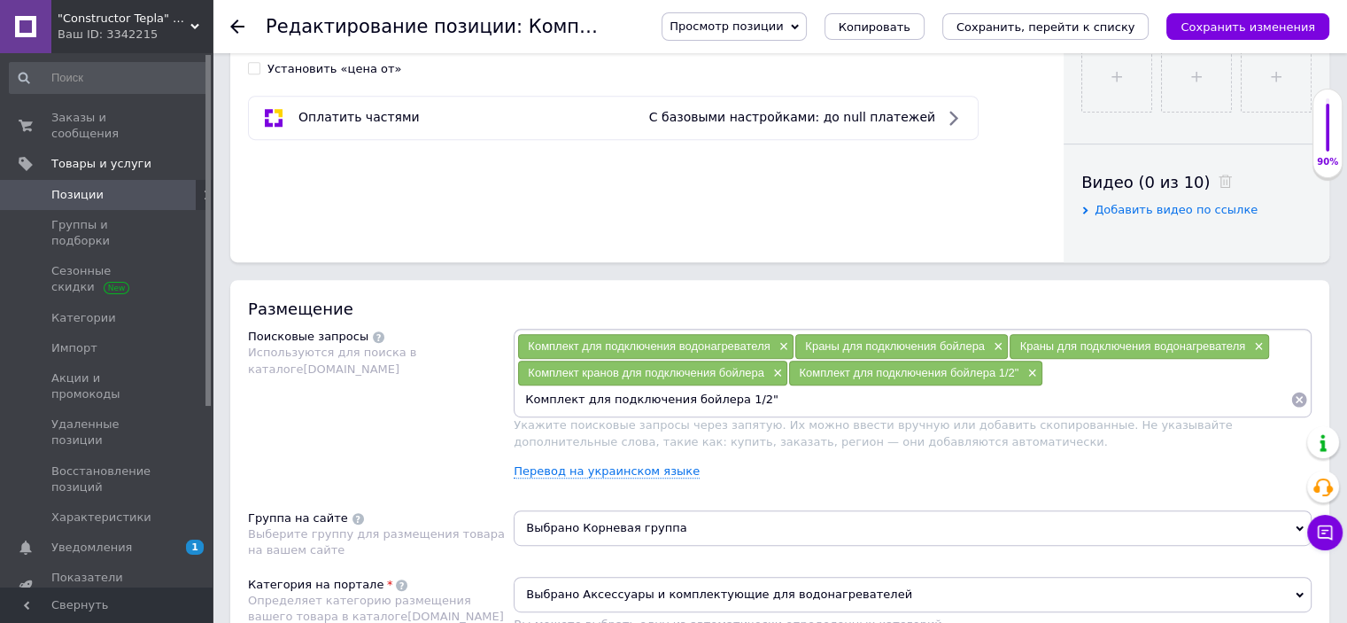
type input "Комплект для подключения боводонагревателяйлера 1/2""
click at [1207, 386] on input "Комплект для подключения боводонагревателяйлера 1/2"" at bounding box center [903, 399] width 773 height 27
paste input "водонагревателя"
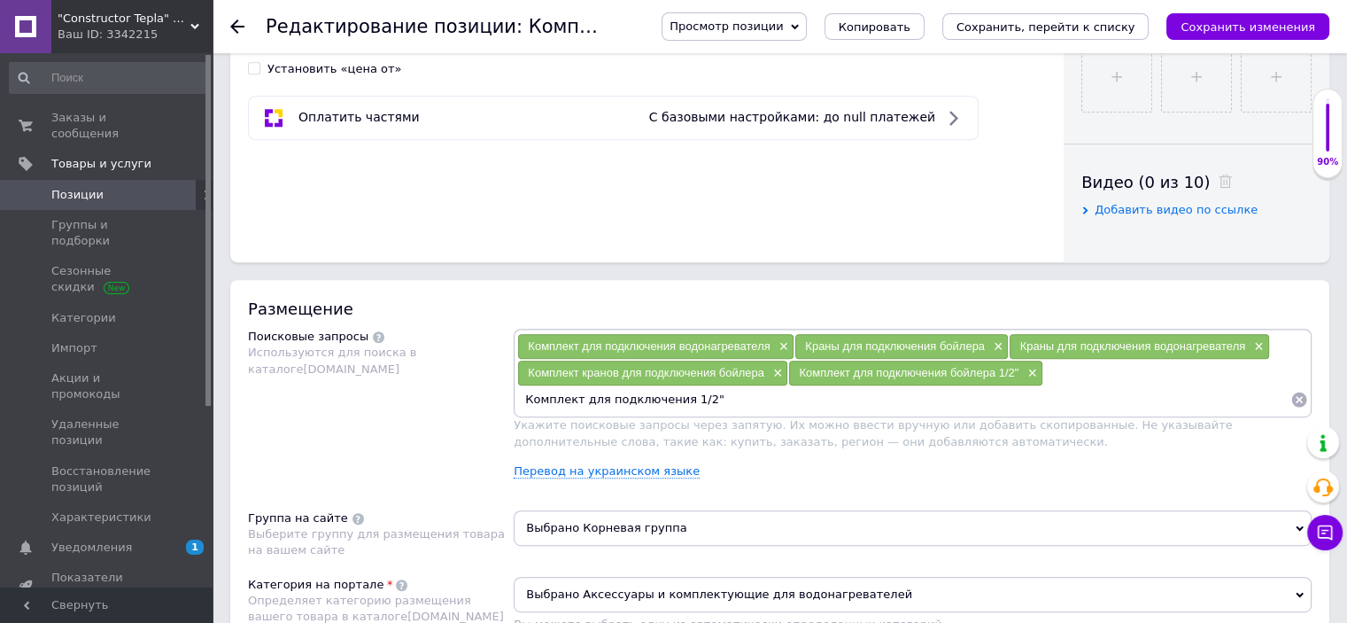
type input "Комплект для подключения водонагревателя1/2""
type input "Комплект для подключения водонагревателя 1/2""
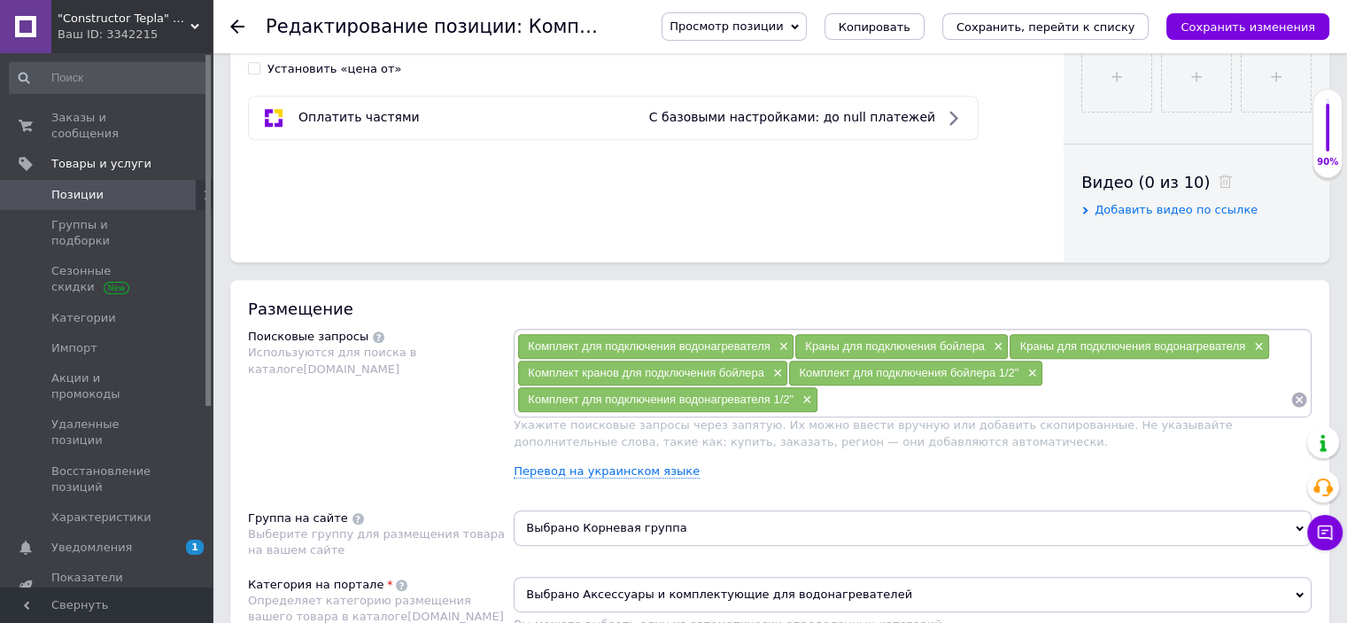
paste input "водонагревателя"
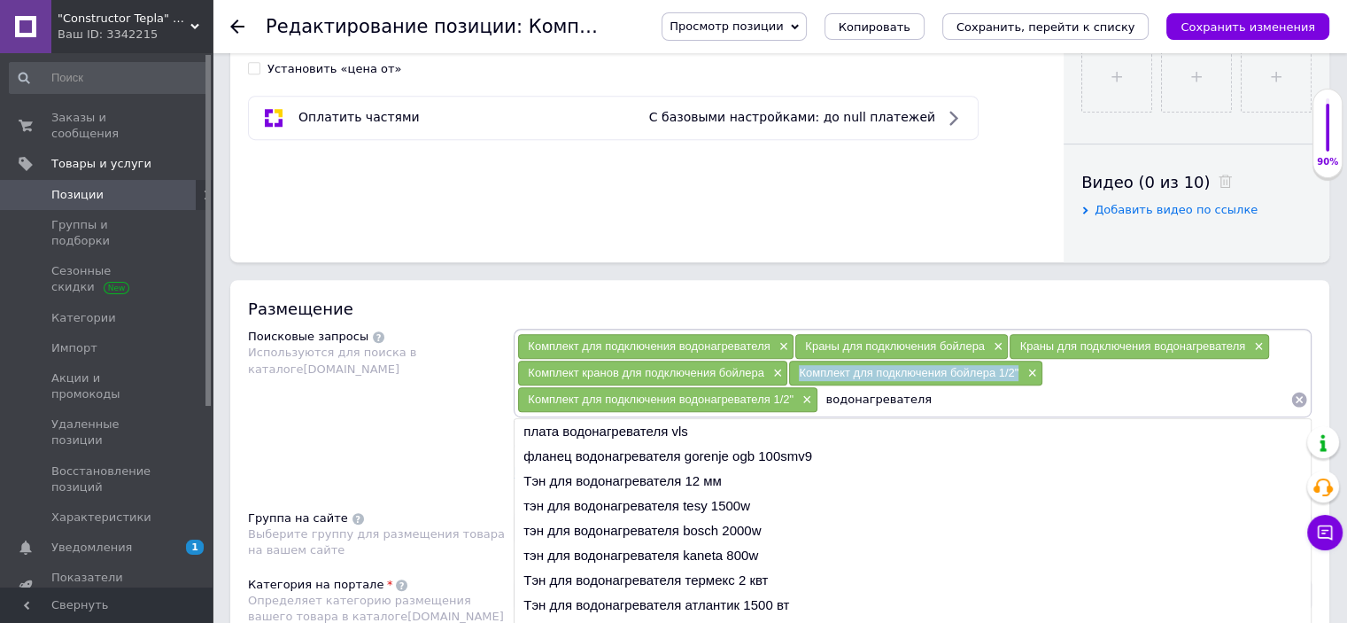
drag, startPoint x: 811, startPoint y: 370, endPoint x: 1024, endPoint y: 374, distance: 212.6
click at [1020, 375] on div "Комплект для подключения бойлера 1/2" ×" at bounding box center [915, 373] width 252 height 25
copy span "Комплект для подключения бойлера 1/2""
click at [1026, 374] on span "×" at bounding box center [1030, 373] width 14 height 15
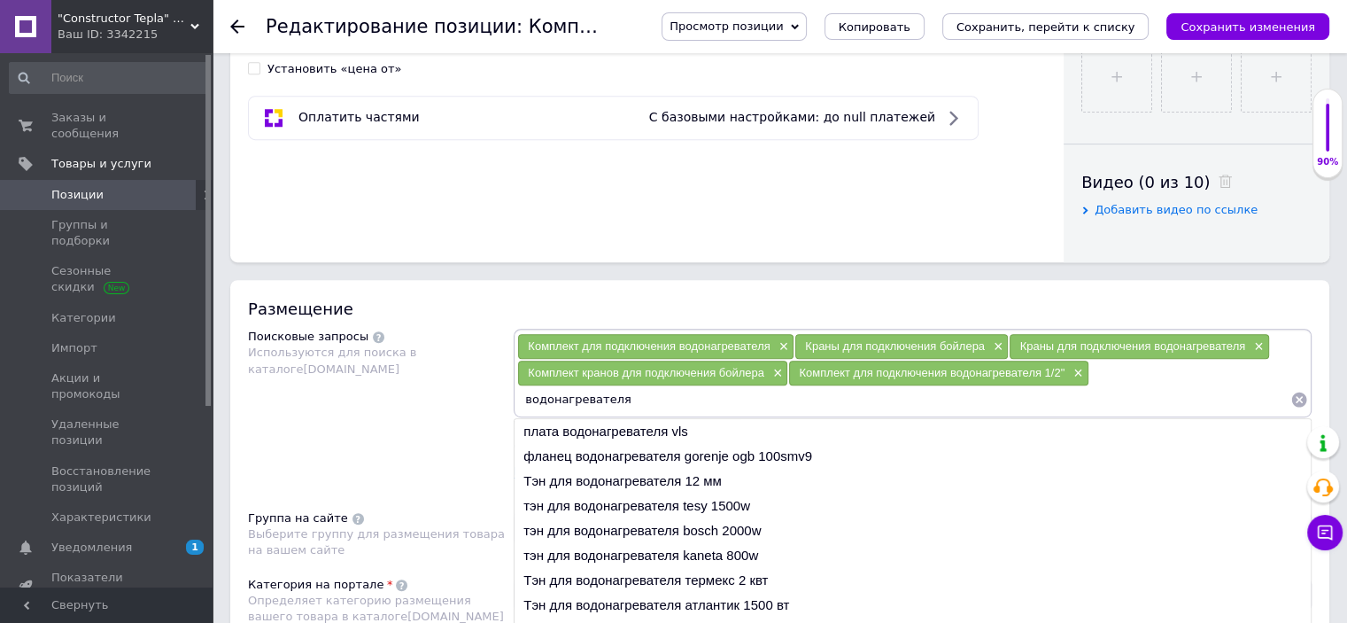
click at [609, 410] on div "Комплект для подключения водонагревателя × Краны для подключения бойлера × Кран…" at bounding box center [913, 373] width 798 height 89
click at [606, 409] on input "водонагревателя" at bounding box center [903, 399] width 773 height 27
paste input "омплект для подключения бойлера 1/2""
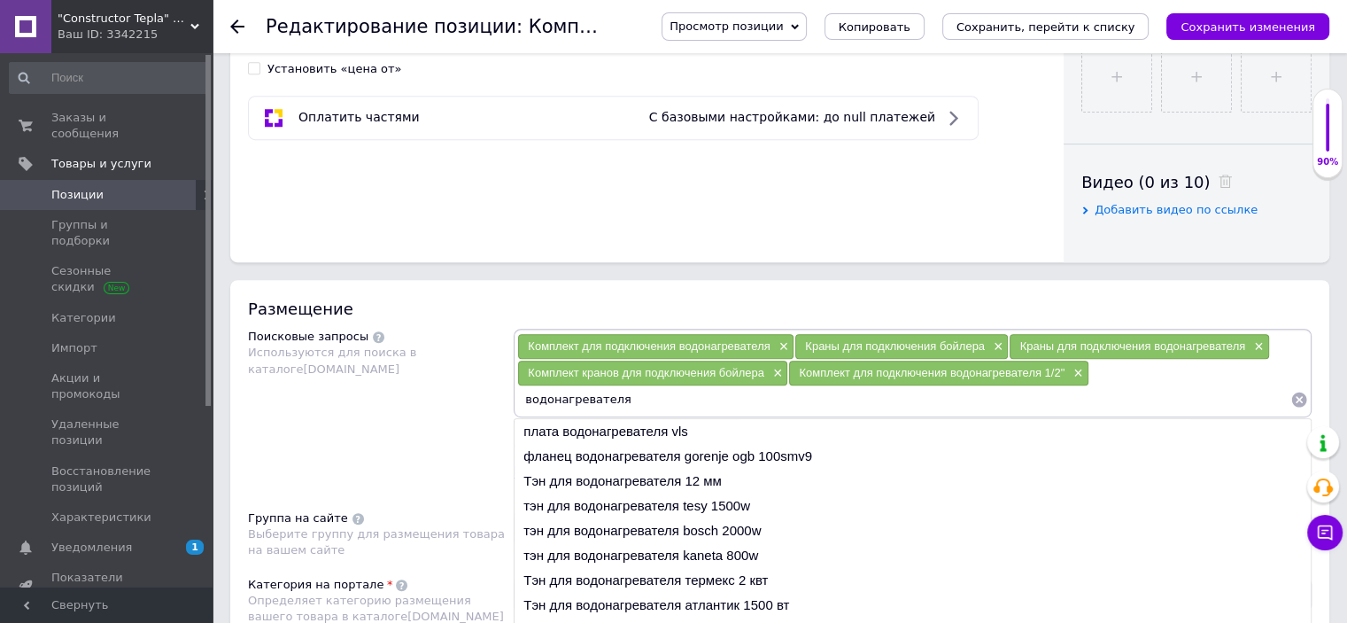
type input "Комплект для подключения бойлера 1/2""
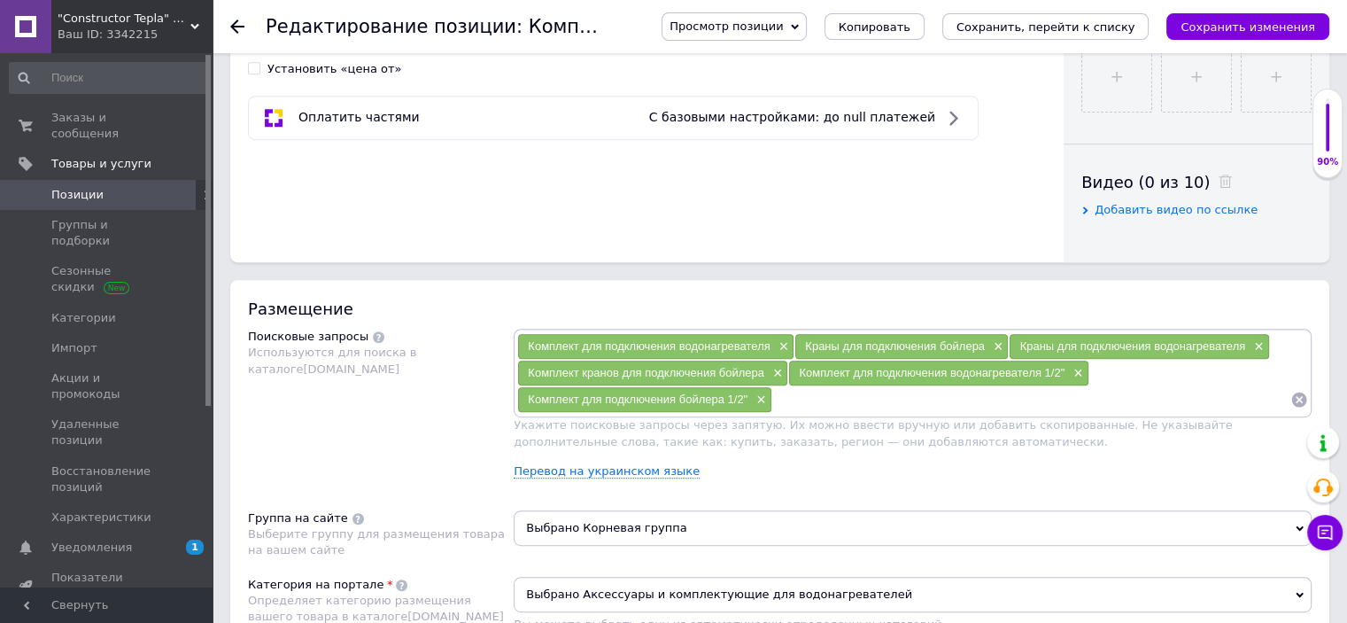
paste input "Комплект кранов для подключения бойлера KOER SET-25 Подробнее: [URL][DOMAIN_NAM…"
paste input "SET 25"
type input "Комплект кранов для подключения бойлера SET 25"
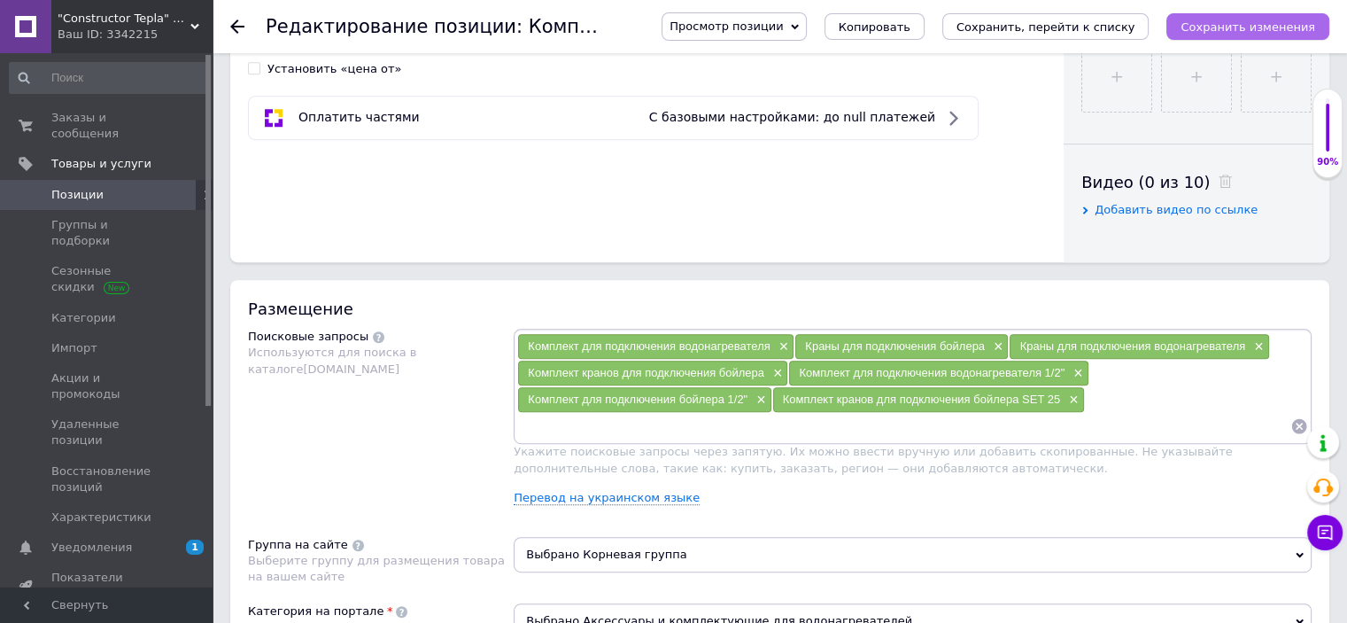
click at [1219, 31] on icon "Сохранить изменения" at bounding box center [1248, 26] width 135 height 13
click at [938, 399] on span "Комплект кранов для подключения бойлера SET 25" at bounding box center [921, 398] width 277 height 13
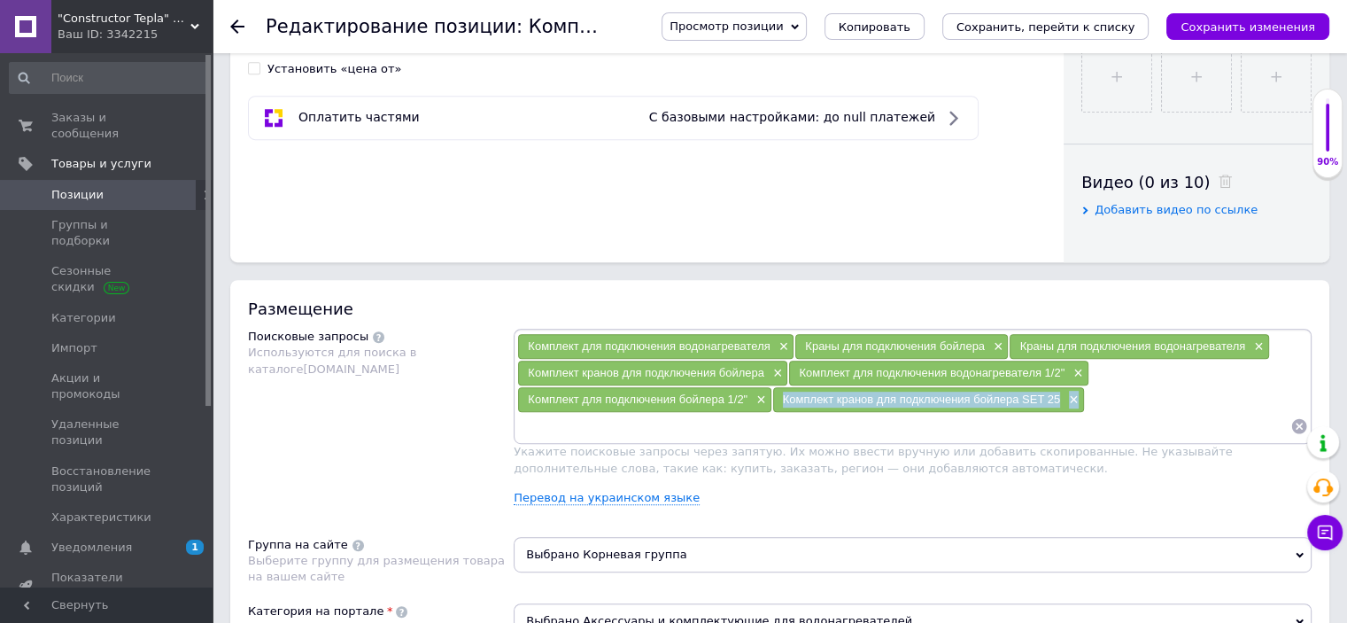
click at [938, 399] on span "Комплект кранов для подключения бойлера SET 25" at bounding box center [921, 398] width 277 height 13
click at [805, 340] on span "Краны для подключения бойлера" at bounding box center [895, 345] width 180 height 13
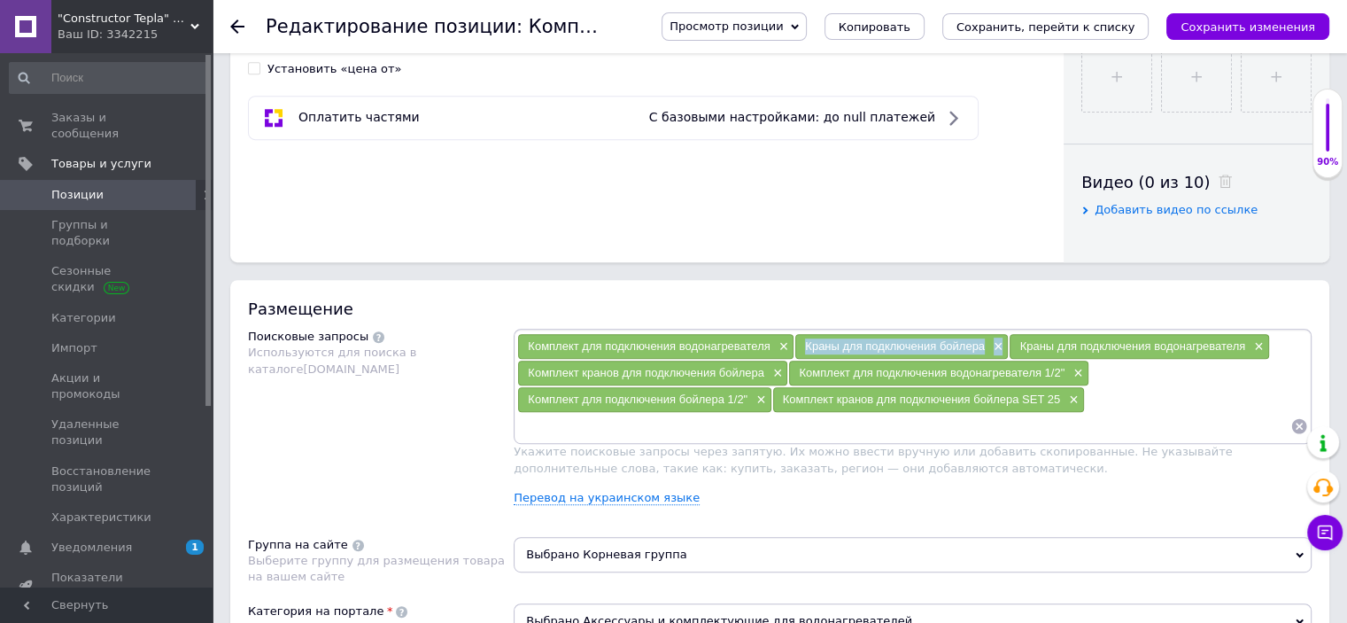
click at [805, 340] on span "Краны для подключения бойлера" at bounding box center [895, 345] width 180 height 13
click at [663, 421] on input at bounding box center [903, 426] width 773 height 27
paste input "Краны для подключения и слива бойлера KP ..."
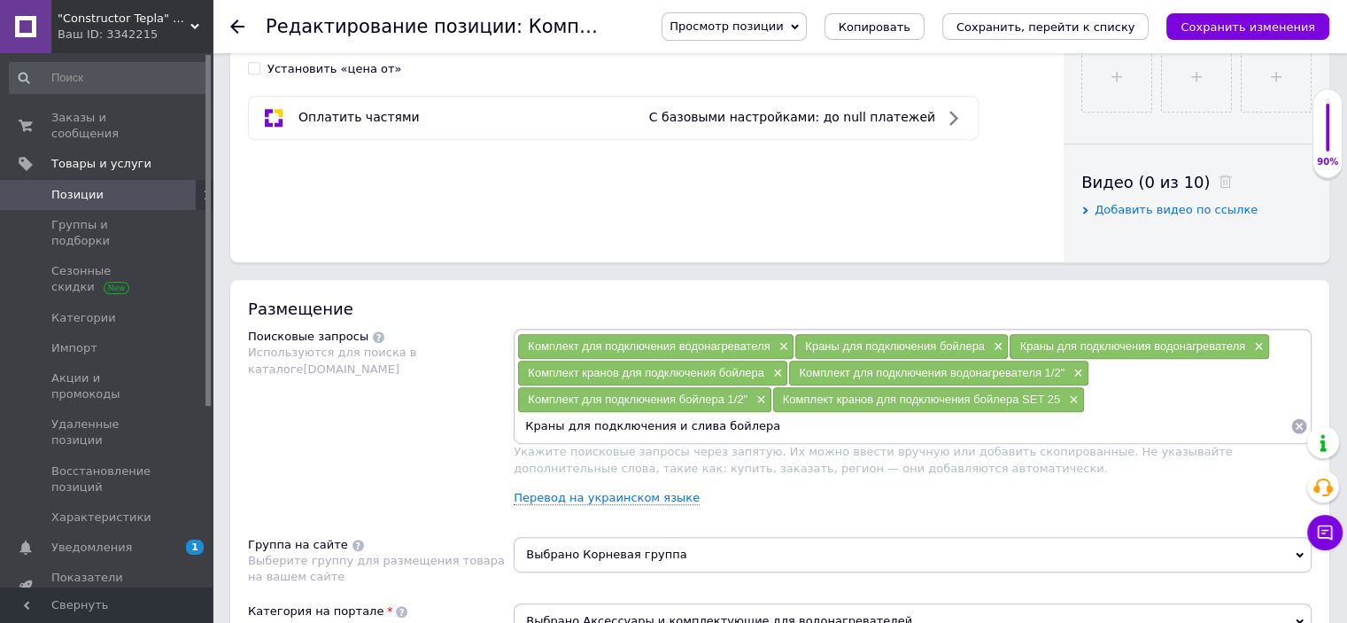
type input "Краны для подключения и слива бойлера"
paste input "Комплект для подключения бойлера"
type input "Комплект для подключения бойлера"
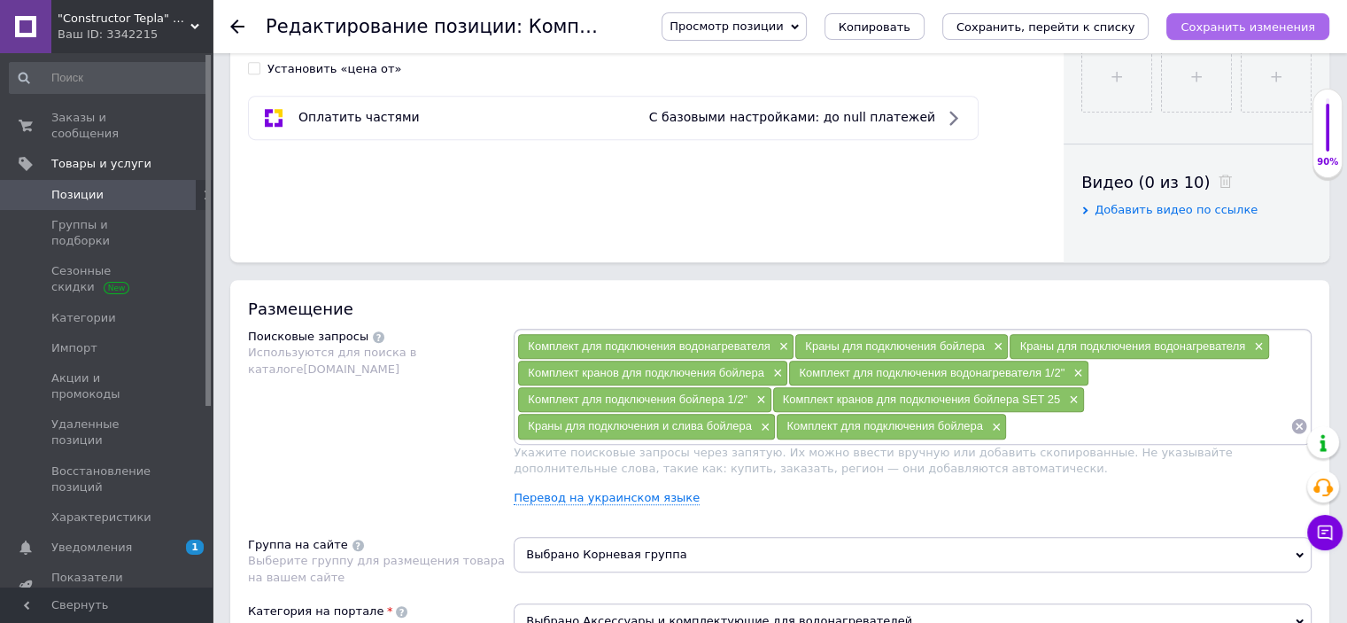
click at [1215, 38] on button "Сохранить изменения" at bounding box center [1248, 26] width 163 height 27
click at [1098, 417] on input at bounding box center [1148, 426] width 283 height 27
paste input "Комплект для подключения Бойлера SET-25 1/2"
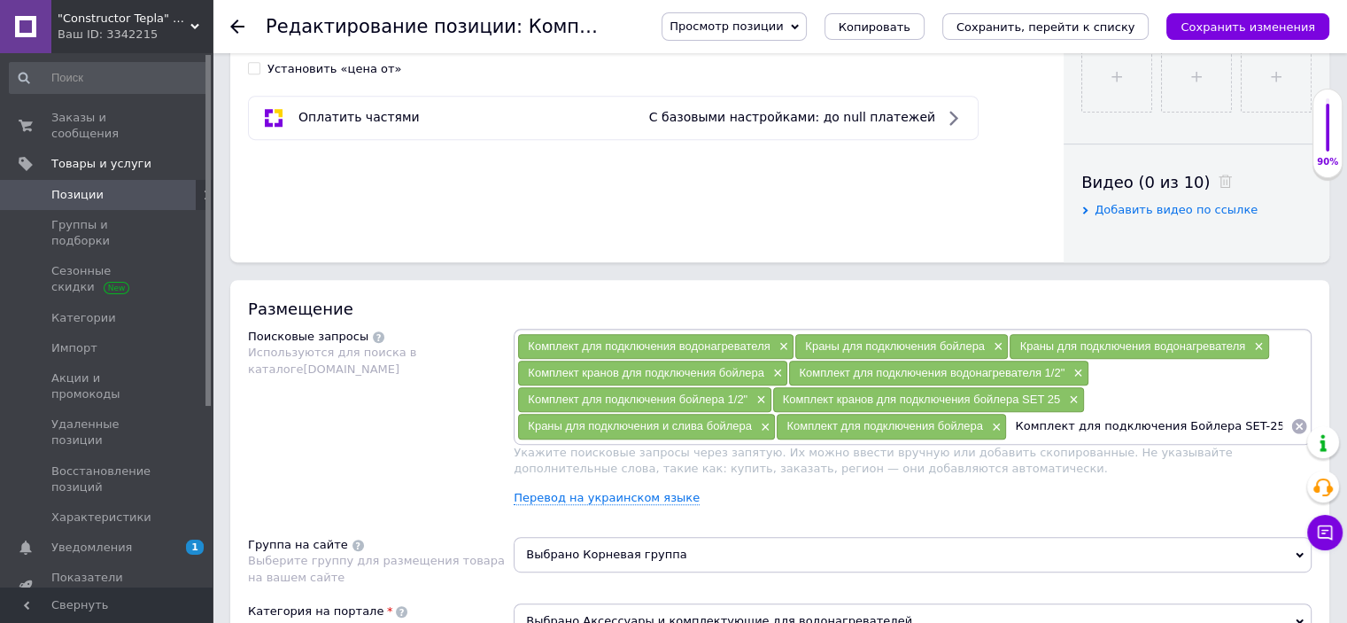
click at [1169, 423] on input "Комплект для подключения Бойлера SET-25 1/2" at bounding box center [1148, 426] width 283 height 27
type input "Комплект для подключения бойлера SET-25 1/2""
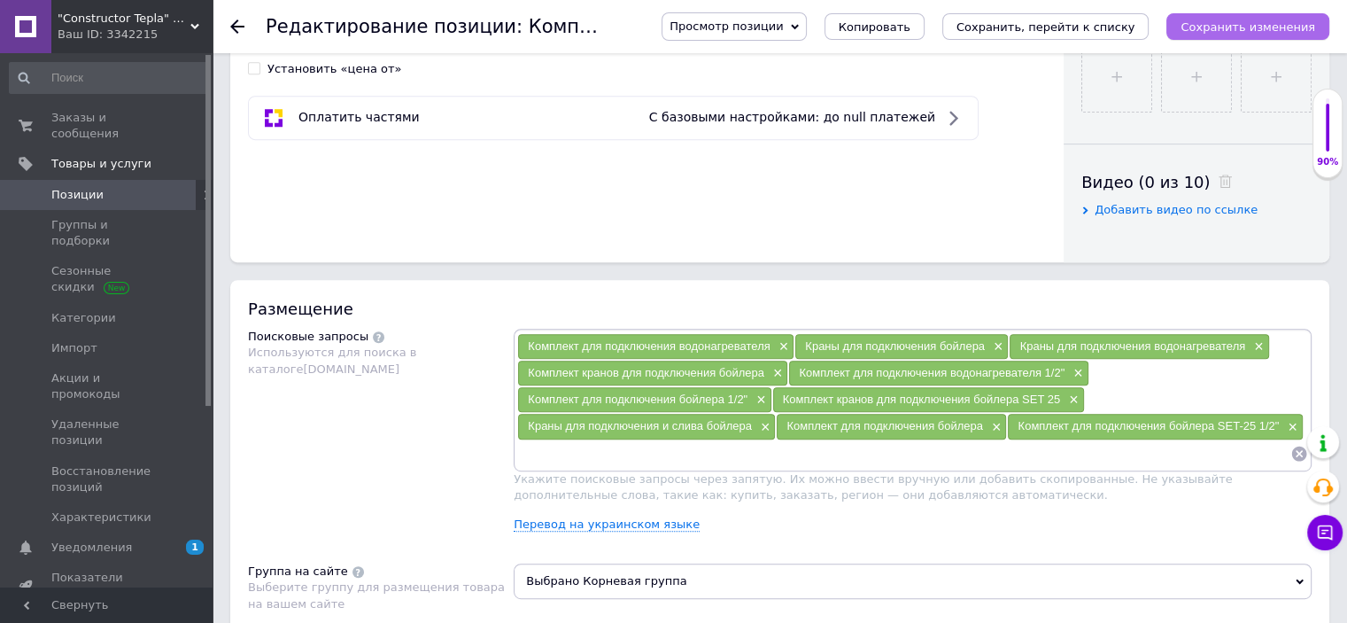
click at [1233, 22] on icon "Сохранить изменения" at bounding box center [1248, 26] width 135 height 13
click at [570, 524] on link "Перевод на украинском языке" at bounding box center [607, 524] width 186 height 14
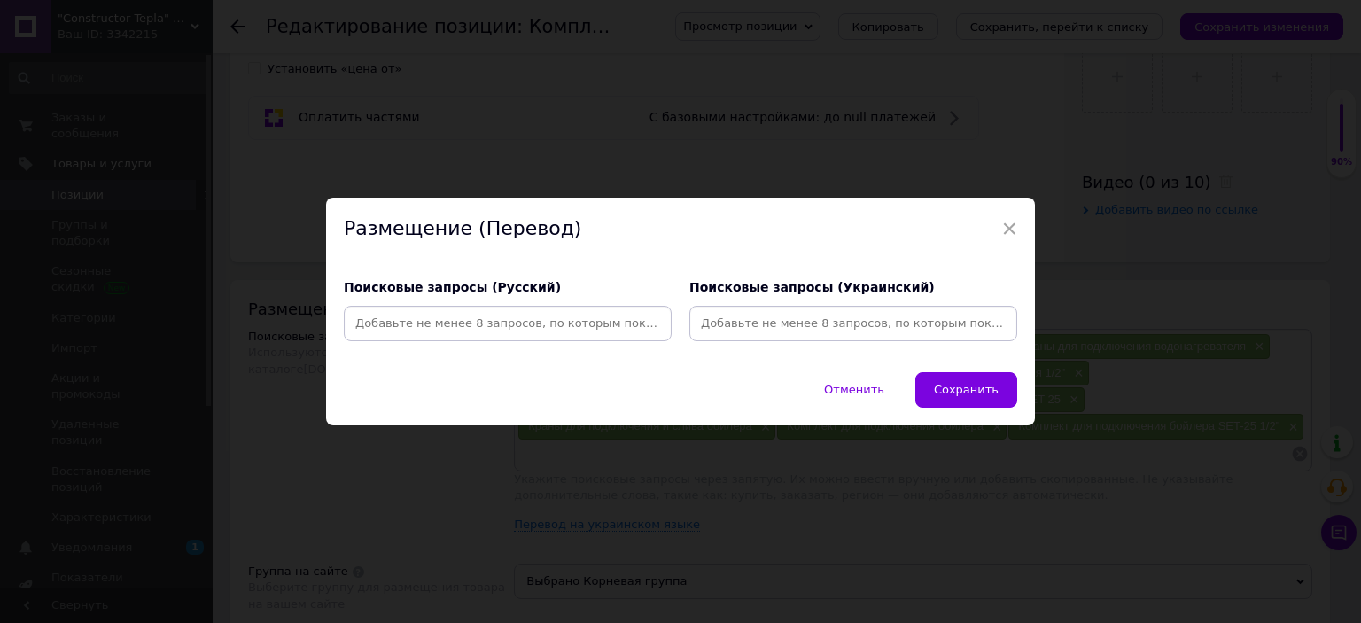
click at [1191, 407] on div "× Размещение (Перевод) Поисковые запросы (Русский) Поисковые запросы (Украински…" at bounding box center [680, 311] width 1361 height 623
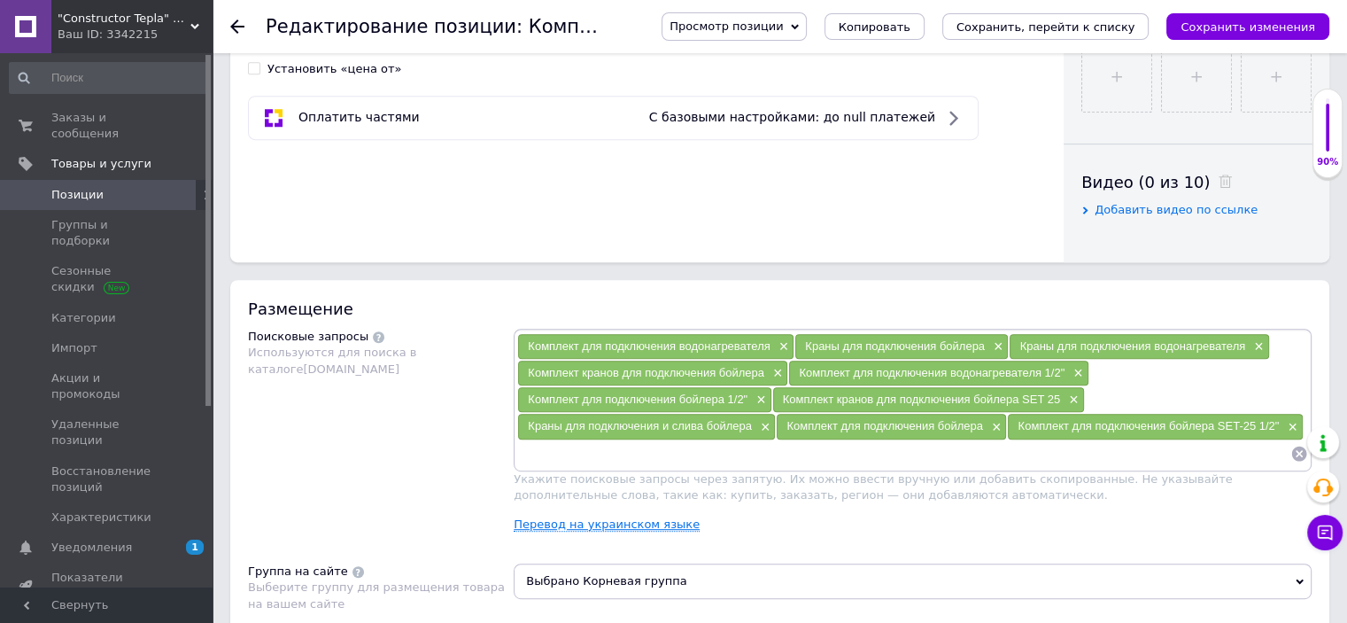
click at [584, 521] on link "Перевод на украинском языке" at bounding box center [607, 524] width 186 height 14
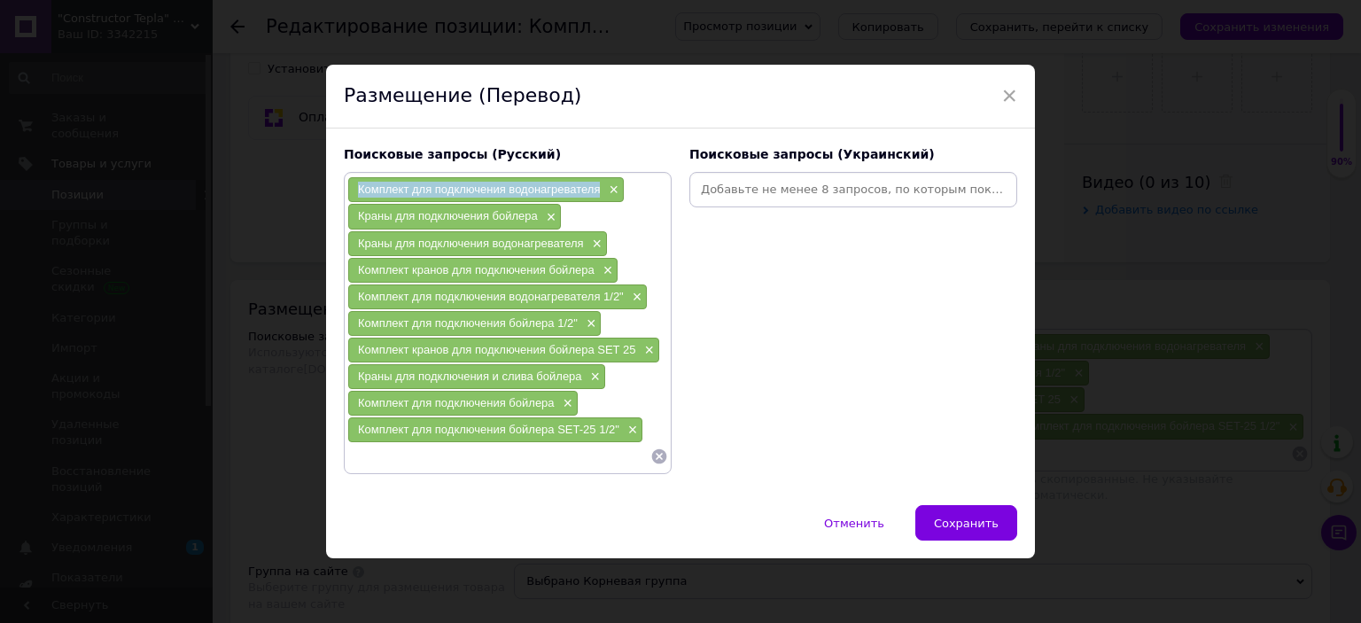
drag, startPoint x: 350, startPoint y: 192, endPoint x: 601, endPoint y: 194, distance: 250.7
click at [601, 194] on div "Комплект для подключения водонагревателя ×" at bounding box center [485, 189] width 275 height 25
click at [742, 194] on input at bounding box center [853, 189] width 321 height 27
paste input "Комплект для підключення водонагрівача"
type input "Комплект для підключення водонагрівача"
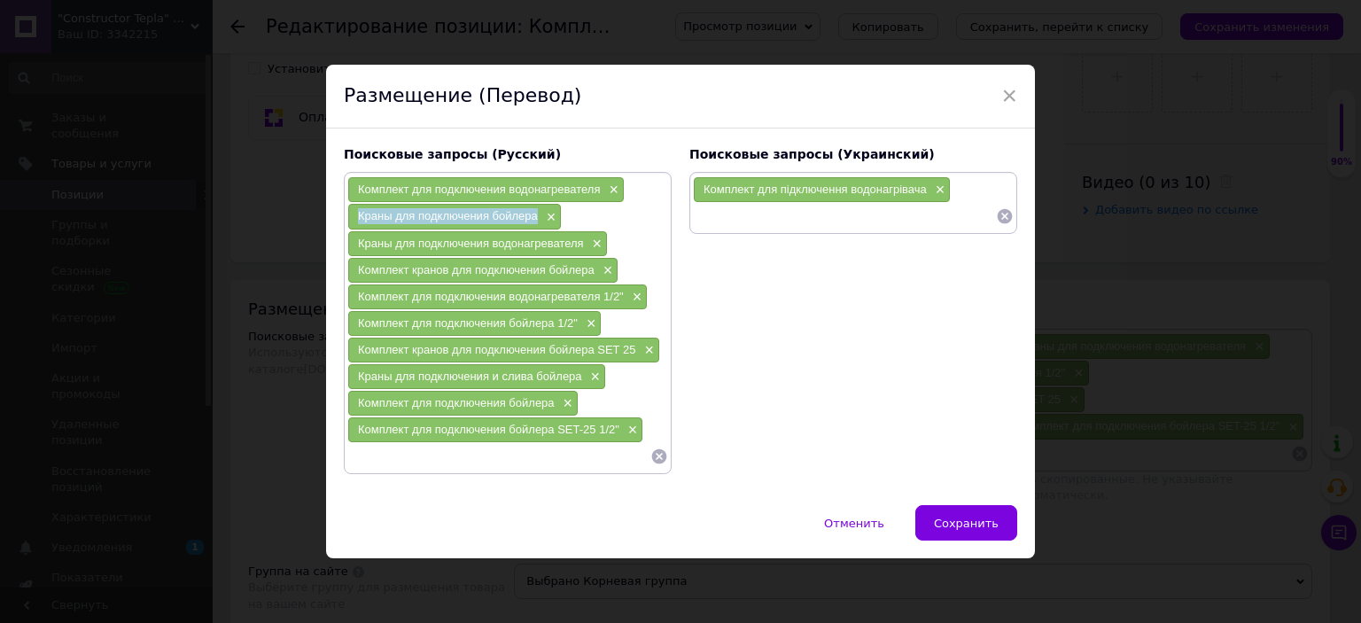
drag, startPoint x: 349, startPoint y: 213, endPoint x: 458, endPoint y: 112, distance: 148.6
click at [535, 221] on div "Краны для подключения бойлера ×" at bounding box center [454, 216] width 213 height 25
click at [791, 221] on input at bounding box center [844, 216] width 303 height 27
paste input "Крани для підключення бойлера"
type input "Крани для підключення бойлера"
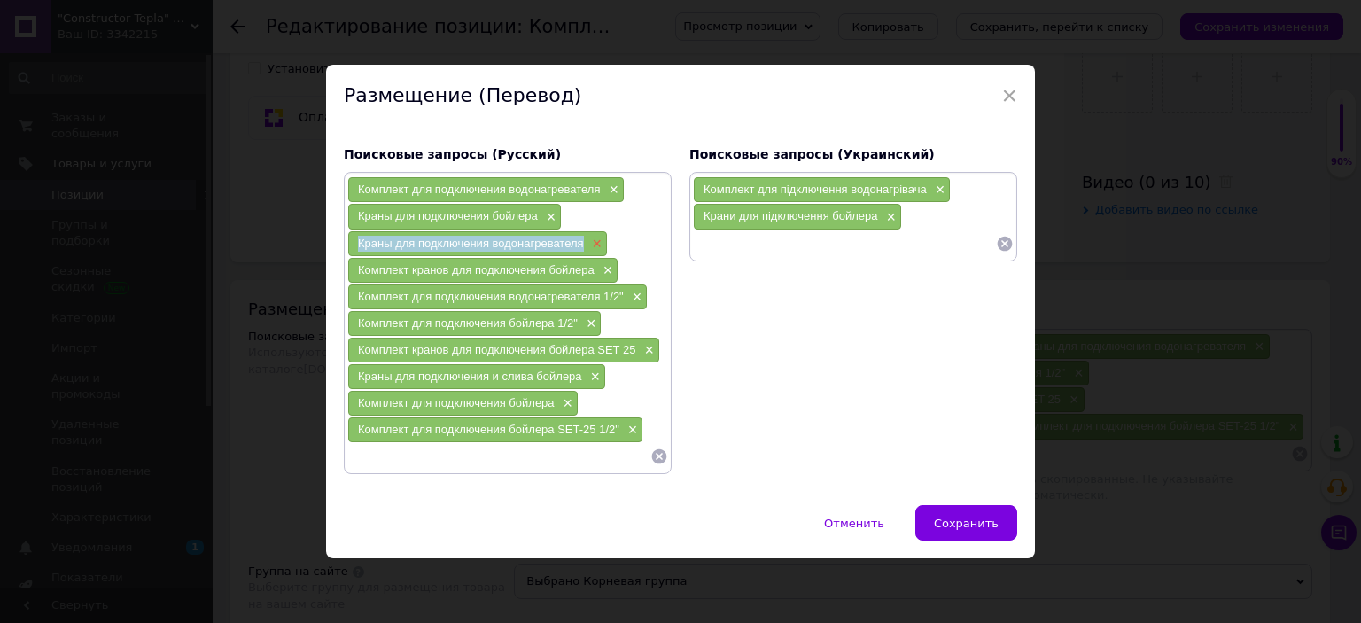
drag, startPoint x: 354, startPoint y: 238, endPoint x: 590, endPoint y: 240, distance: 235.6
click at [590, 240] on div "Краны для подключения водонагревателя ×" at bounding box center [477, 243] width 259 height 25
click at [759, 244] on input at bounding box center [844, 243] width 303 height 27
paste input "Крани для підключення водонагрівача"
type input "Крани для підключення водонагрівача"
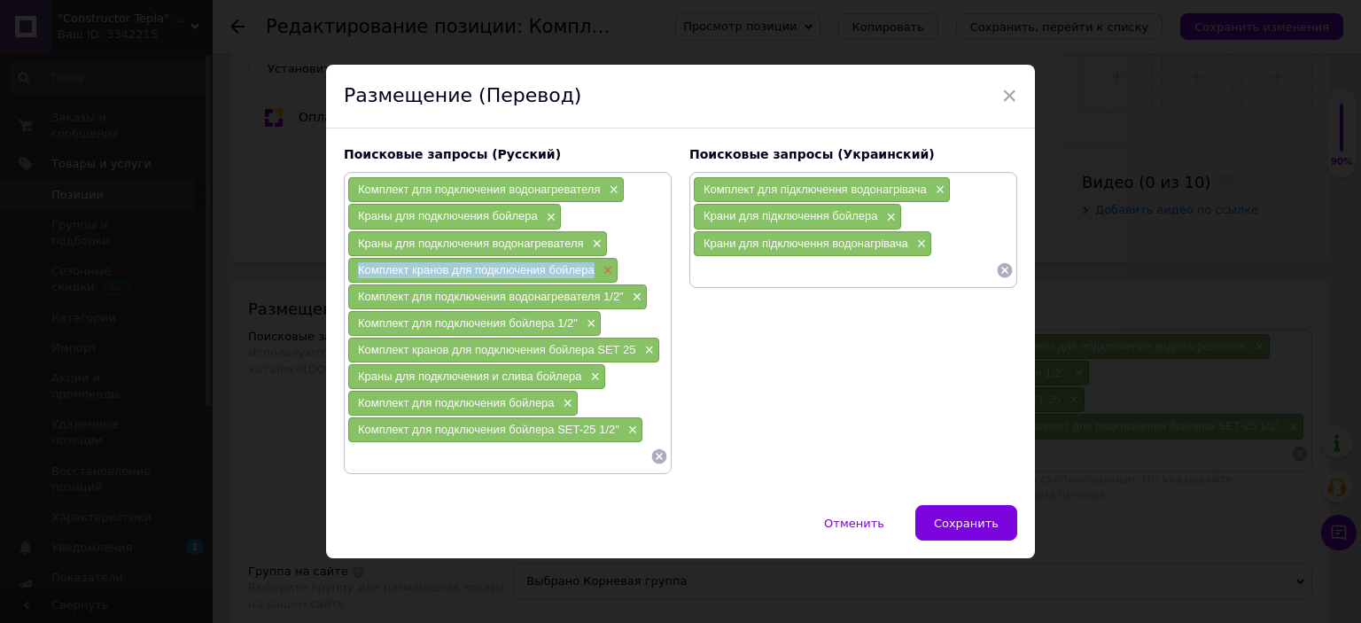
drag, startPoint x: 376, startPoint y: 269, endPoint x: 595, endPoint y: 268, distance: 219.7
click at [595, 268] on div "Комплект кранов для подключения бойлера ×" at bounding box center [482, 270] width 269 height 25
click at [765, 268] on input at bounding box center [844, 270] width 303 height 27
paste input "Комплект кранів для підключення бойлера"
type input "Комплект кранів для підключення бойлера"
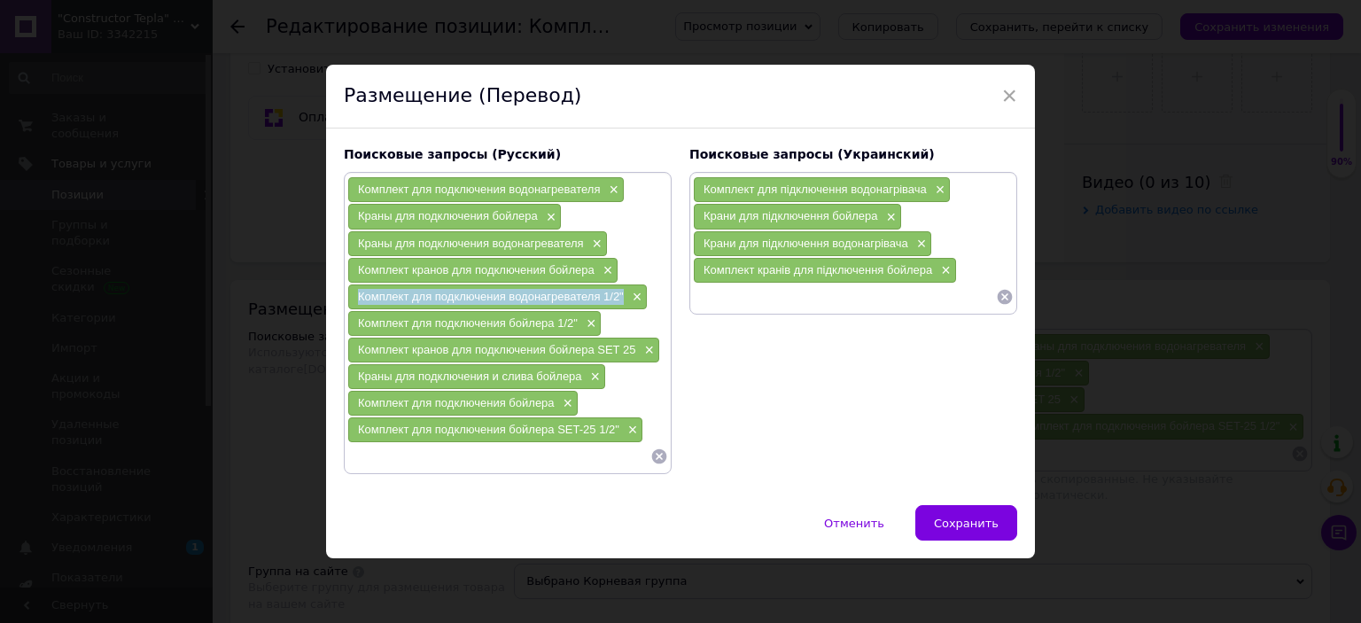
drag, startPoint x: 345, startPoint y: 292, endPoint x: 620, endPoint y: 300, distance: 274.7
click at [620, 300] on div "Комплект для подключения водонагревателя 1/2" ×" at bounding box center [497, 296] width 299 height 25
click at [741, 282] on div "Комплект кранів для підключення бойлера ×" at bounding box center [825, 270] width 262 height 25
click at [741, 300] on input at bounding box center [844, 296] width 303 height 27
paste input "Комплект для підключення водонагрівача 1/2""
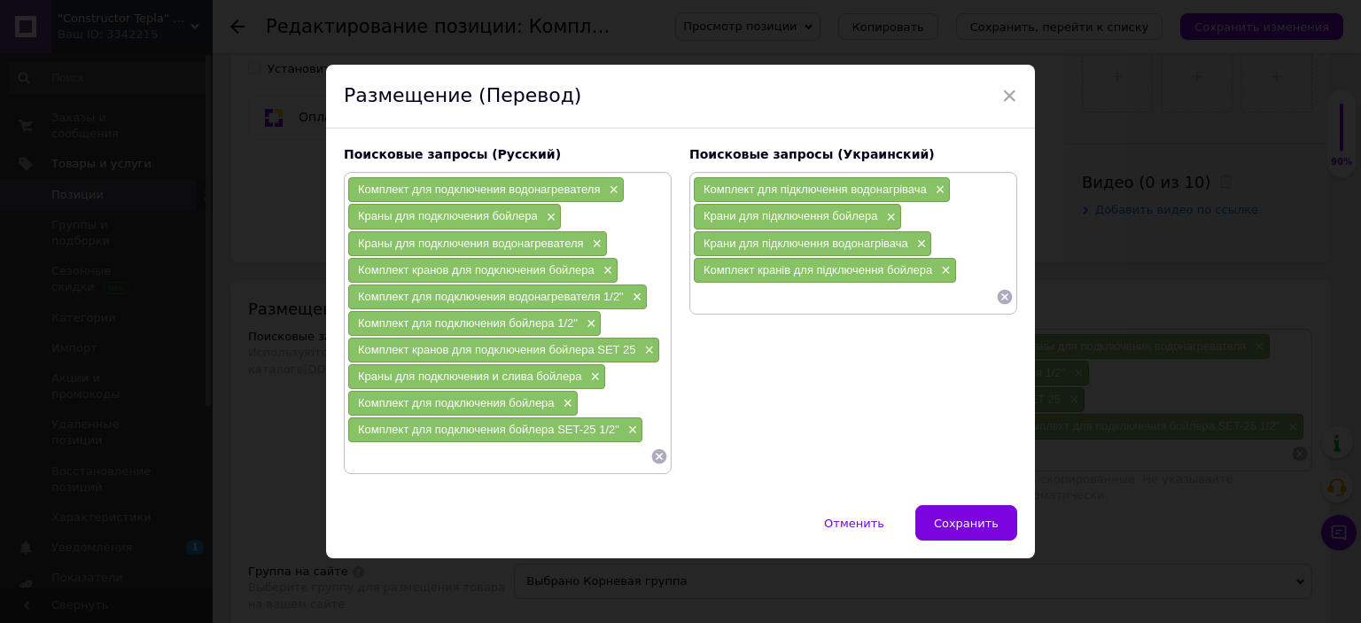
type input "Комплект для підключення водонагрівача 1/2""
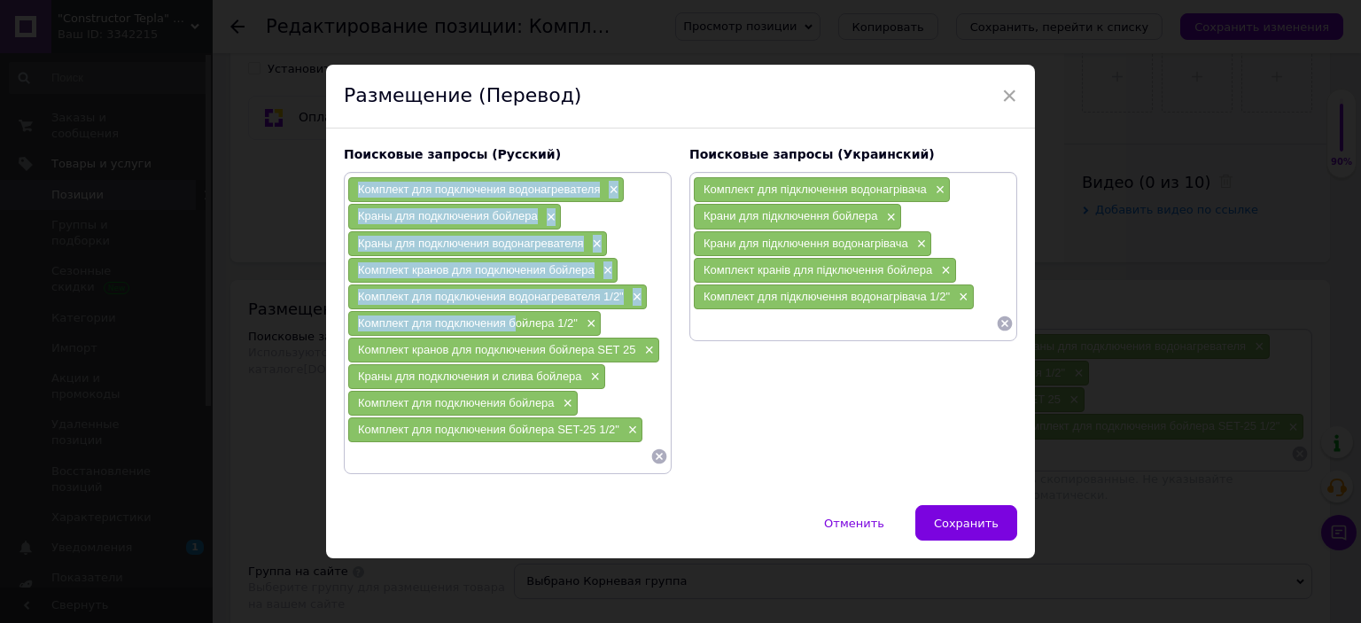
drag, startPoint x: 336, startPoint y: 326, endPoint x: 514, endPoint y: 322, distance: 178.1
click at [514, 322] on div "Поисковые запросы (Русский) Комплект для подключения водонагревателя × Краны дл…" at bounding box center [507, 309] width 345 height 345
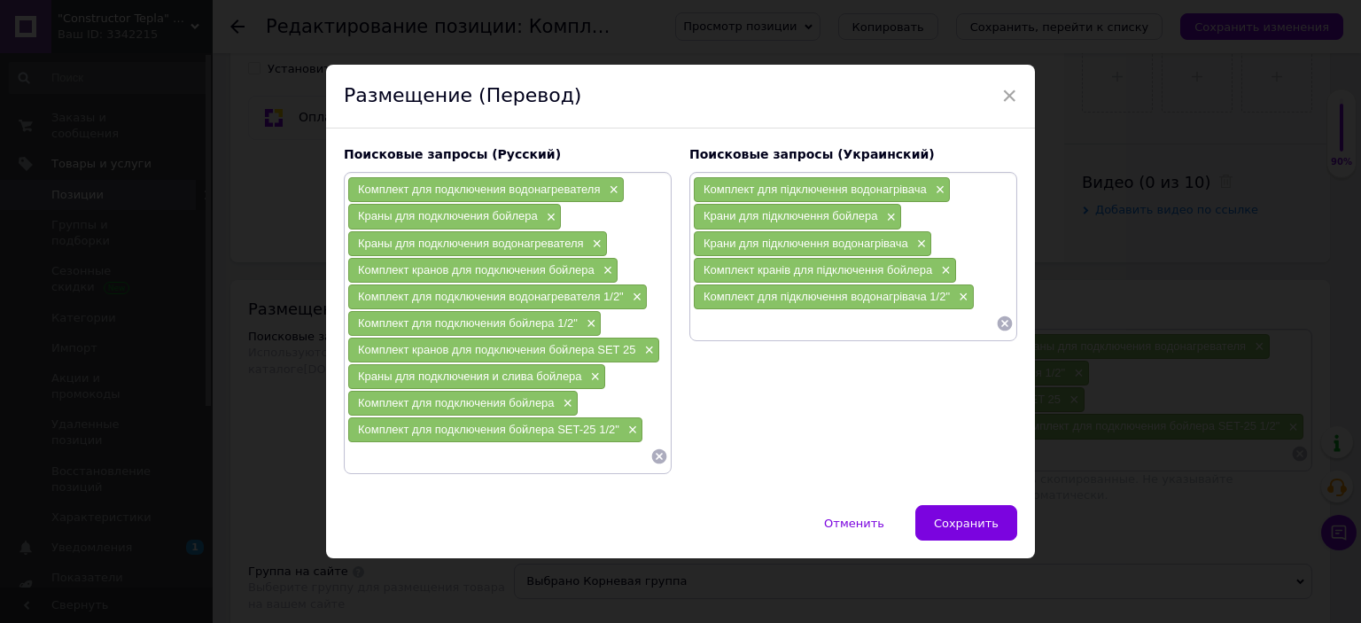
click at [517, 322] on span "Комплект для подключения бойлера 1/2"" at bounding box center [468, 322] width 220 height 13
drag, startPoint x: 352, startPoint y: 325, endPoint x: 574, endPoint y: 321, distance: 222.4
click at [574, 321] on div "Комплект для подключения бойлера 1/2" ×" at bounding box center [474, 323] width 252 height 25
click at [735, 328] on input at bounding box center [844, 323] width 303 height 27
paste input "Комплект для підключення бойлера 1/2""
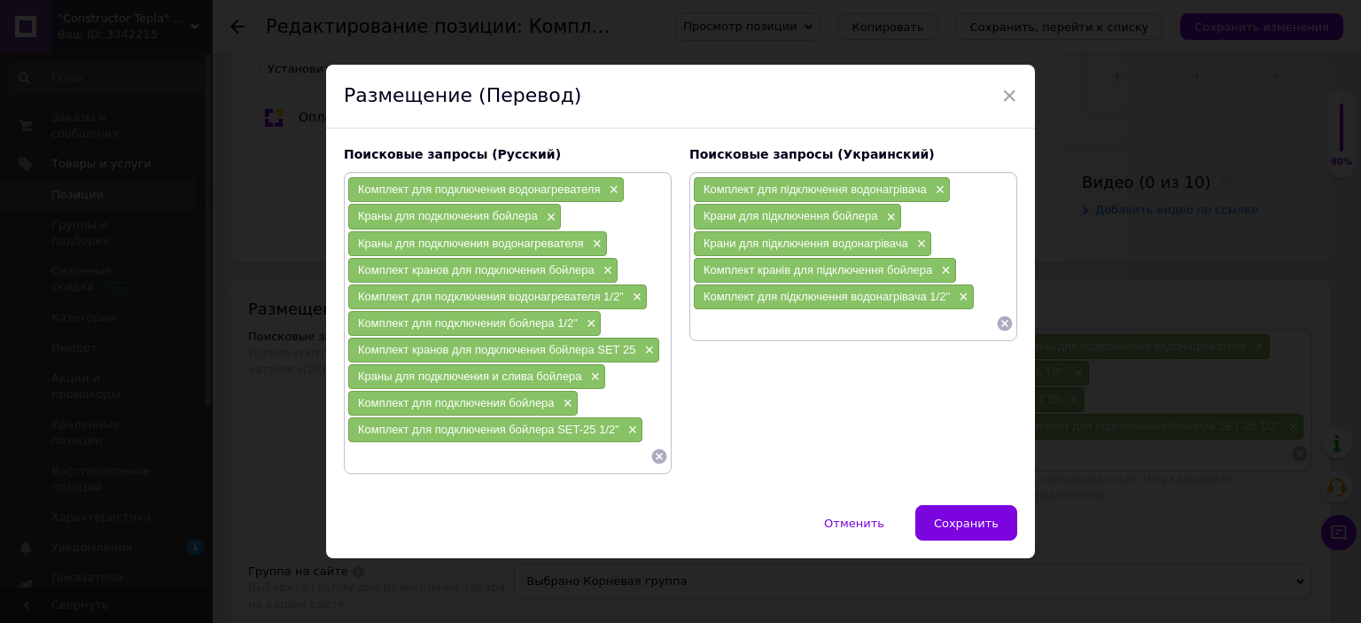
type input "Комплект для підключення бойлера 1/2""
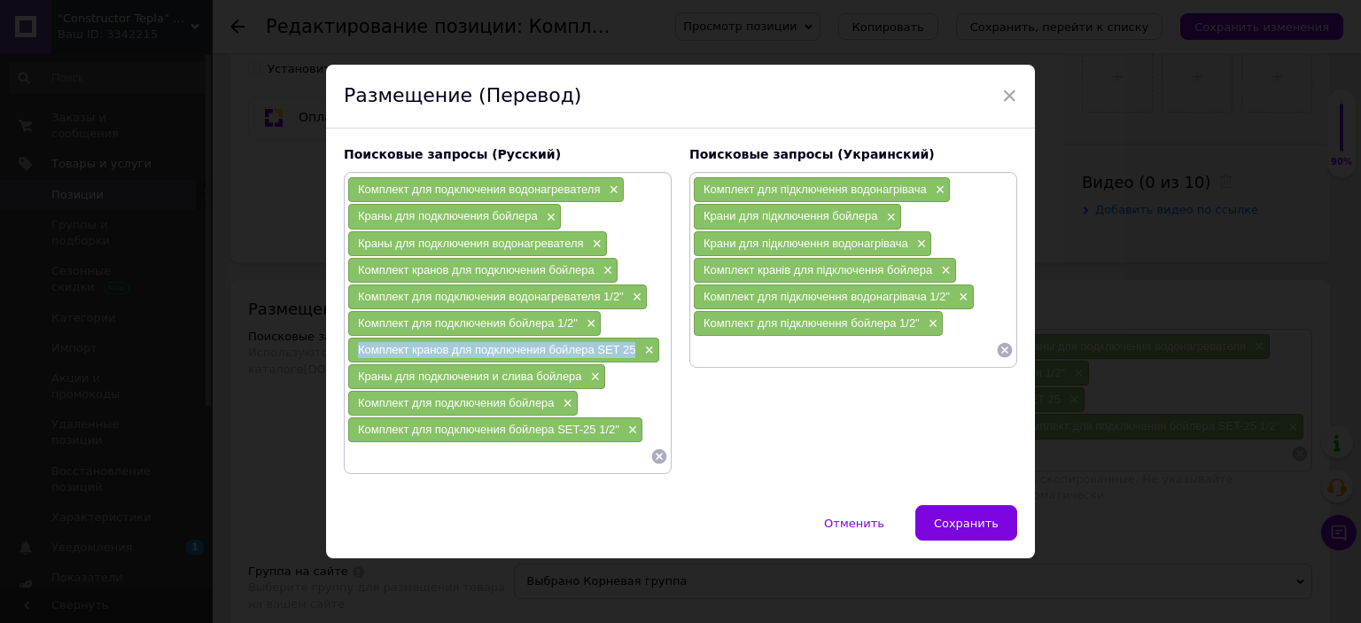
drag, startPoint x: 343, startPoint y: 350, endPoint x: 633, endPoint y: 346, distance: 290.6
click at [633, 348] on div "Комплект для подключения водонагревателя × Краны для подключения бойлера × Кран…" at bounding box center [508, 323] width 328 height 302
click at [732, 353] on input at bounding box center [844, 350] width 303 height 27
paste input "Комплект кранів для підключення бойлера SET 25"
type input "Комплект кранів для підключення бойлера SET 25"
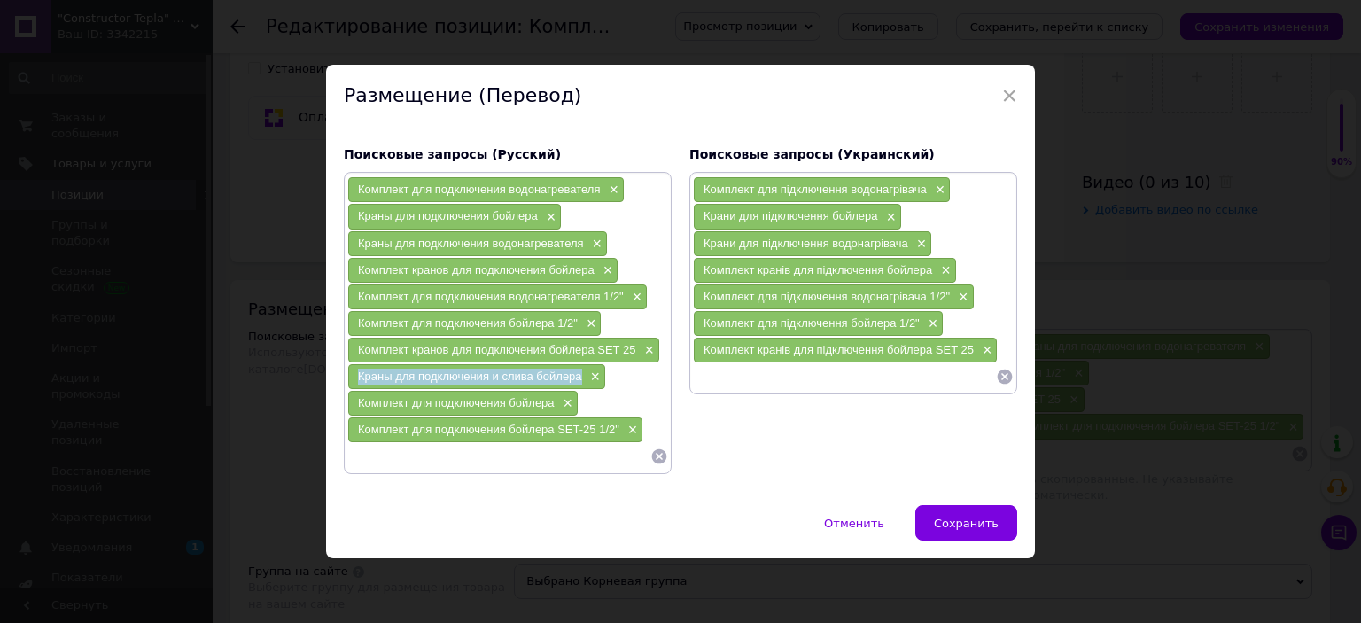
drag, startPoint x: 353, startPoint y: 373, endPoint x: 584, endPoint y: 365, distance: 230.4
click at [583, 368] on div "Краны для подключения и слива бойлера ×" at bounding box center [476, 376] width 257 height 25
click at [748, 371] on input at bounding box center [844, 376] width 303 height 27
paste input "Крани для підключення та зливу бойлера"
type input "Крани для підключення та зливу бойлера"
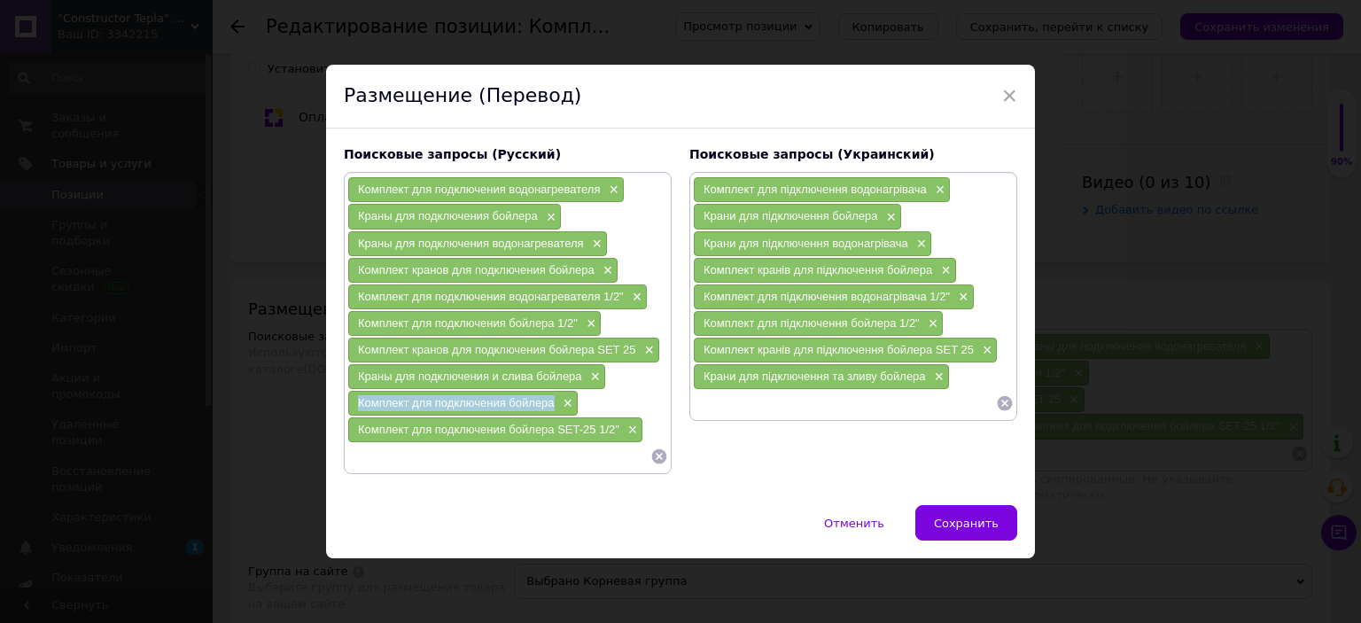
drag, startPoint x: 345, startPoint y: 401, endPoint x: 523, endPoint y: 304, distance: 202.2
click at [550, 396] on div "Комплект для подключения бойлера ×" at bounding box center [462, 403] width 229 height 25
click at [741, 409] on input at bounding box center [844, 403] width 303 height 27
paste input "Комплект для підключення бойлера"
type input "Комплект для підключення бойлера"
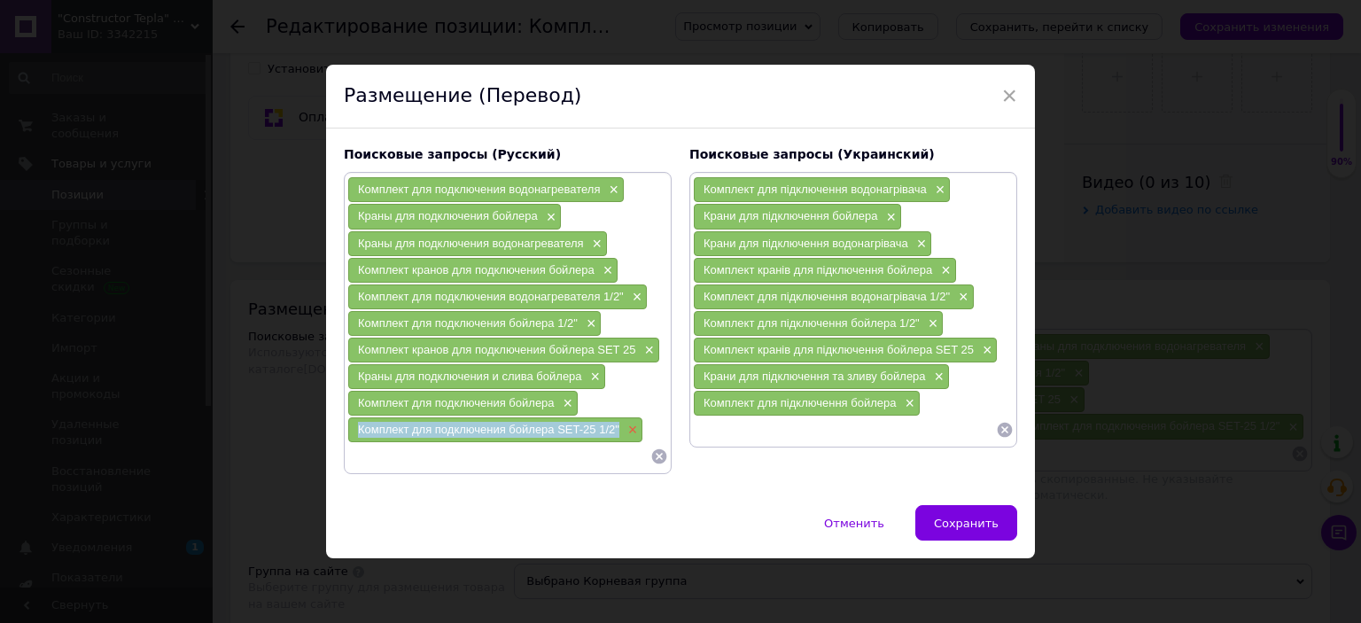
drag, startPoint x: 381, startPoint y: 423, endPoint x: 620, endPoint y: 430, distance: 239.3
click at [620, 430] on div "Комплект для подключения водонагревателя × Краны для подключения бойлера × Кран…" at bounding box center [508, 323] width 328 height 302
click at [772, 432] on input at bounding box center [844, 429] width 303 height 27
paste input "Комплект для підключення бойлера SET-25 1/2""
type input "Комплект для підключення бойлера SET-25 1/2""
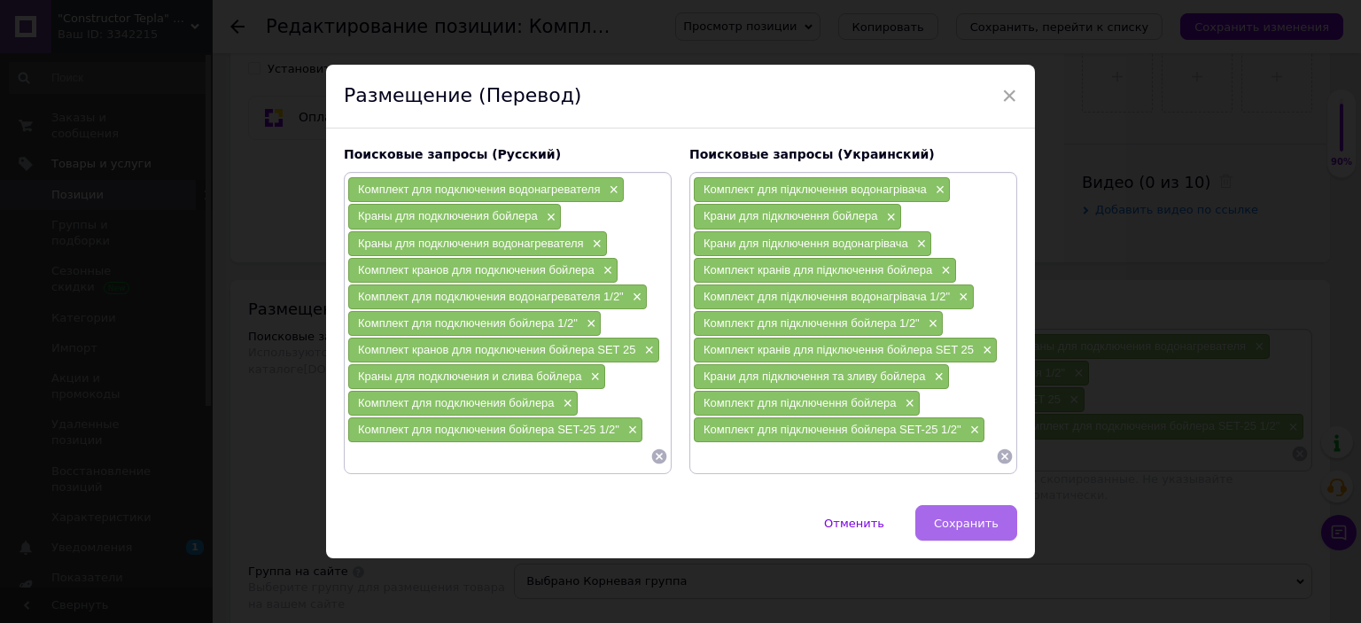
click at [958, 521] on span "Сохранить" at bounding box center [966, 522] width 65 height 13
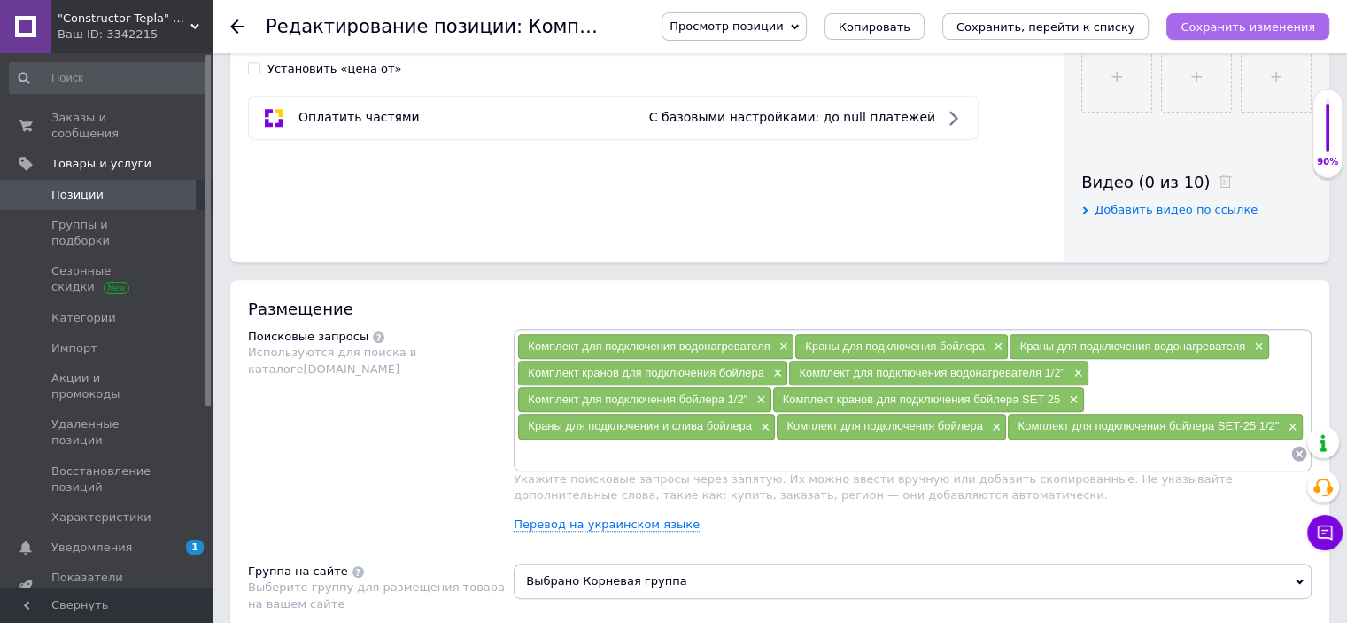
click at [1231, 24] on icon "Сохранить изменения" at bounding box center [1248, 26] width 135 height 13
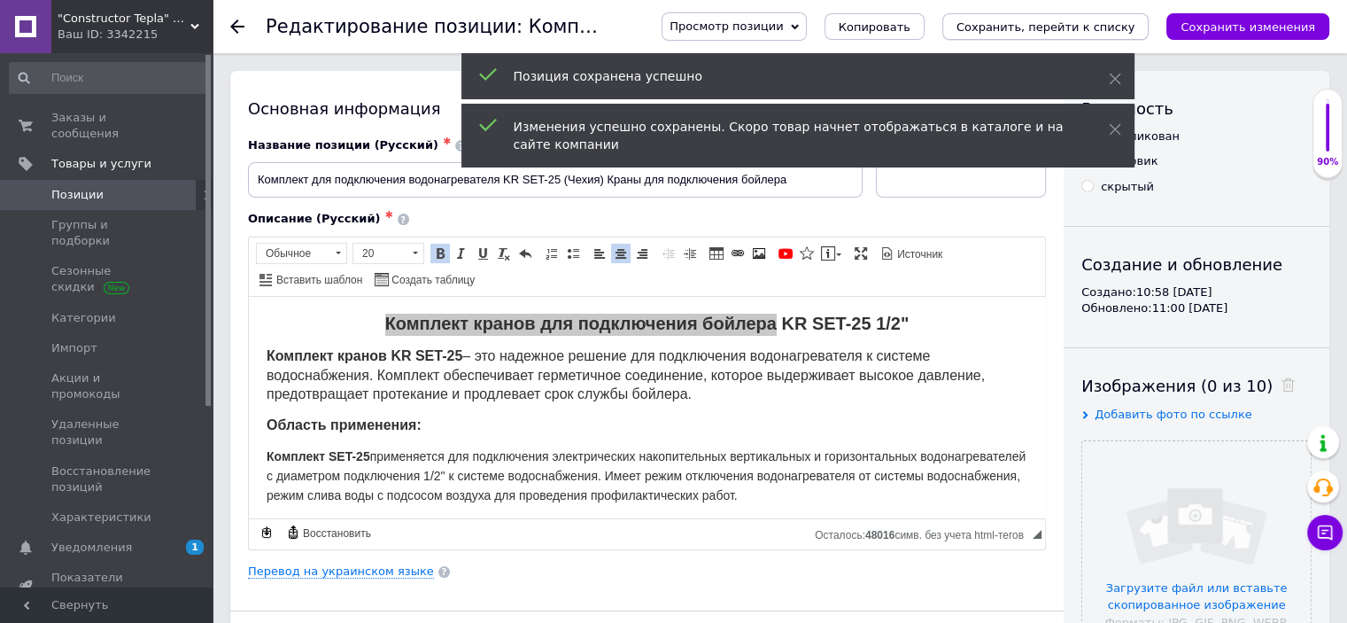
click at [1095, 24] on icon "Сохранить, перейти к списку" at bounding box center [1046, 26] width 179 height 13
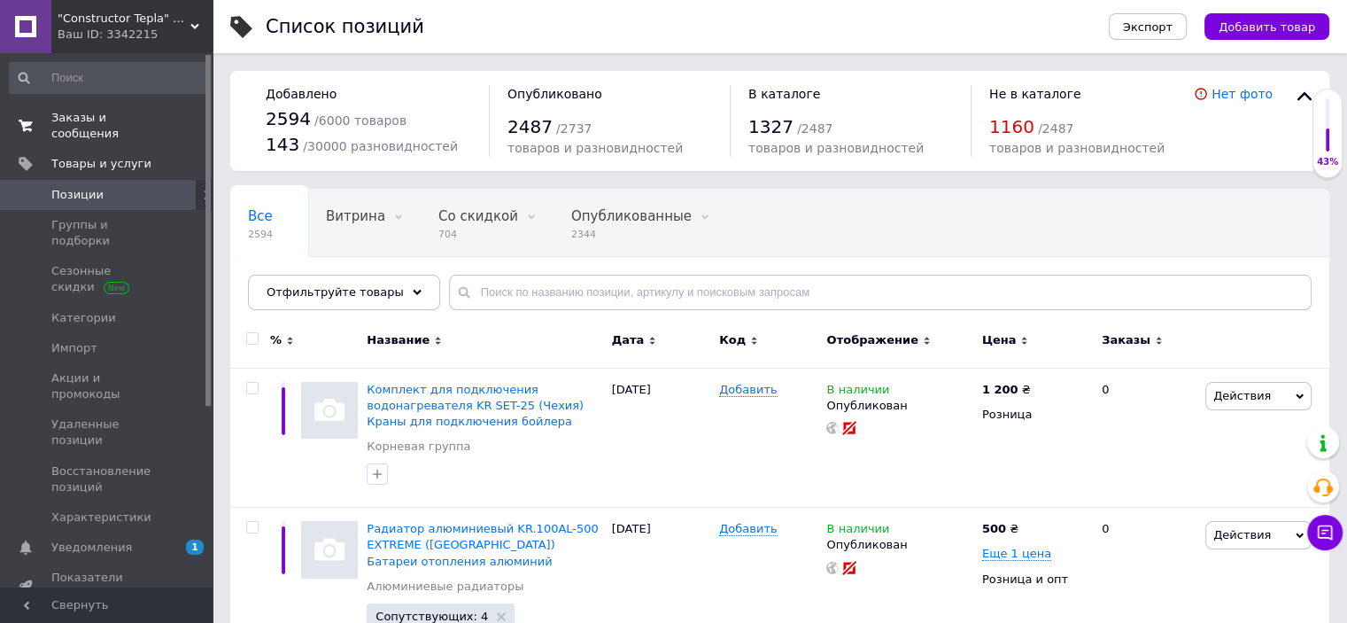
click at [114, 123] on span "Заказы и сообщения" at bounding box center [107, 126] width 112 height 32
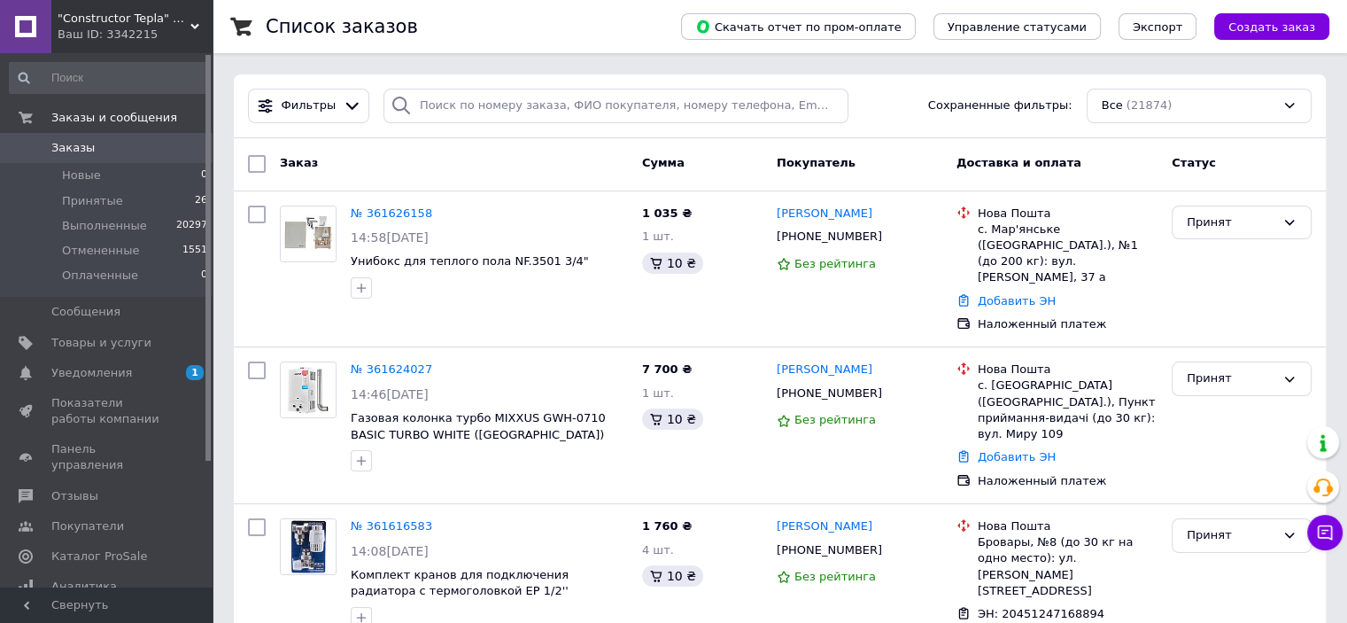
click at [90, 148] on span "Заказы" at bounding box center [107, 148] width 112 height 16
